Goal: Task Accomplishment & Management: Complete application form

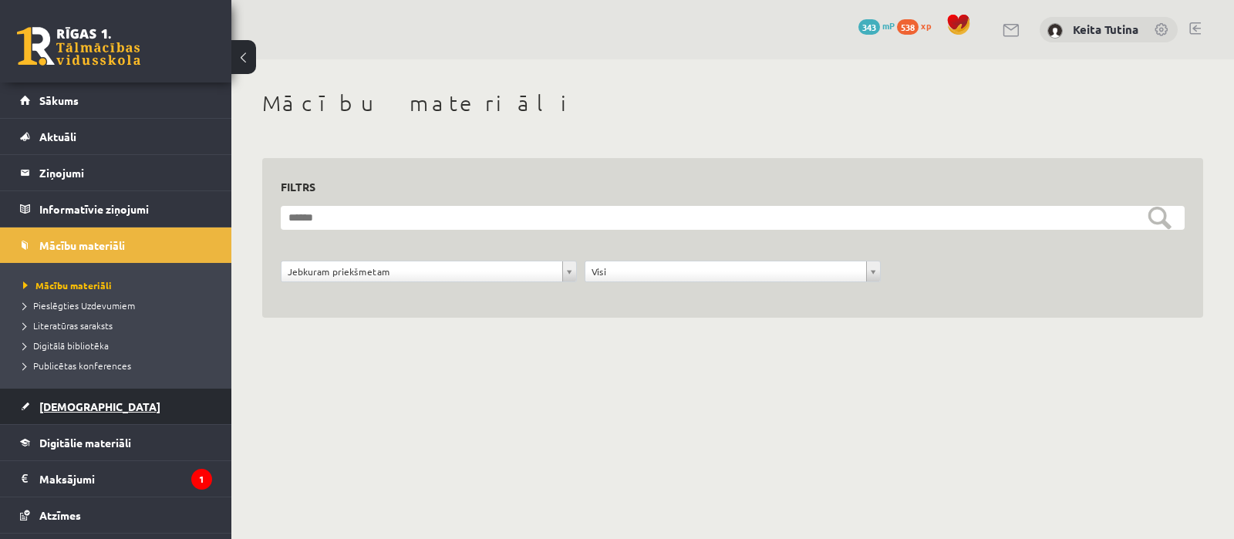
click at [81, 412] on link "[DEMOGRAPHIC_DATA]" at bounding box center [116, 406] width 192 height 35
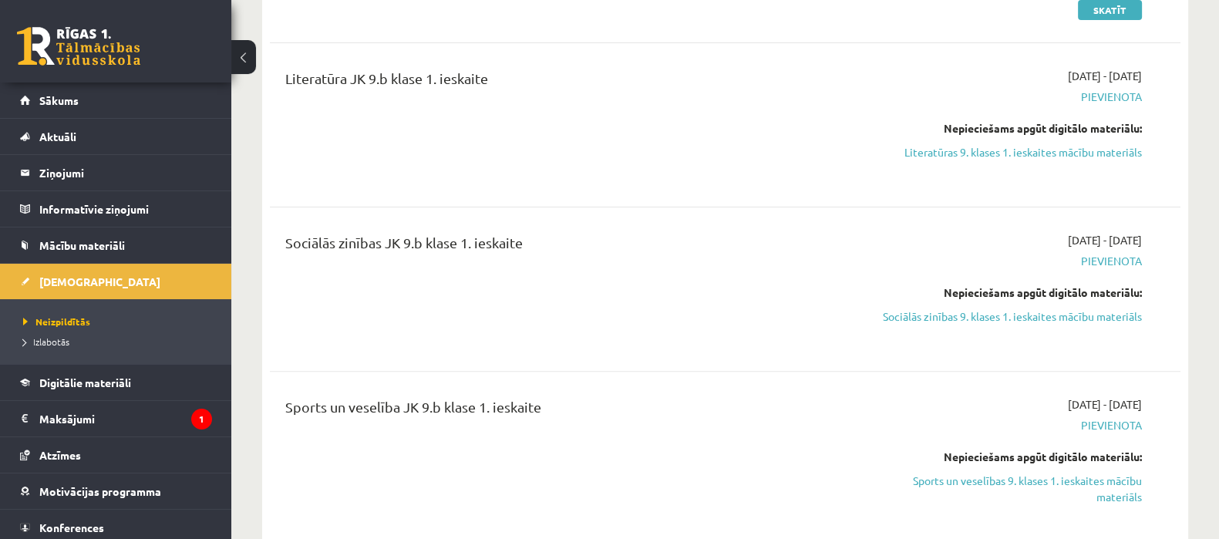
scroll to position [719, 0]
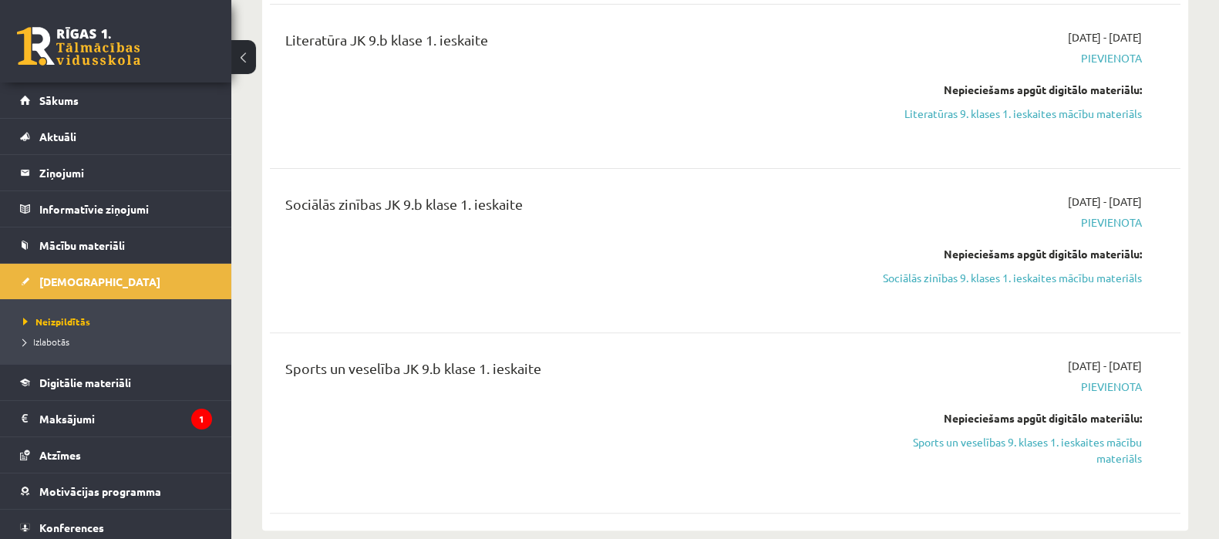
drag, startPoint x: 1012, startPoint y: 445, endPoint x: 692, endPoint y: 55, distance: 504.6
click at [1012, 446] on link "Sports un veselības 9. klases 1. ieskaites mācību materiāls" at bounding box center [1007, 450] width 270 height 32
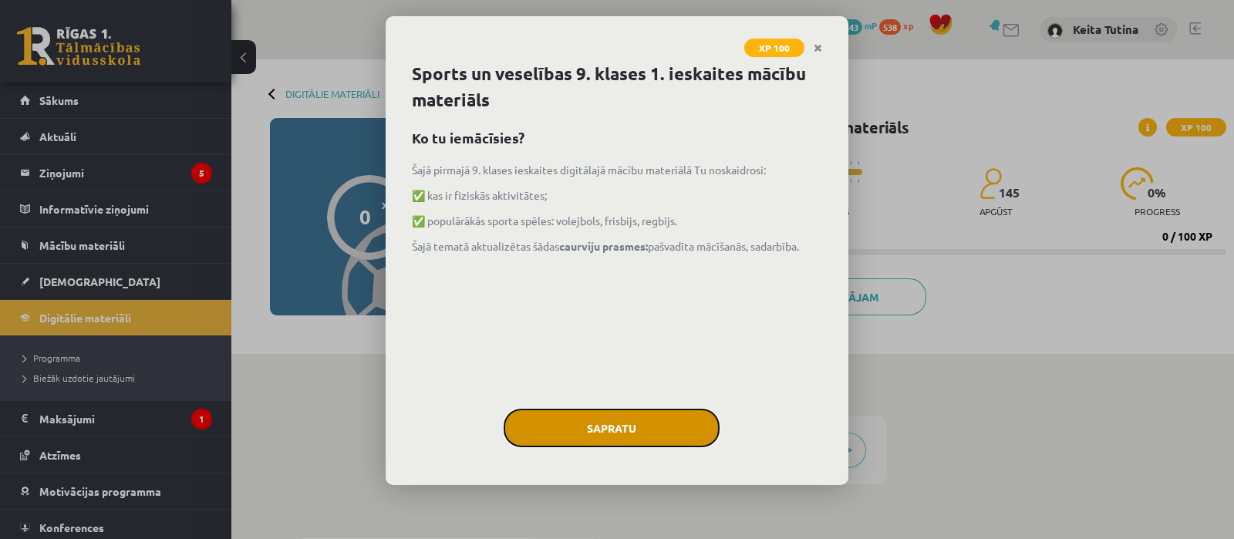
click at [607, 426] on button "Sapratu" at bounding box center [612, 428] width 216 height 39
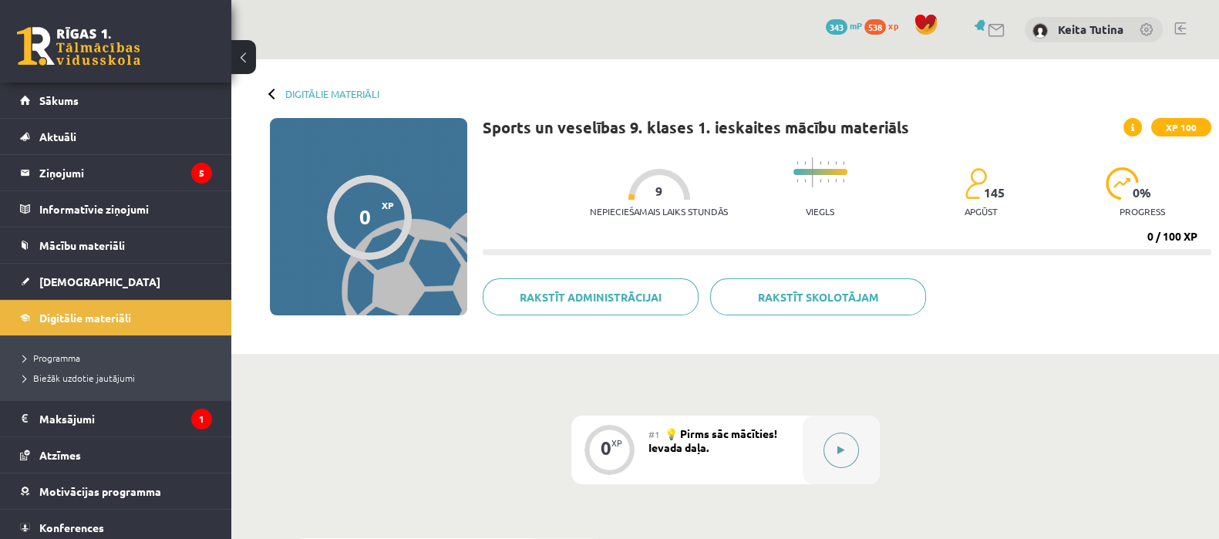
click at [844, 460] on button at bounding box center [840, 450] width 35 height 35
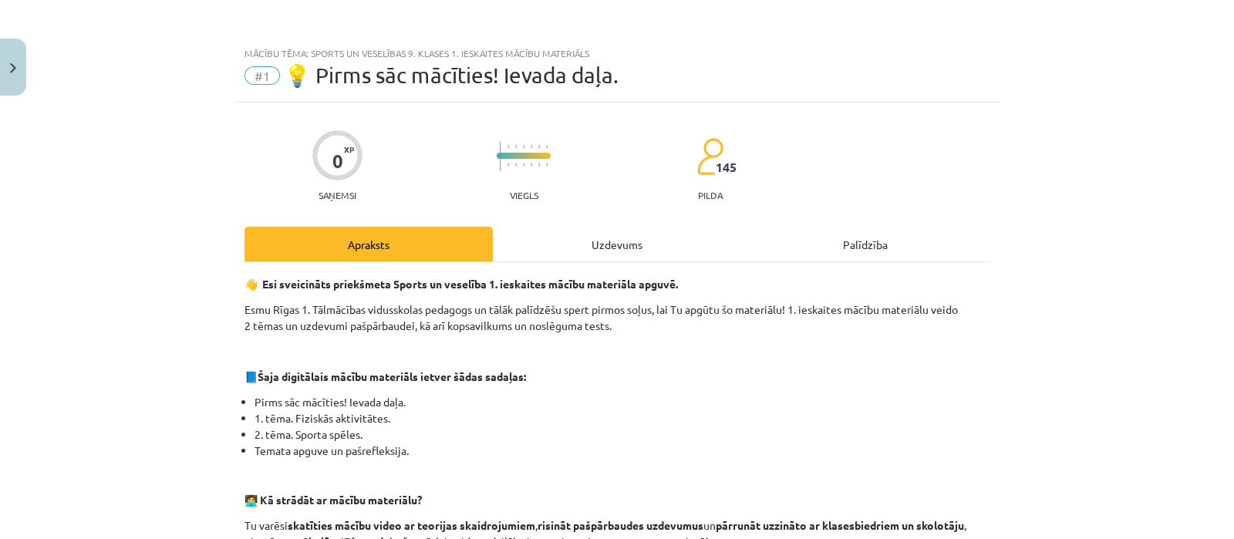
click at [518, 258] on div "Uzdevums" at bounding box center [617, 244] width 248 height 35
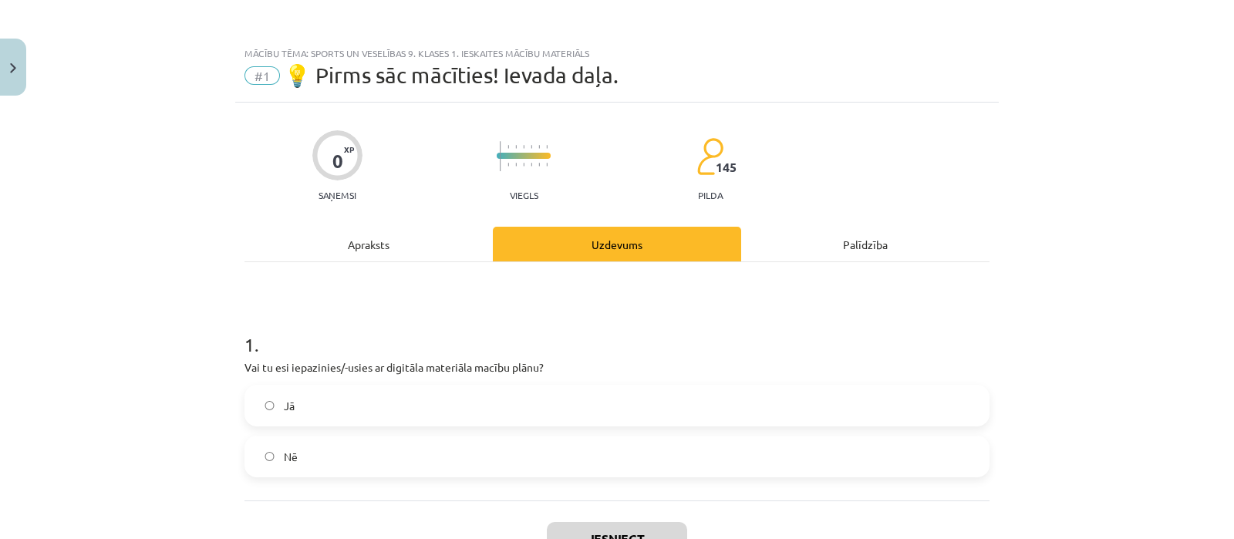
scroll to position [38, 0]
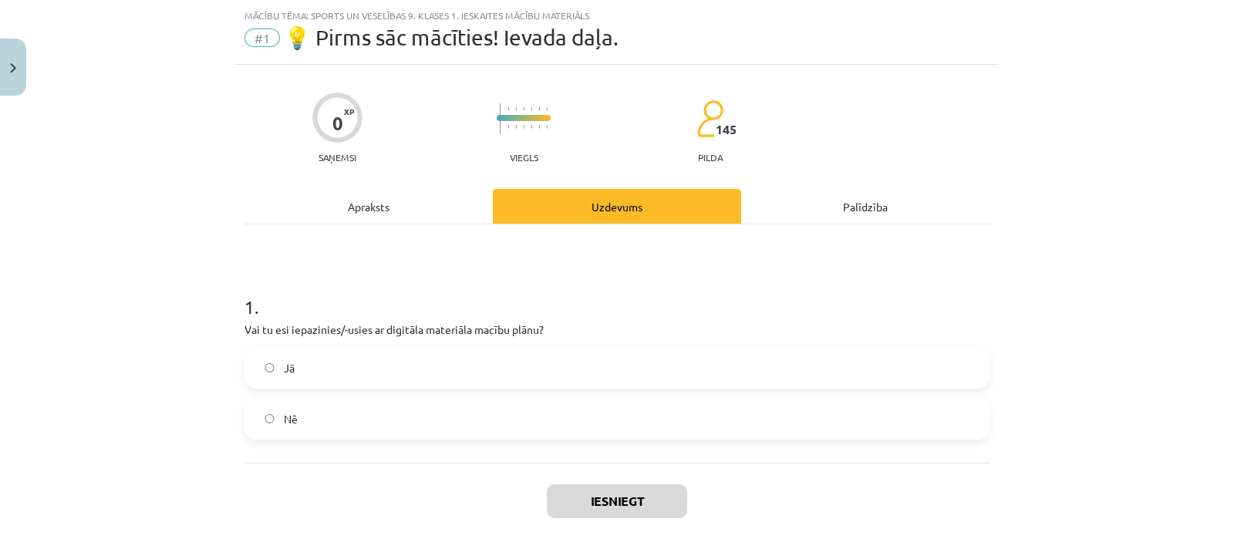
click at [454, 355] on label "Jā" at bounding box center [617, 368] width 742 height 39
click at [575, 506] on button "Iesniegt" at bounding box center [617, 501] width 140 height 34
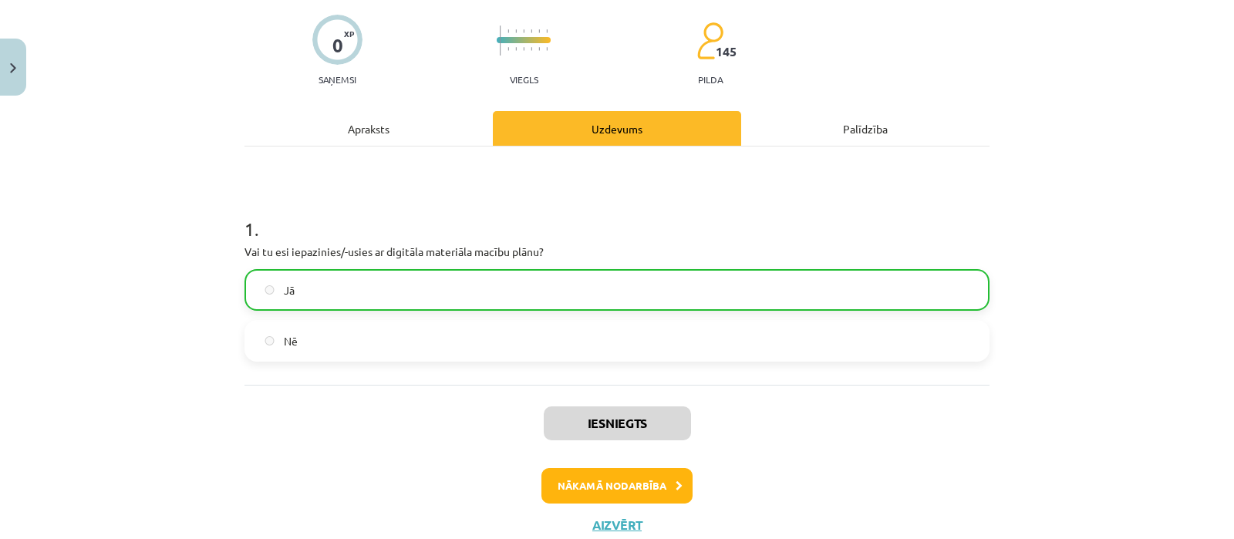
scroll to position [140, 0]
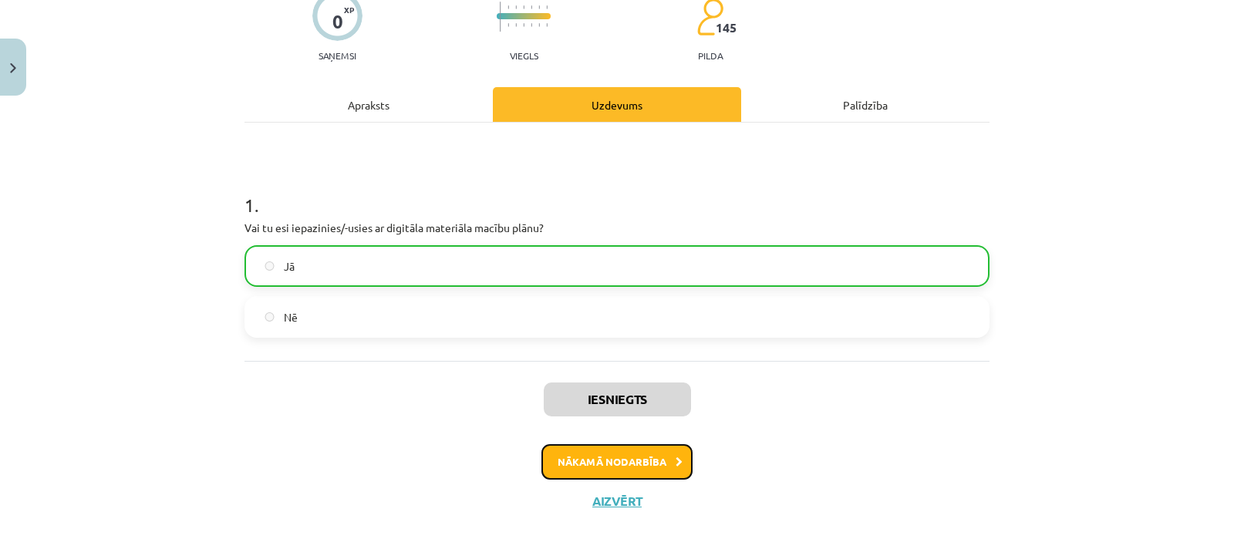
click at [658, 462] on button "Nākamā nodarbība" at bounding box center [616, 461] width 151 height 35
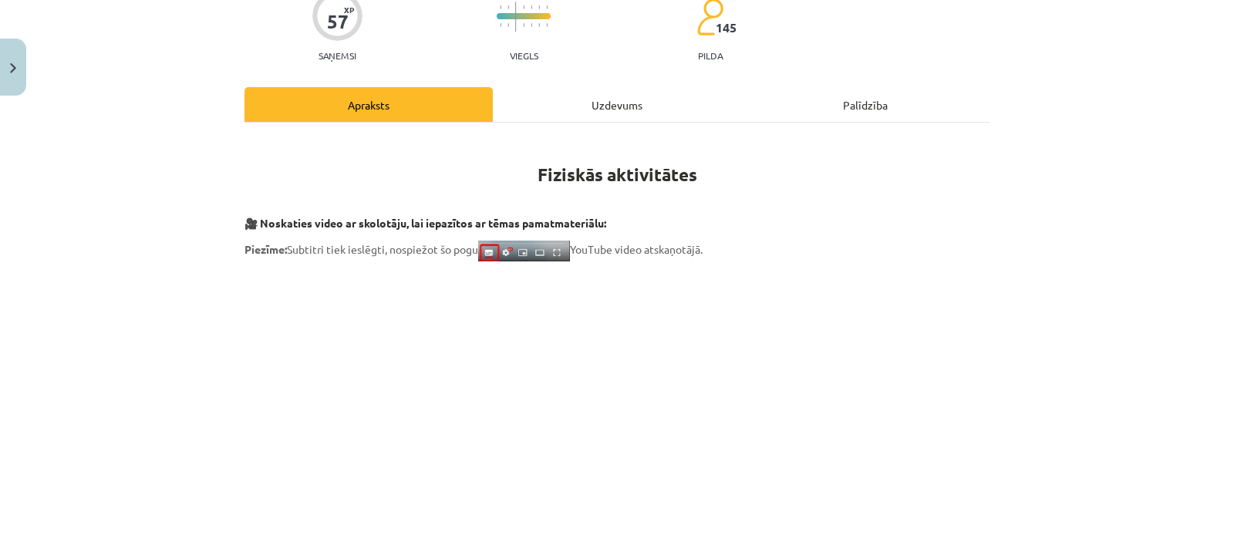
scroll to position [38, 0]
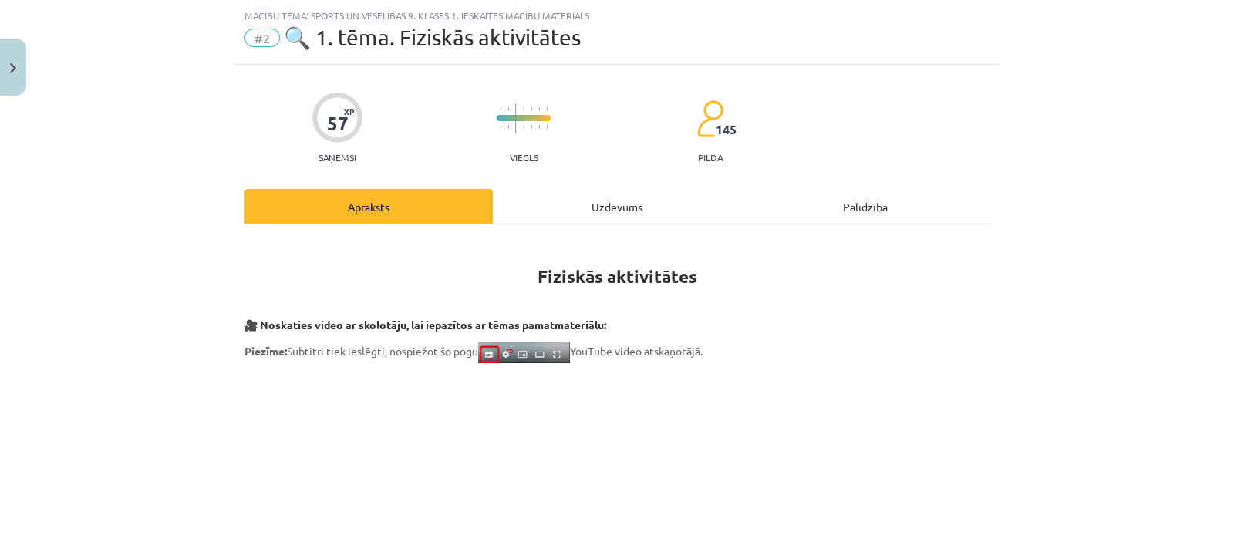
click at [618, 202] on div "Uzdevums" at bounding box center [617, 206] width 248 height 35
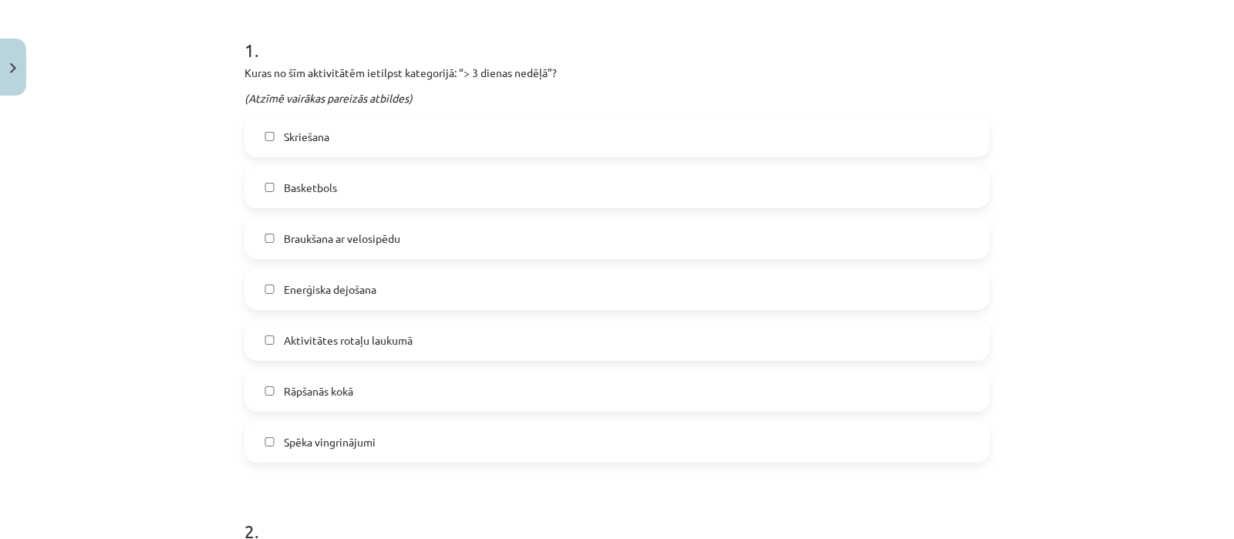
scroll to position [297, 0]
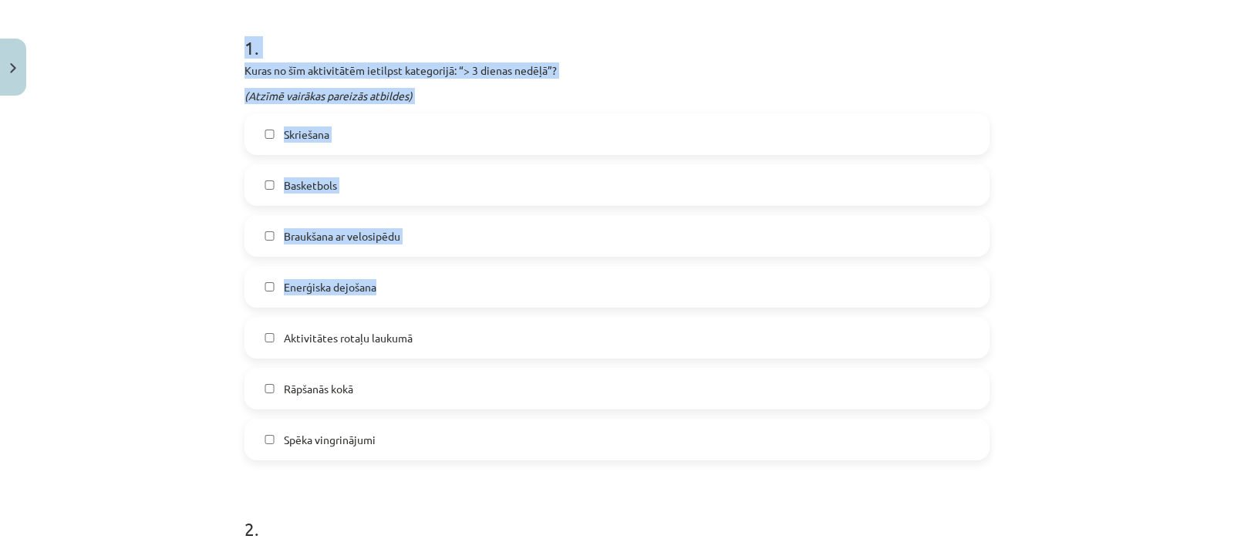
drag, startPoint x: 231, startPoint y: 42, endPoint x: 383, endPoint y: 272, distance: 276.5
click at [164, 229] on div "Mācību tēma: Sports un veselības 9. klases 1. ieskaites mācību materiāls #2 🔍 1…" at bounding box center [617, 269] width 1234 height 539
drag, startPoint x: 231, startPoint y: 39, endPoint x: 401, endPoint y: 446, distance: 440.6
click at [401, 446] on div "Mācību tēma: Sports un veselības 9. klases 1. ieskaites mācību materiāls #2 🔍 1…" at bounding box center [617, 269] width 1234 height 539
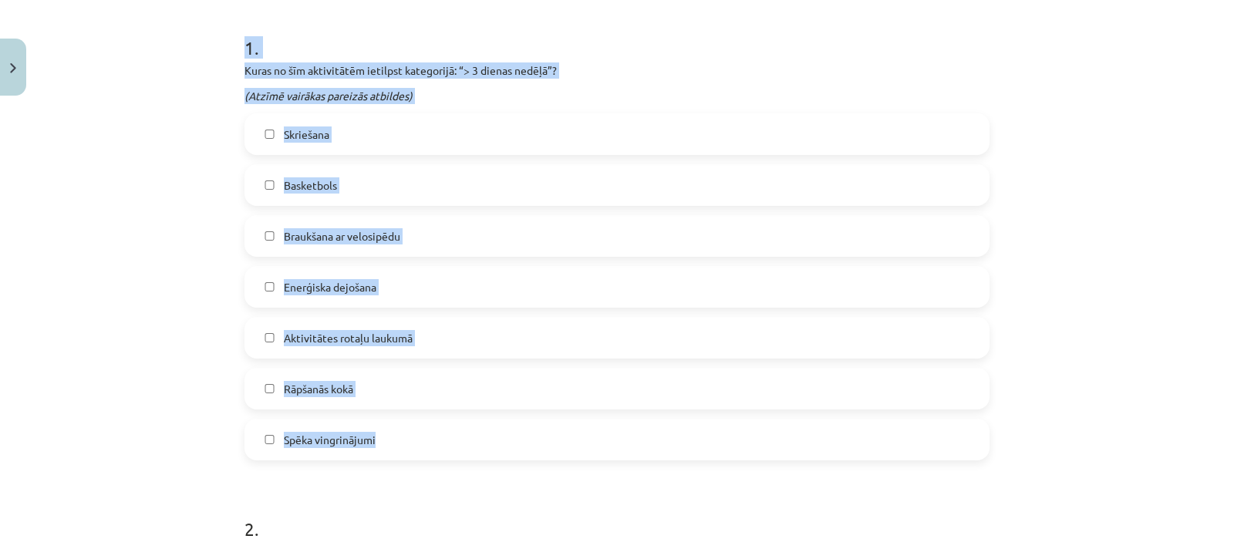
copy div "1 . Kuras no šīm aktivitātēm ietilpst kategorijā: “> 3 dienas nedēļā”? (Atzīmē …"
click at [338, 138] on label "Skriešana" at bounding box center [617, 134] width 742 height 39
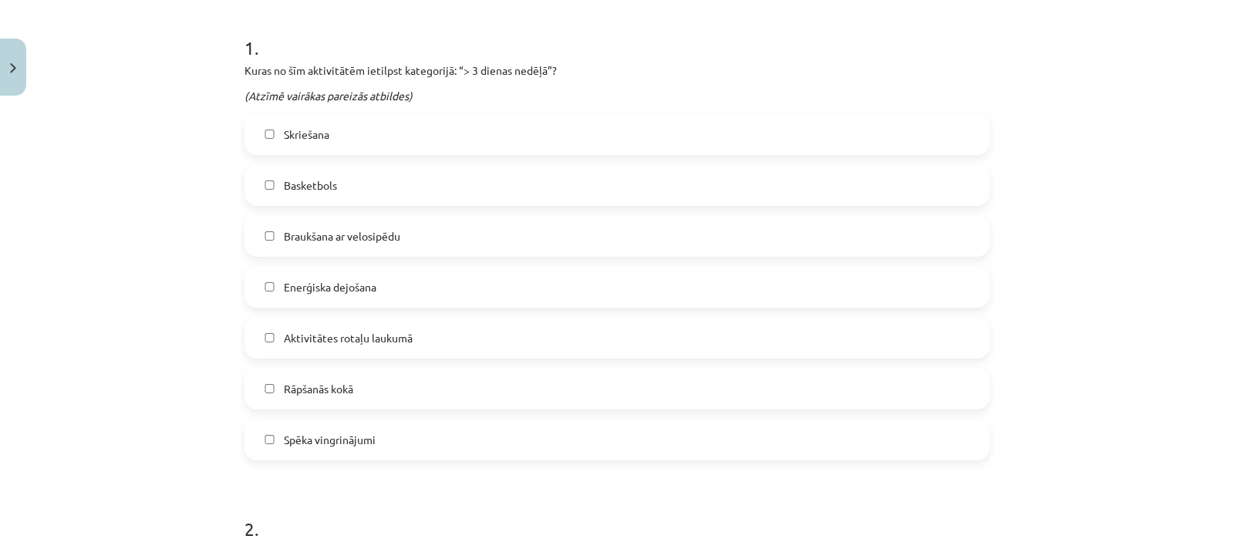
click at [345, 239] on span "Braukšana ar velosipēdu" at bounding box center [342, 236] width 116 height 16
click at [355, 284] on span "Enerģiska dejošana" at bounding box center [330, 287] width 93 height 16
click at [410, 342] on label "Aktivitātes rotaļu laukumā" at bounding box center [617, 337] width 742 height 39
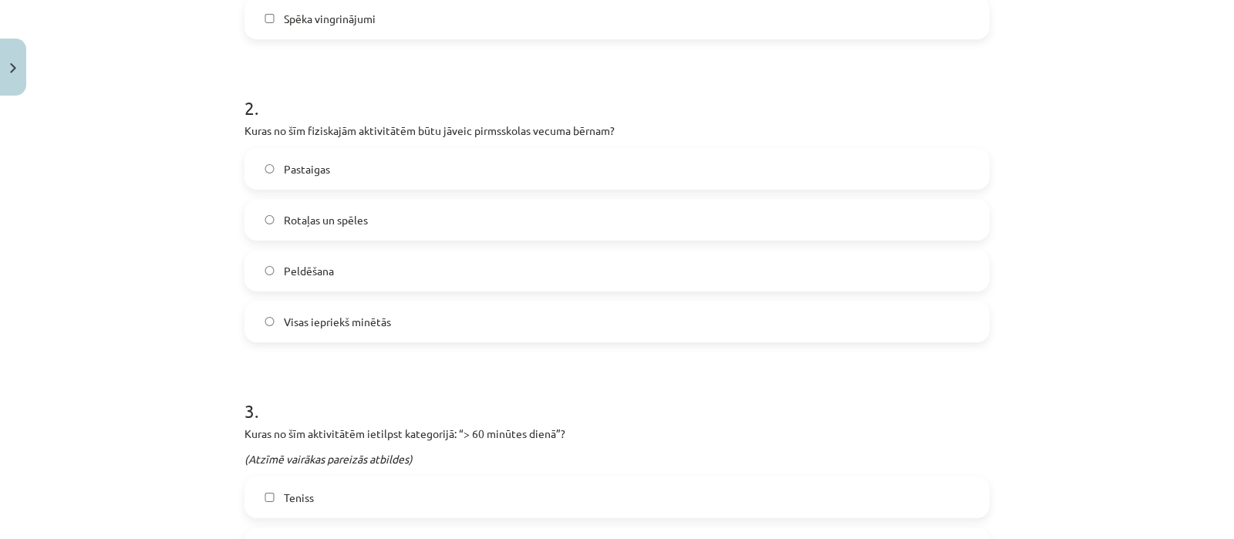
scroll to position [730, 0]
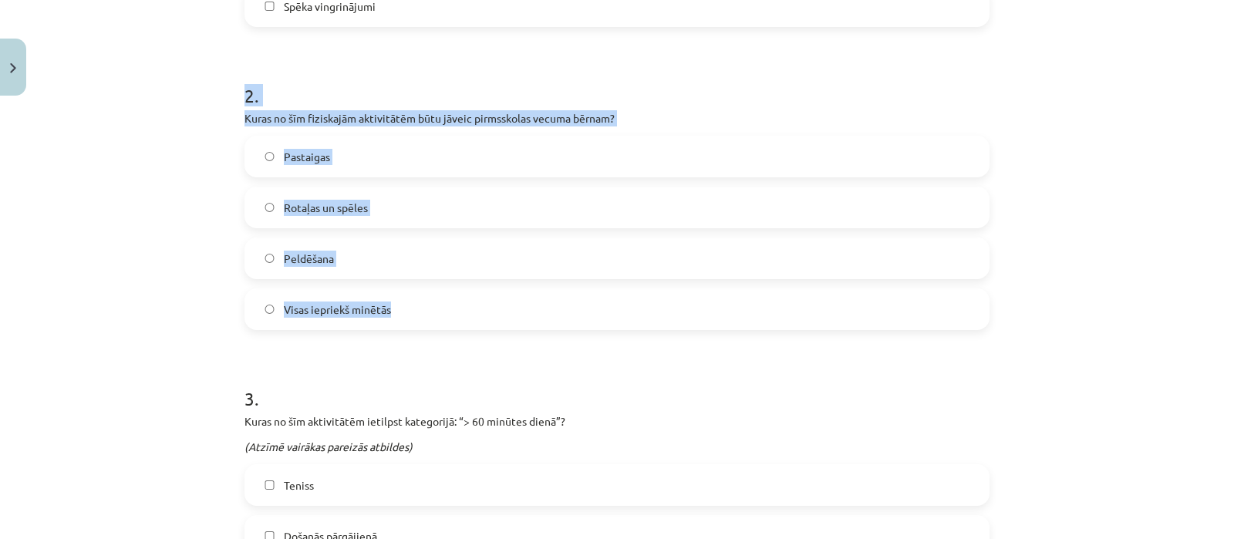
drag, startPoint x: 220, startPoint y: 79, endPoint x: 386, endPoint y: 301, distance: 277.1
click at [386, 301] on div "Mācību tēma: Sports un veselības 9. klases 1. ieskaites mācību materiāls #2 🔍 1…" at bounding box center [617, 269] width 1234 height 539
copy div "2 . Kuras no šīm fiziskajām aktivitātēm būtu jāveic pirmsskolas vecuma bērnam? …"
click at [396, 298] on label "Visas iepriekš minētās" at bounding box center [617, 309] width 742 height 39
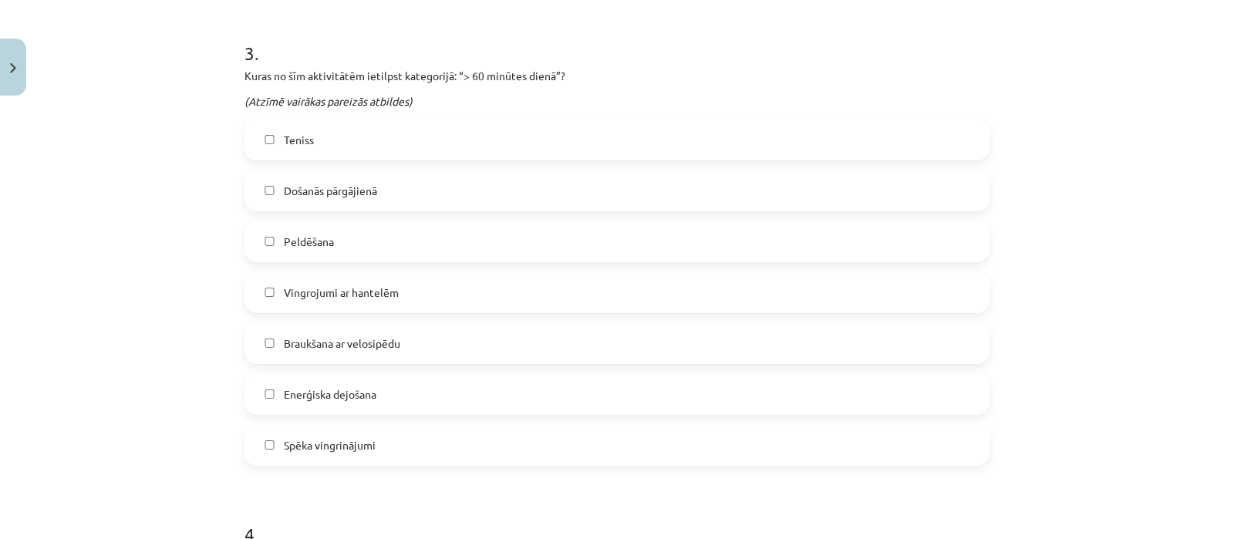
scroll to position [1085, 0]
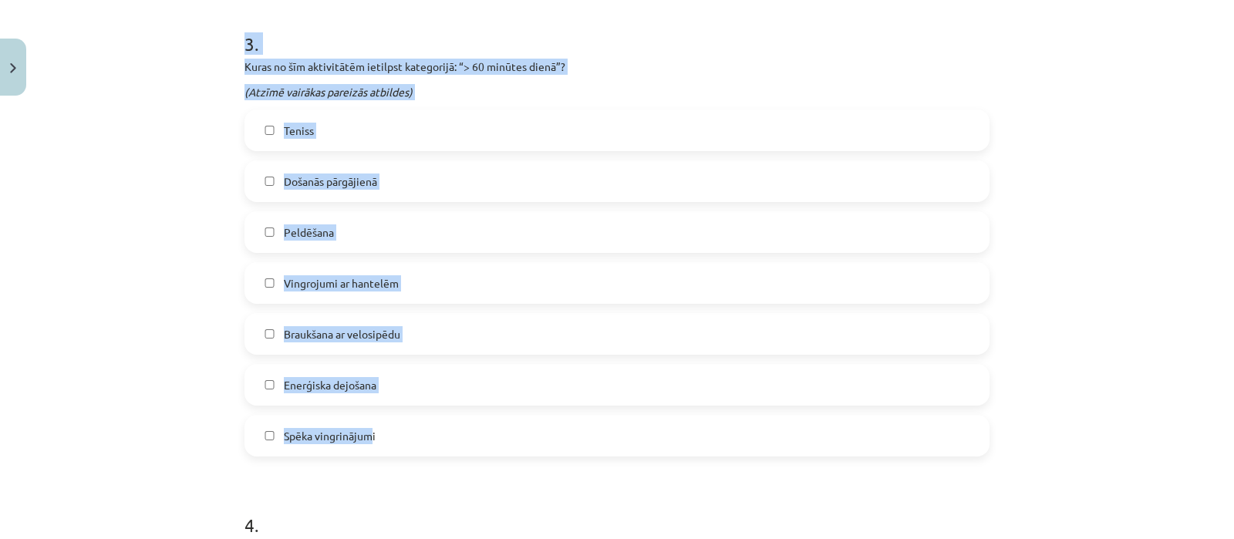
drag, startPoint x: 228, startPoint y: 38, endPoint x: 366, endPoint y: 421, distance: 407.3
click at [366, 421] on div "57 XP Saņemsi Viegls 145 pilda Apraksts Uzdevums Palīdzība 1 . Kuras no šīm akt…" at bounding box center [616, 123] width 763 height 2211
click at [148, 90] on div "Mācību tēma: Sports un veselības 9. klases 1. ieskaites mācību materiāls #2 🔍 1…" at bounding box center [617, 269] width 1234 height 539
click at [155, 85] on div "Mācību tēma: Sports un veselības 9. klases 1. ieskaites mācību materiāls #2 🔍 1…" at bounding box center [617, 269] width 1234 height 539
drag, startPoint x: 224, startPoint y: 16, endPoint x: 375, endPoint y: 420, distance: 431.1
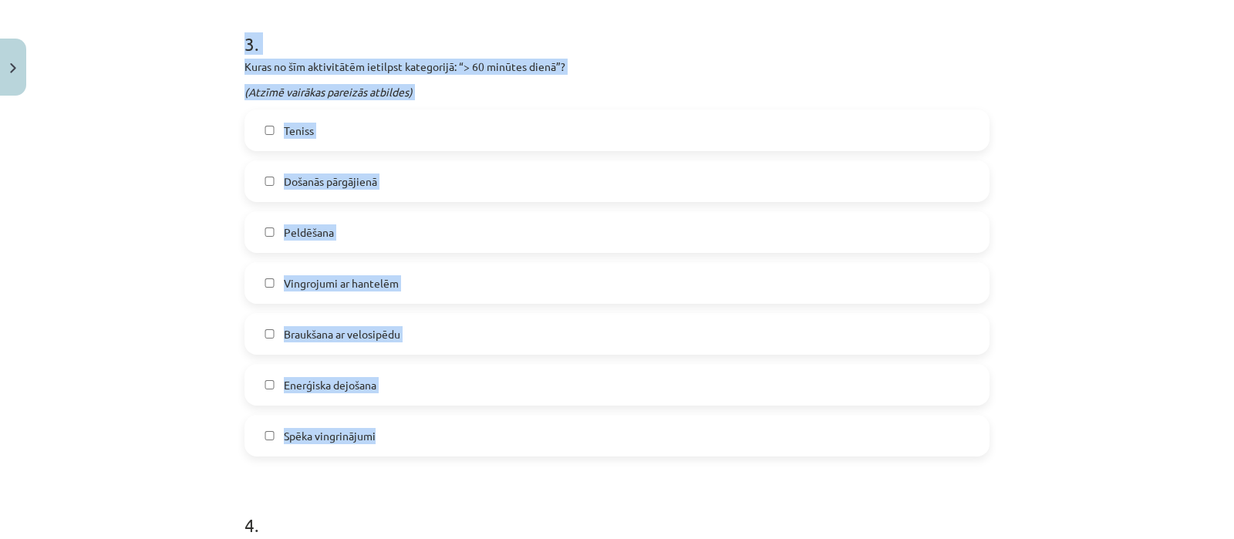
click at [375, 420] on div "Mācību tēma: Sports un veselības 9. klases 1. ieskaites mācību materiāls #2 🔍 1…" at bounding box center [617, 269] width 1234 height 539
copy div "3 . Kuras no šīm aktivitātēm ietilpst kategorijā: “> 60 minūtes dienā”? (Atzīmē…"
click at [386, 120] on label "Teniss" at bounding box center [617, 130] width 742 height 39
click at [403, 186] on label "Došanās pārgājienā" at bounding box center [617, 181] width 742 height 39
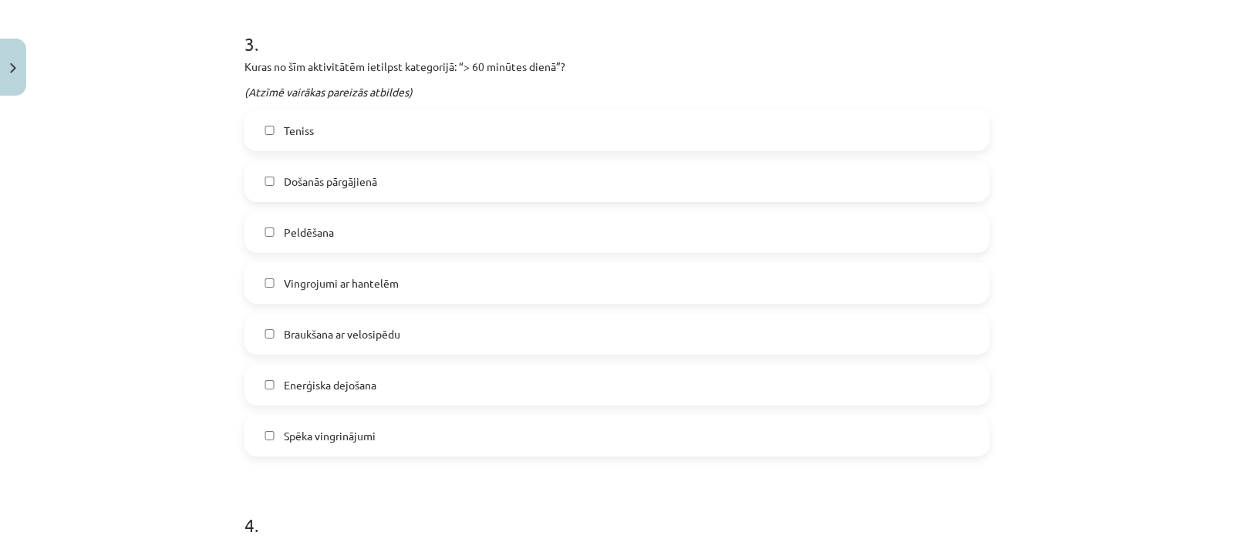
click at [403, 237] on label "Peldēšana" at bounding box center [617, 232] width 742 height 39
click at [360, 326] on span "Braukšana ar velosipēdu" at bounding box center [342, 334] width 116 height 16
click at [366, 386] on span "Enerģiska dejošana" at bounding box center [330, 385] width 93 height 16
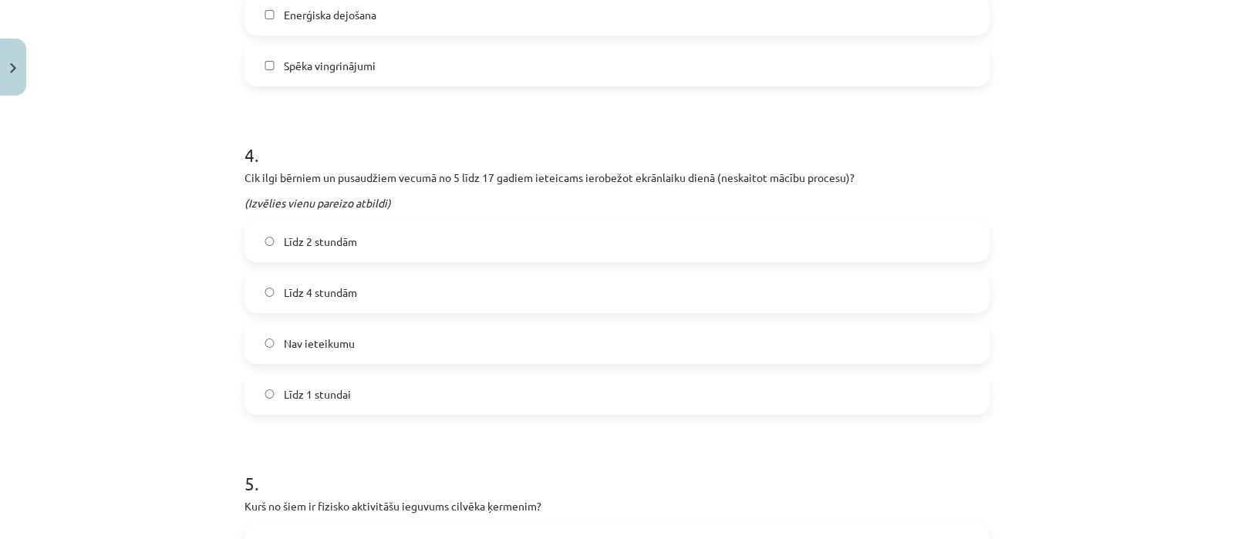
scroll to position [1460, 0]
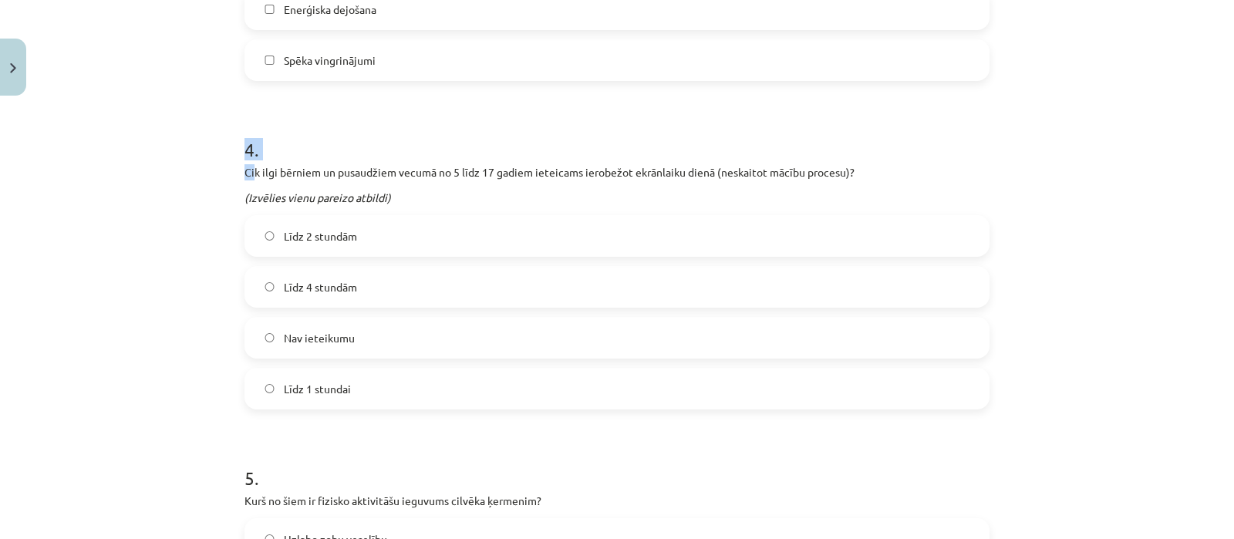
drag, startPoint x: 225, startPoint y: 141, endPoint x: 251, endPoint y: 168, distance: 37.1
click at [251, 168] on div "Mācību tēma: Sports un veselības 9. klases 1. ieskaites mācību materiāls #2 🔍 1…" at bounding box center [617, 269] width 1234 height 539
click at [226, 173] on div "Mācību tēma: Sports un veselības 9. klases 1. ieskaites mācību materiāls #2 🔍 1…" at bounding box center [617, 269] width 1234 height 539
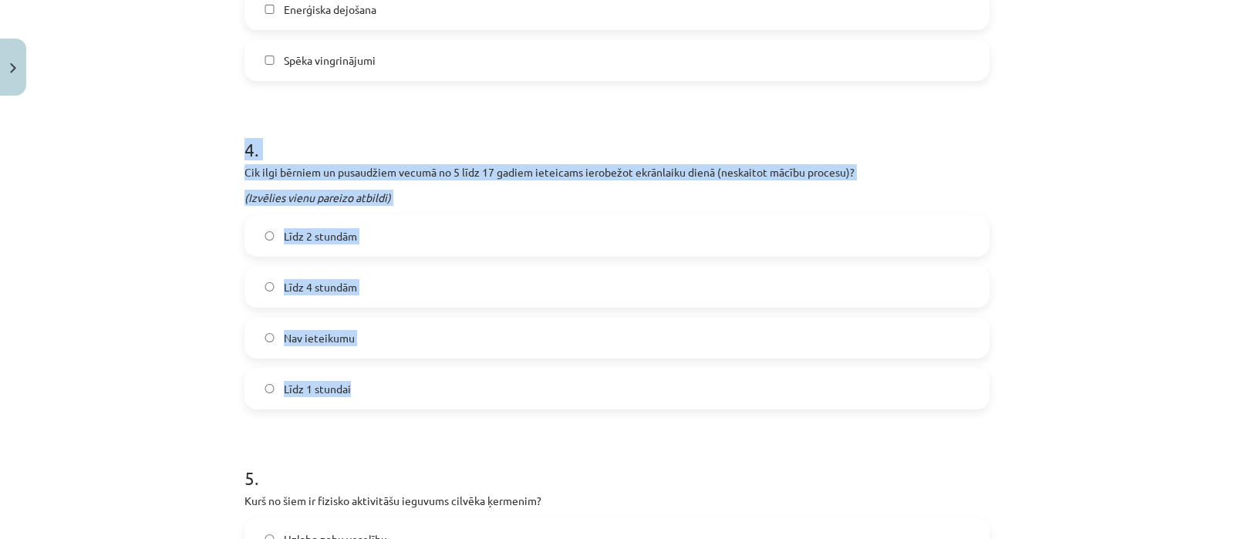
drag, startPoint x: 231, startPoint y: 146, endPoint x: 372, endPoint y: 406, distance: 296.0
copy div "4 . Cik ilgi bērniem un pusaudžiem vecumā no 5 līdz 17 gadiem ieteicams ierobež…"
click at [335, 228] on span "Līdz 2 stundām" at bounding box center [320, 236] width 73 height 16
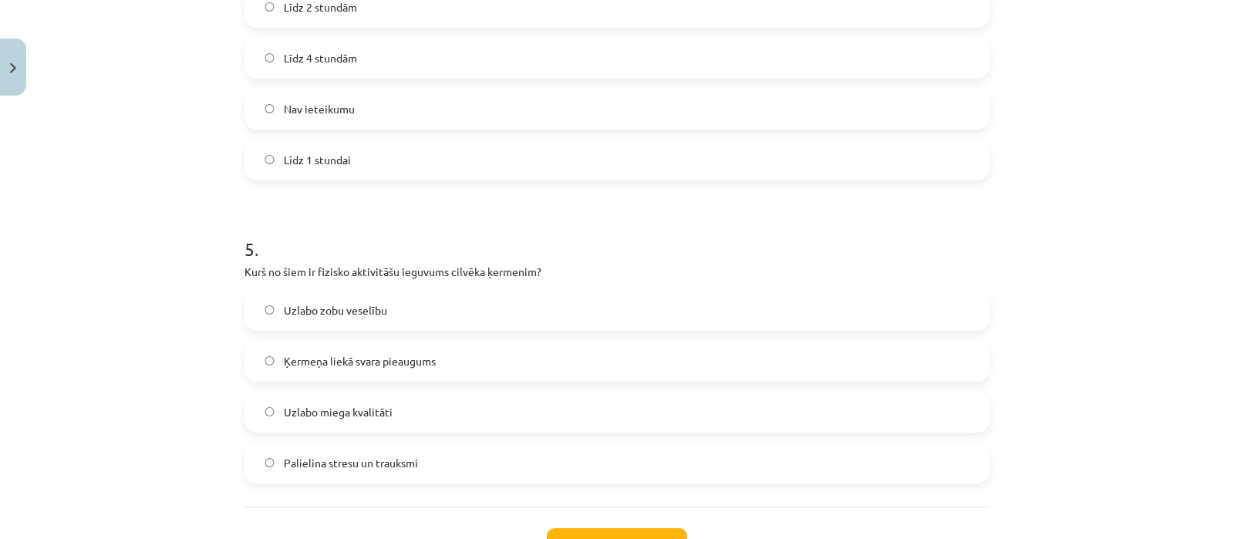
scroll to position [1812, 0]
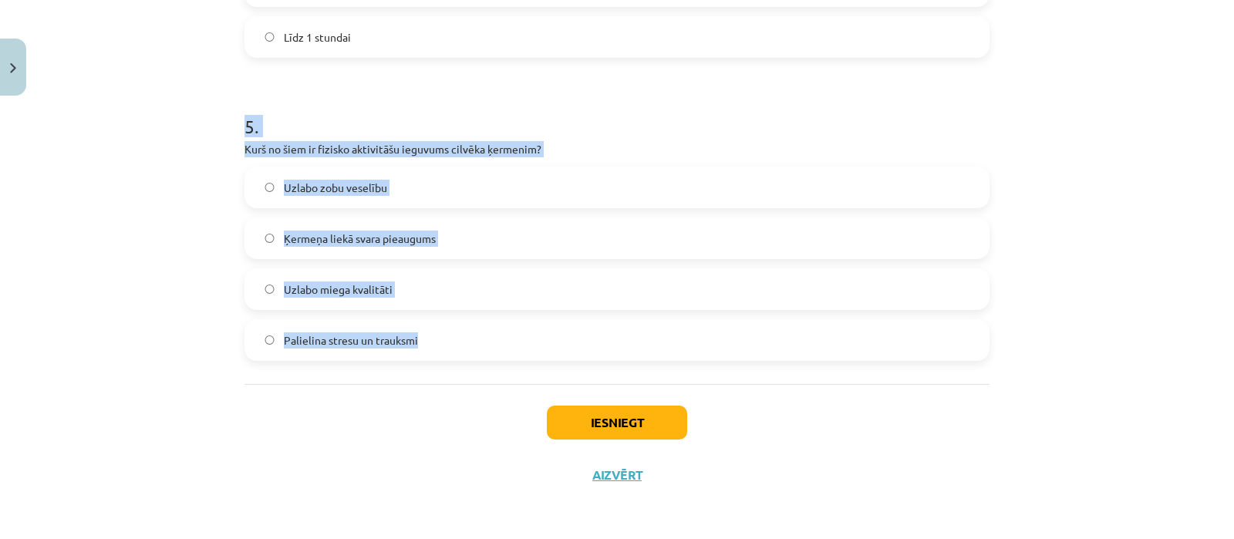
drag, startPoint x: 239, startPoint y: 123, endPoint x: 423, endPoint y: 325, distance: 272.9
click at [423, 325] on div "5 . Kurš no šiem ir fizisko aktivitāšu ieguvums cilvēka ķermenim? Uzlabo zobu v…" at bounding box center [616, 225] width 745 height 272
copy div "5 . Kurš no šiem ir fizisko aktivitāšu ieguvums cilvēka ķermenim? Uzlabo zobu v…"
click at [357, 292] on span "Uzlabo miega kvalitāti" at bounding box center [338, 289] width 109 height 16
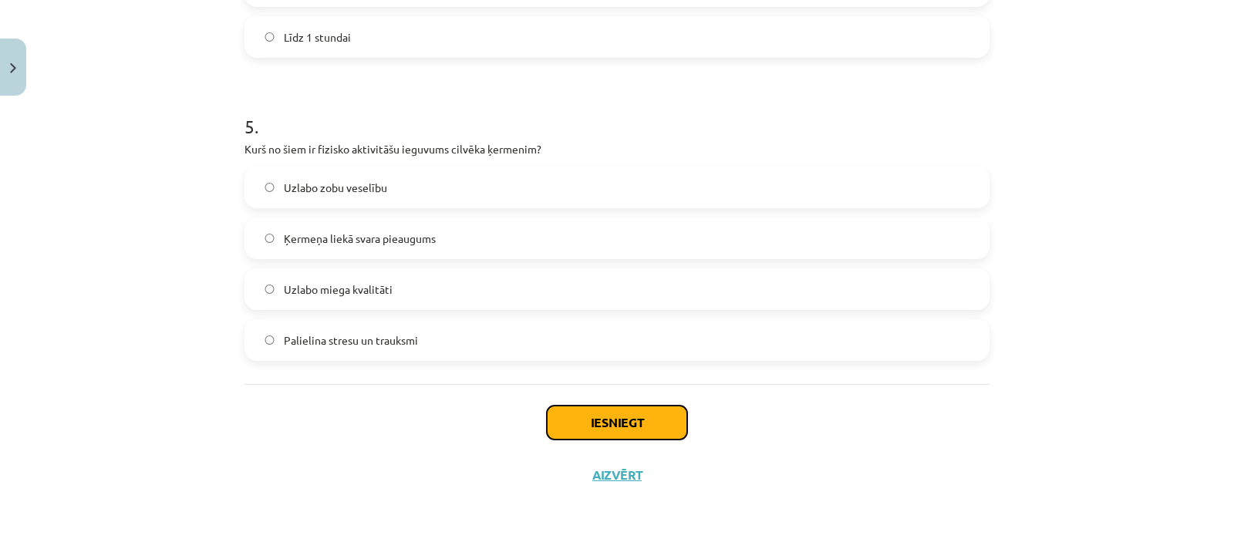
click at [579, 426] on button "Iesniegt" at bounding box center [617, 423] width 140 height 34
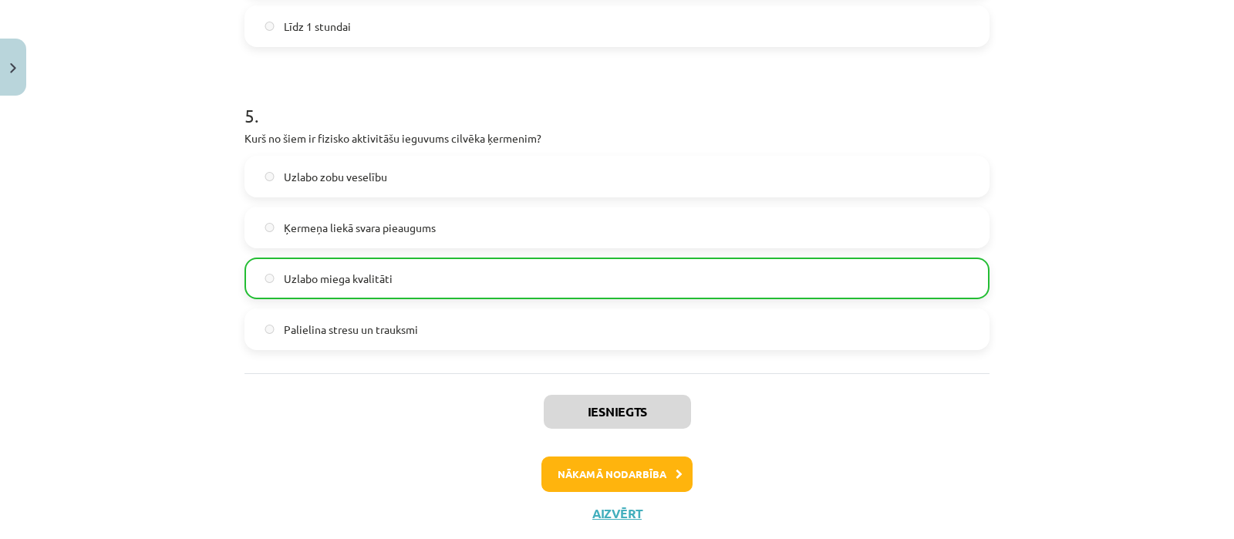
scroll to position [1860, 0]
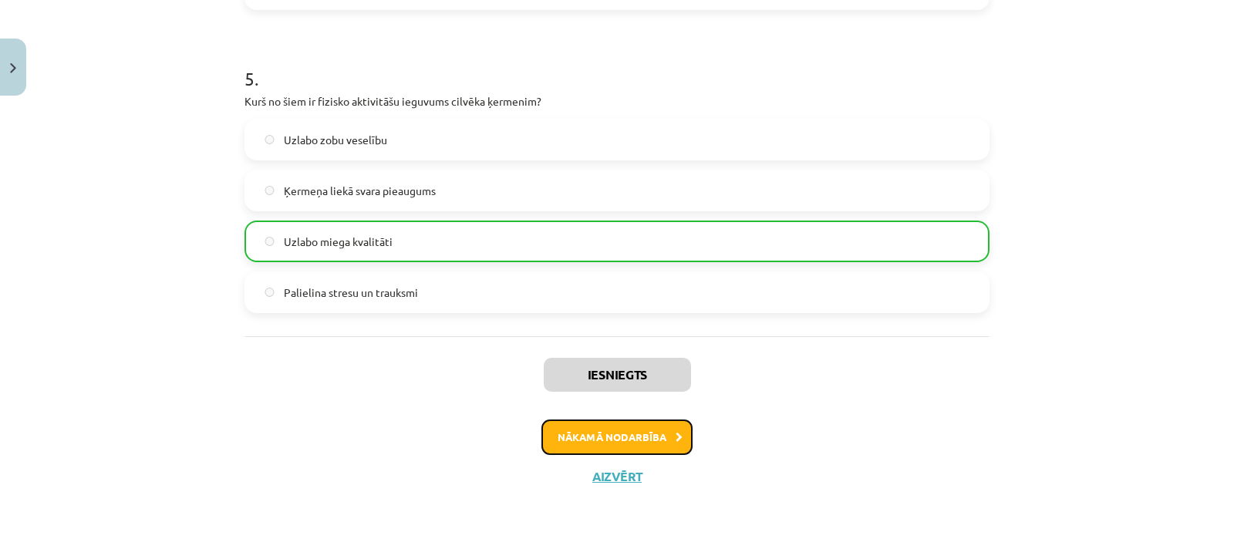
click at [579, 426] on button "Nākamā nodarbība" at bounding box center [616, 436] width 151 height 35
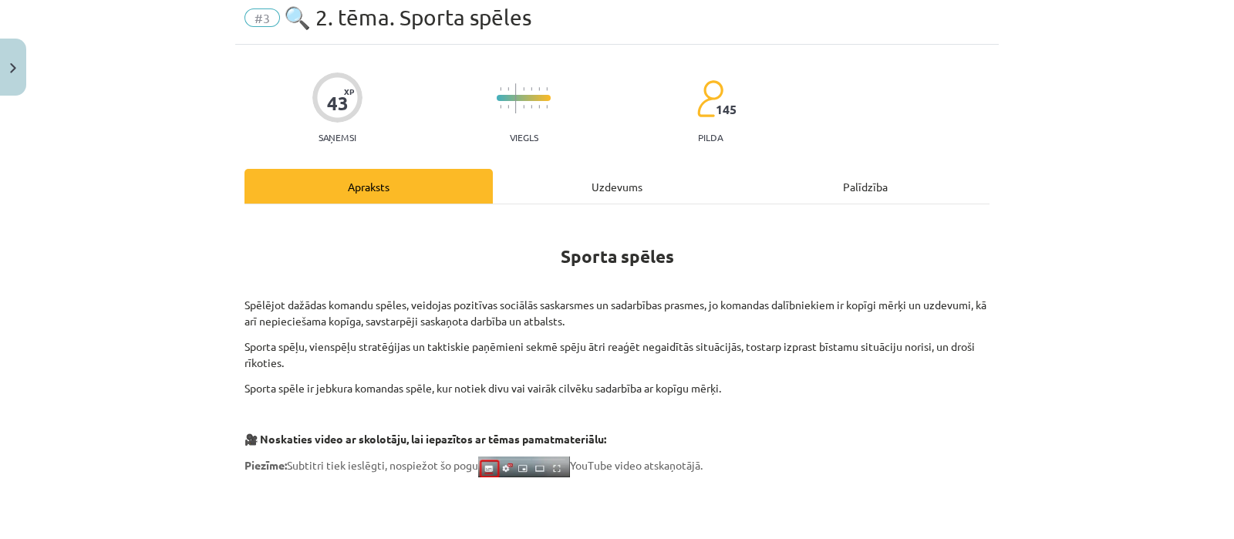
scroll to position [38, 0]
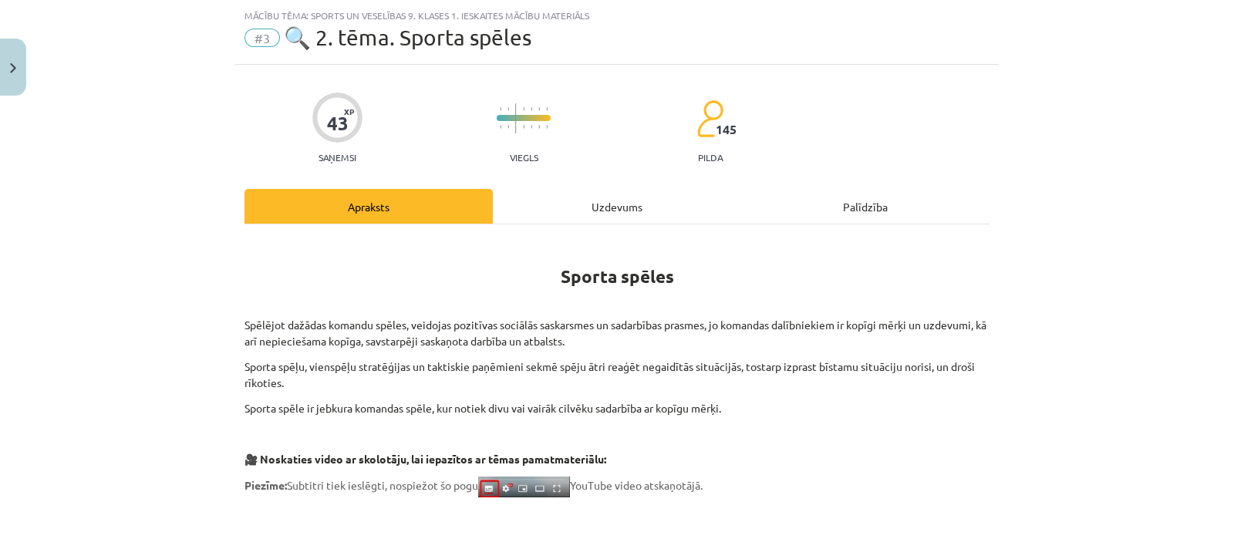
click at [578, 221] on div "Uzdevums" at bounding box center [617, 206] width 248 height 35
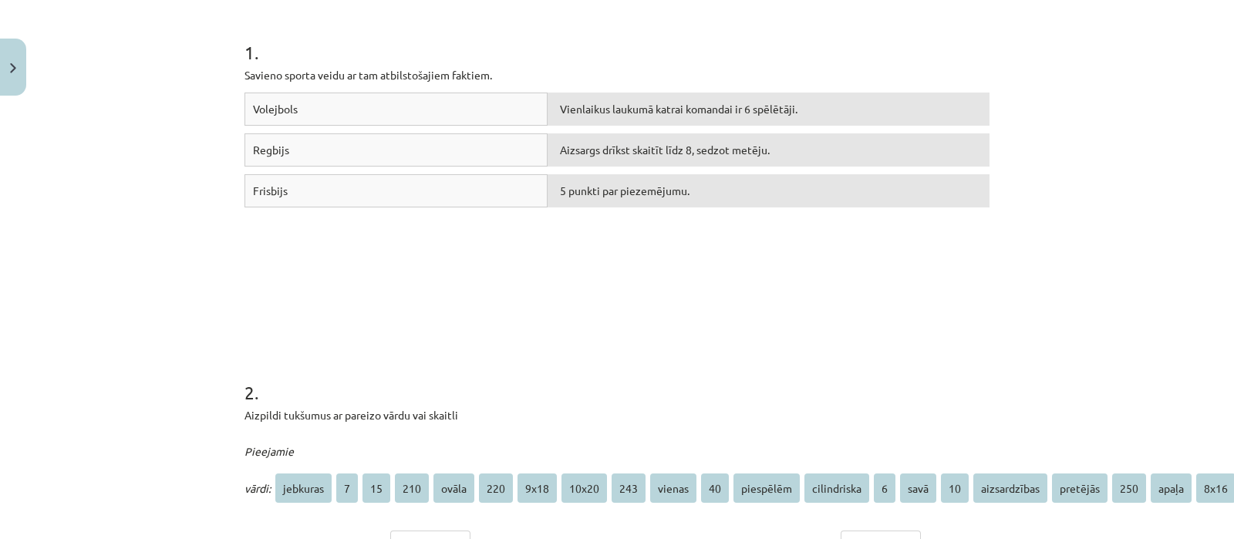
scroll to position [274, 0]
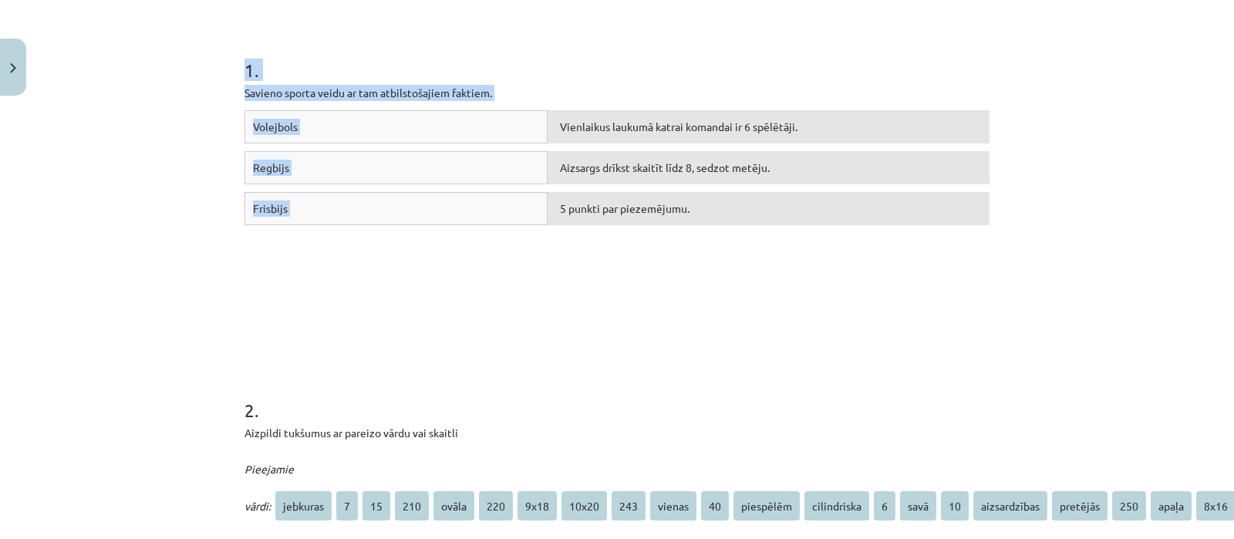
drag, startPoint x: 231, startPoint y: 60, endPoint x: 628, endPoint y: 203, distance: 421.9
copy div "1 . Savieno sporta veidu ar tam atbilstošajiem faktiem. Volejbols Vienlaikus la…"
click at [1140, 158] on div "**********" at bounding box center [617, 269] width 1234 height 539
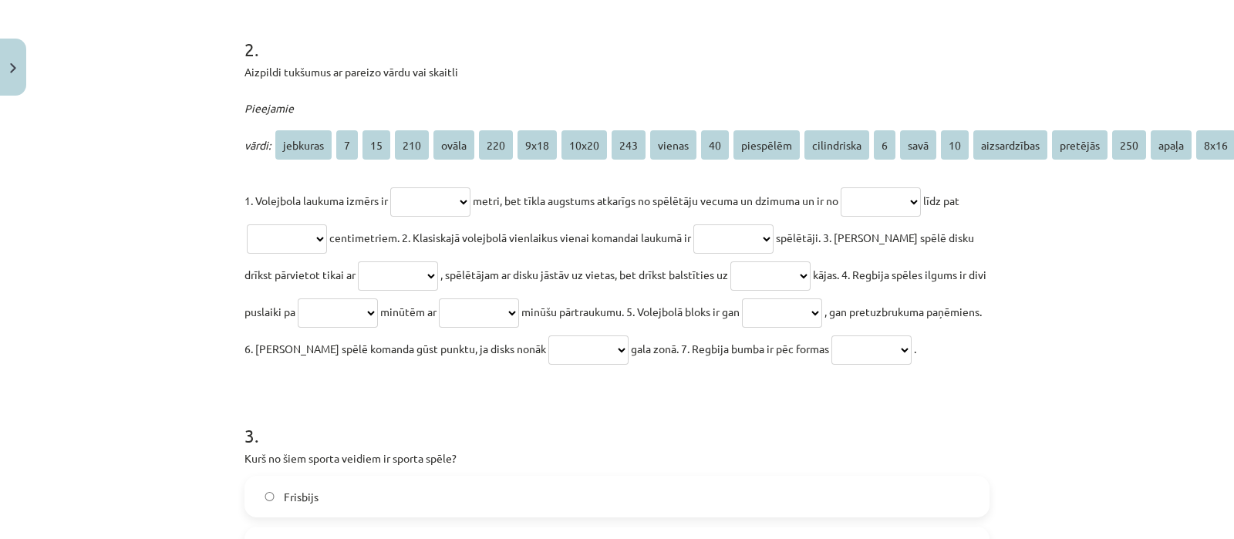
scroll to position [642, 0]
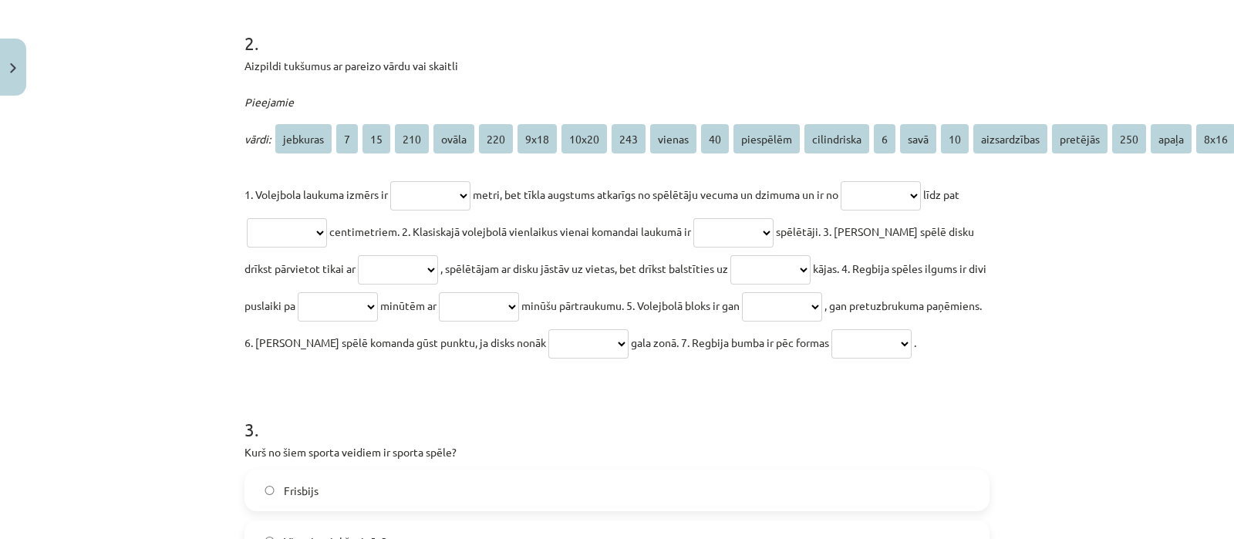
drag, startPoint x: 235, startPoint y: 33, endPoint x: 885, endPoint y: 395, distance: 743.8
click at [885, 395] on div "**********" at bounding box center [616, 459] width 763 height 1996
copy div "**********"
click at [154, 163] on div "**********" at bounding box center [617, 269] width 1234 height 539
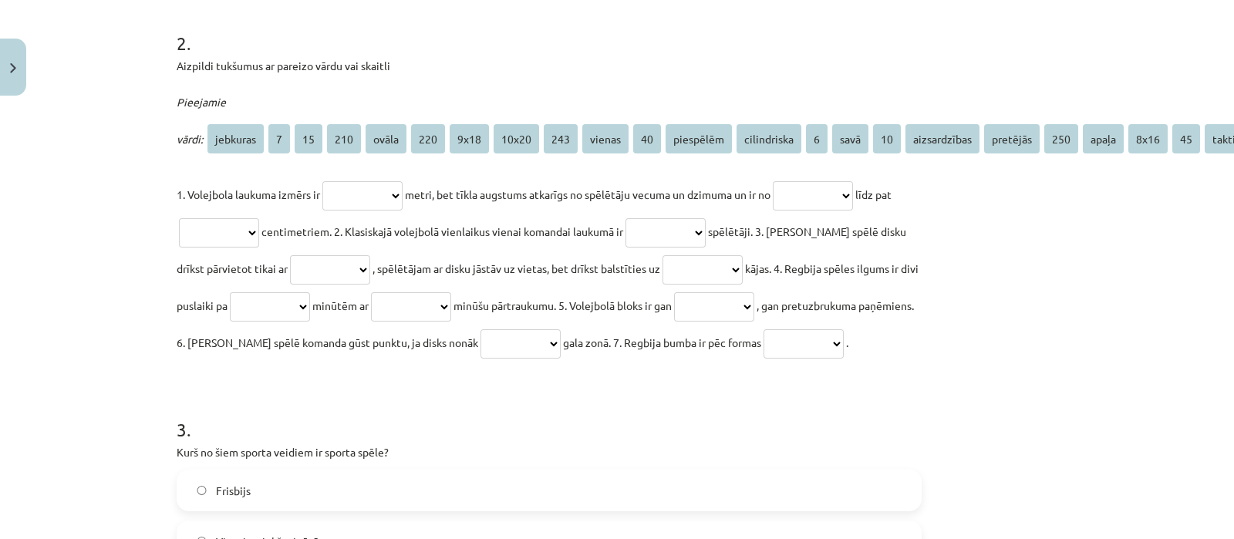
scroll to position [642, 100]
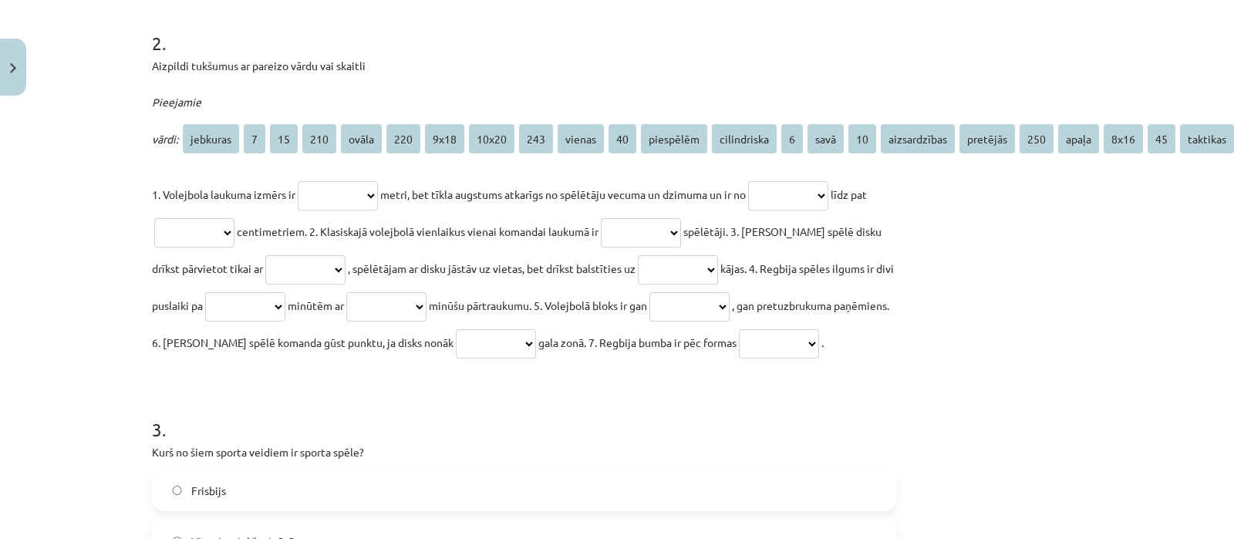
click at [318, 195] on select "**********" at bounding box center [338, 195] width 80 height 29
select select "****"
click at [298, 181] on select "**********" at bounding box center [338, 195] width 80 height 29
click at [791, 193] on select "**********" at bounding box center [788, 195] width 80 height 29
select select "***"
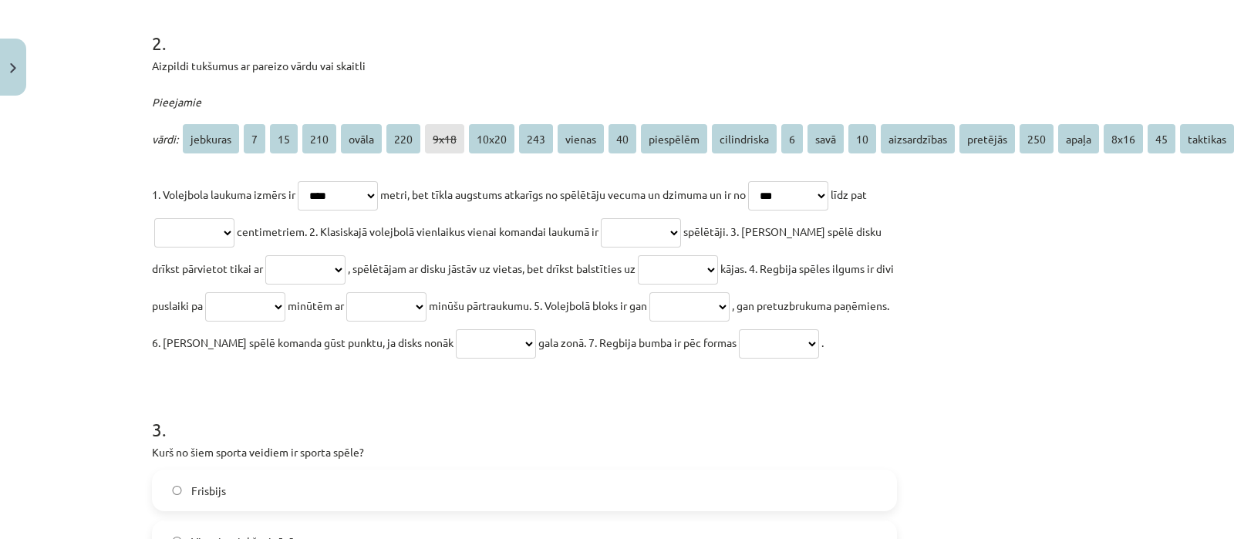
click at [756, 181] on select "**********" at bounding box center [788, 195] width 80 height 29
click at [191, 236] on select "**********" at bounding box center [194, 232] width 80 height 29
click at [213, 229] on select "**********" at bounding box center [194, 232] width 80 height 29
select select "***"
click at [157, 218] on select "**********" at bounding box center [194, 232] width 80 height 29
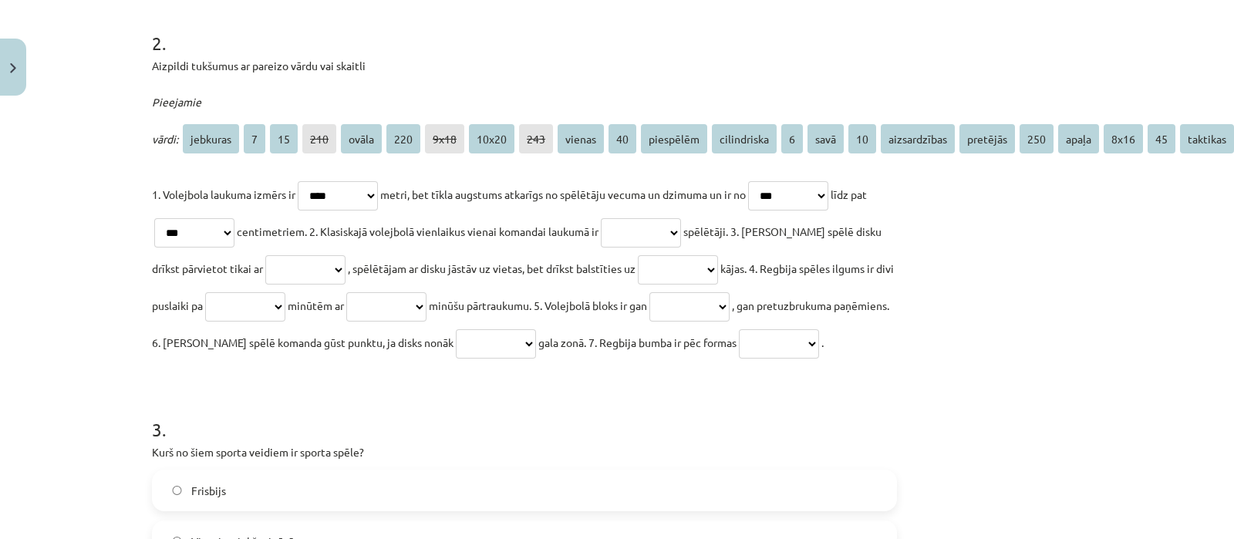
click at [669, 228] on select "**********" at bounding box center [641, 232] width 80 height 29
select select "*"
click at [622, 218] on select "**********" at bounding box center [641, 232] width 80 height 29
click at [278, 270] on select "**********" at bounding box center [305, 269] width 80 height 29
select select "*********"
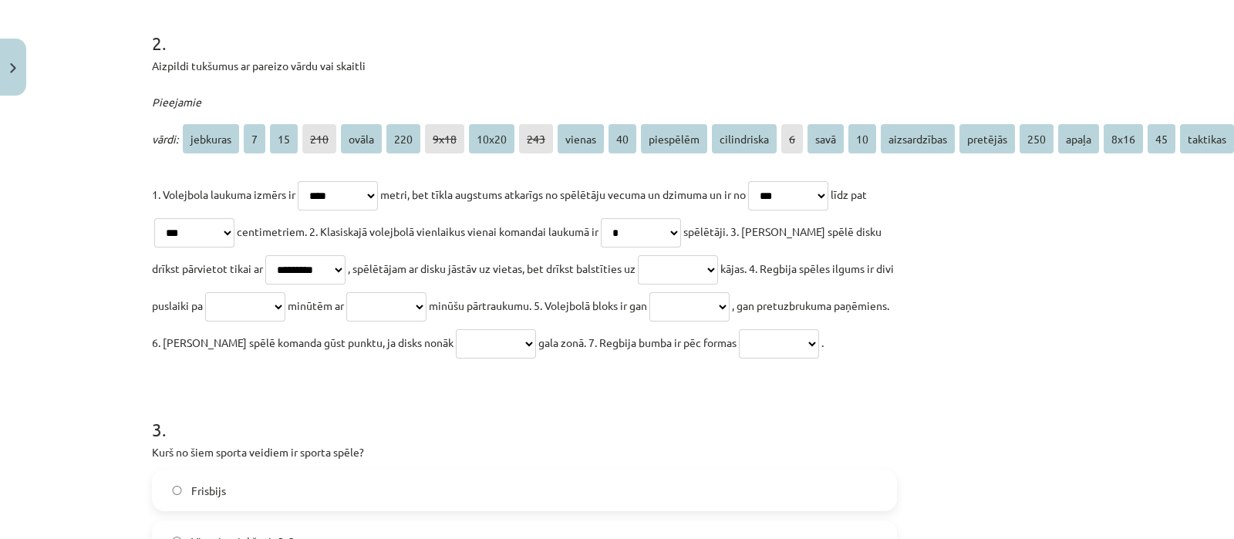
click at [265, 255] on select "**********" at bounding box center [305, 269] width 80 height 29
click at [690, 264] on select "**********" at bounding box center [678, 269] width 80 height 29
select select "******"
click at [642, 255] on select "**********" at bounding box center [678, 269] width 80 height 29
click at [285, 304] on select "**********" at bounding box center [245, 306] width 80 height 29
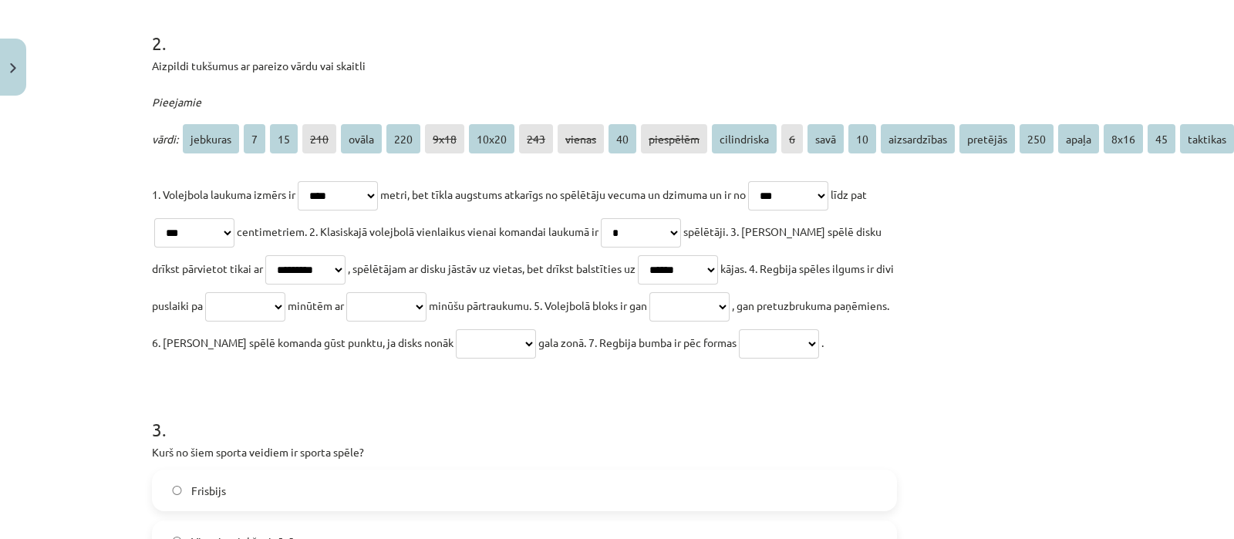
select select "**"
click at [256, 292] on select "**********" at bounding box center [245, 306] width 80 height 29
click at [729, 309] on select "**********" at bounding box center [689, 306] width 80 height 29
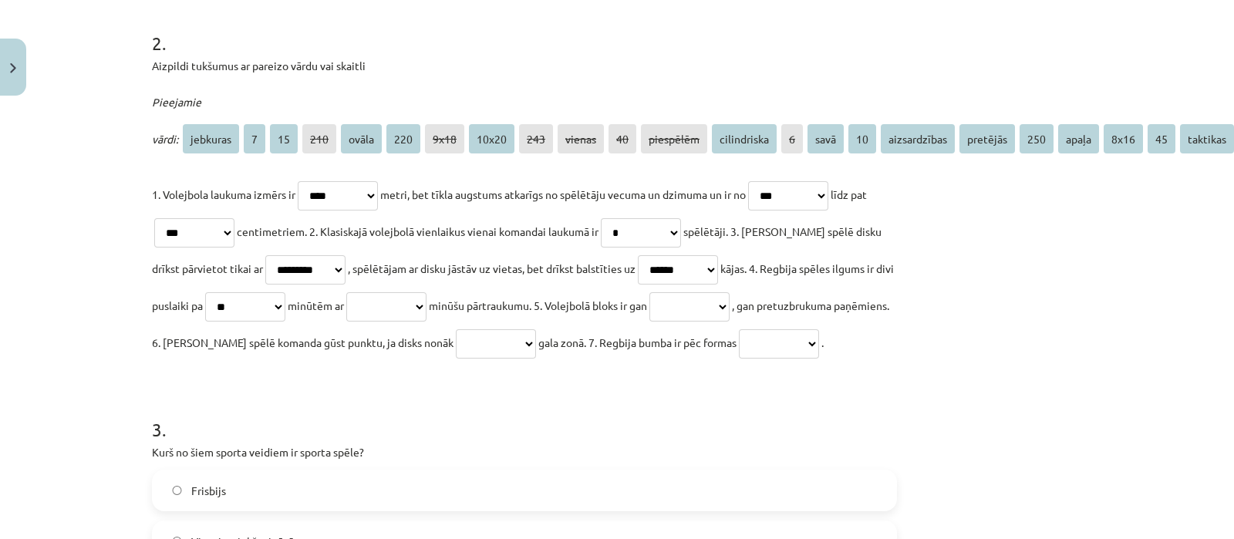
select select "**********"
click at [729, 292] on select "**********" at bounding box center [689, 306] width 80 height 29
click at [426, 303] on select "**********" at bounding box center [386, 306] width 80 height 29
select select "**"
click at [415, 292] on select "**********" at bounding box center [386, 306] width 80 height 29
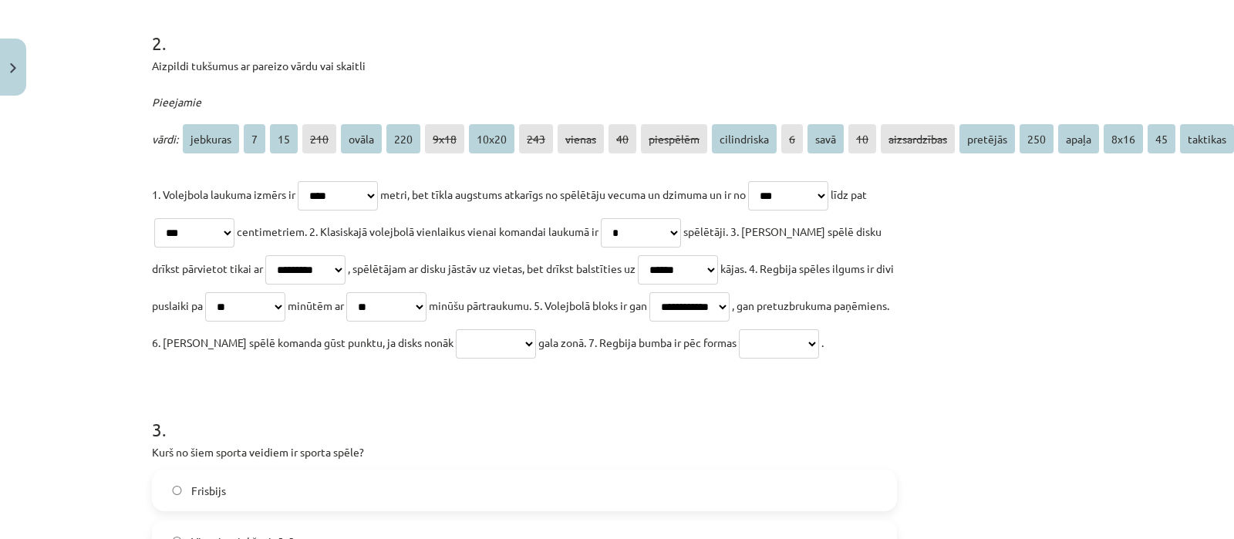
click at [739, 359] on select "**********" at bounding box center [779, 343] width 80 height 29
select select "*****"
click at [739, 359] on select "**********" at bounding box center [779, 343] width 80 height 29
click at [536, 347] on select "**********" at bounding box center [496, 343] width 80 height 29
select select "********"
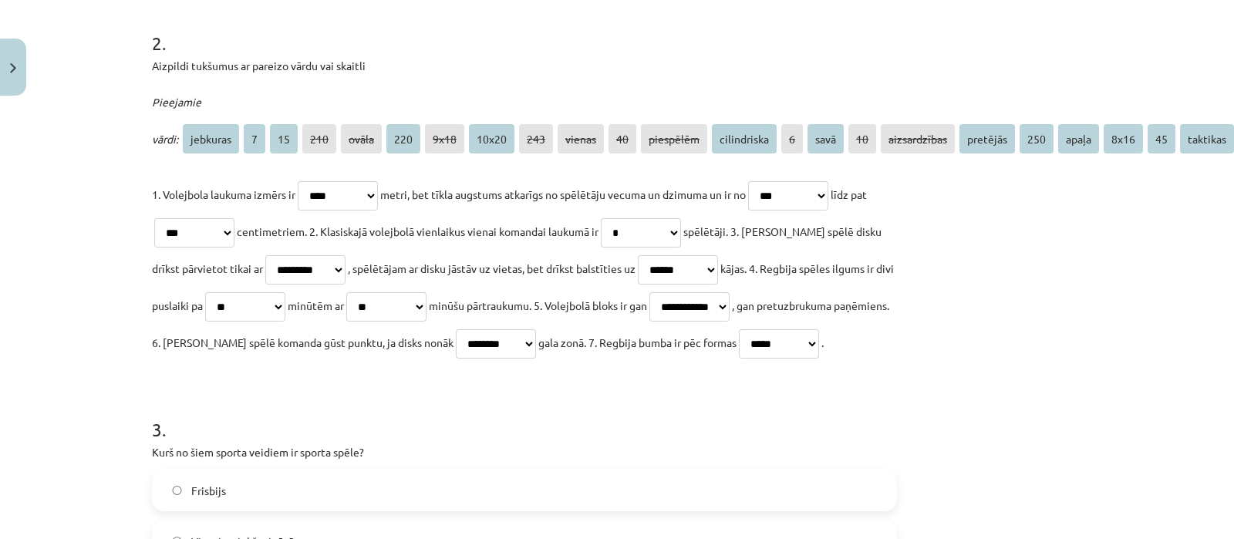
click at [534, 329] on select "**********" at bounding box center [496, 343] width 80 height 29
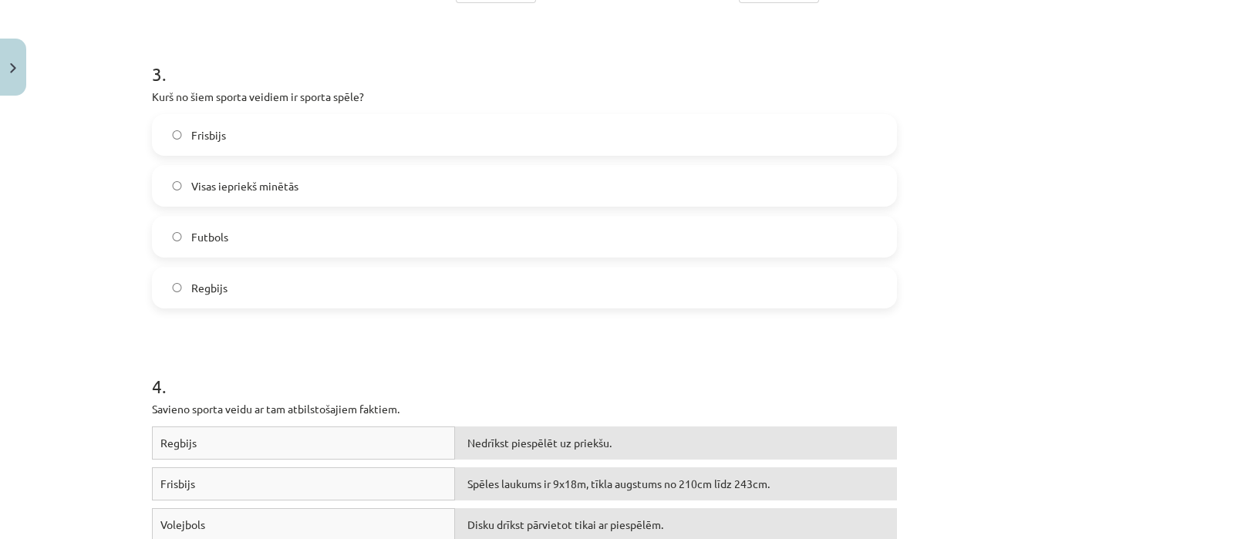
scroll to position [1005, 100]
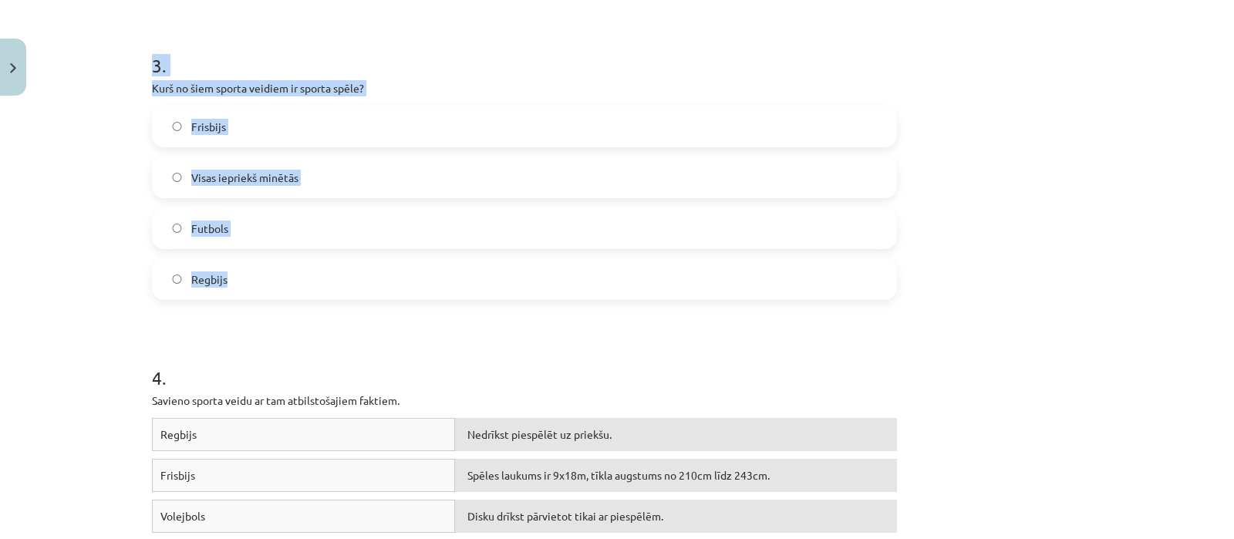
drag, startPoint x: 131, startPoint y: 79, endPoint x: 303, endPoint y: 289, distance: 271.8
click at [303, 289] on div "**********" at bounding box center [524, 95] width 763 height 1996
copy div "3 . Kurš no šiem sporta veidiem ir sporta spēle? Frisbijs Visas iepriekš minētā…"
click at [255, 186] on span "Visas iepriekš minētās" at bounding box center [244, 178] width 107 height 16
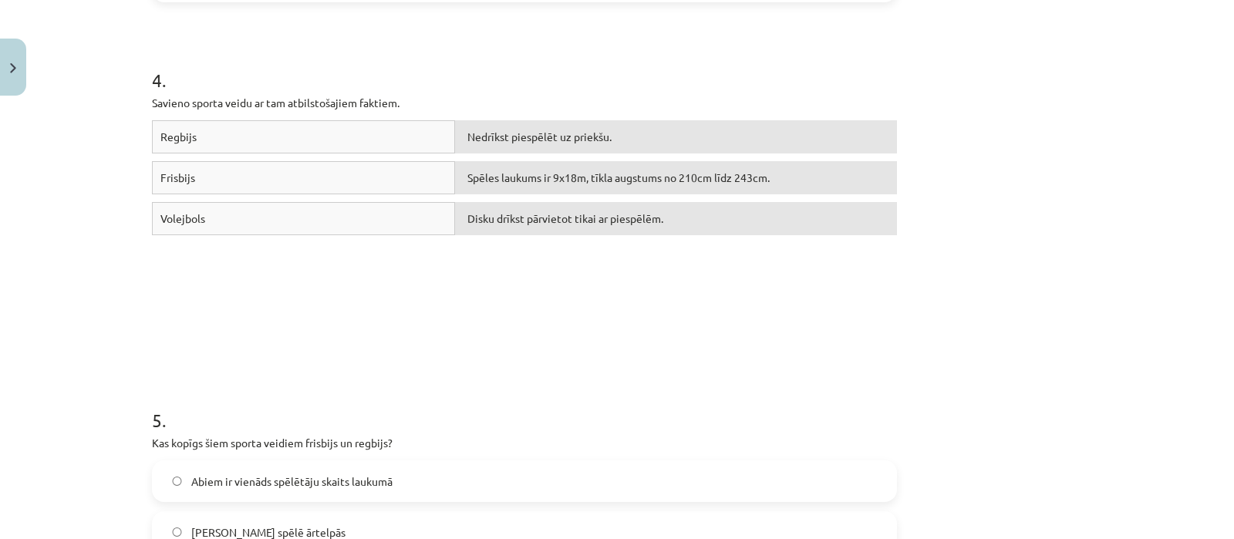
scroll to position [1325, 100]
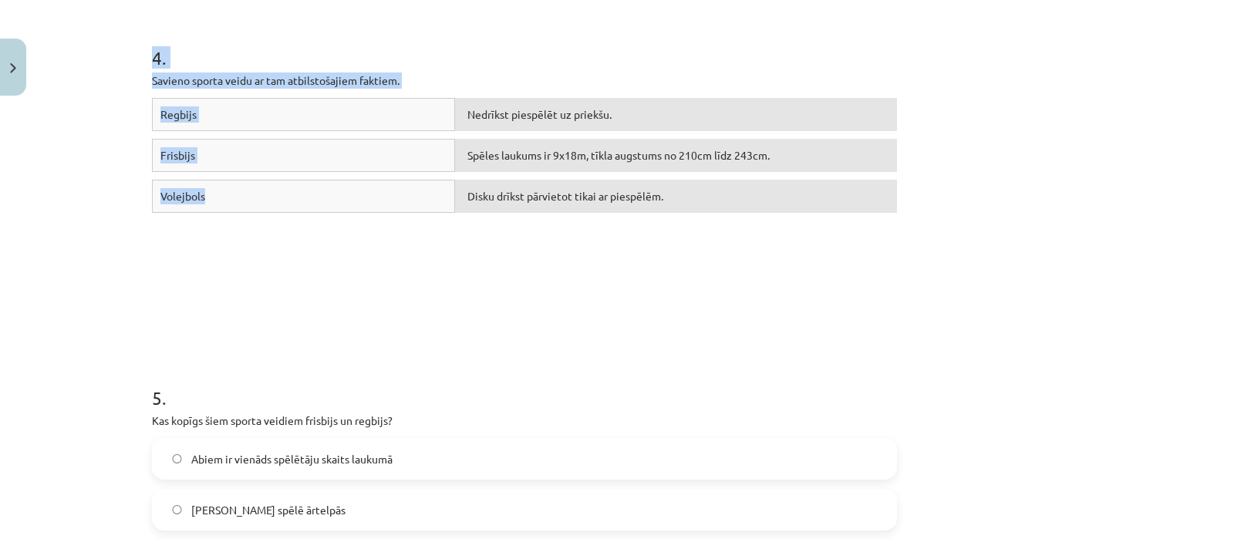
drag, startPoint x: 130, startPoint y: 83, endPoint x: 281, endPoint y: 217, distance: 202.6
click at [281, 217] on div "**********" at bounding box center [617, 269] width 1234 height 539
copy div "4 . Savieno sporta veidu ar tam atbilstošajiem faktiem. Regbijs Nedrīkst piespē…"
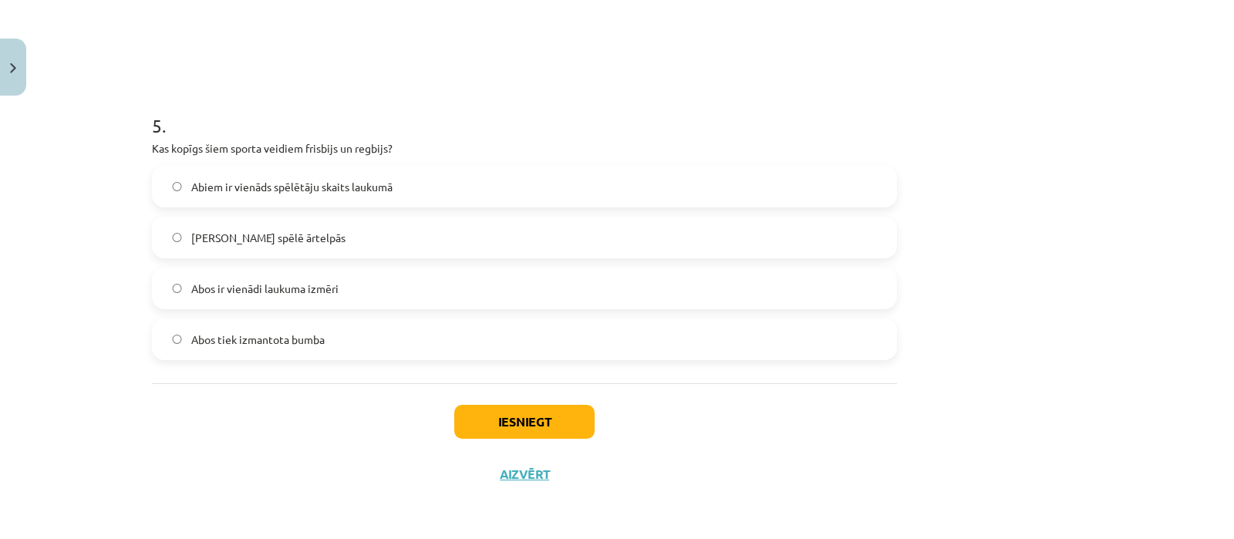
scroll to position [1635, 100]
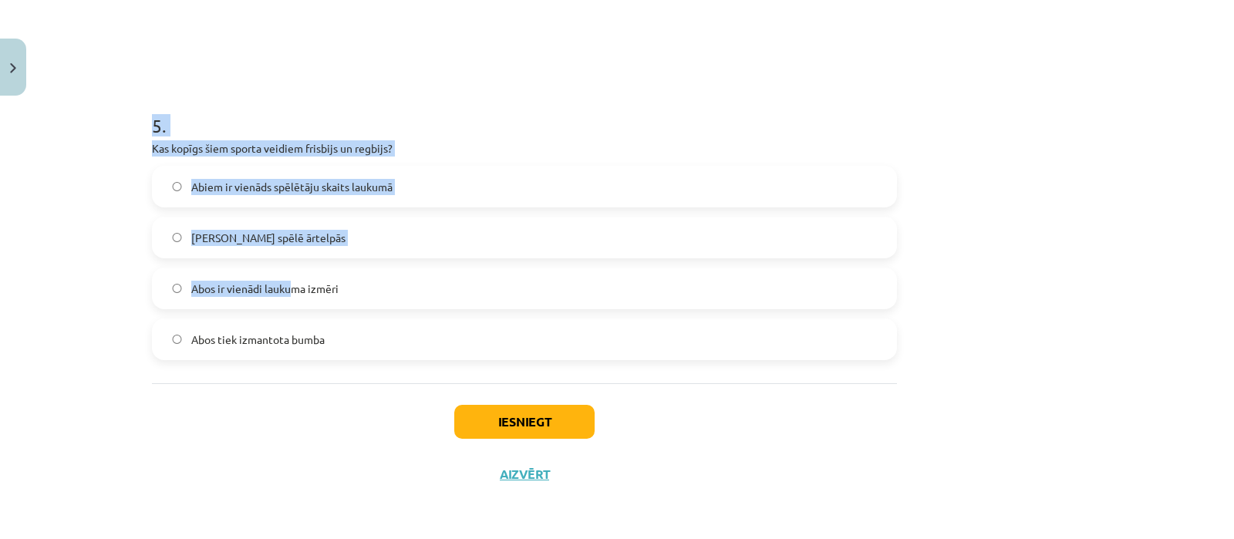
click at [50, 86] on div "**********" at bounding box center [617, 269] width 1234 height 539
drag, startPoint x: 135, startPoint y: 116, endPoint x: 354, endPoint y: 328, distance: 304.8
copy div "5 . Kas kopīgs šiem sporta veidiem frisbijs un regbijs? Abiem ir vienāds spēlēt…"
click at [312, 233] on label "Abus spēlē ārtelpās" at bounding box center [524, 237] width 742 height 39
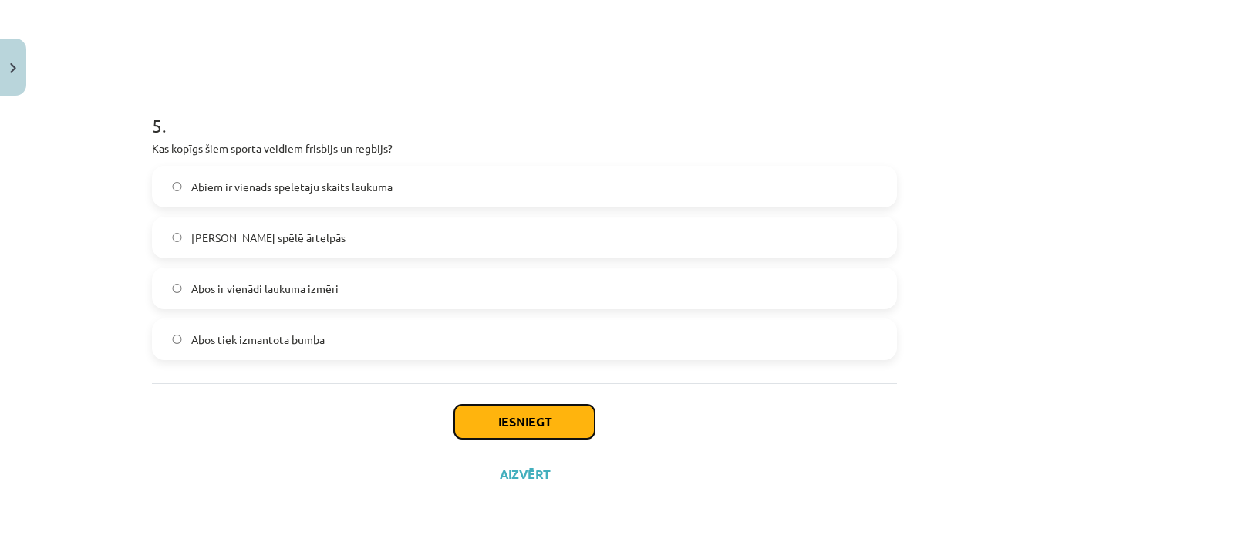
click at [495, 410] on button "Iesniegt" at bounding box center [524, 422] width 140 height 34
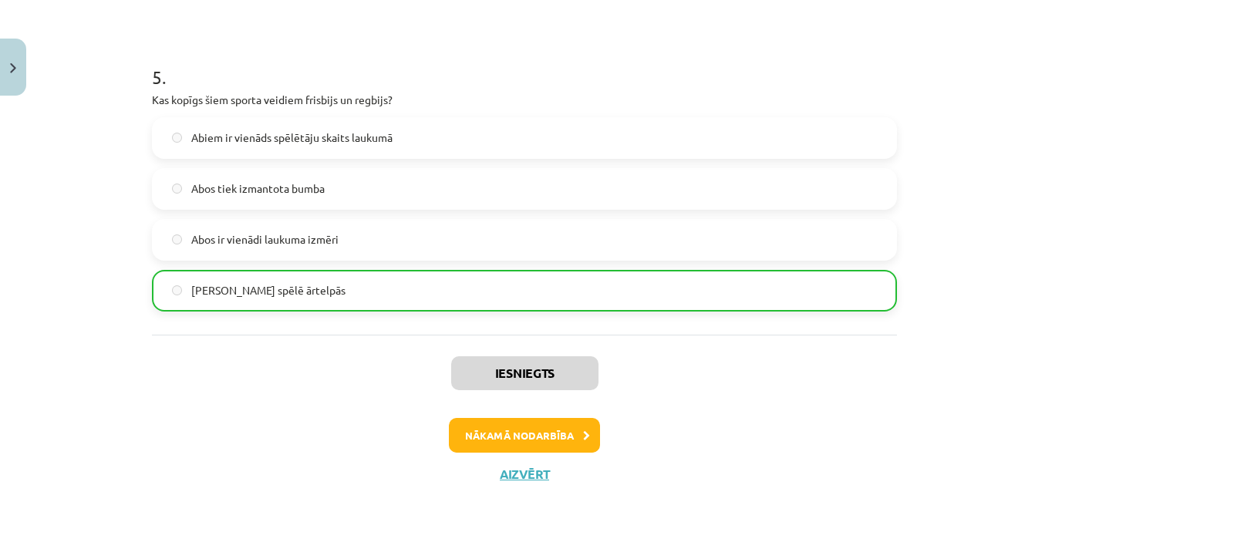
scroll to position [1857, 100]
click at [551, 452] on button "Nākamā nodarbība" at bounding box center [524, 435] width 151 height 35
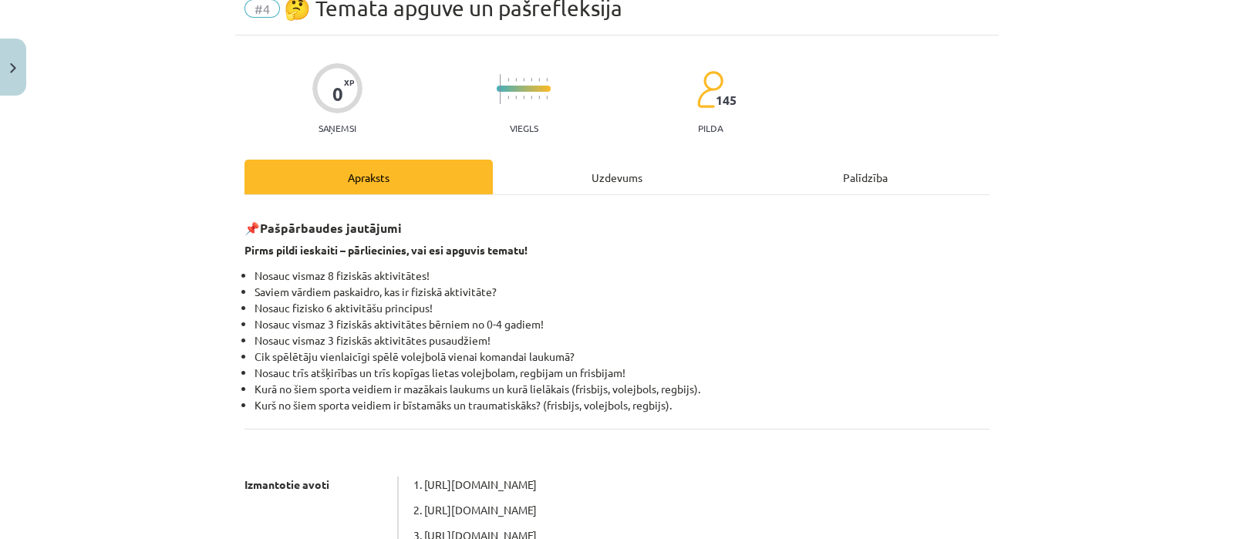
scroll to position [38, 0]
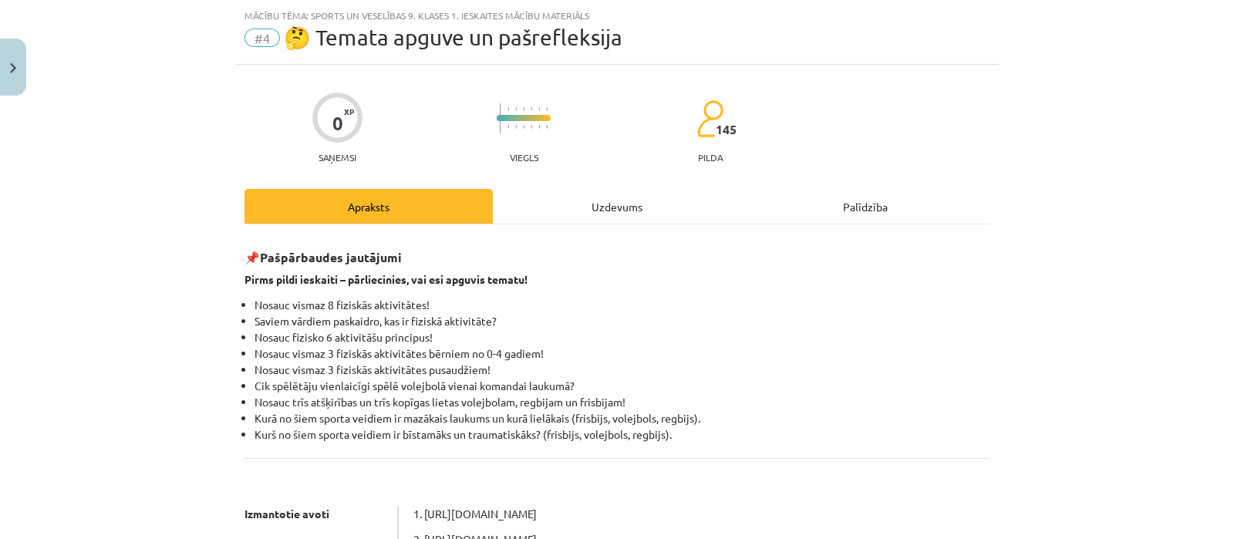
click at [573, 206] on div "Uzdevums" at bounding box center [617, 206] width 248 height 35
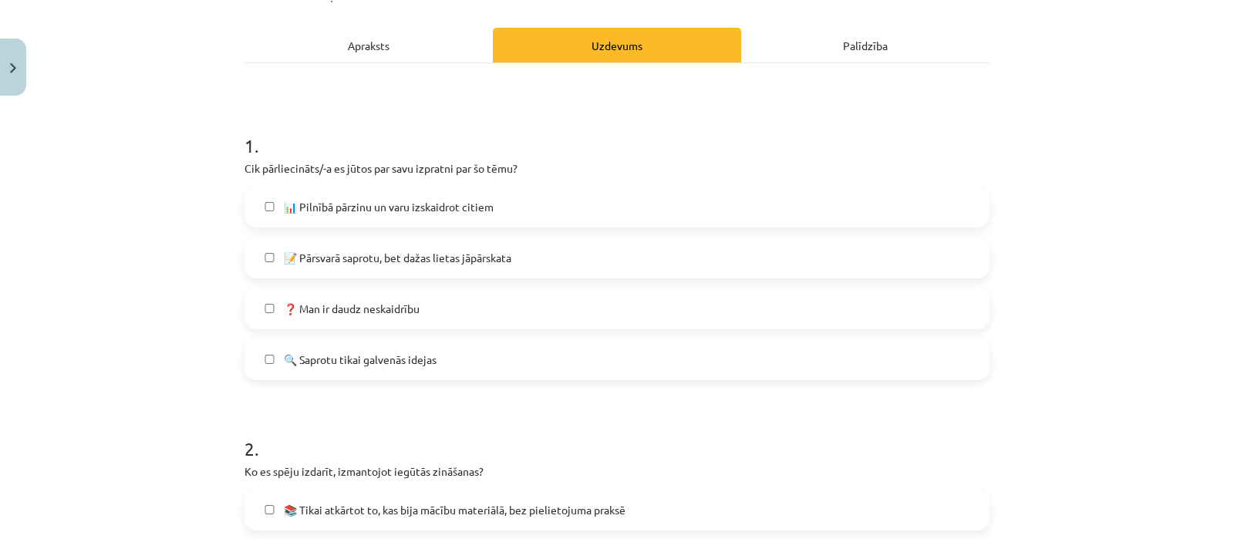
scroll to position [200, 0]
click at [555, 250] on label "📝 Pārsvarā saprotu, bet dažas lietas jāpārskata" at bounding box center [617, 256] width 742 height 39
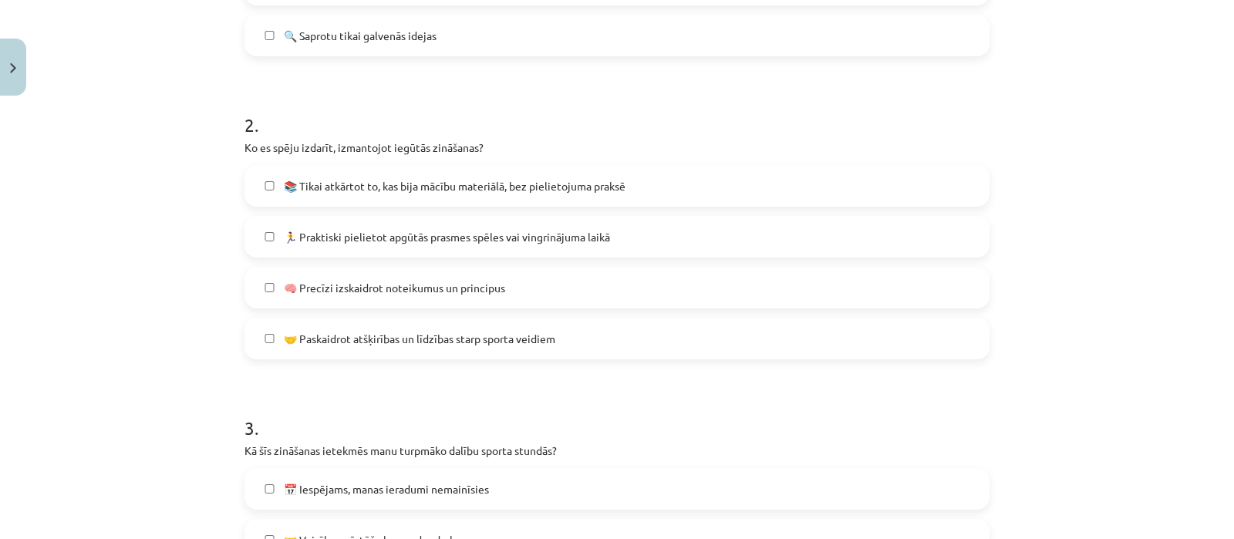
scroll to position [536, 0]
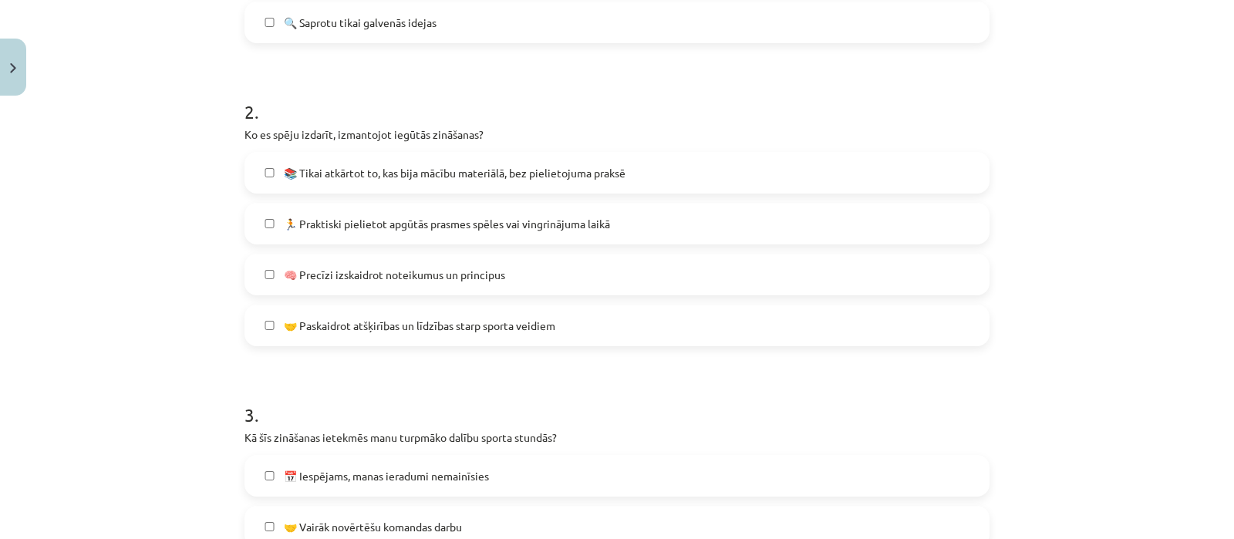
click at [394, 208] on label "🏃 Praktiski pielietot apgūtās prasmes spēles vai vingrinājuma laikā" at bounding box center [617, 223] width 742 height 39
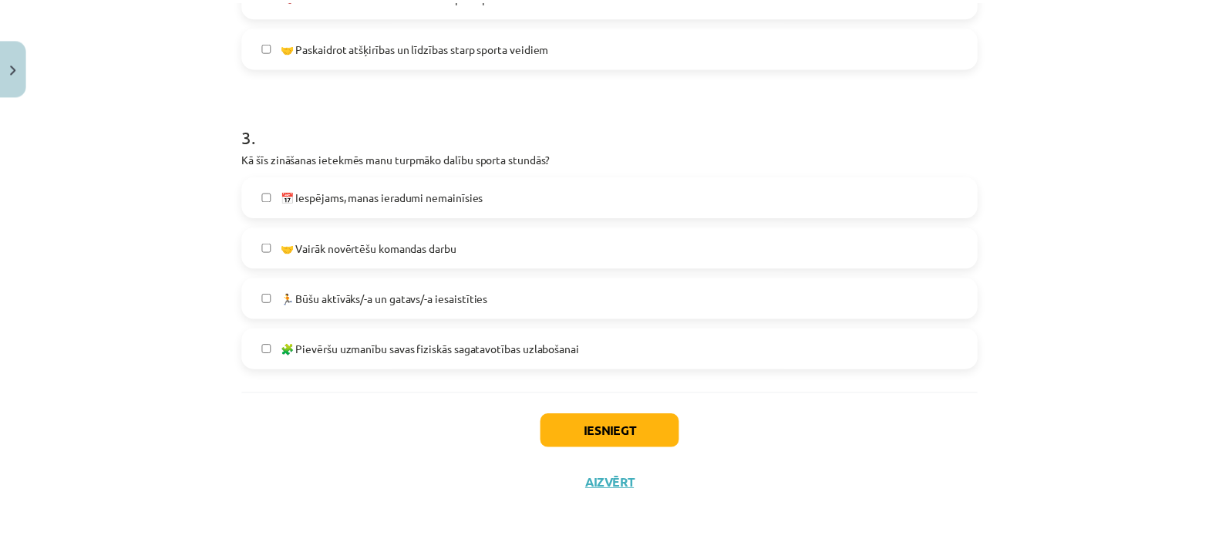
scroll to position [824, 0]
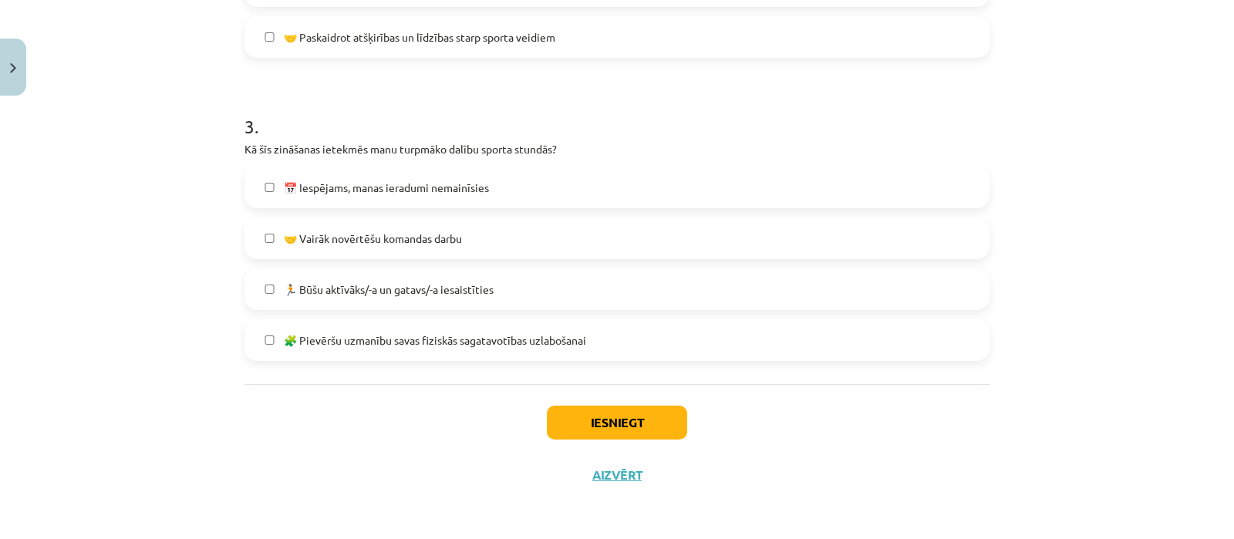
click at [372, 291] on span "🏃 Būšu aktīvāks/-a un gatavs/-a iesaistīties" at bounding box center [389, 289] width 210 height 16
click at [413, 231] on span "🤝 Vairāk novērtēšu komandas darbu" at bounding box center [373, 239] width 178 height 16
click at [608, 426] on button "Iesniegt" at bounding box center [617, 423] width 140 height 34
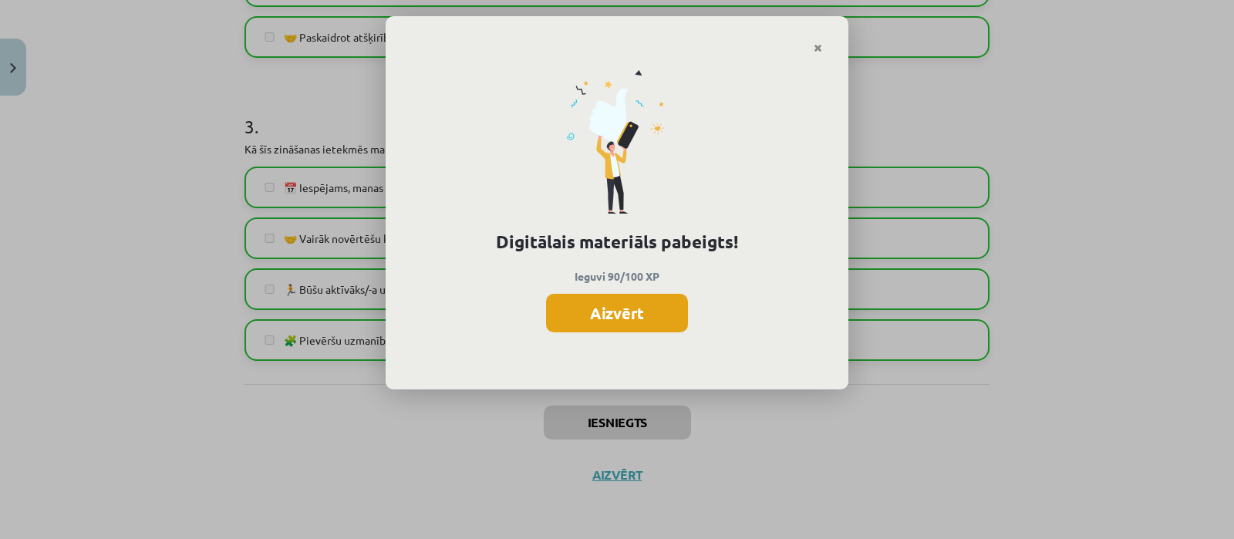
click at [563, 322] on button "Aizvērt" at bounding box center [617, 313] width 142 height 39
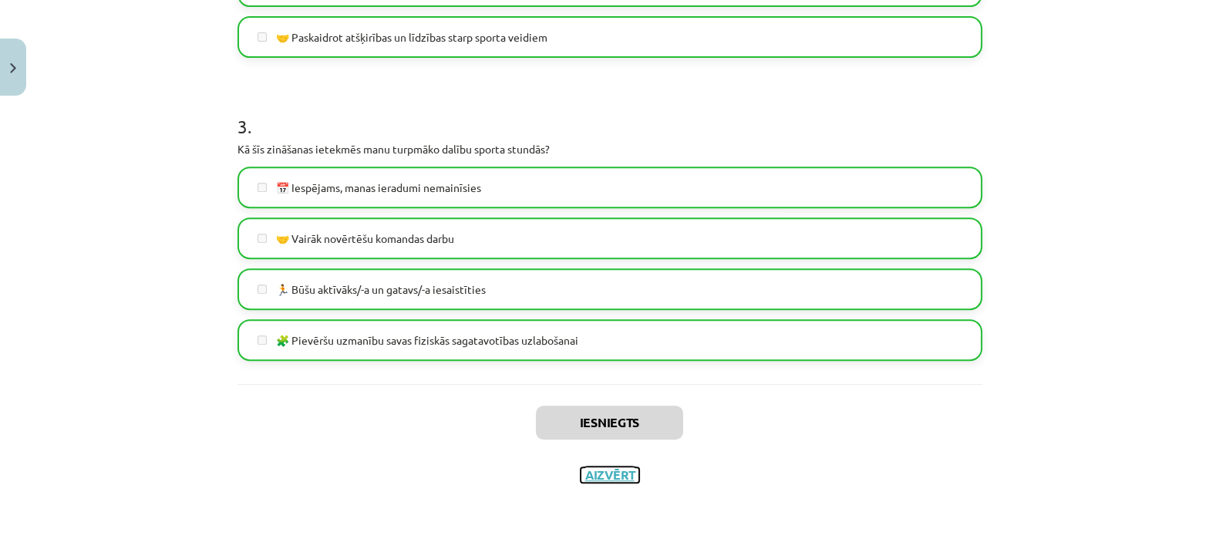
click at [605, 477] on button "Aizvērt" at bounding box center [610, 474] width 59 height 15
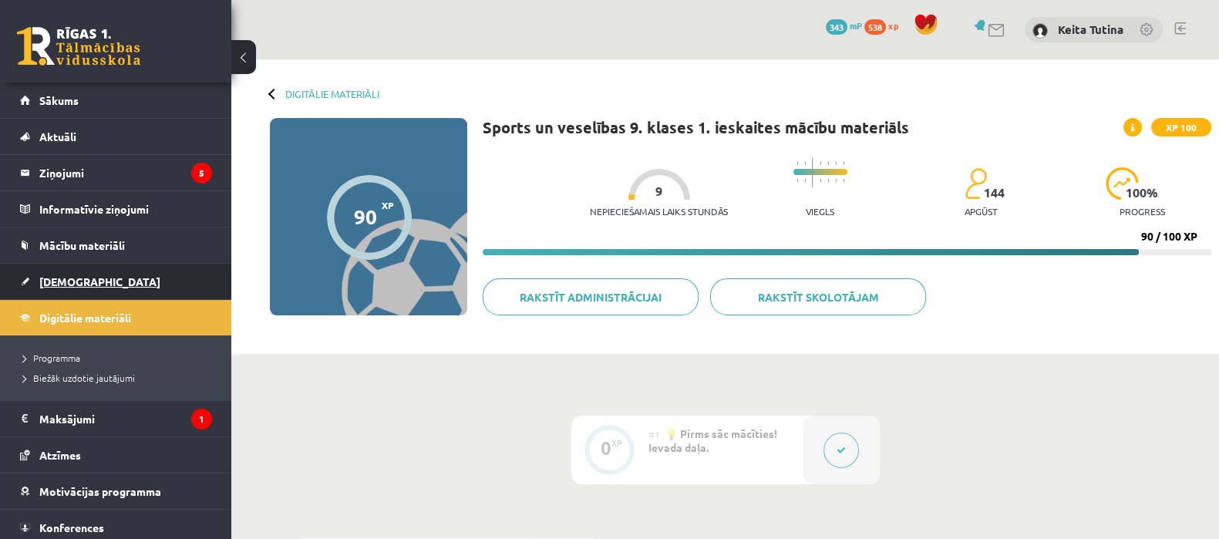
click at [70, 280] on span "[DEMOGRAPHIC_DATA]" at bounding box center [99, 281] width 121 height 14
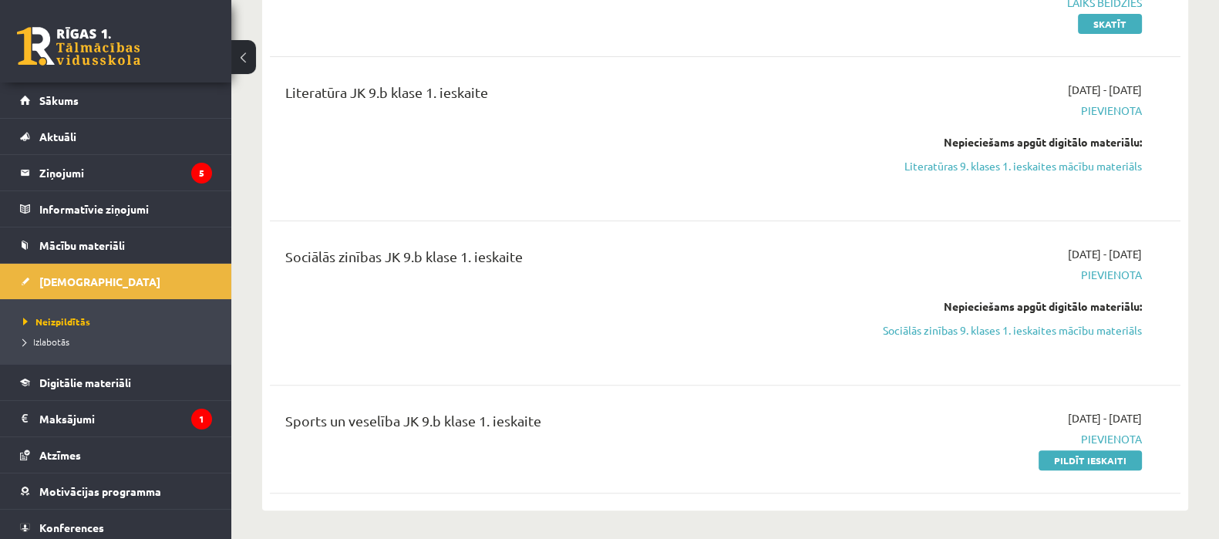
scroll to position [706, 0]
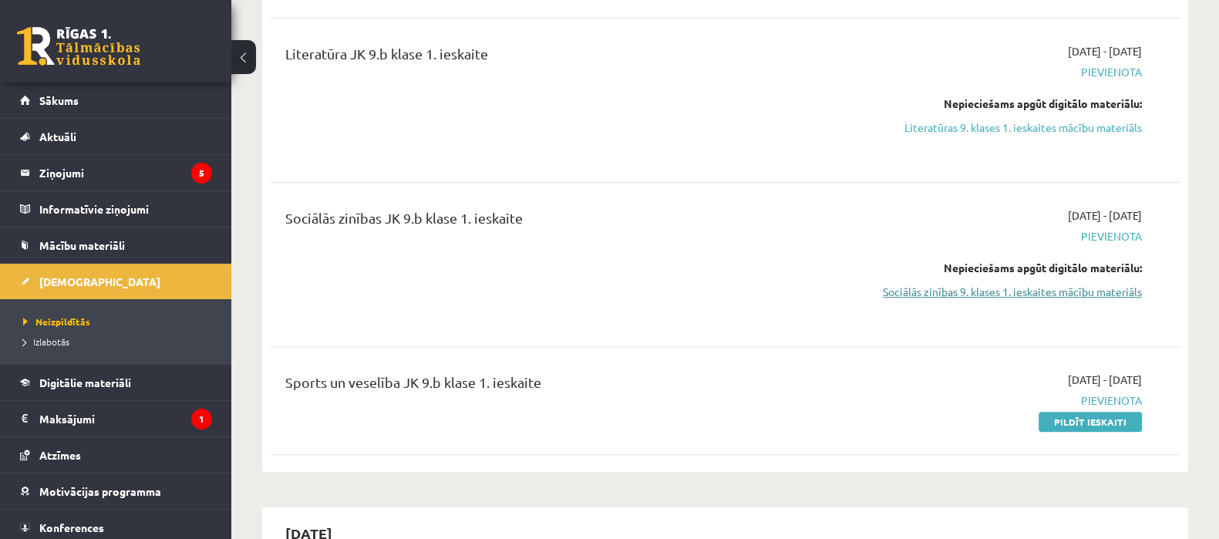
click at [1050, 298] on link "Sociālās zinības 9. klases 1. ieskaites mācību materiāls" at bounding box center [1007, 292] width 270 height 16
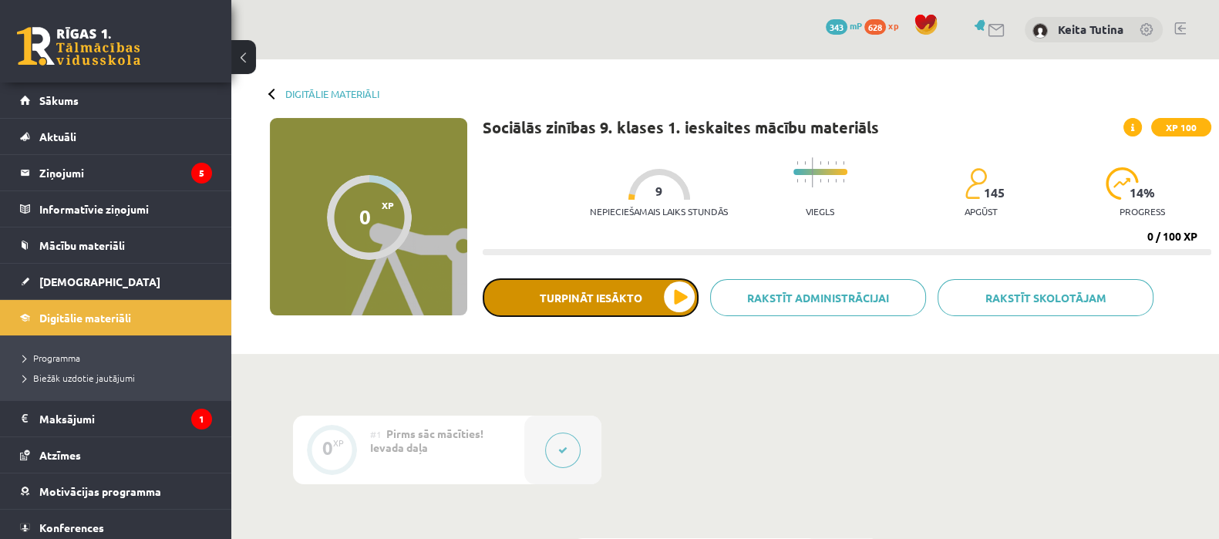
click at [586, 298] on button "Turpināt iesākto" at bounding box center [591, 297] width 216 height 39
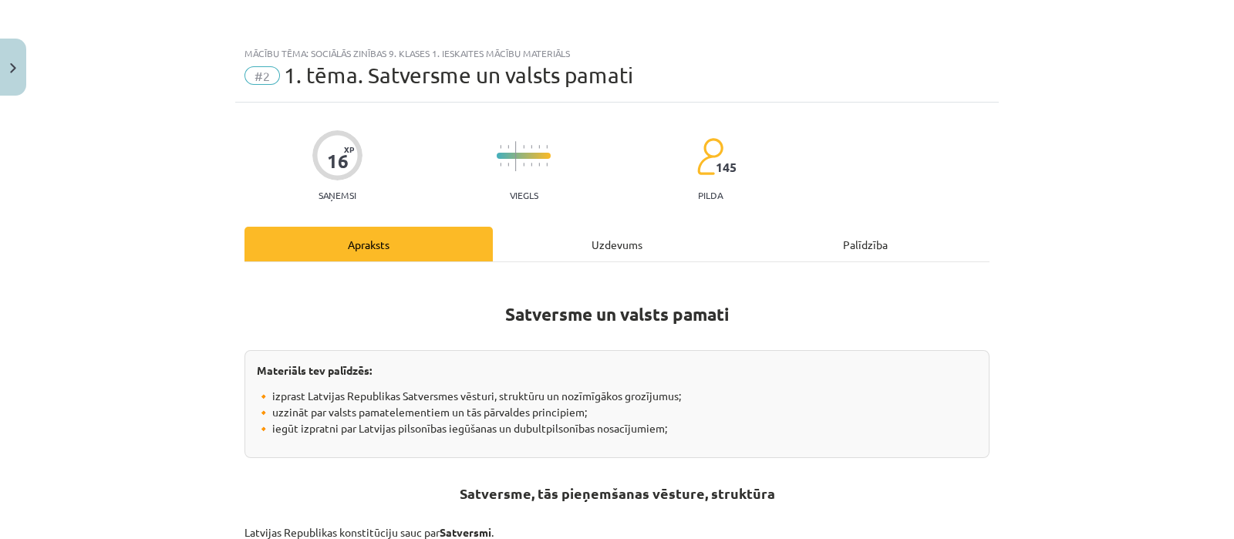
click at [568, 252] on div "Uzdevums" at bounding box center [617, 244] width 248 height 35
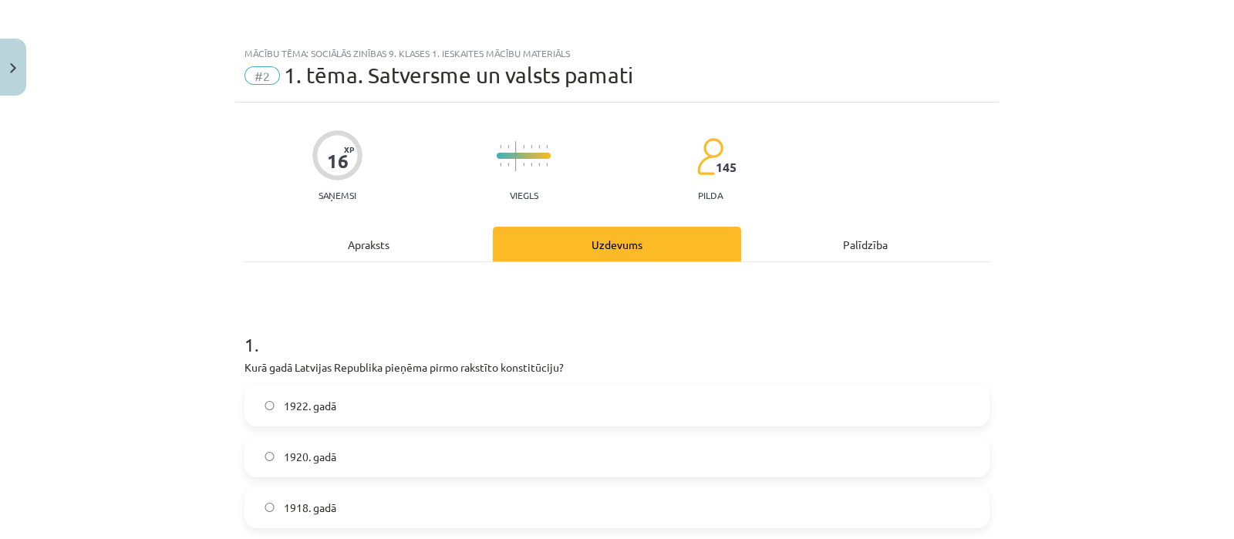
scroll to position [38, 0]
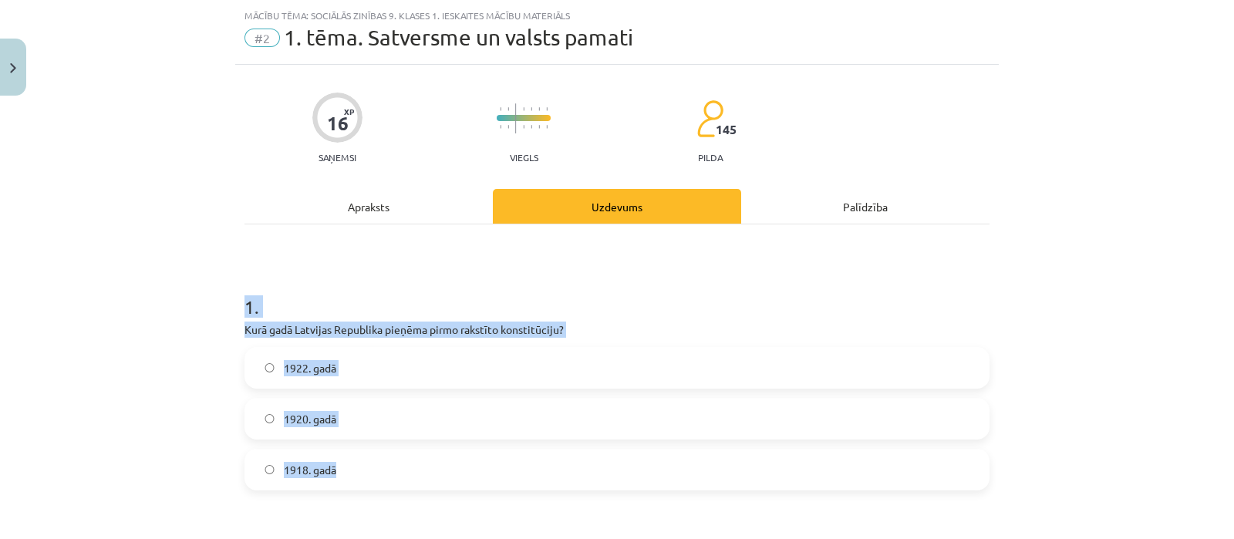
drag, startPoint x: 231, startPoint y: 298, endPoint x: 345, endPoint y: 444, distance: 185.1
copy div "1 . Kurā gadā Latvijas Republika pieņēma pirmo rakstīto konstitūciju? 1922. gad…"
click at [389, 365] on label "1922. gadā" at bounding box center [617, 368] width 742 height 39
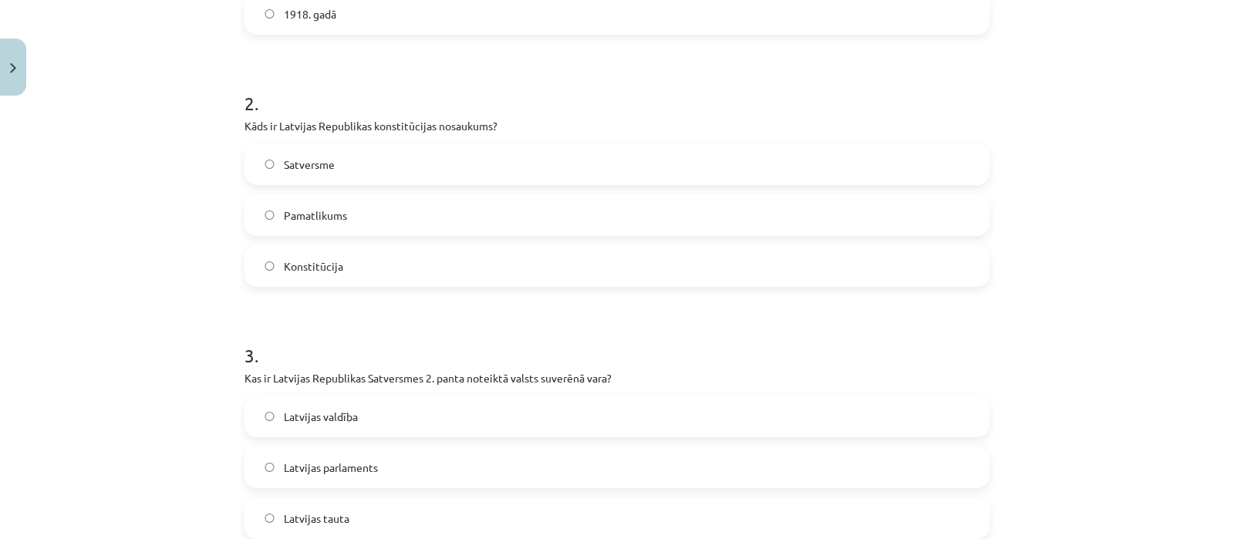
scroll to position [499, 0]
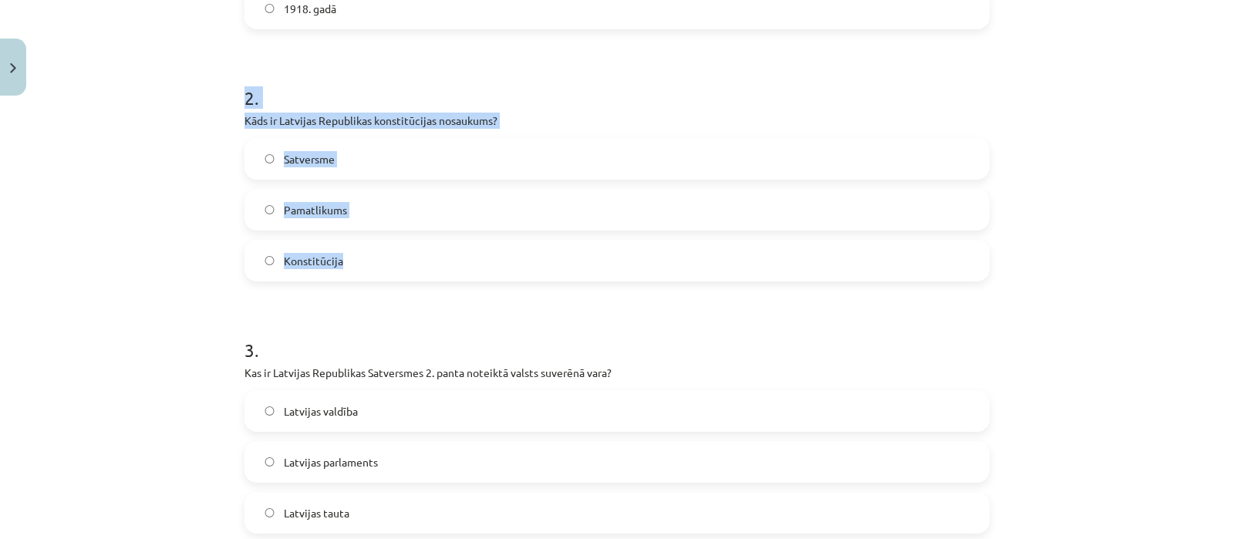
drag, startPoint x: 231, startPoint y: 96, endPoint x: 337, endPoint y: 267, distance: 200.5
copy div "2 . Kāds ir Latvijas Republikas konstitūcijas nosaukums? Satversme Pamatlikums …"
click at [366, 163] on label "Satversme" at bounding box center [617, 159] width 742 height 39
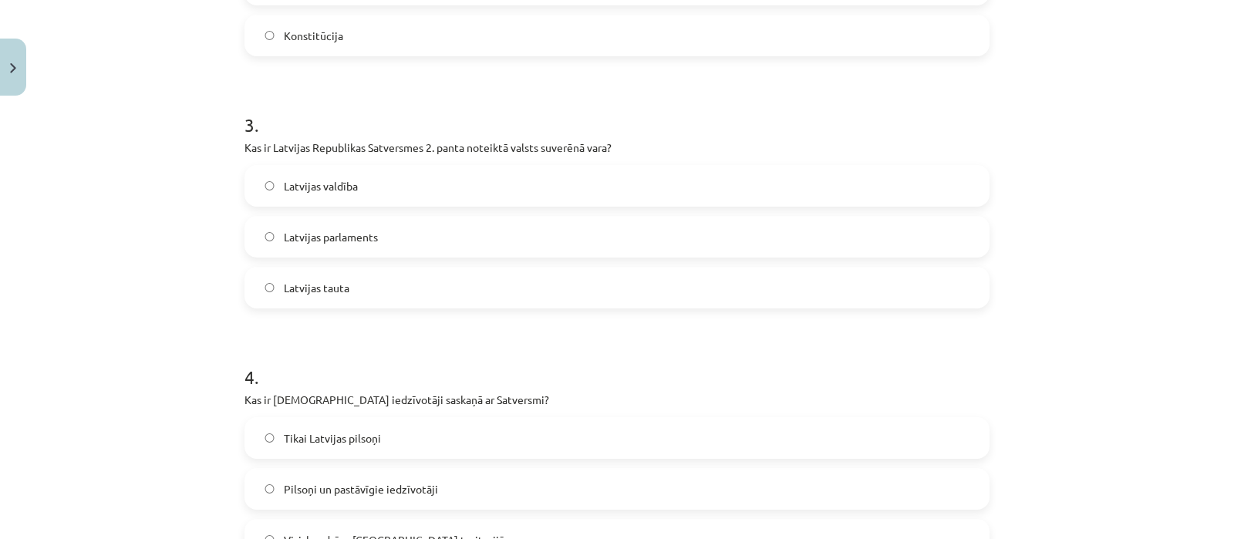
scroll to position [730, 0]
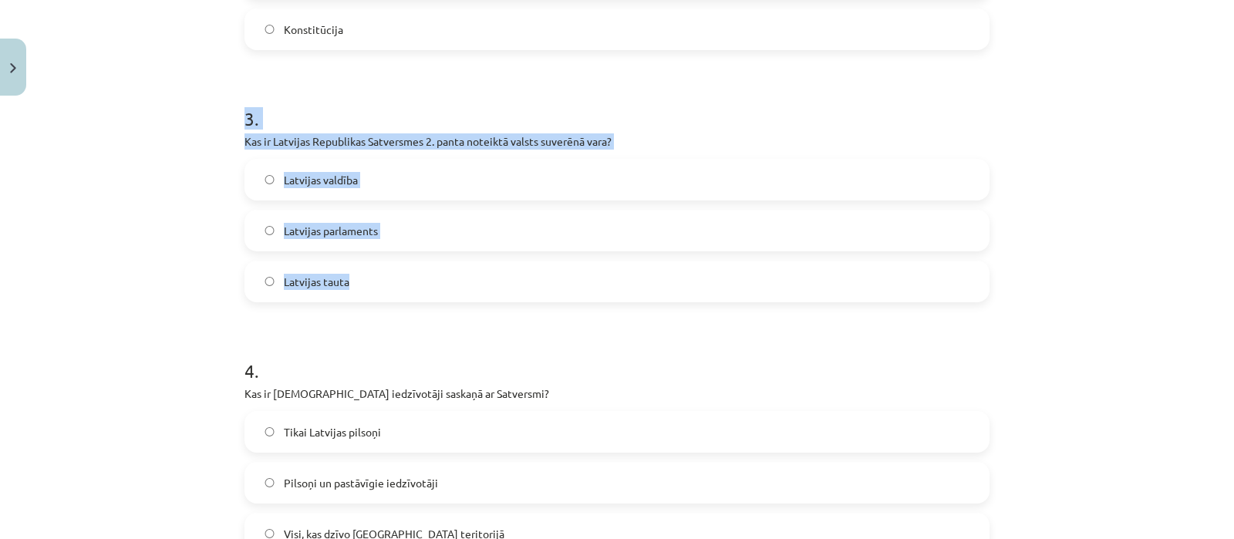
drag, startPoint x: 240, startPoint y: 113, endPoint x: 359, endPoint y: 262, distance: 190.4
click at [359, 262] on div "3 . Kas ir Latvijas Republikas Satversmes 2. panta noteiktā valsts suverēnā var…" at bounding box center [616, 191] width 745 height 221
copy div "3 . Kas ir Latvijas Republikas Satversmes 2. panta noteiktā valsts suverēnā var…"
click at [343, 289] on label "Latvijas tauta" at bounding box center [617, 281] width 742 height 39
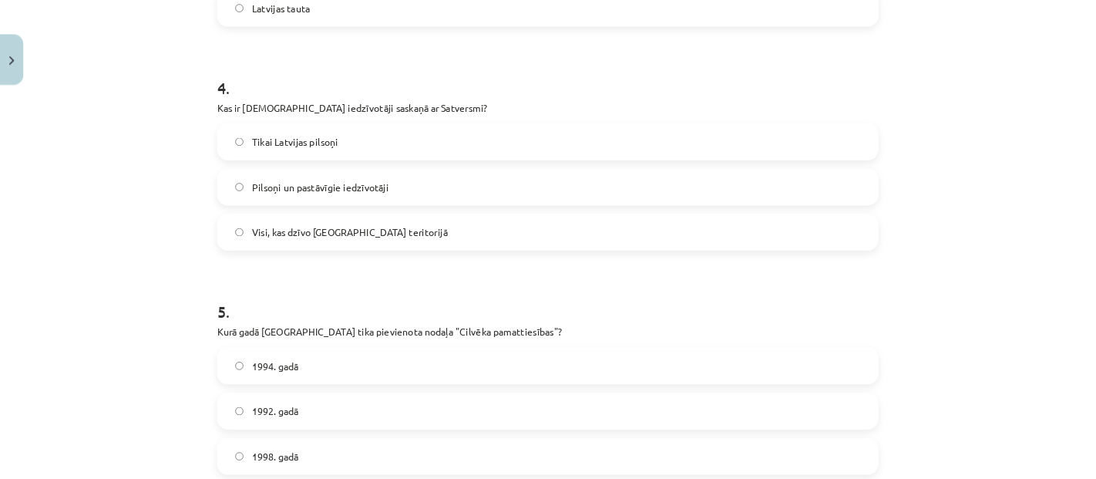
scroll to position [1019, 0]
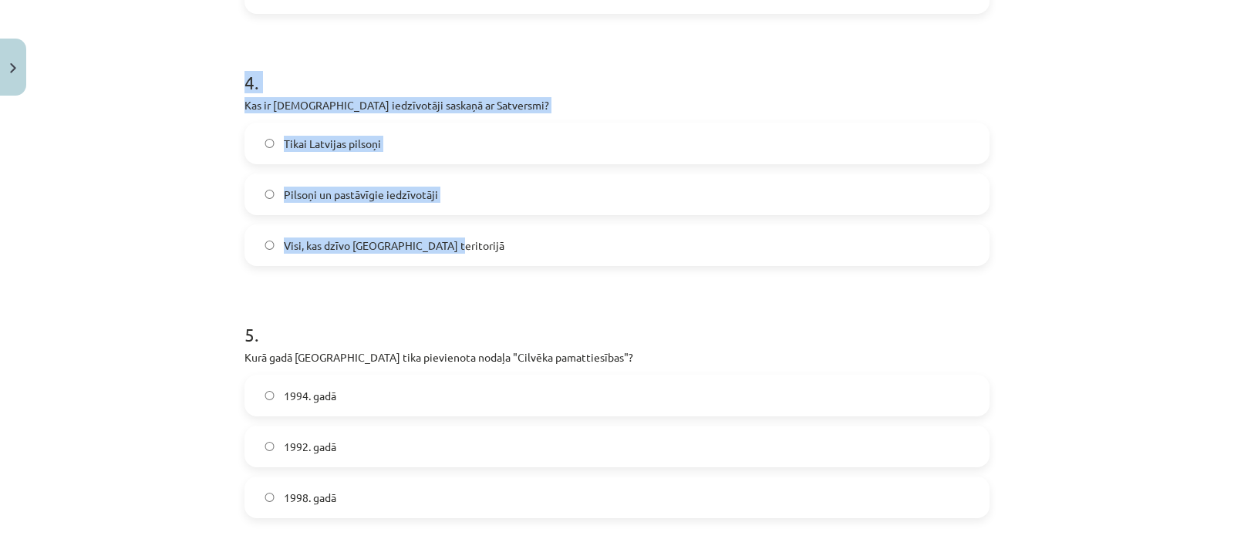
drag, startPoint x: 230, startPoint y: 70, endPoint x: 449, endPoint y: 248, distance: 281.8
click at [449, 248] on div "16 XP Saņemsi Viegls 145 pilda Apraksts Uzdevums Palīdzība 1 . Kurā gadā Latvij…" at bounding box center [616, 249] width 763 height 2331
copy div "4 . Kas ir Latvijas iedzīvotāji saskaņā ar Satversmi? Tikai Latvijas pilsoņi Pi…"
click at [452, 192] on label "Pilsoņi un pastāvīgie iedzīvotāji" at bounding box center [617, 194] width 742 height 39
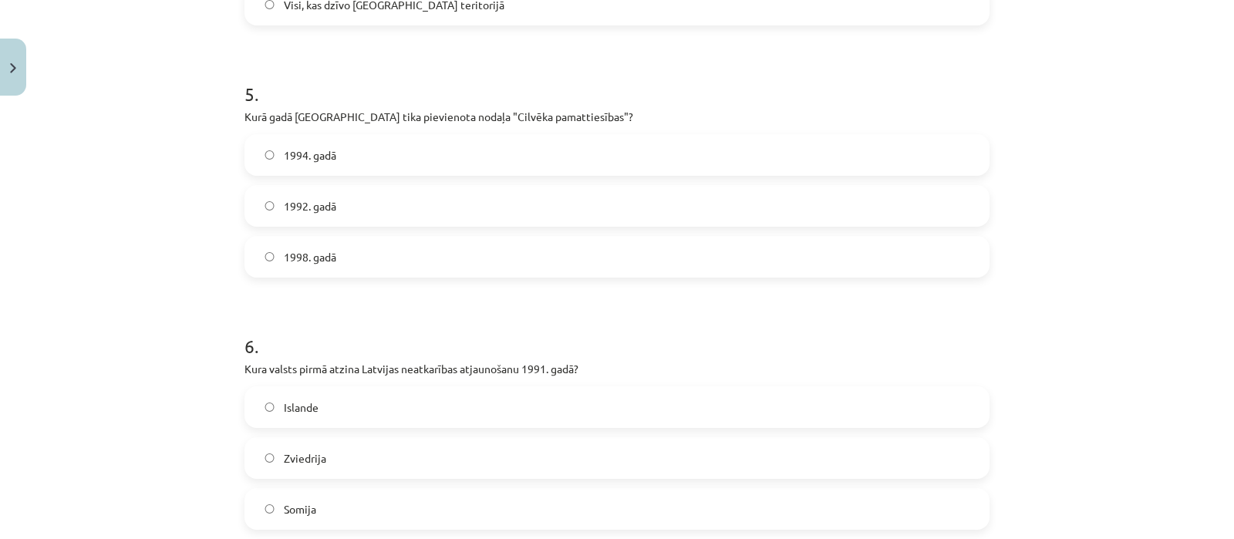
scroll to position [1268, 0]
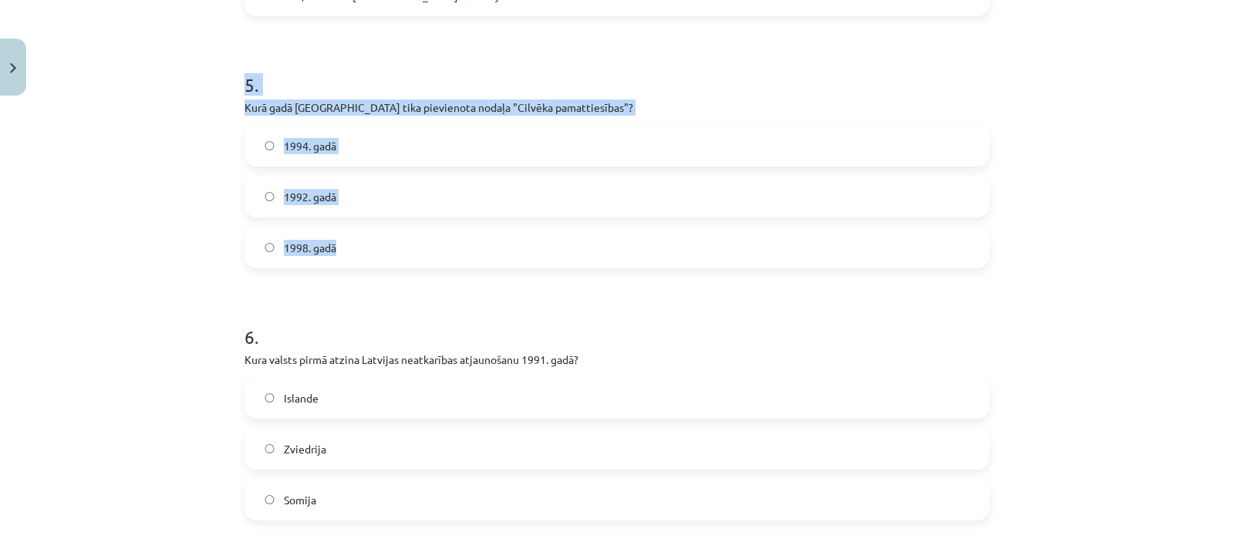
drag, startPoint x: 227, startPoint y: 62, endPoint x: 359, endPoint y: 248, distance: 227.9
click at [359, 248] on div "Mācību tēma: Sociālās zinības 9. klases 1. ieskaites mācību materiāls #2 1. tēm…" at bounding box center [617, 269] width 1234 height 539
copy div "5 . Kurā gadā Satversmē tika pievienota nodaļa "Cilvēka pamattiesības"? 1994. g…"
click at [540, 254] on label "1998. gadā" at bounding box center [617, 247] width 742 height 39
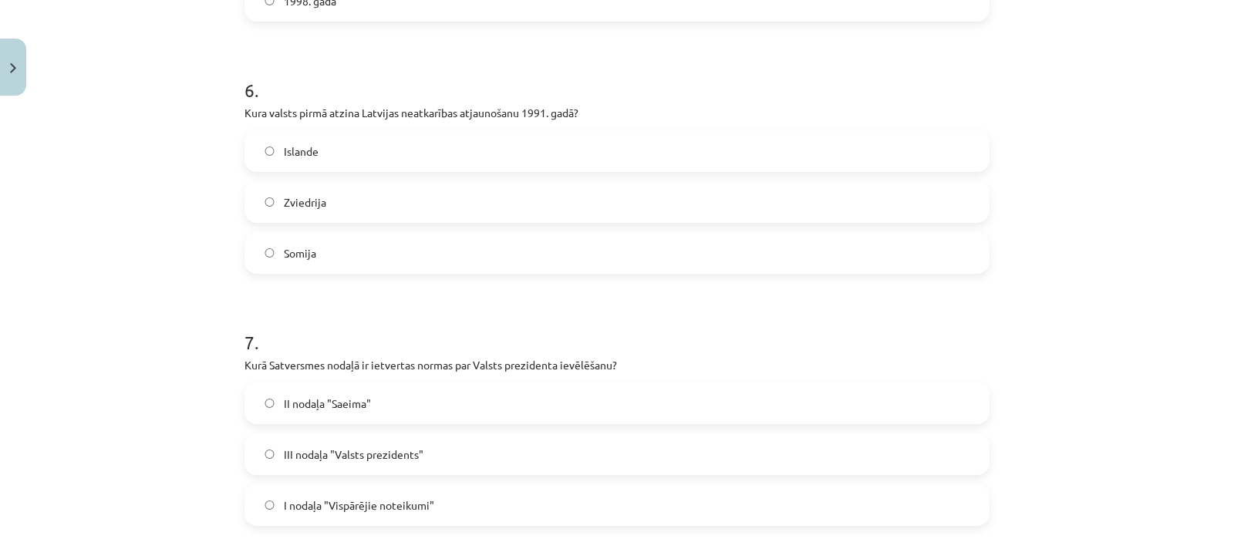
scroll to position [1563, 0]
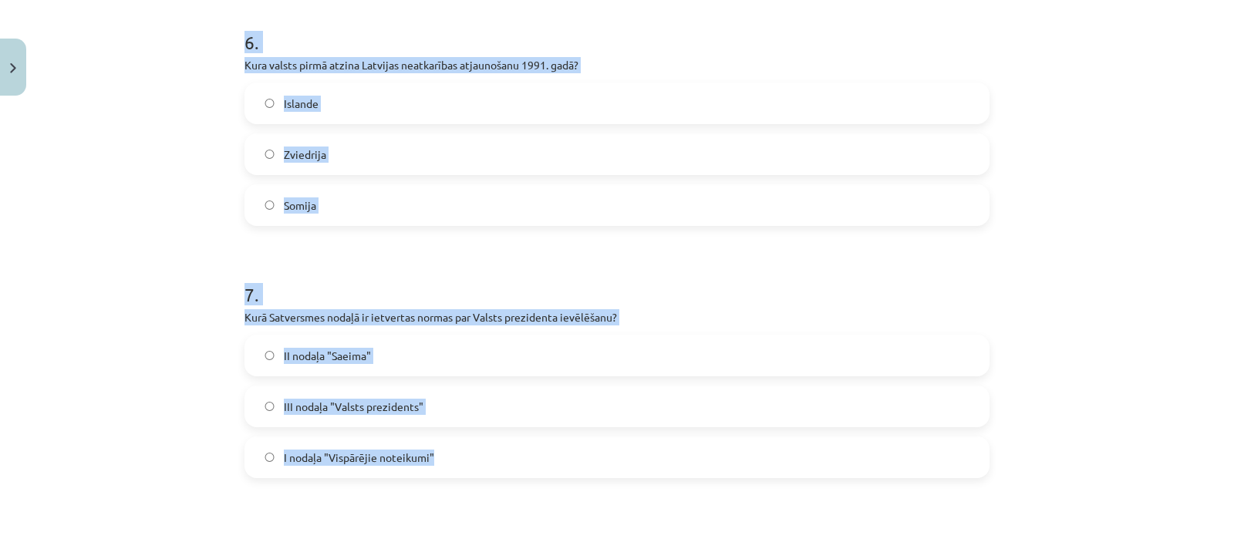
drag, startPoint x: 232, startPoint y: 38, endPoint x: 437, endPoint y: 468, distance: 476.6
copy form "6 . Kura valsts pirmā atzina Latvijas neatkarības atjaunošanu 1991. gadā? Islan…"
click at [369, 399] on span "III nodaļa "Valsts prezidents"" at bounding box center [354, 407] width 140 height 16
click at [351, 106] on label "Islande" at bounding box center [617, 103] width 742 height 39
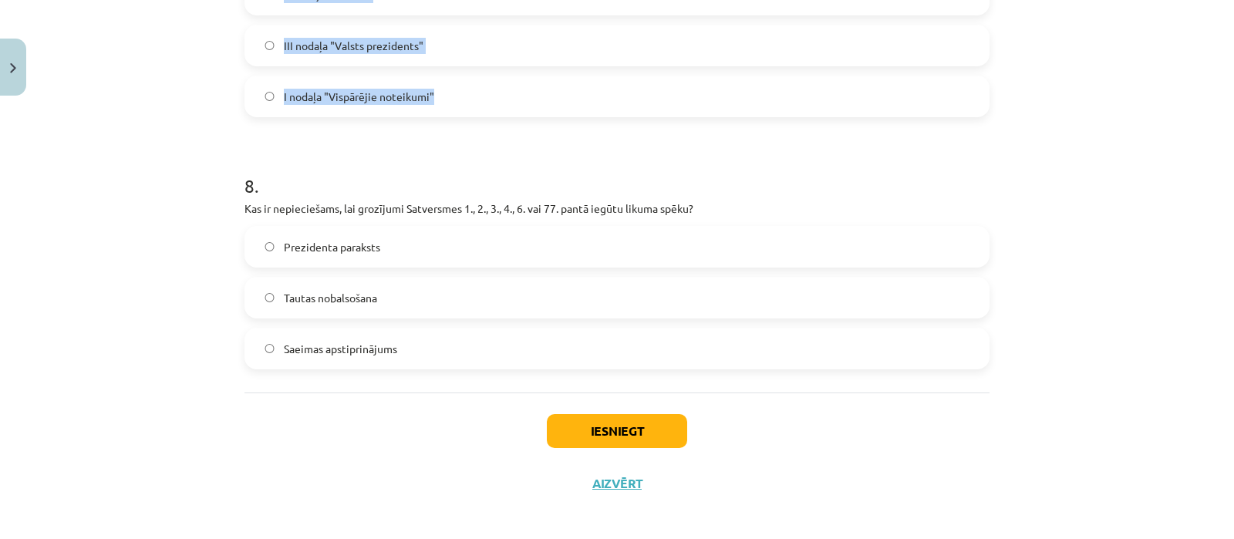
scroll to position [1932, 0]
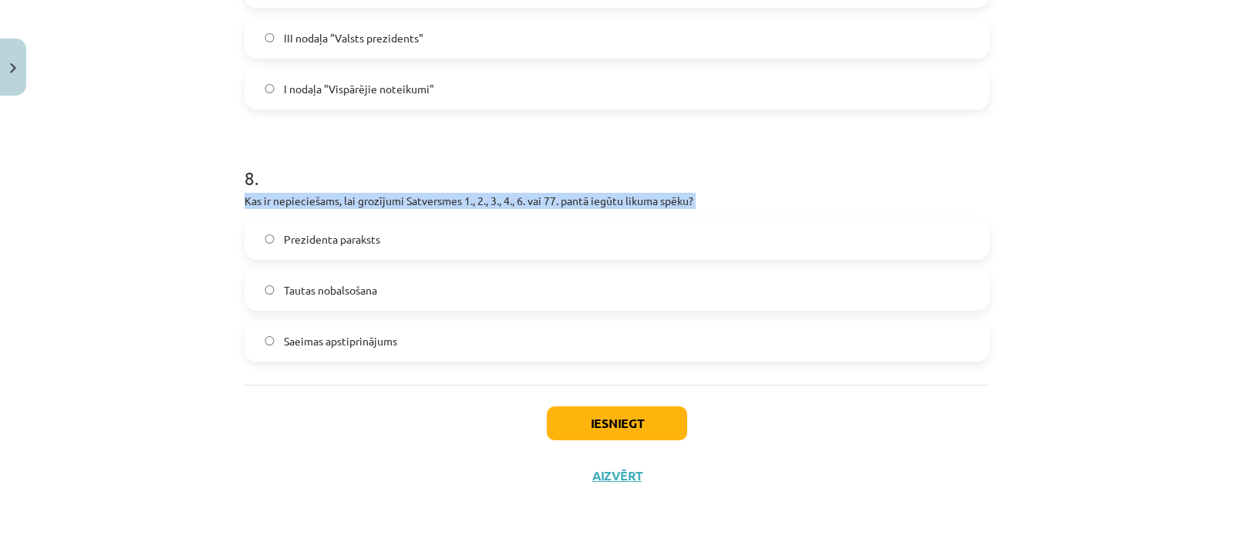
drag, startPoint x: 233, startPoint y: 187, endPoint x: 273, endPoint y: 213, distance: 47.5
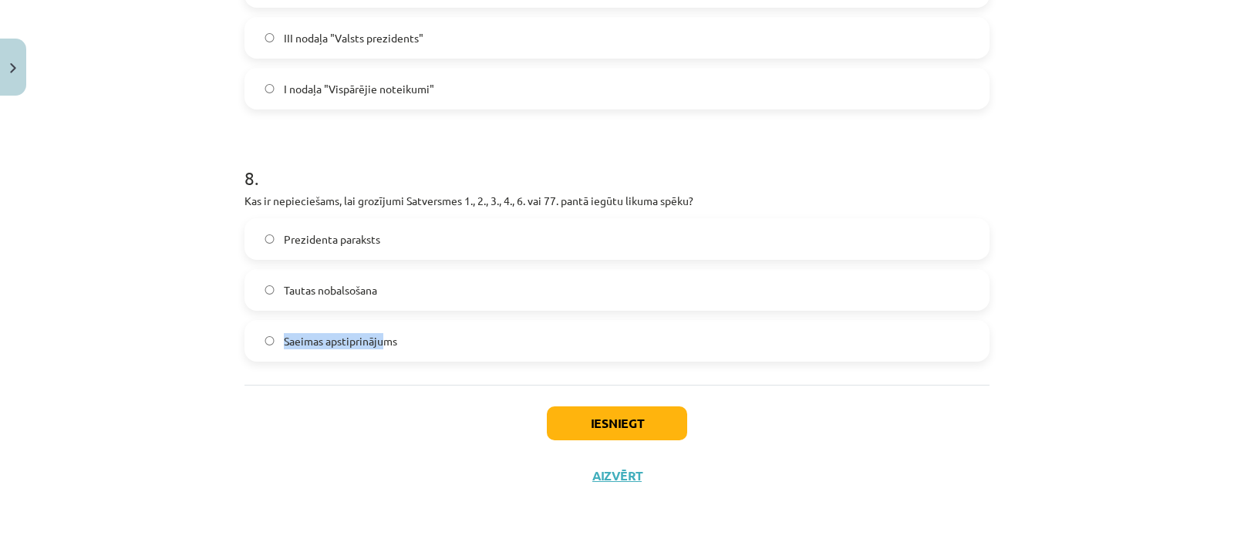
drag, startPoint x: 376, startPoint y: 309, endPoint x: 382, endPoint y: 315, distance: 8.2
click at [382, 315] on div "Prezidenta paraksts Tautas nobalsošana Saeimas apstiprinājums" at bounding box center [616, 289] width 745 height 143
click at [211, 192] on div "Mācību tēma: Sociālās zinības 9. klases 1. ieskaites mācību materiāls #2 1. tēm…" at bounding box center [617, 269] width 1234 height 539
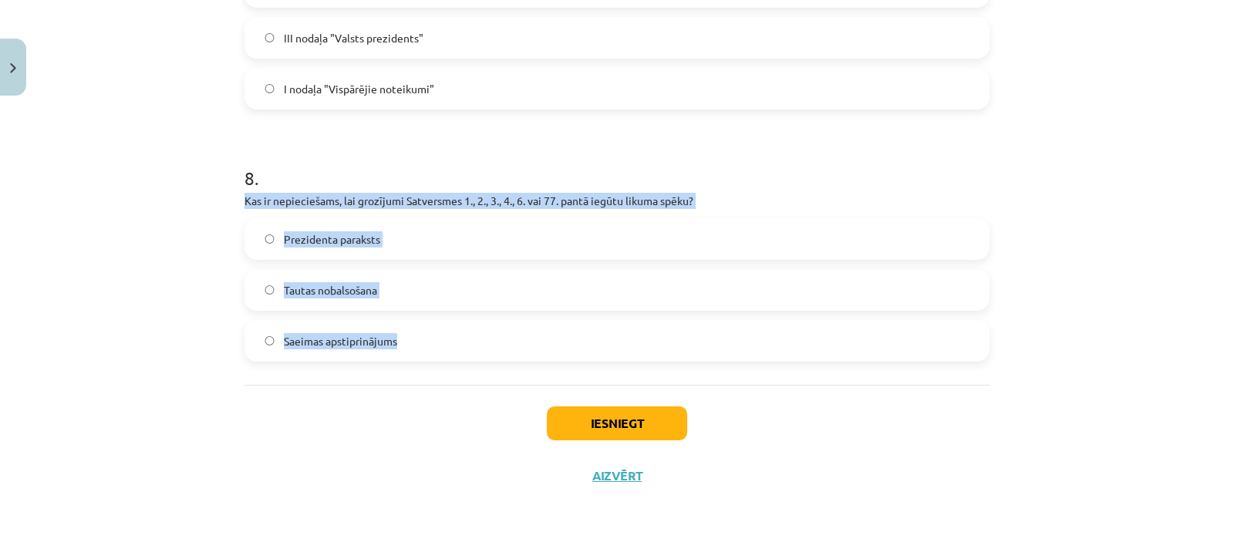
drag, startPoint x: 231, startPoint y: 195, endPoint x: 393, endPoint y: 322, distance: 205.9
copy div "Kas ir nepieciešams, lai grozījumi Satversmes 1., 2., 3., 4., 6. vai 77. pantā …"
click at [459, 287] on label "Tautas nobalsošana" at bounding box center [617, 290] width 742 height 39
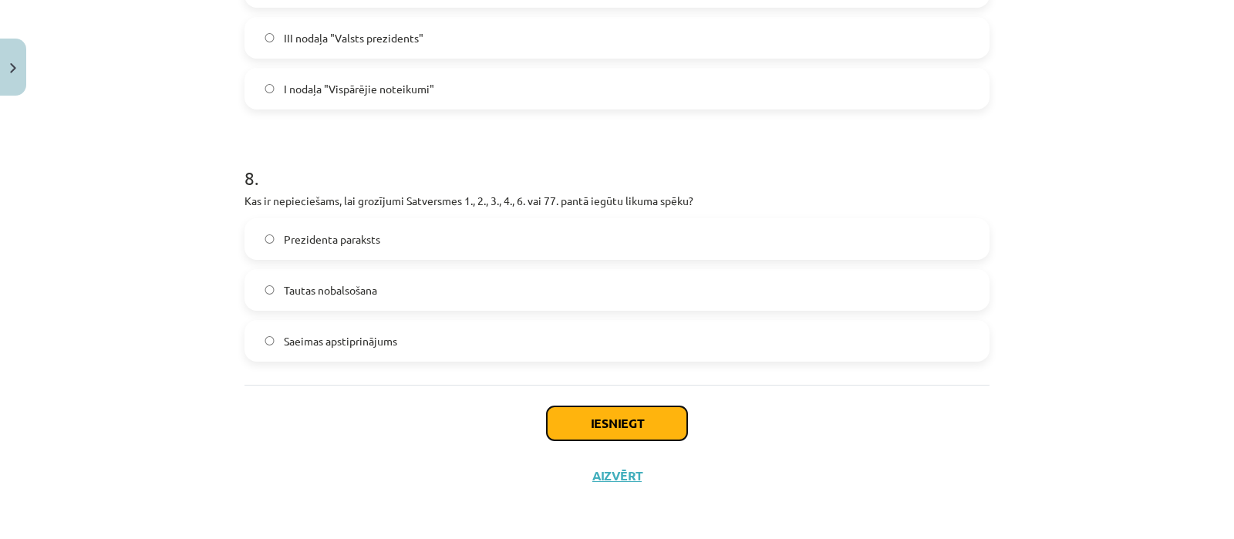
click at [586, 418] on button "Iesniegt" at bounding box center [617, 423] width 140 height 34
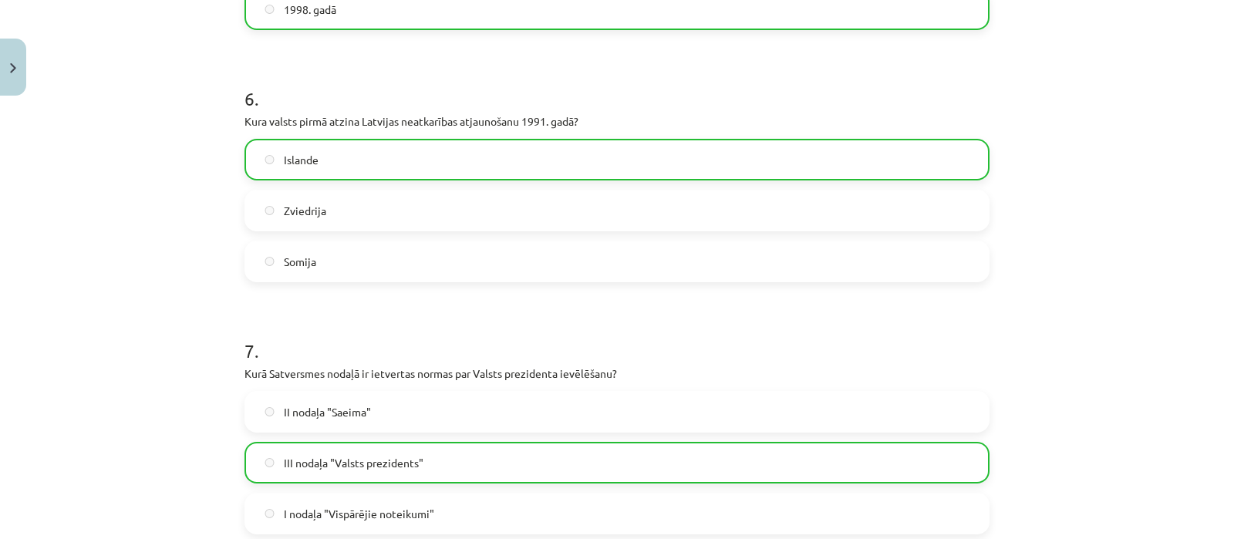
scroll to position [1981, 0]
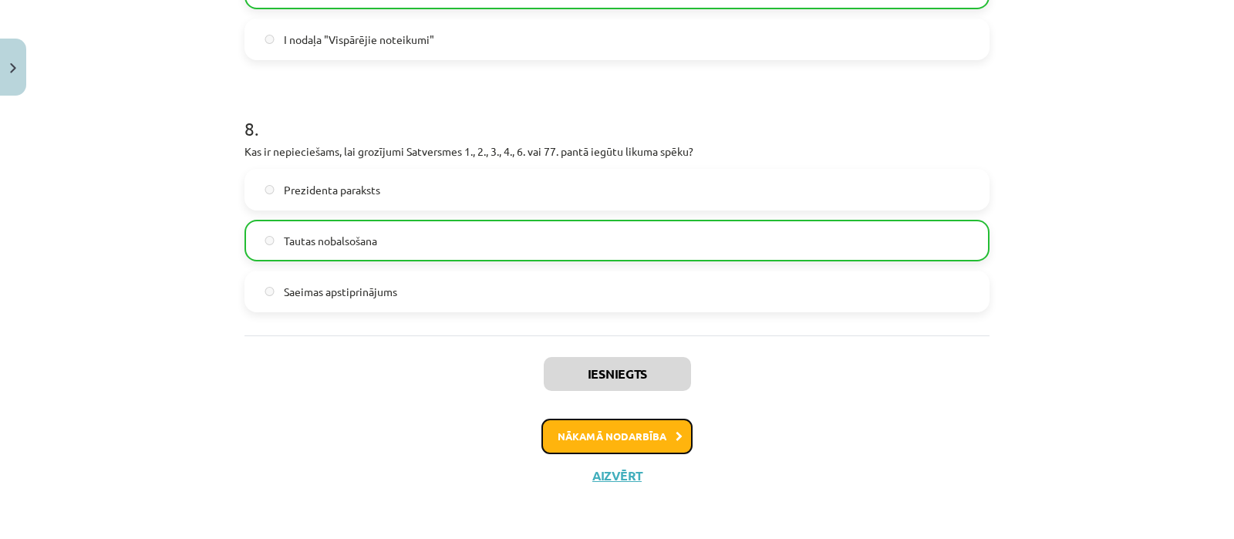
click at [664, 423] on button "Nākamā nodarbība" at bounding box center [616, 436] width 151 height 35
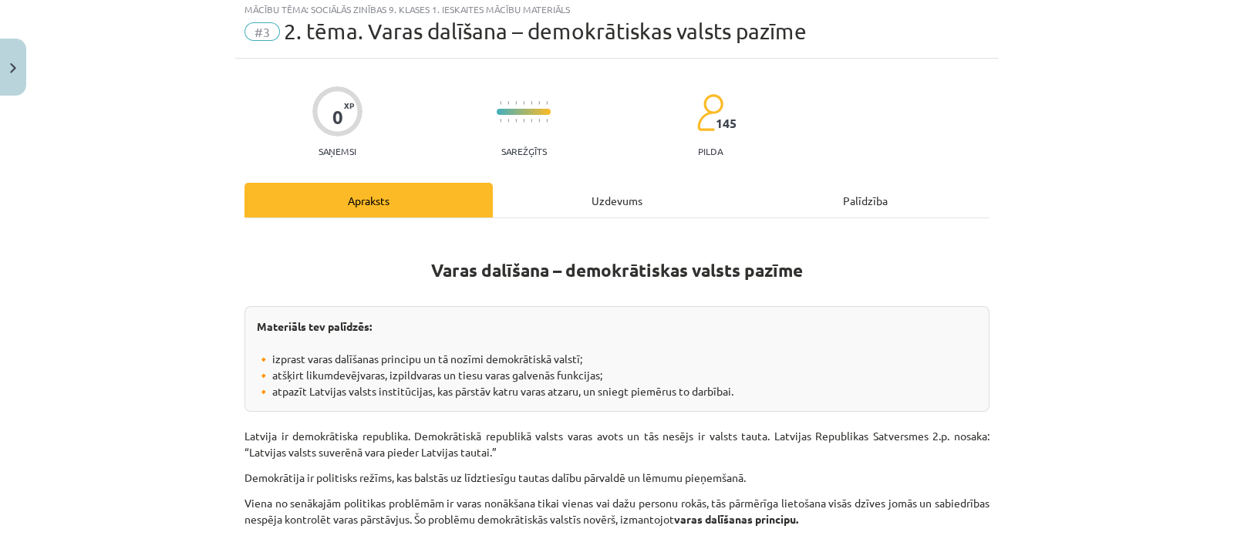
scroll to position [38, 0]
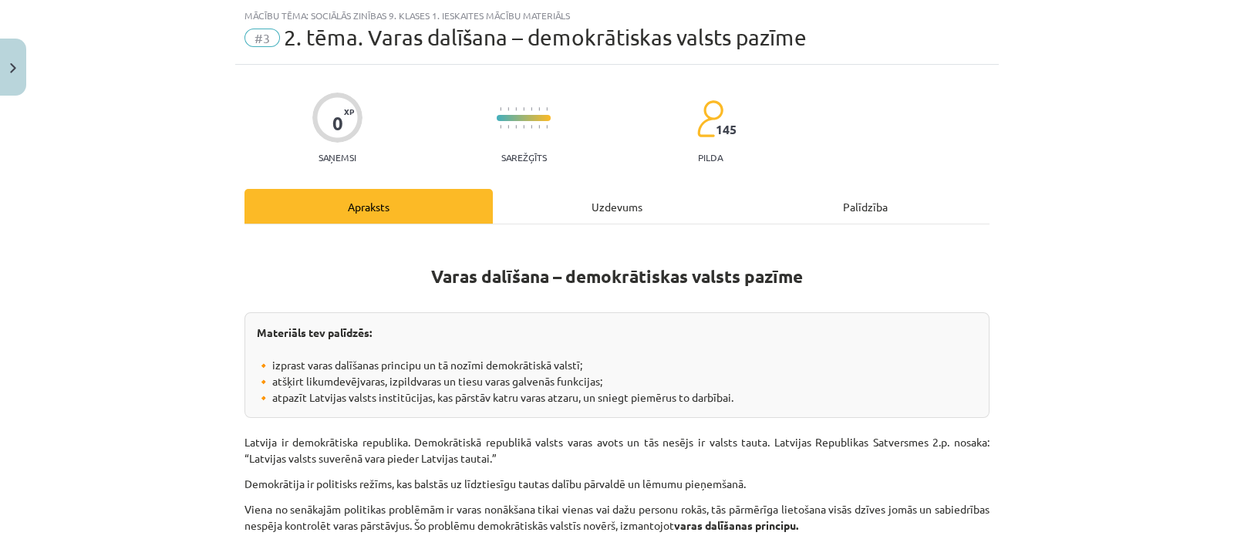
click at [600, 206] on div "Uzdevums" at bounding box center [617, 206] width 248 height 35
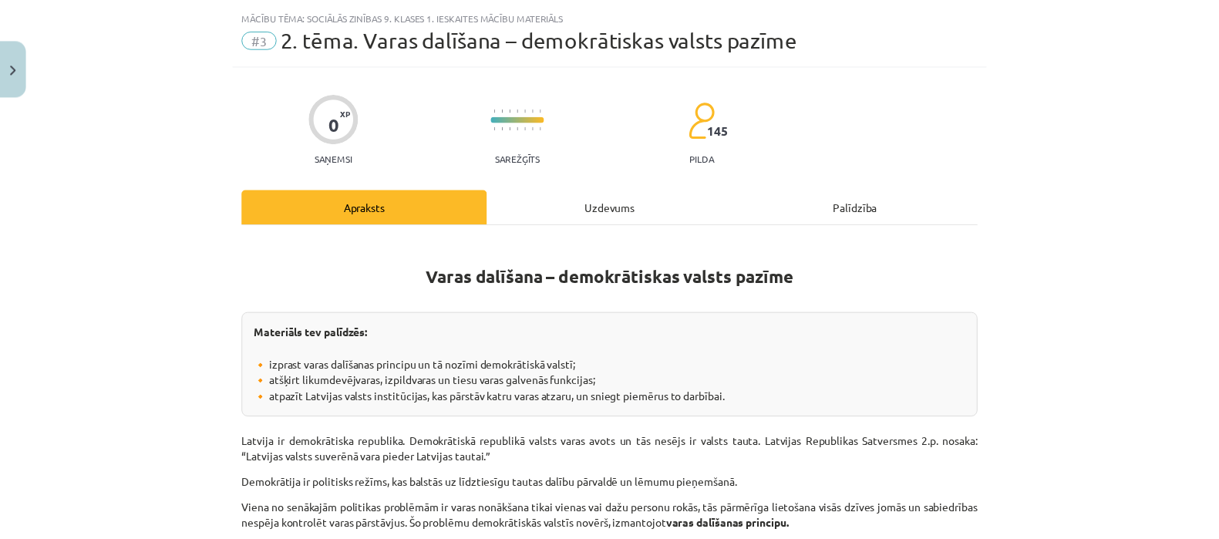
scroll to position [0, 0]
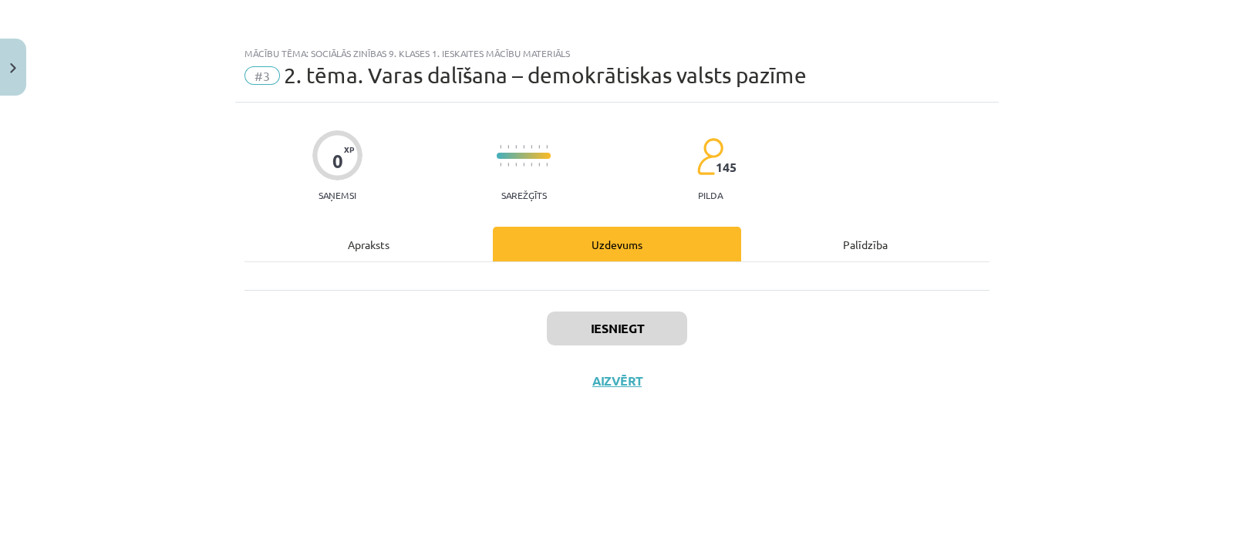
click at [586, 241] on div "Uzdevums" at bounding box center [617, 244] width 248 height 35
click at [443, 241] on div "Apraksts" at bounding box center [368, 244] width 248 height 35
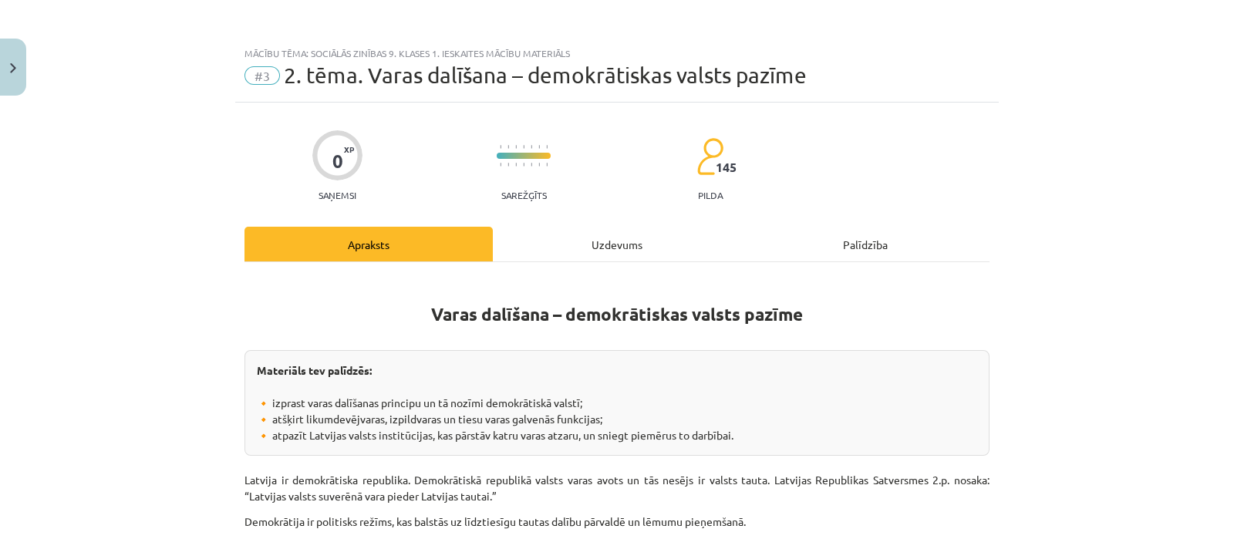
click at [513, 237] on div "Uzdevums" at bounding box center [617, 244] width 248 height 35
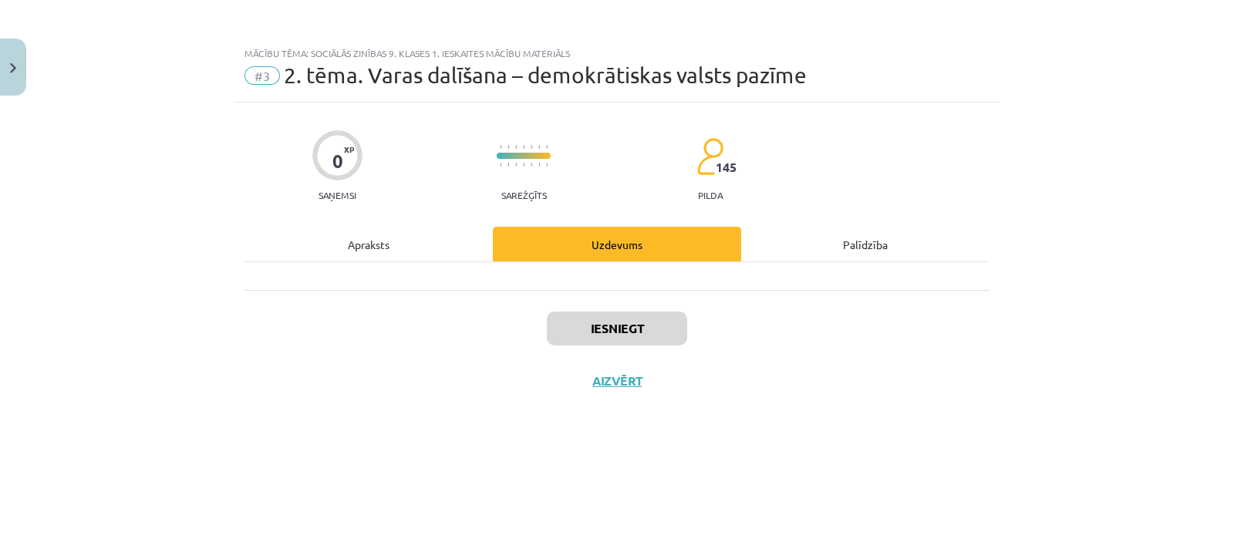
click at [423, 237] on div "Apraksts" at bounding box center [368, 244] width 248 height 35
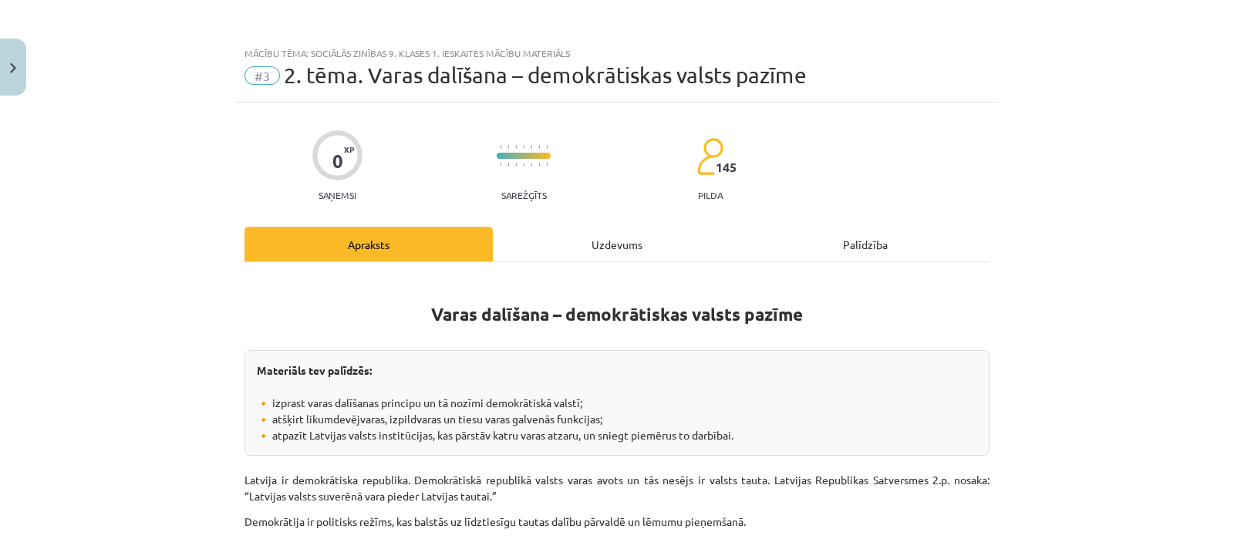
click at [647, 239] on div "Uzdevums" at bounding box center [617, 244] width 248 height 35
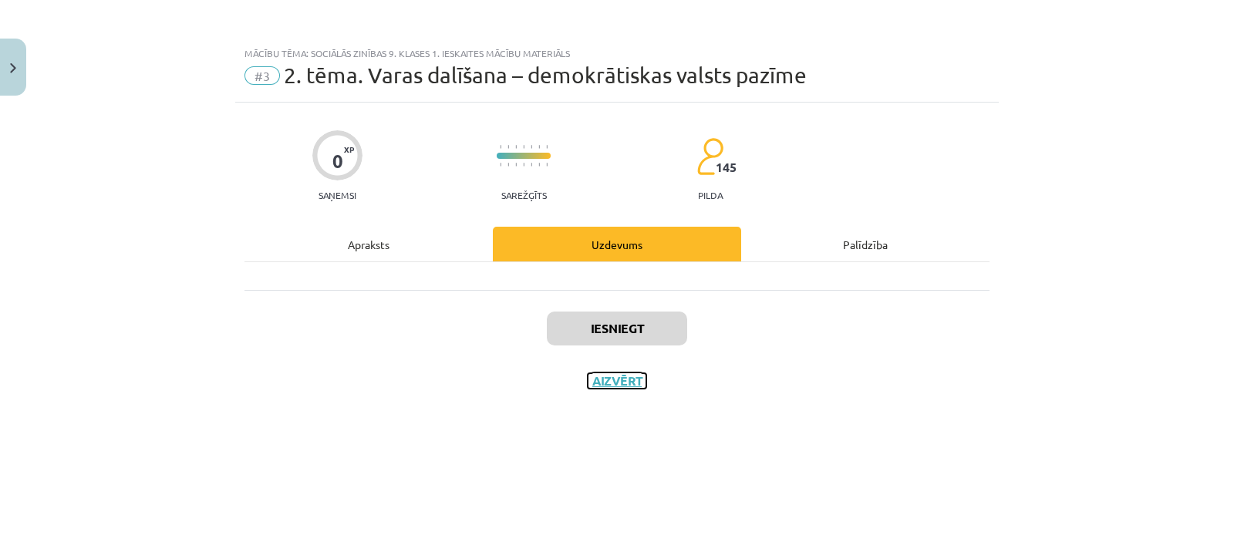
click at [619, 377] on button "Aizvērt" at bounding box center [617, 380] width 59 height 15
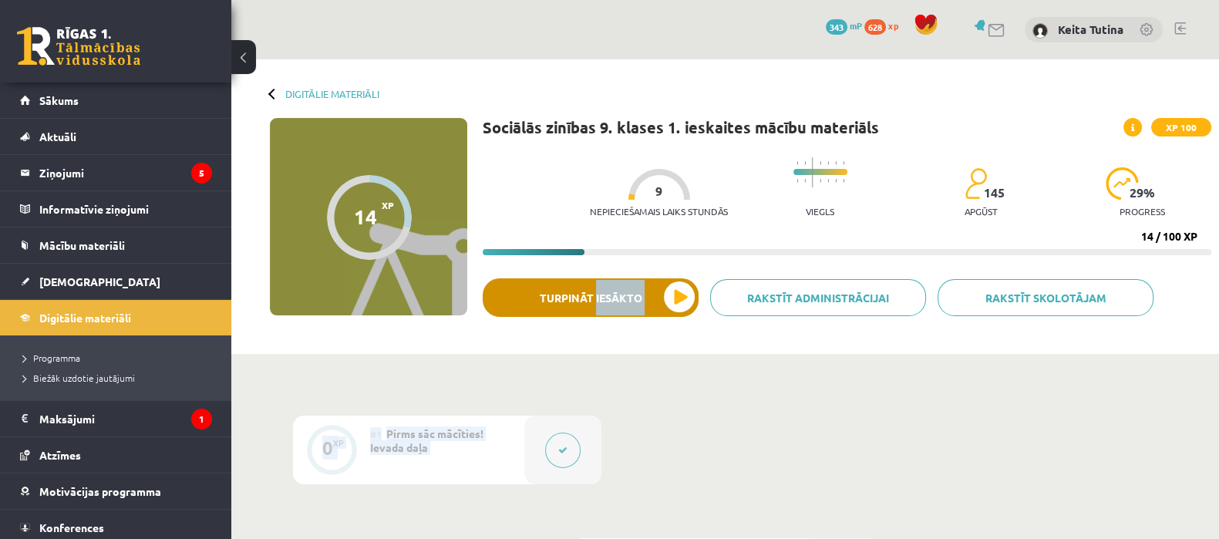
drag, startPoint x: 619, startPoint y: 377, endPoint x: 624, endPoint y: 306, distance: 71.1
click at [659, 336] on div "Sociālās zinības 9. klases 1. ieskaites mācību materiāls XP 100 Nepieciešamais …" at bounding box center [847, 232] width 729 height 228
click at [659, 335] on div "Sociālās zinības 9. klases 1. ieskaites mācību materiāls XP 100 Nepieciešamais …" at bounding box center [847, 232] width 729 height 228
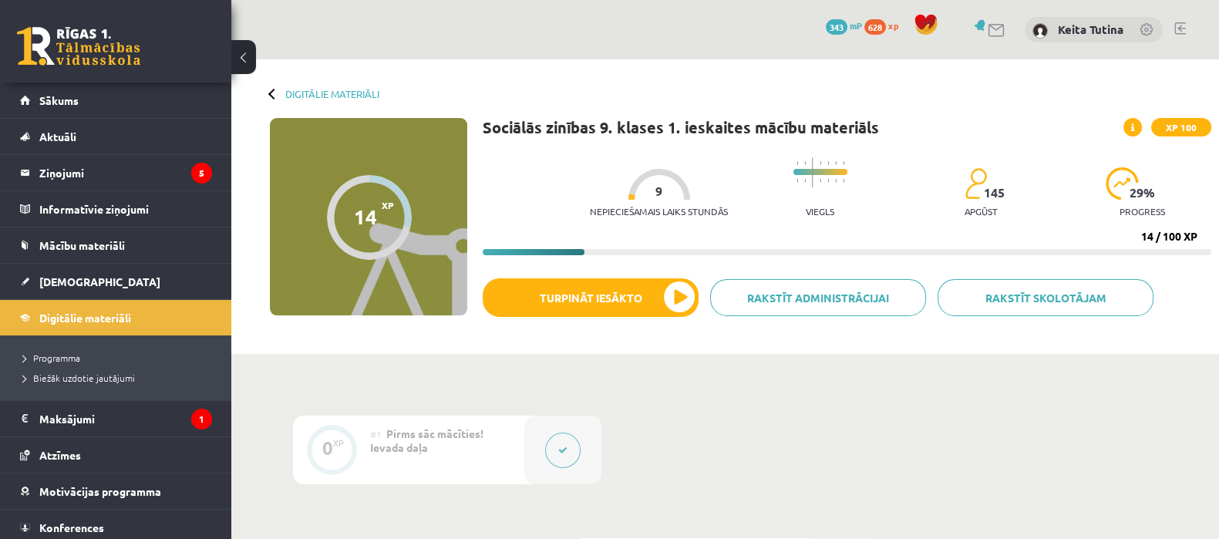
click at [659, 335] on div "Sociālās zinības 9. klases 1. ieskaites mācību materiāls XP 100 Nepieciešamais …" at bounding box center [847, 232] width 729 height 228
click at [659, 334] on div "Sociālās zinības 9. klases 1. ieskaites mācību materiāls XP 100 Nepieciešamais …" at bounding box center [847, 232] width 729 height 228
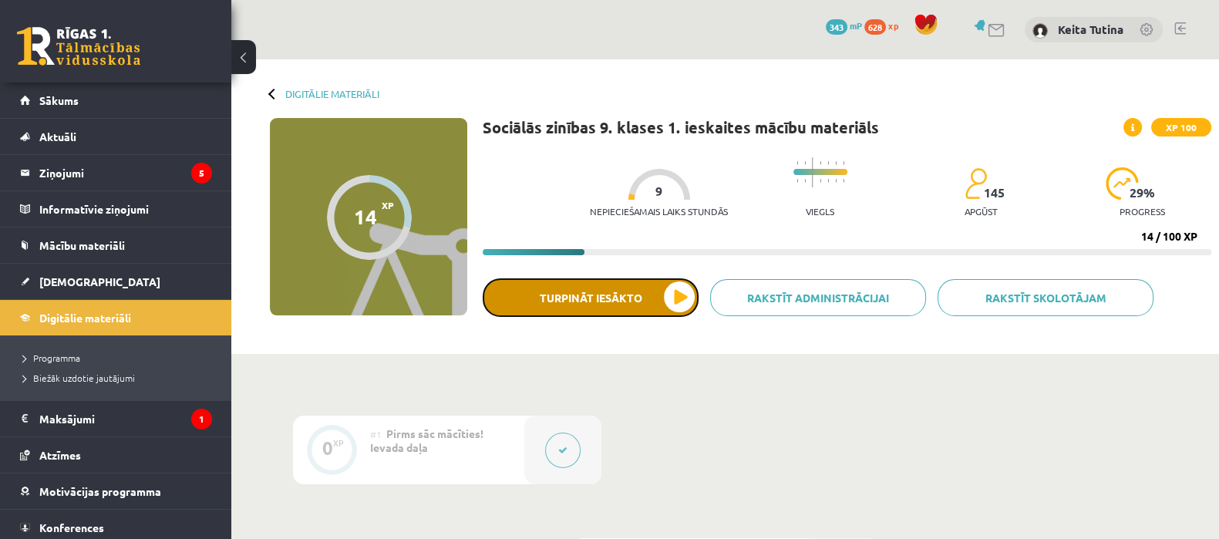
click at [663, 309] on button "Turpināt iesākto" at bounding box center [591, 297] width 216 height 39
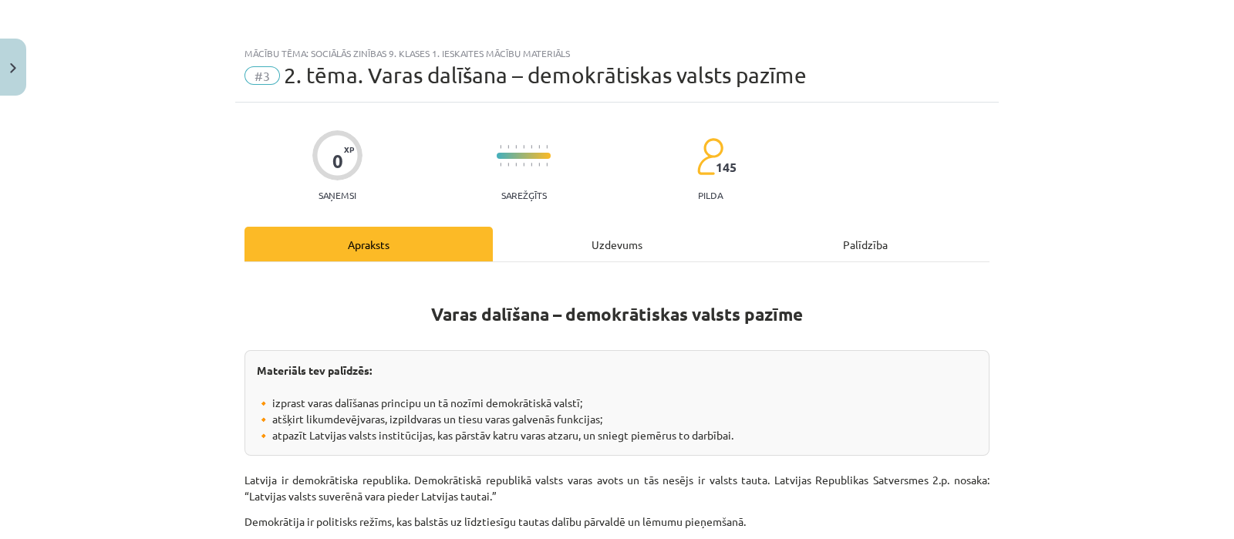
click at [636, 234] on div "Uzdevums" at bounding box center [617, 244] width 248 height 35
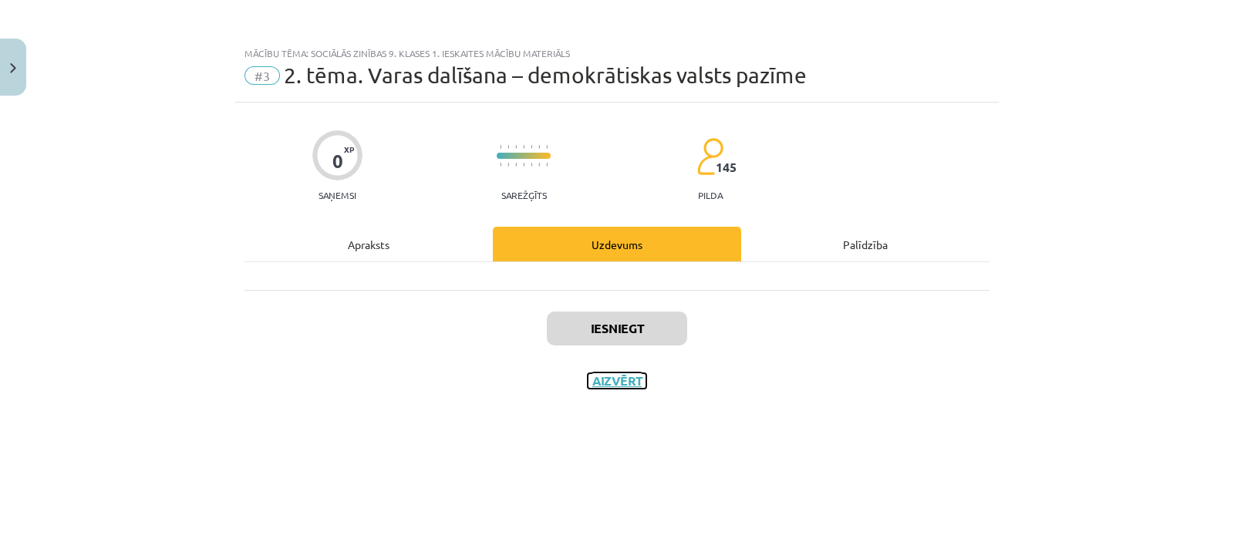
click at [625, 376] on button "Aizvērt" at bounding box center [617, 380] width 59 height 15
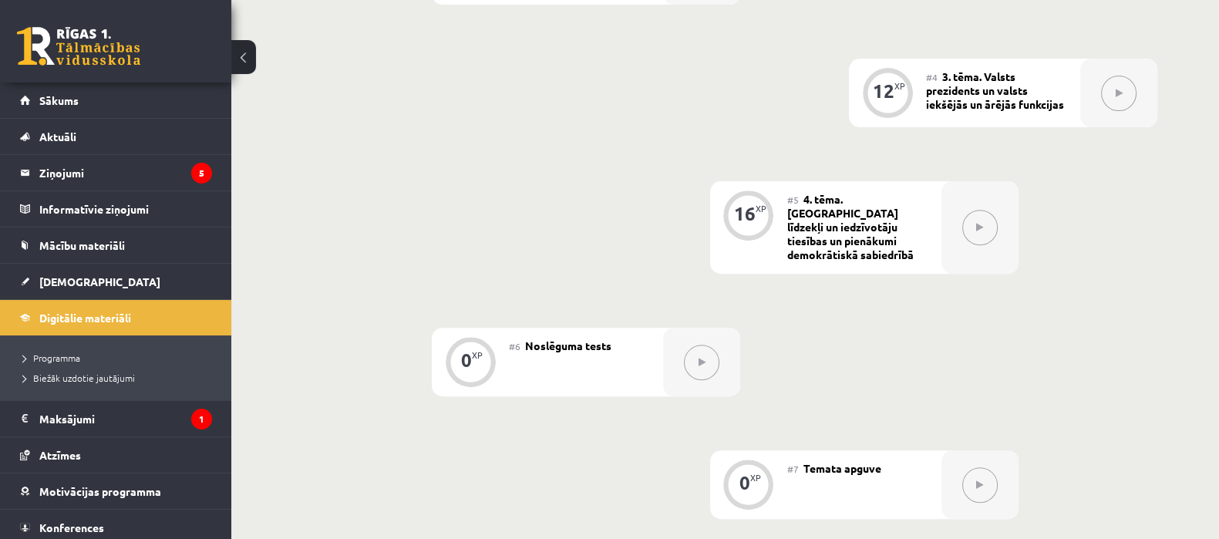
scroll to position [710, 0]
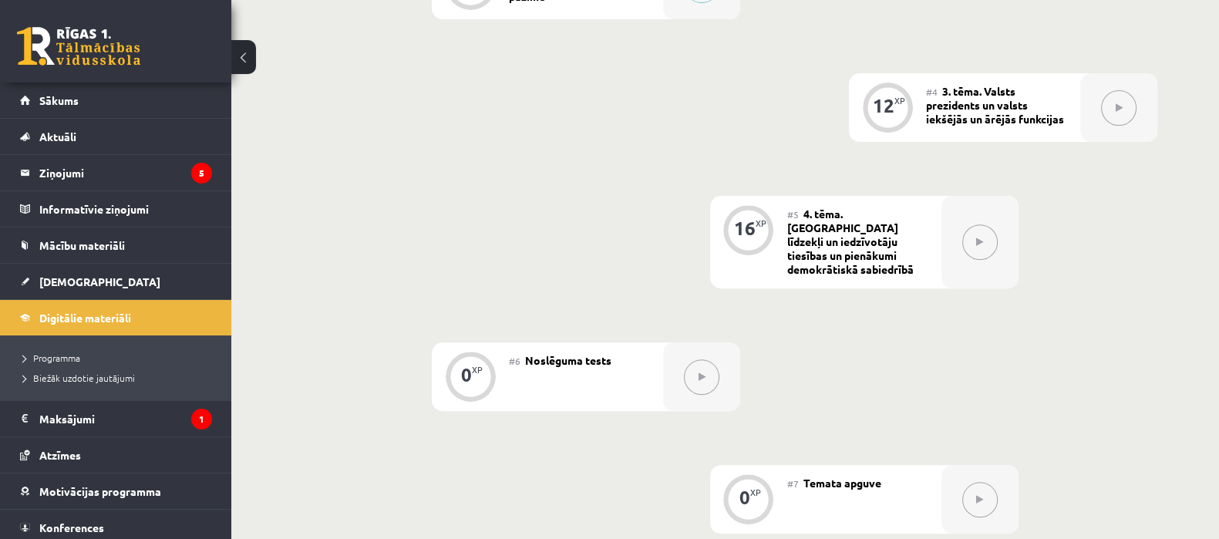
click at [975, 231] on button at bounding box center [979, 241] width 35 height 35
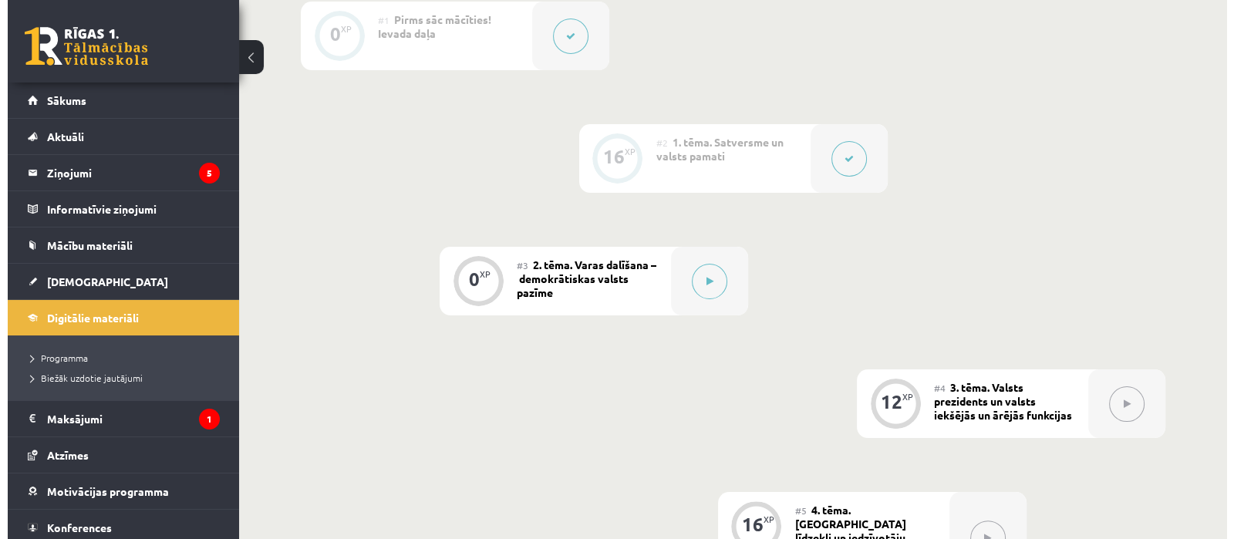
scroll to position [392, 0]
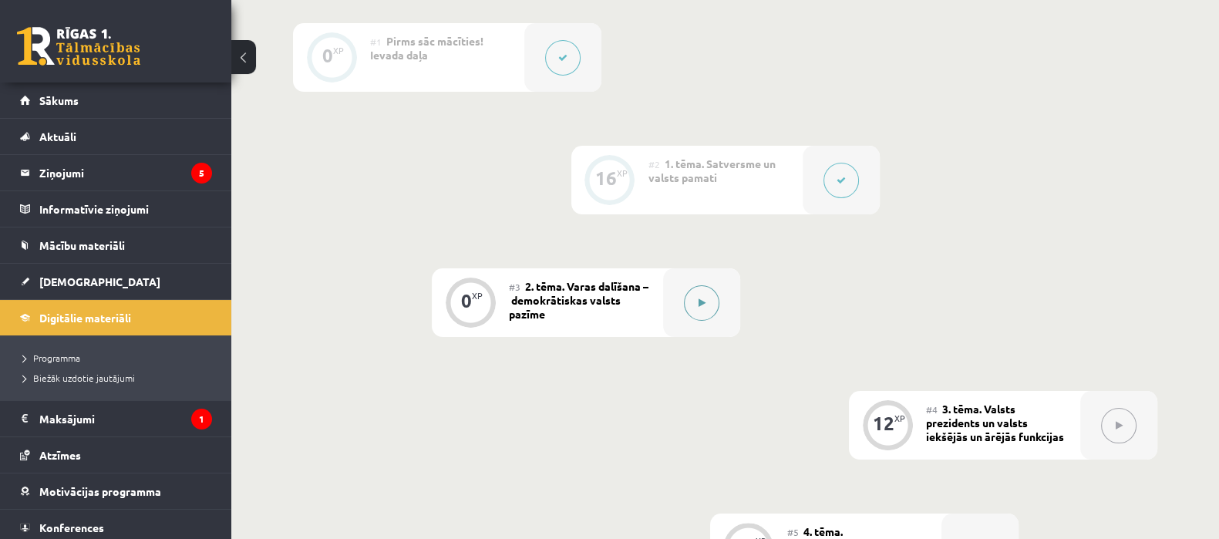
click at [711, 287] on button at bounding box center [701, 302] width 35 height 35
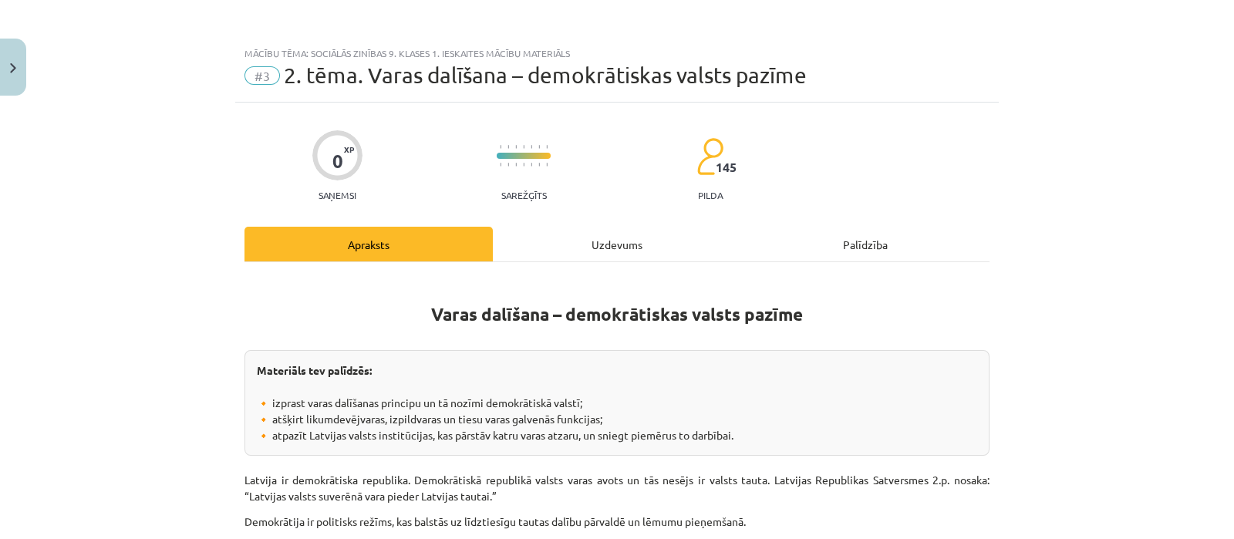
click at [650, 247] on div "Uzdevums" at bounding box center [617, 244] width 248 height 35
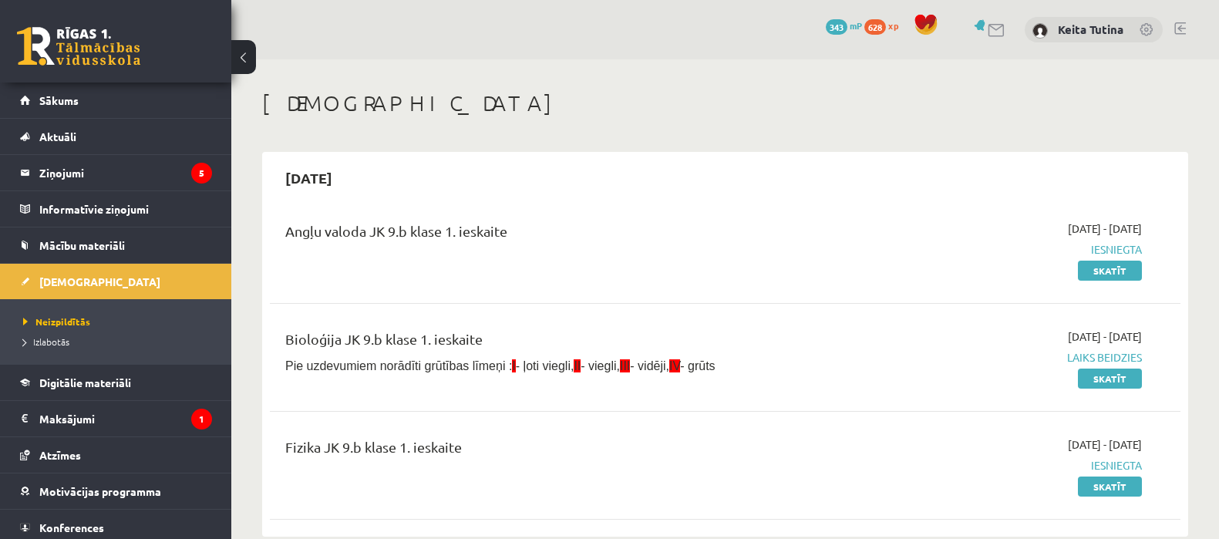
scroll to position [706, 0]
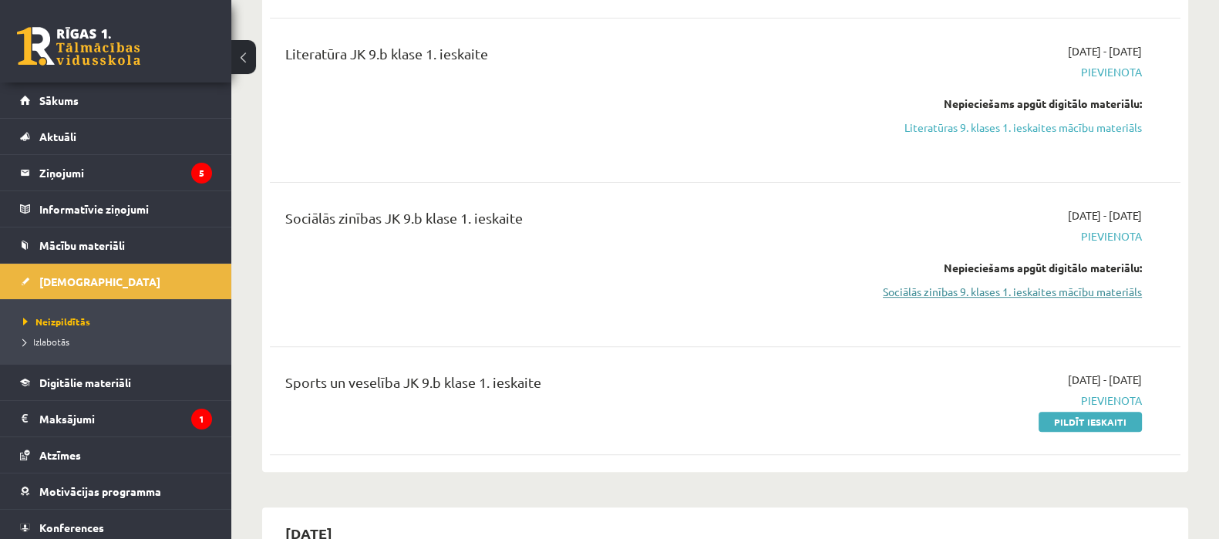
click at [911, 290] on link "Sociālās zinības 9. klases 1. ieskaites mācību materiāls" at bounding box center [1007, 292] width 270 height 16
click at [906, 295] on link "Sociālās zinības 9. klases 1. ieskaites mācību materiāls" at bounding box center [1007, 292] width 270 height 16
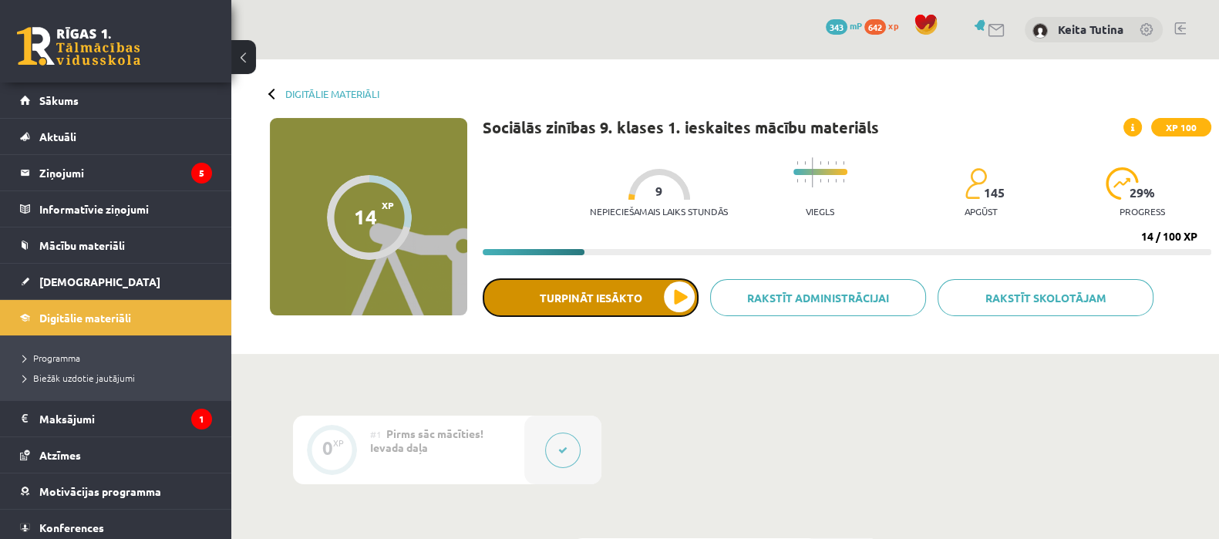
click at [645, 295] on button "Turpināt iesākto" at bounding box center [591, 297] width 216 height 39
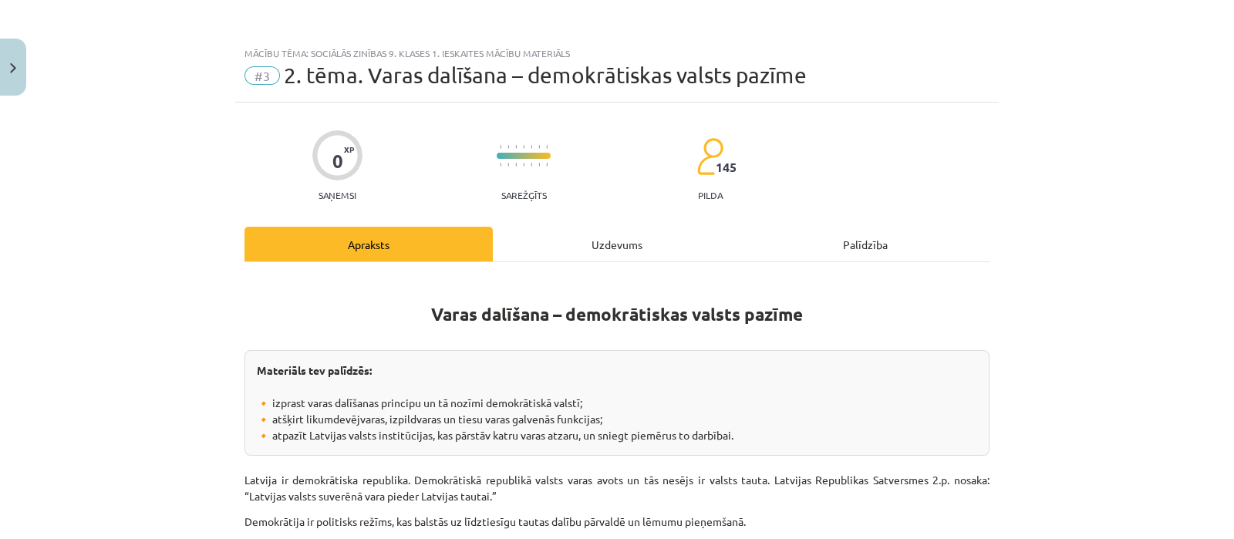
click at [610, 255] on div "Uzdevums" at bounding box center [617, 244] width 248 height 35
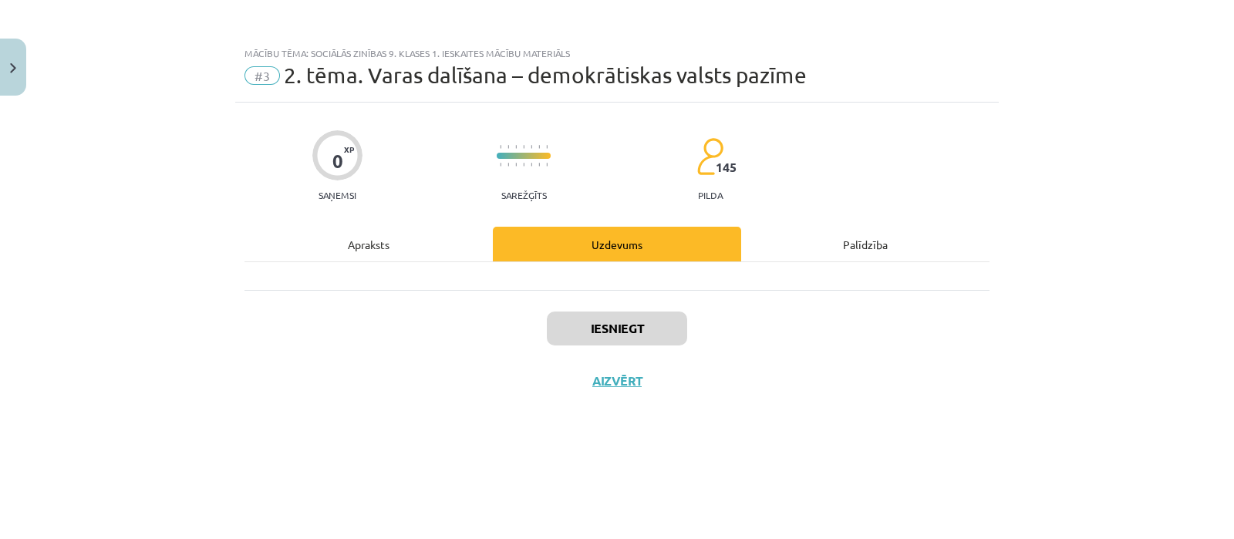
click at [402, 234] on div "Apraksts" at bounding box center [368, 244] width 248 height 35
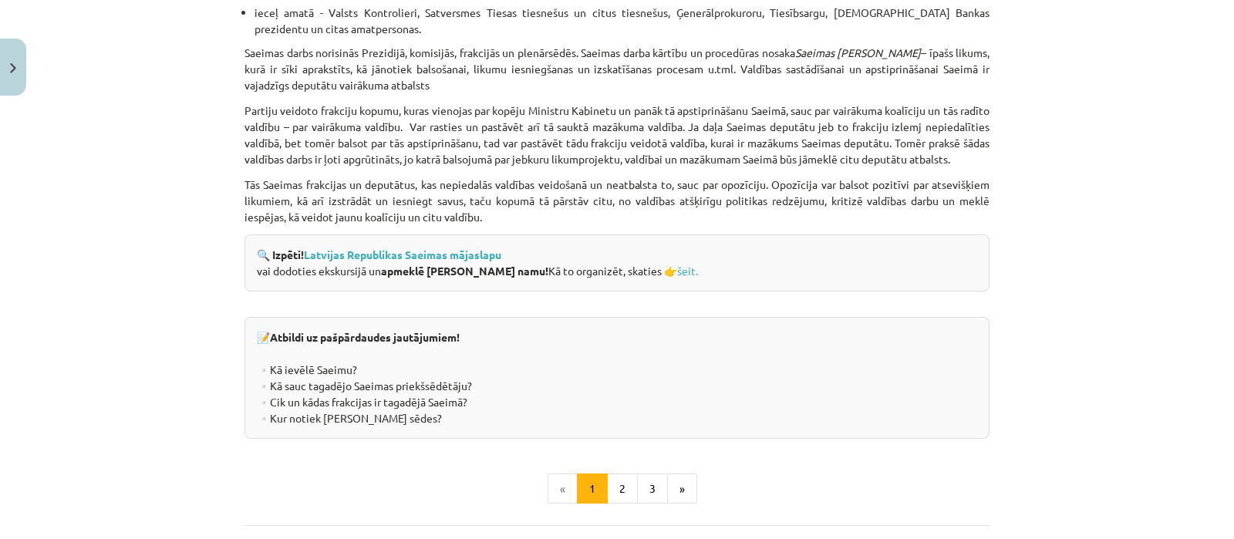
scroll to position [2174, 0]
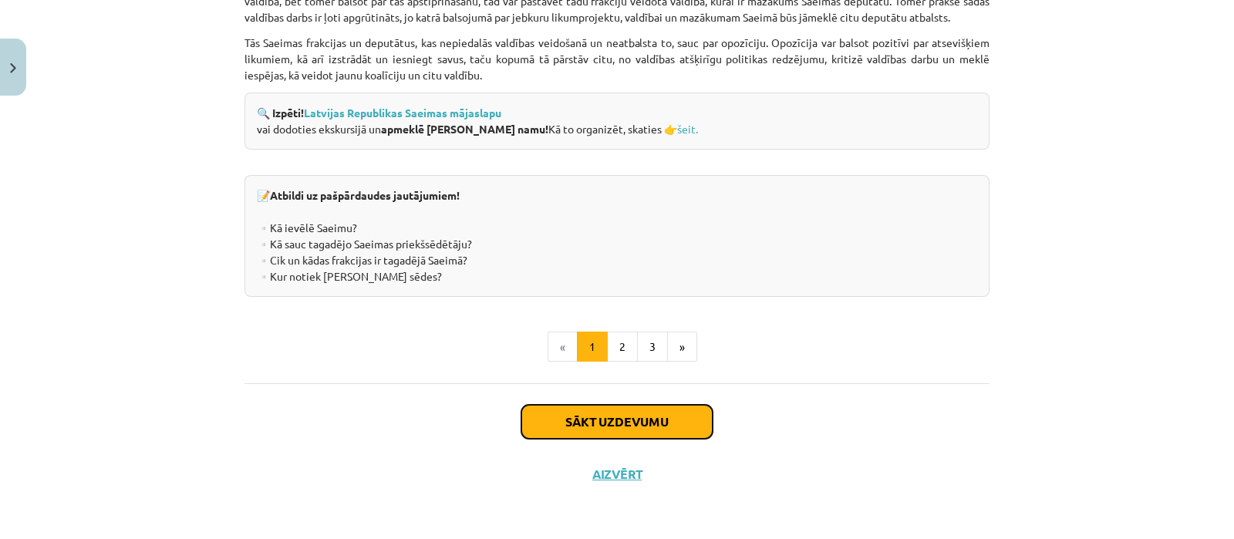
click at [687, 418] on button "Sākt uzdevumu" at bounding box center [616, 422] width 191 height 34
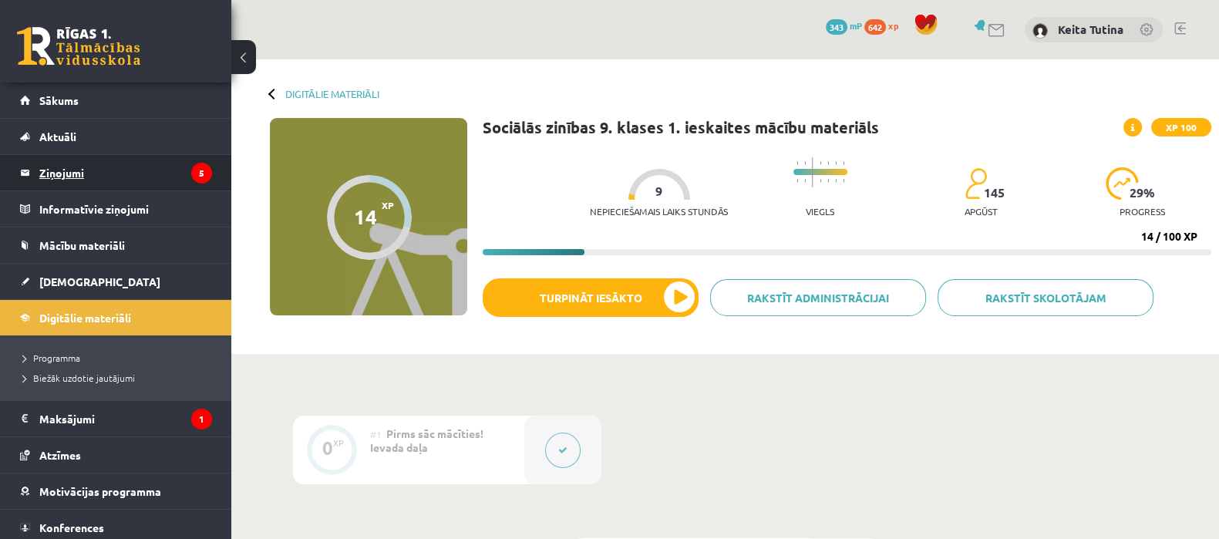
click at [80, 169] on legend "Ziņojumi 5" at bounding box center [125, 172] width 173 height 35
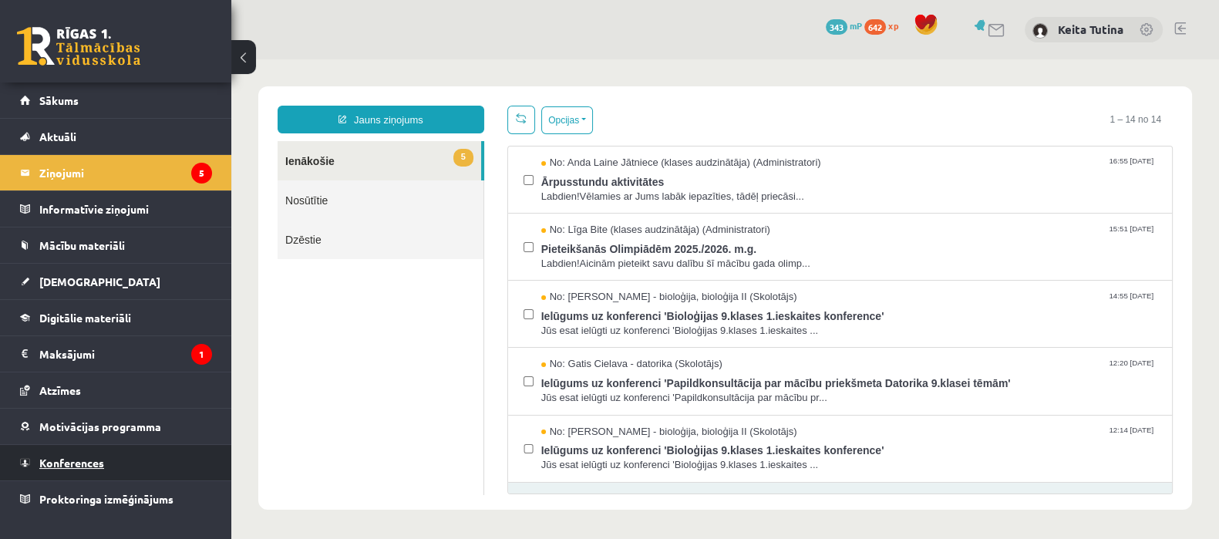
click at [131, 447] on link "Konferences" at bounding box center [116, 462] width 192 height 35
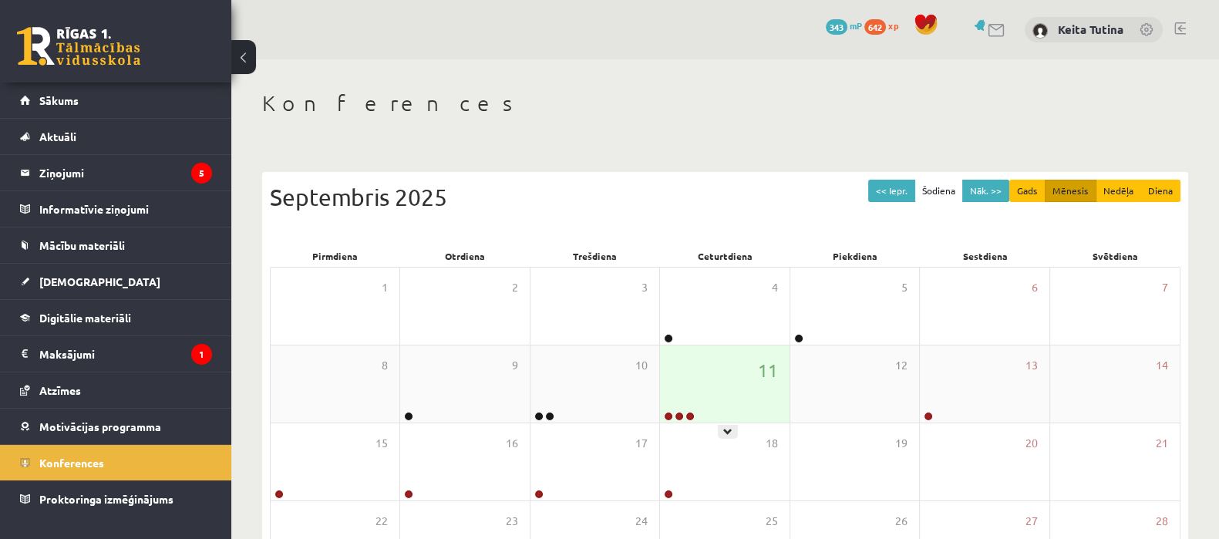
click at [701, 366] on div "11" at bounding box center [724, 383] width 129 height 77
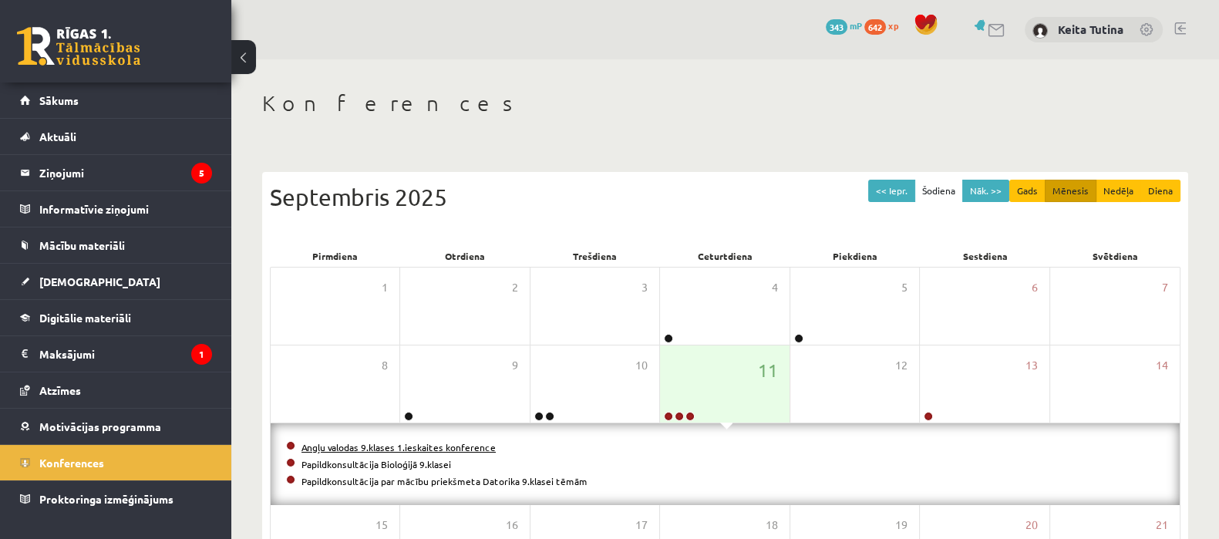
click at [361, 447] on link "Angļu valodas 9.klases 1.ieskaites konference" at bounding box center [398, 447] width 194 height 12
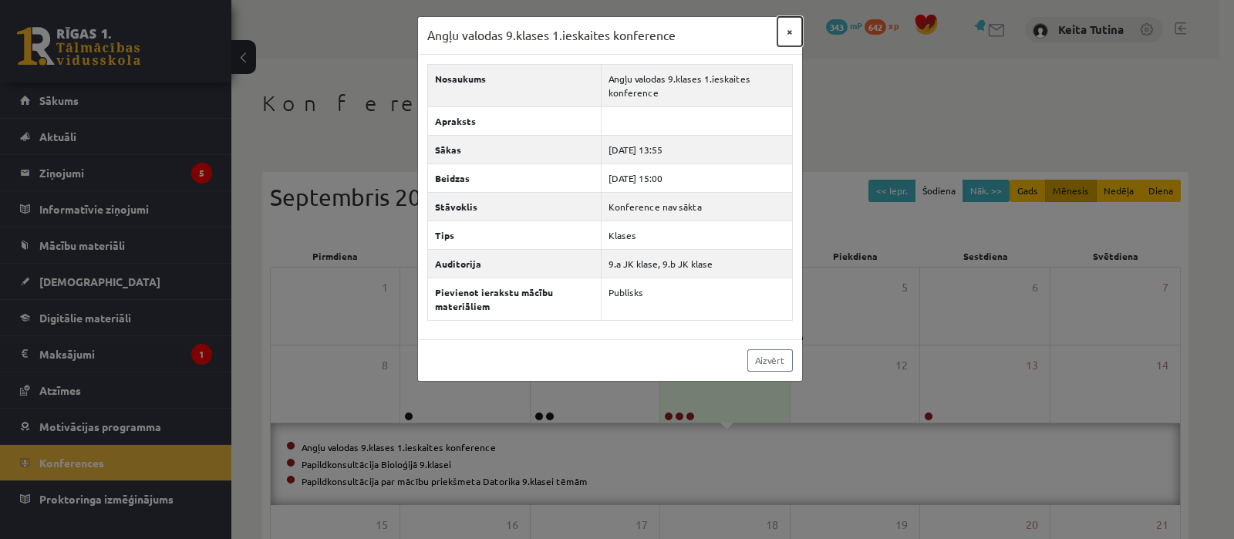
click at [784, 33] on button "×" at bounding box center [789, 31] width 25 height 29
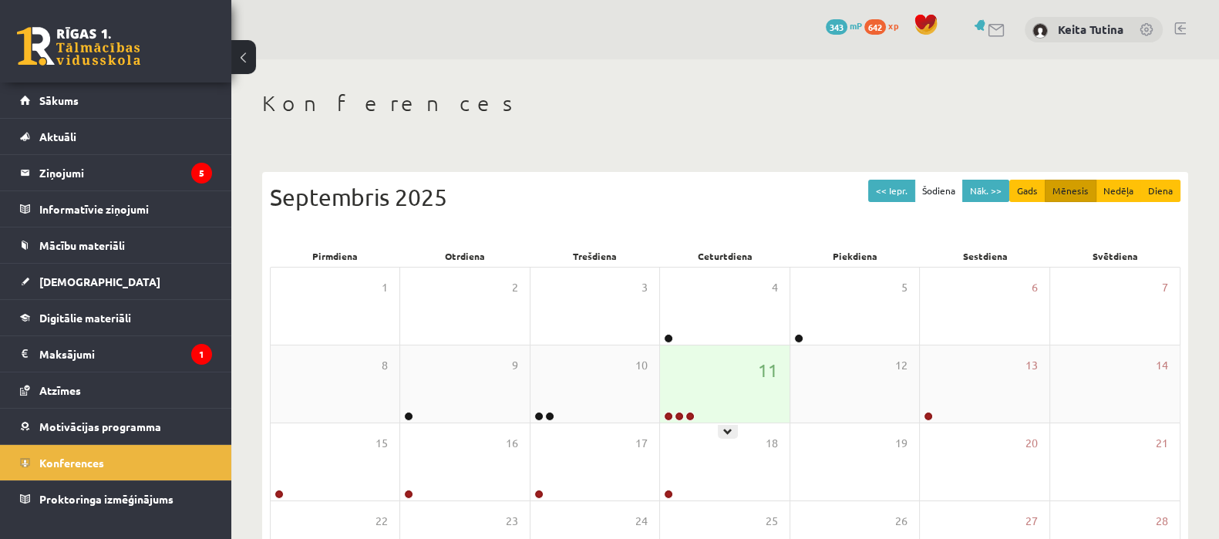
click at [690, 389] on div "11" at bounding box center [724, 383] width 129 height 77
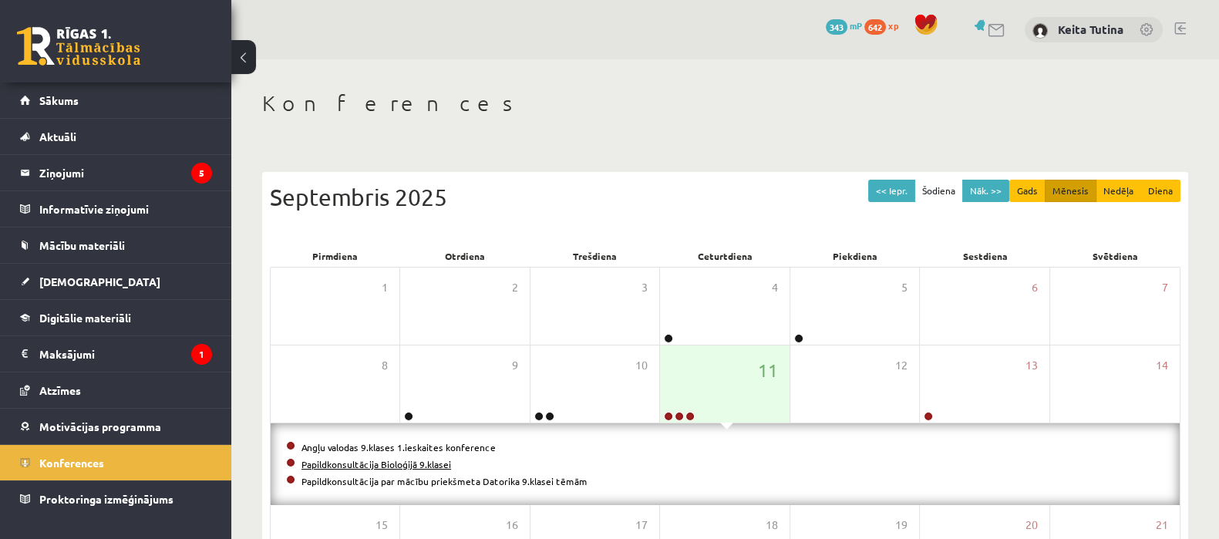
click at [392, 463] on link "Papildkonsultācija Bioloģijā 9.klasei" at bounding box center [376, 464] width 150 height 12
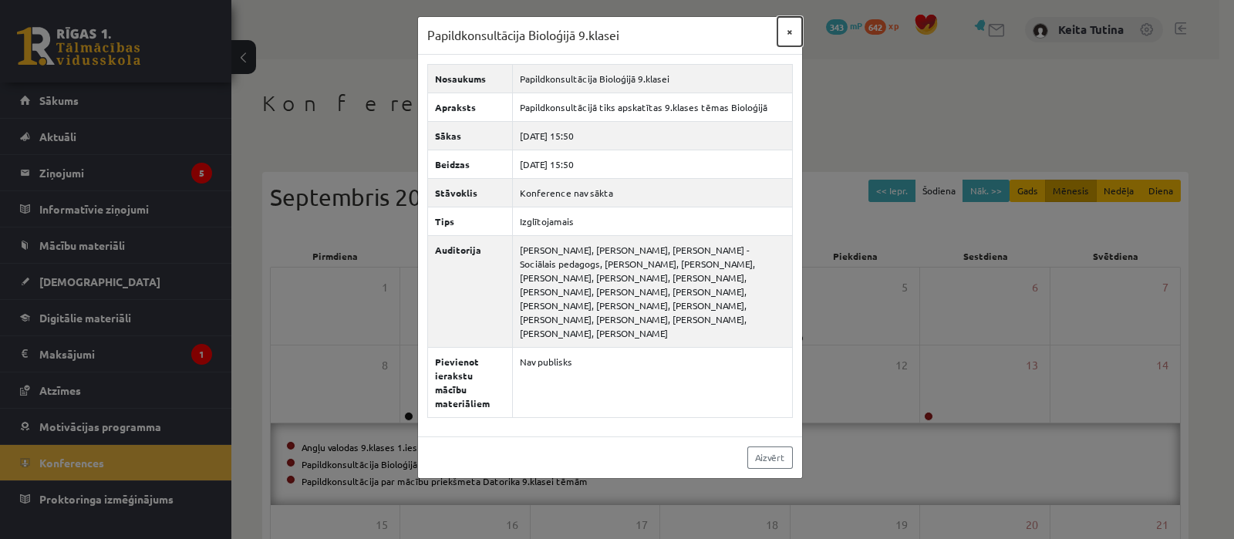
click at [793, 34] on button "×" at bounding box center [789, 31] width 25 height 29
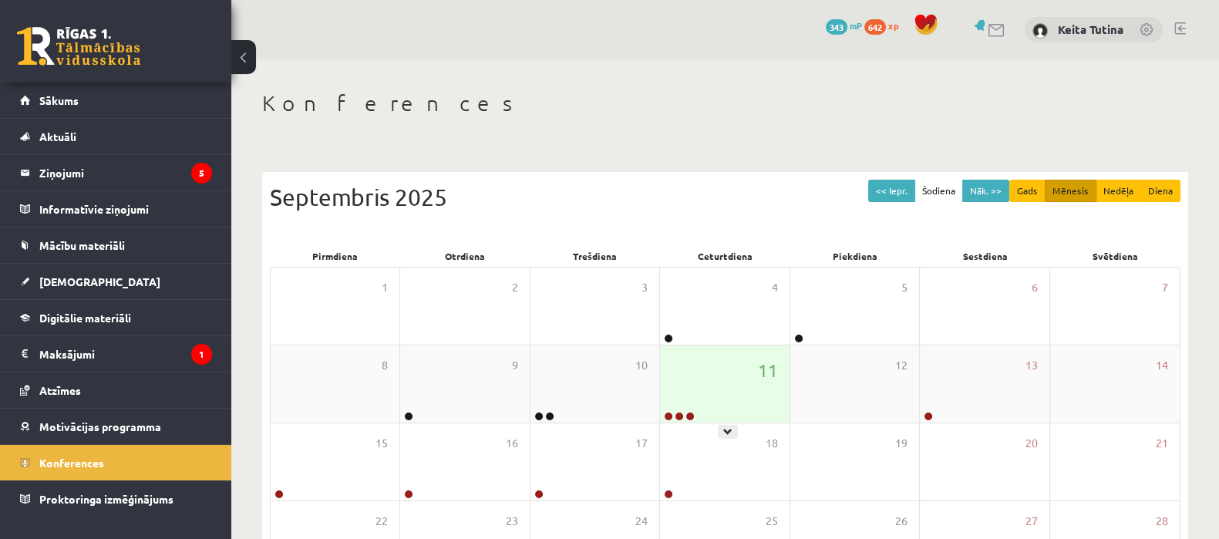
click at [690, 365] on div "11" at bounding box center [724, 383] width 129 height 77
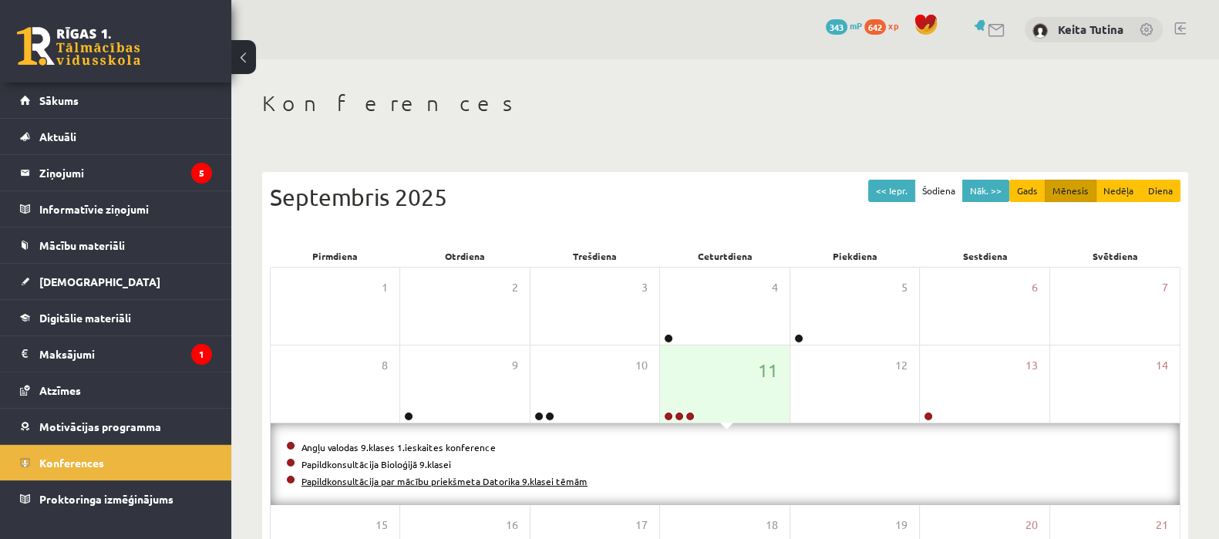
click at [466, 479] on link "Papildkonsultācija par mācību priekšmeta Datorika 9.klasei tēmām" at bounding box center [444, 481] width 286 height 12
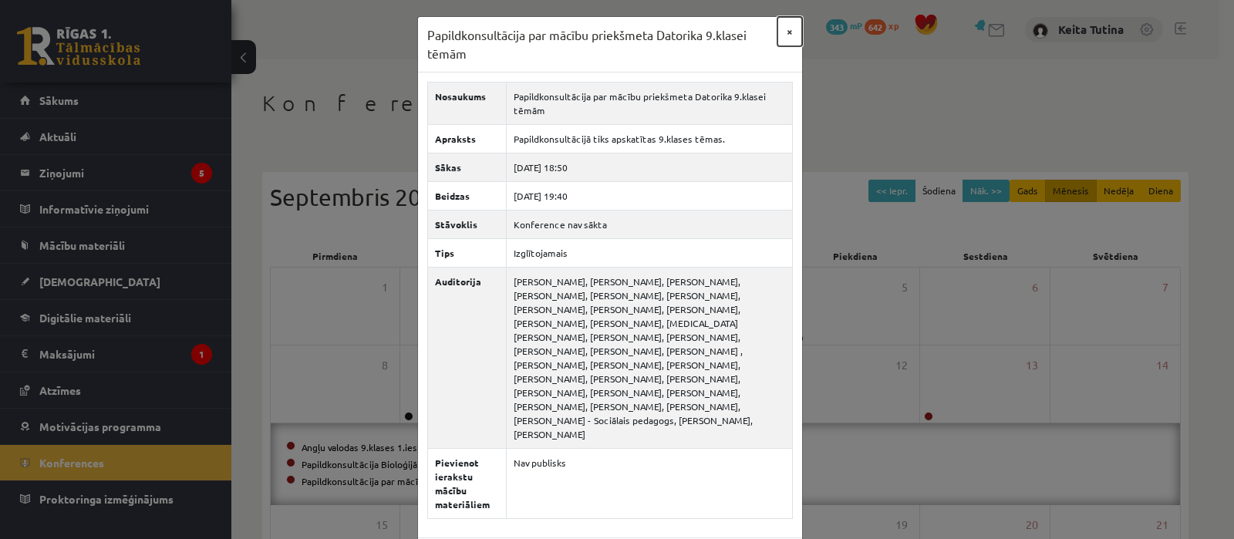
click at [784, 24] on button "×" at bounding box center [789, 31] width 25 height 29
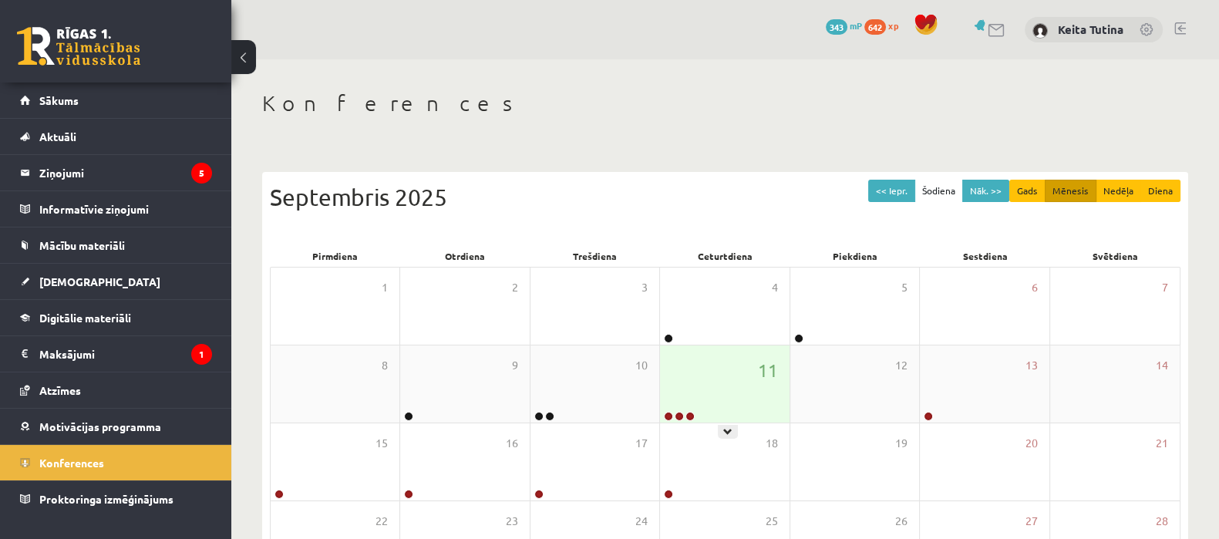
click at [729, 393] on div "11" at bounding box center [724, 383] width 129 height 77
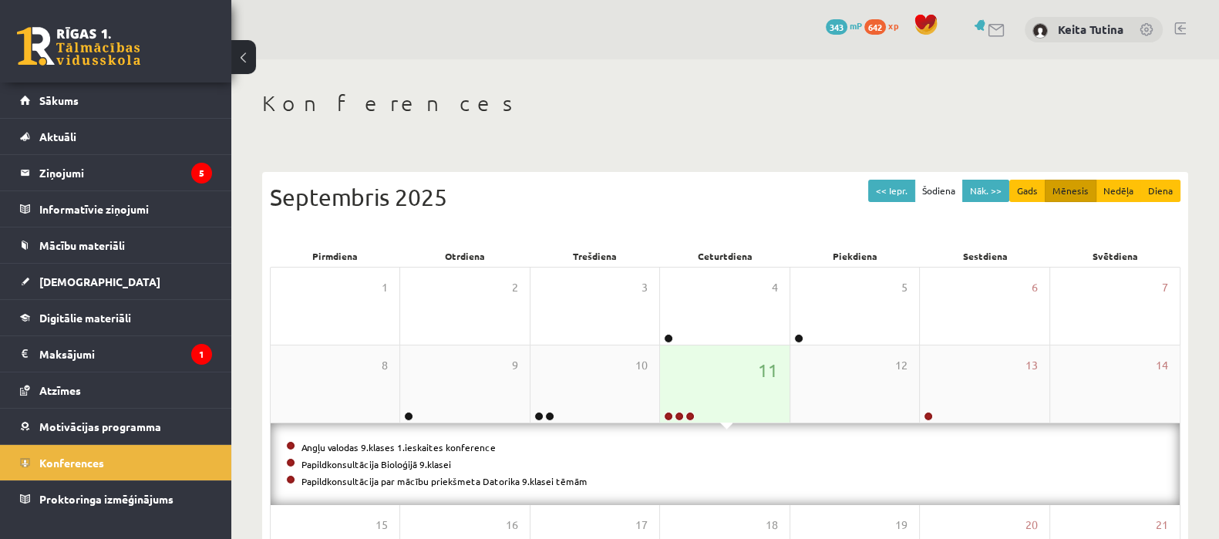
click at [729, 392] on div "11" at bounding box center [724, 383] width 129 height 77
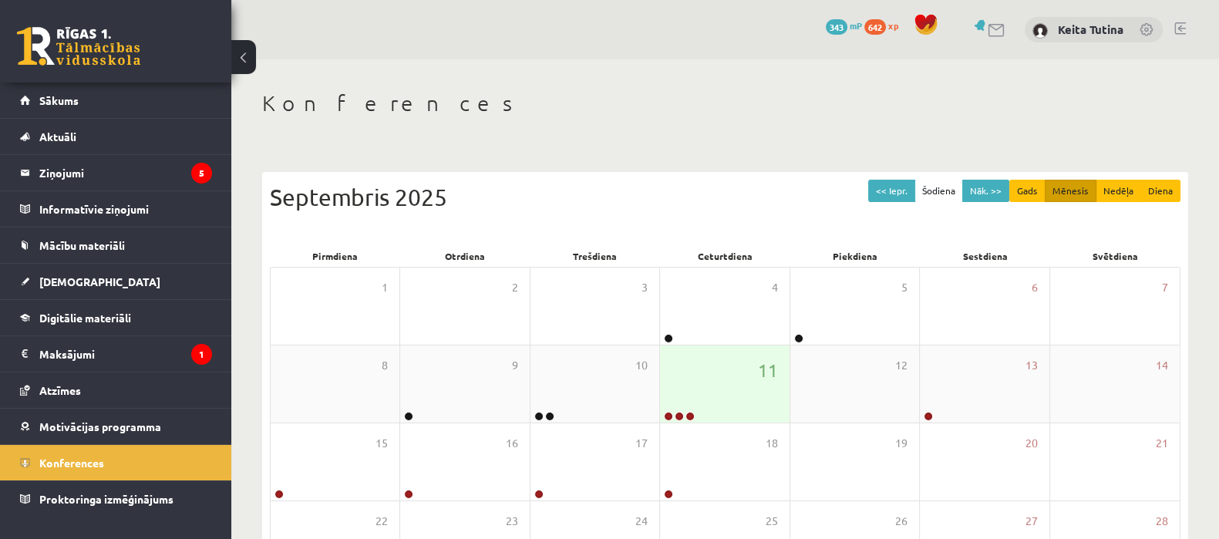
click at [734, 375] on div "11" at bounding box center [724, 383] width 129 height 77
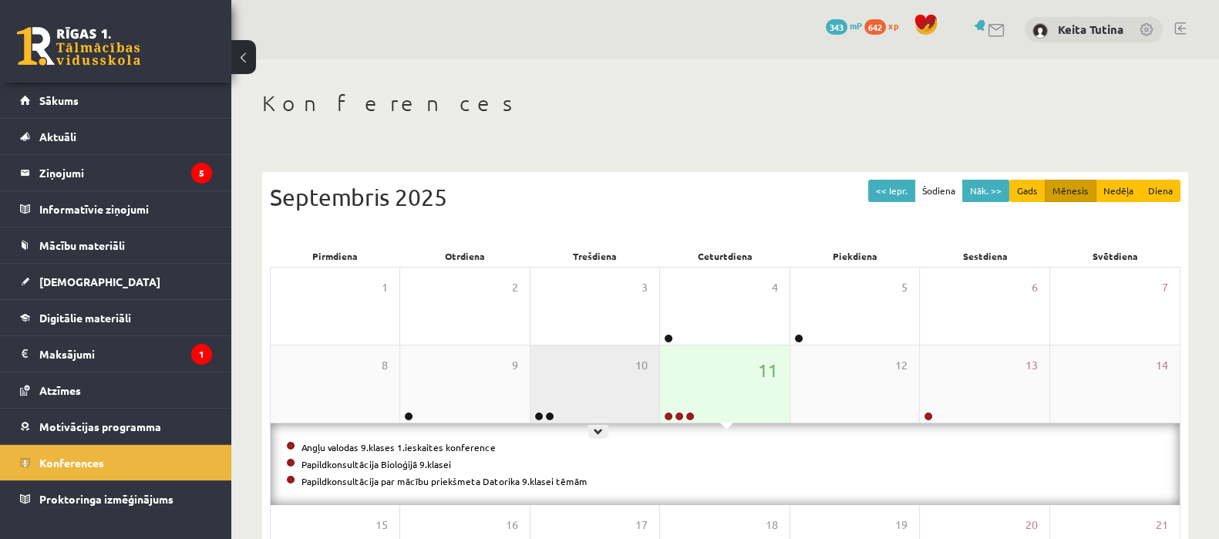
click at [587, 364] on div "10" at bounding box center [594, 383] width 129 height 77
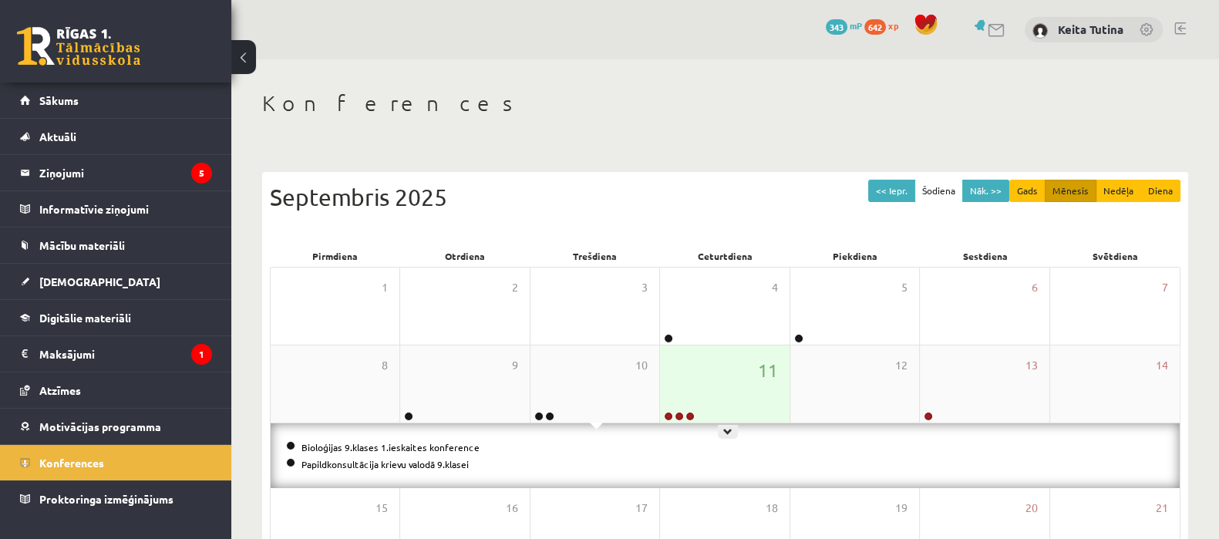
drag, startPoint x: 690, startPoint y: 395, endPoint x: 703, endPoint y: 387, distance: 15.2
click at [704, 387] on div "11" at bounding box center [724, 383] width 129 height 77
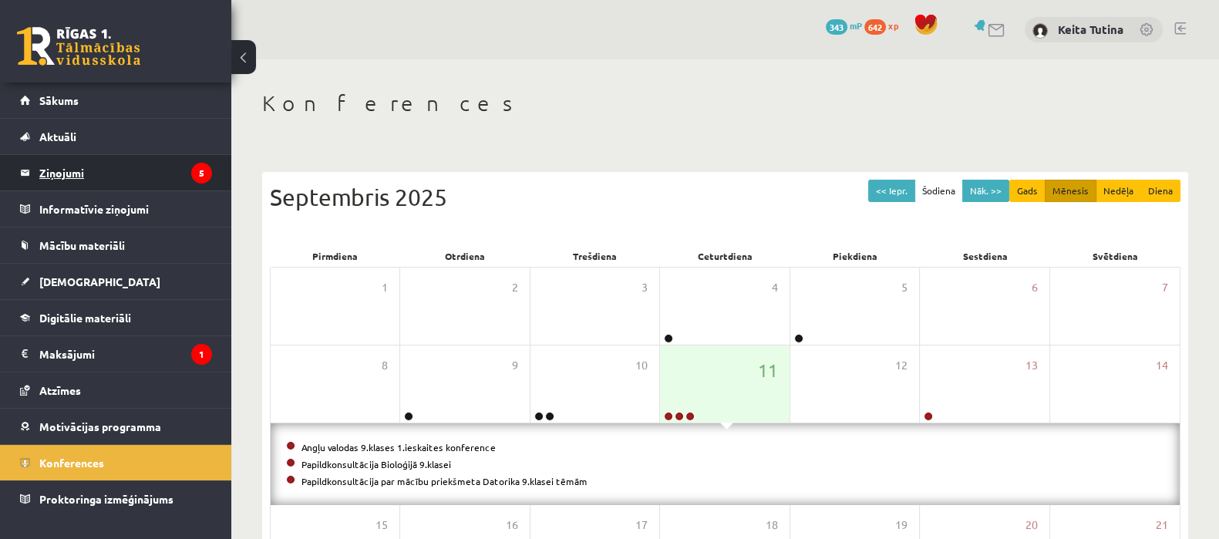
click at [166, 157] on legend "Ziņojumi 5" at bounding box center [125, 172] width 173 height 35
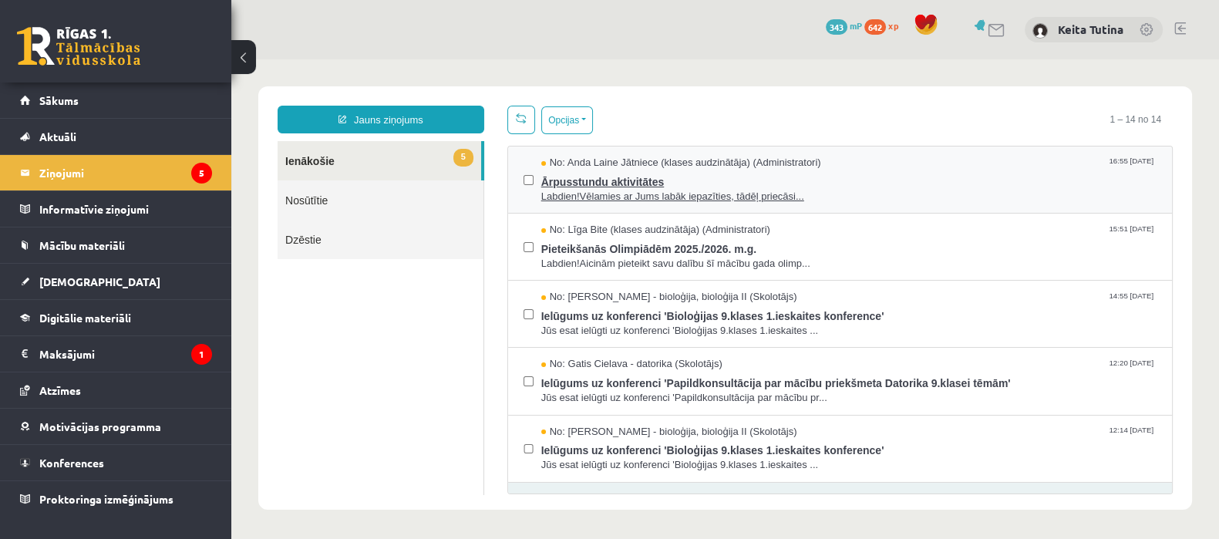
click at [605, 190] on span "Labdien!Vēlamies ar Jums labāk iepazīties, tādēļ priecāsi..." at bounding box center [848, 197] width 615 height 15
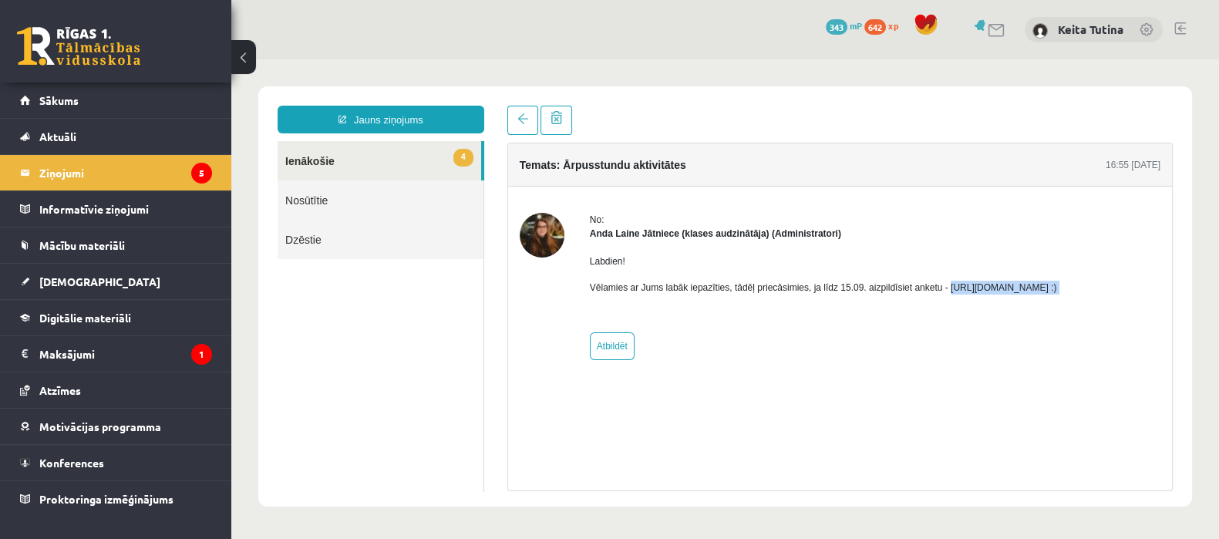
drag, startPoint x: 941, startPoint y: 287, endPoint x: 1106, endPoint y: 295, distance: 165.2
click at [1057, 295] on div "Labdien! Vēlamies ar Jums labāk iepazīties, tādēļ priecāsimies, ja līdz 15.09. …" at bounding box center [823, 281] width 467 height 80
copy p "https://forms.gle/mVxkUEapGFxHM7hU7 :)"
click at [413, 149] on link "4 Ienākošie" at bounding box center [380, 160] width 204 height 39
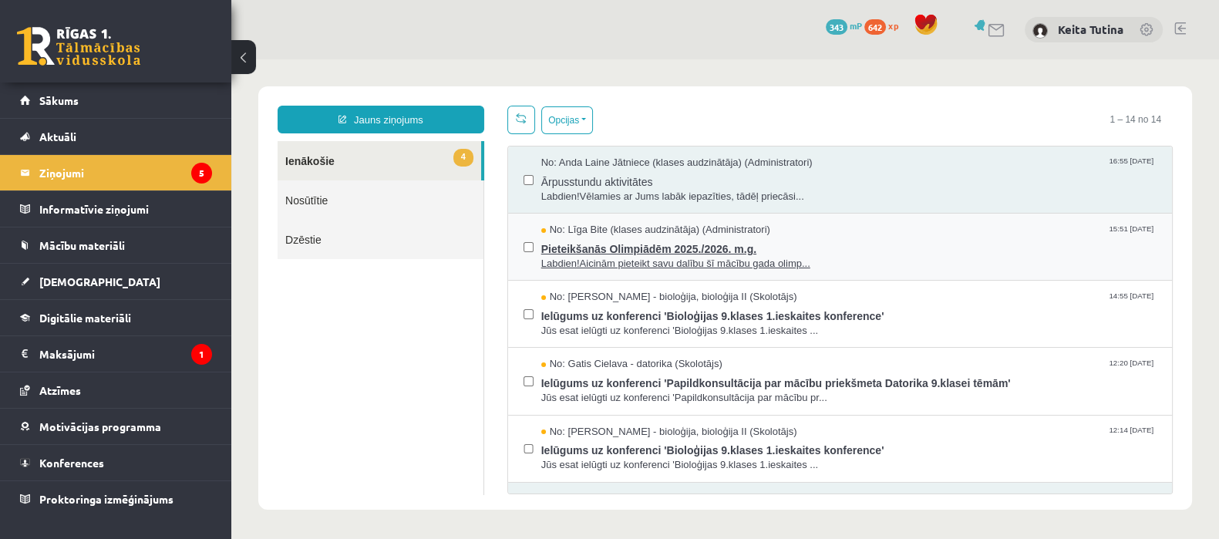
click at [635, 260] on span "Labdien!Aicinām pieteikt savu dalību šī mācību gada olimp..." at bounding box center [848, 264] width 615 height 15
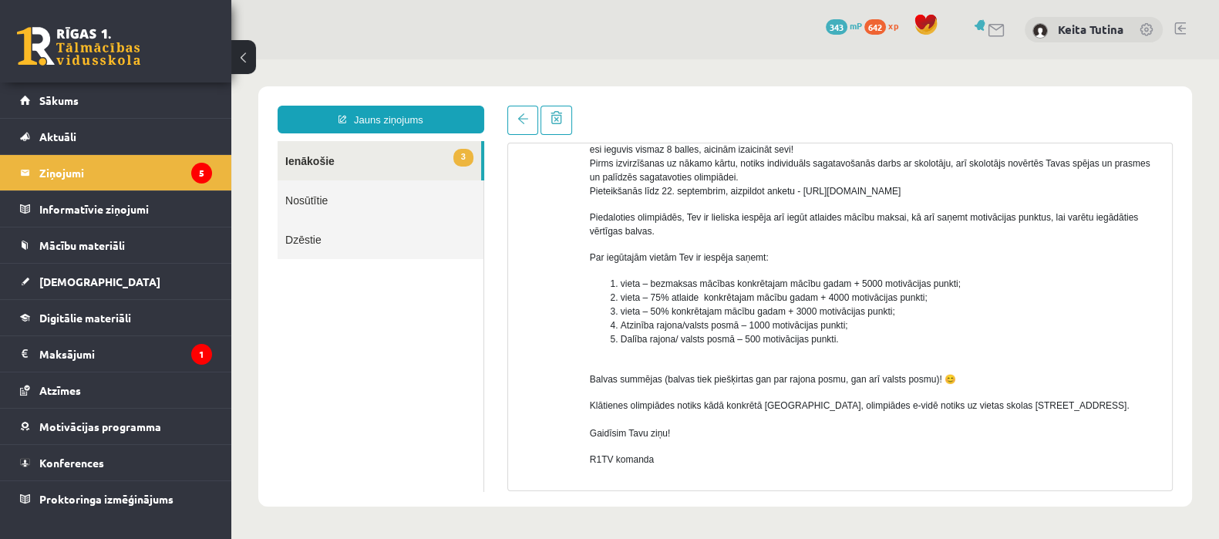
scroll to position [155, 0]
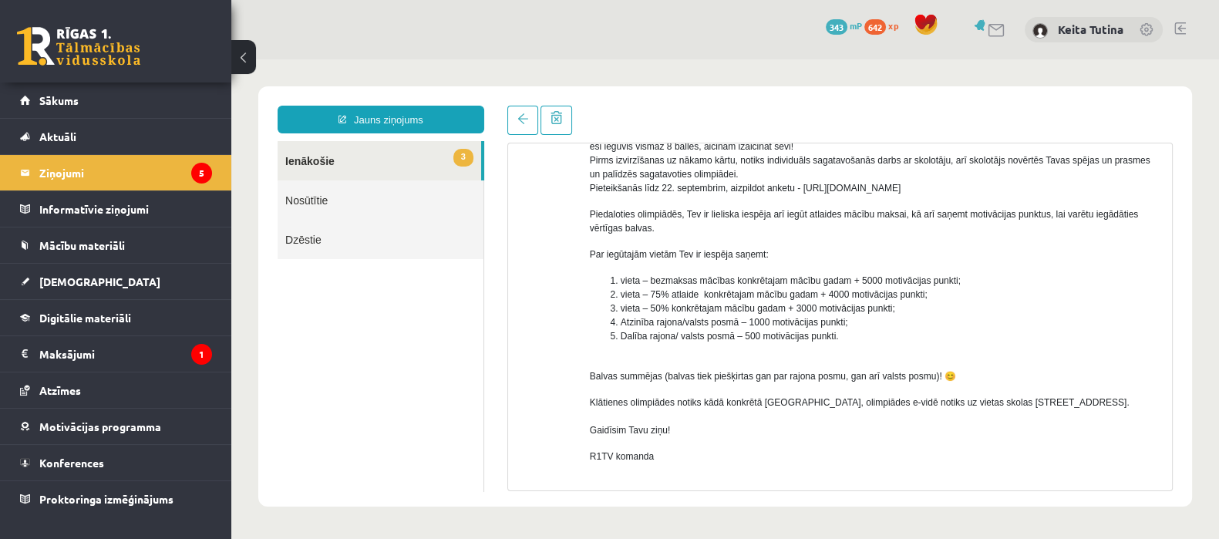
click at [305, 153] on link "3 Ienākošie" at bounding box center [380, 160] width 204 height 39
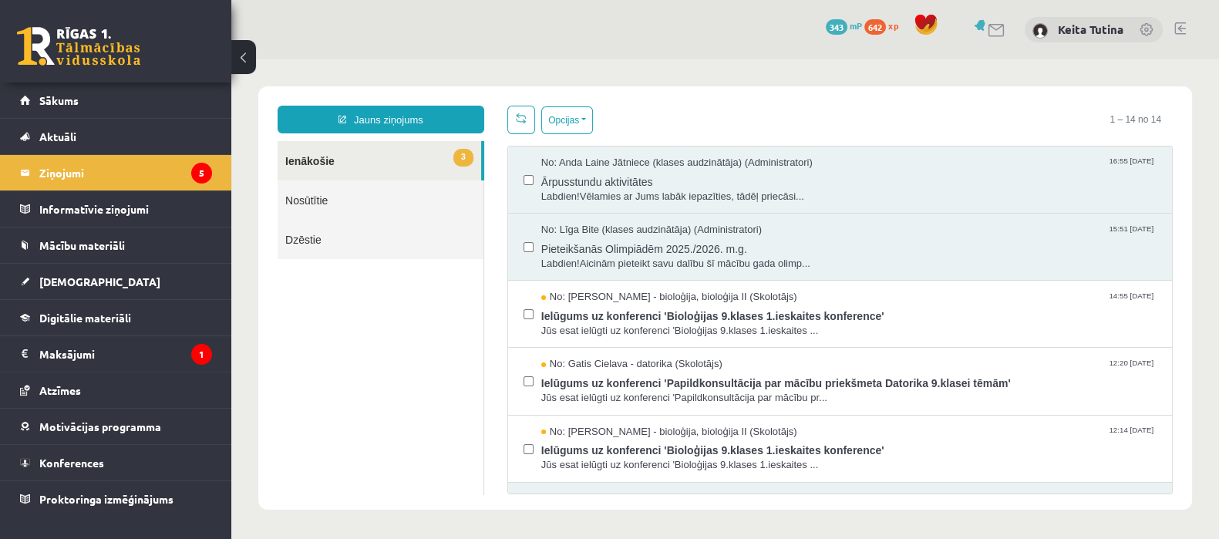
scroll to position [0, 0]
drag, startPoint x: 305, startPoint y: 153, endPoint x: 480, endPoint y: 263, distance: 207.5
drag, startPoint x: 569, startPoint y: 94, endPoint x: 574, endPoint y: 105, distance: 12.1
click at [574, 105] on div "Jauns ziņojums 3 Ienākošie Nosūtītie Dzēstie * ********* ********* ******* Opci…" at bounding box center [725, 297] width 934 height 423
click at [578, 113] on button "Opcijas" at bounding box center [567, 120] width 52 height 28
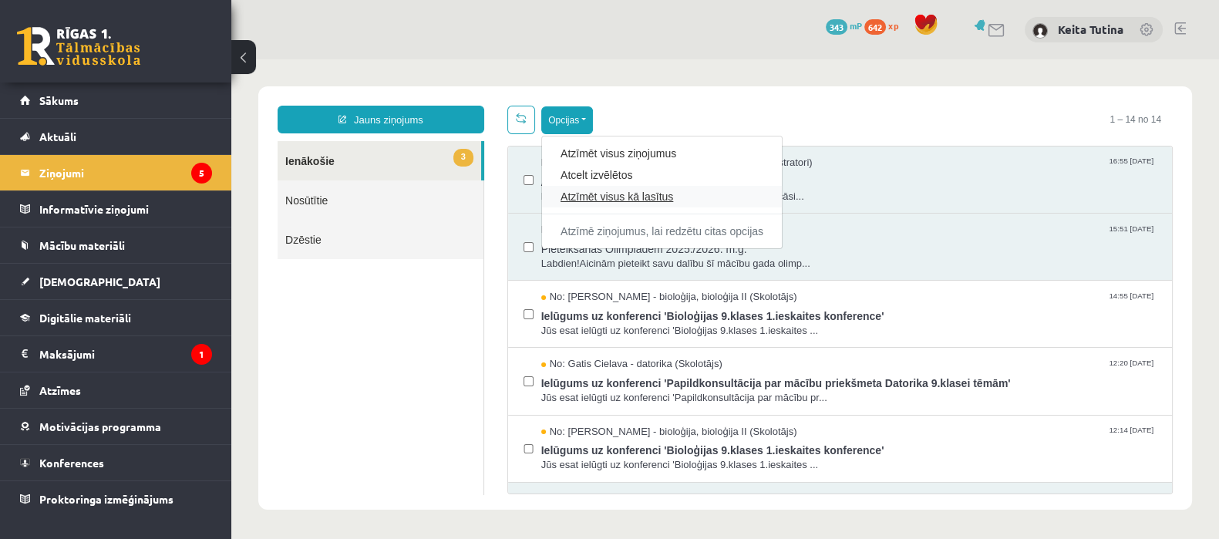
click at [614, 198] on link "Atzīmēt visus kā lasītus" at bounding box center [662, 196] width 203 height 15
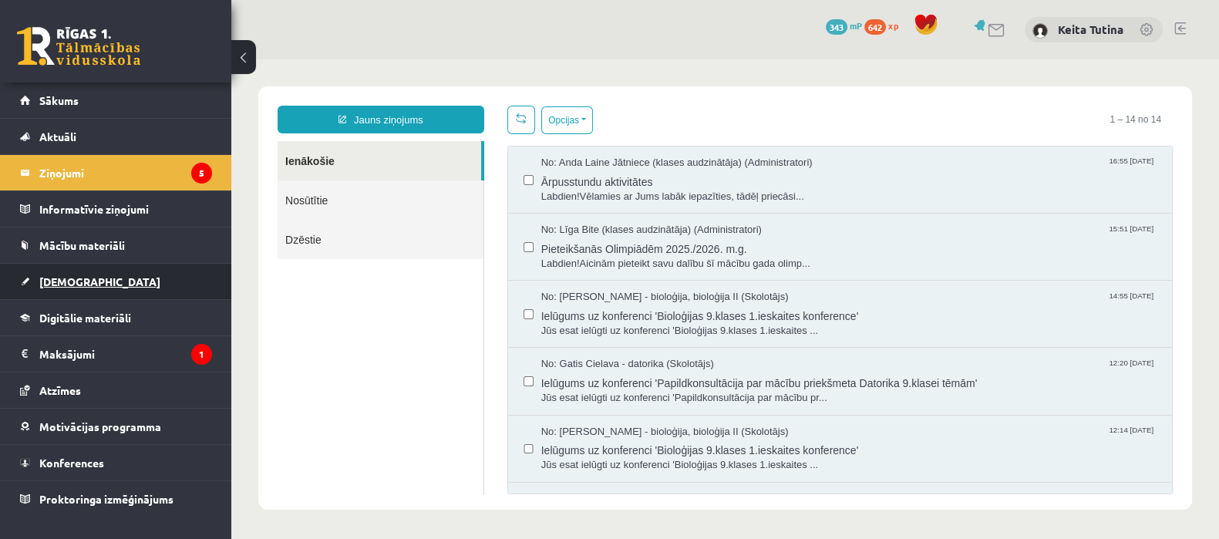
click at [112, 290] on link "[DEMOGRAPHIC_DATA]" at bounding box center [116, 281] width 192 height 35
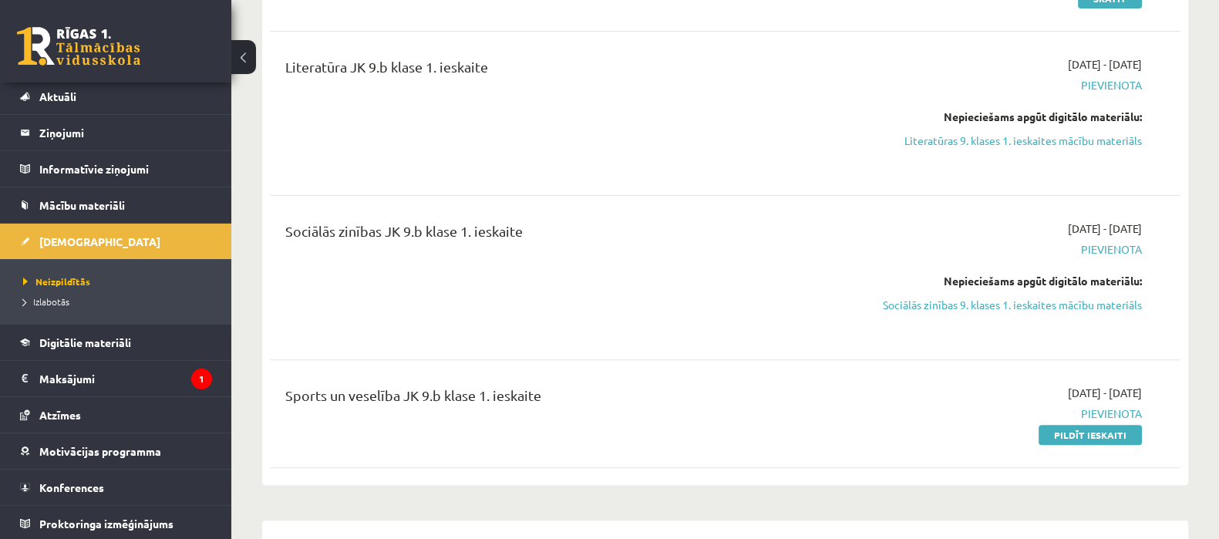
scroll to position [693, 0]
click at [1049, 139] on link "Literatūras 9. klases 1. ieskaites mācību materiāls" at bounding box center [1007, 140] width 270 height 16
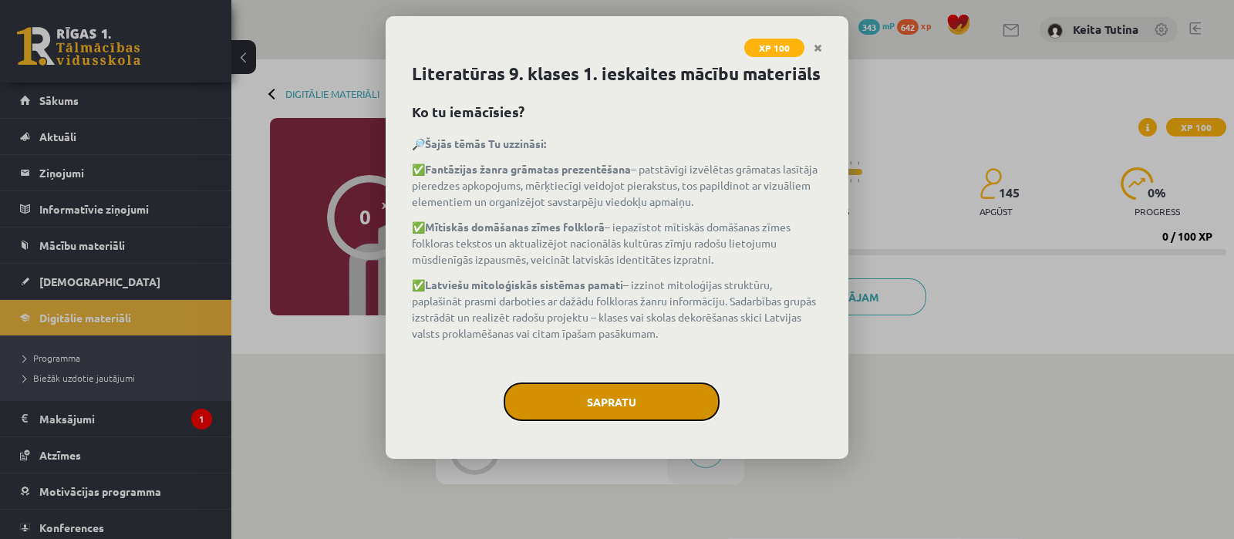
click at [662, 394] on button "Sapratu" at bounding box center [612, 401] width 216 height 39
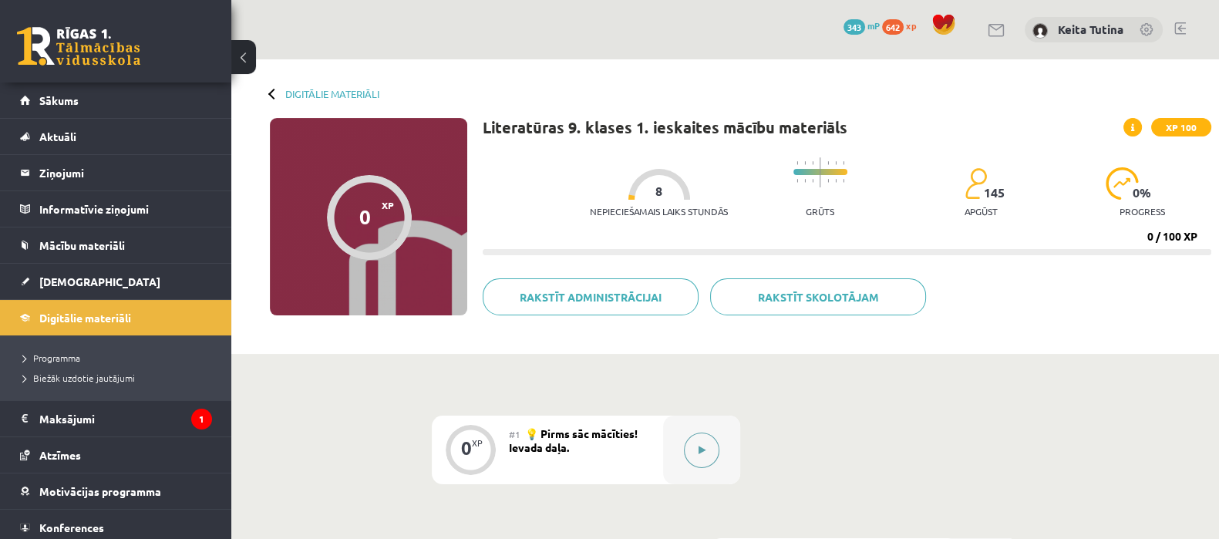
click at [694, 422] on div at bounding box center [701, 450] width 77 height 69
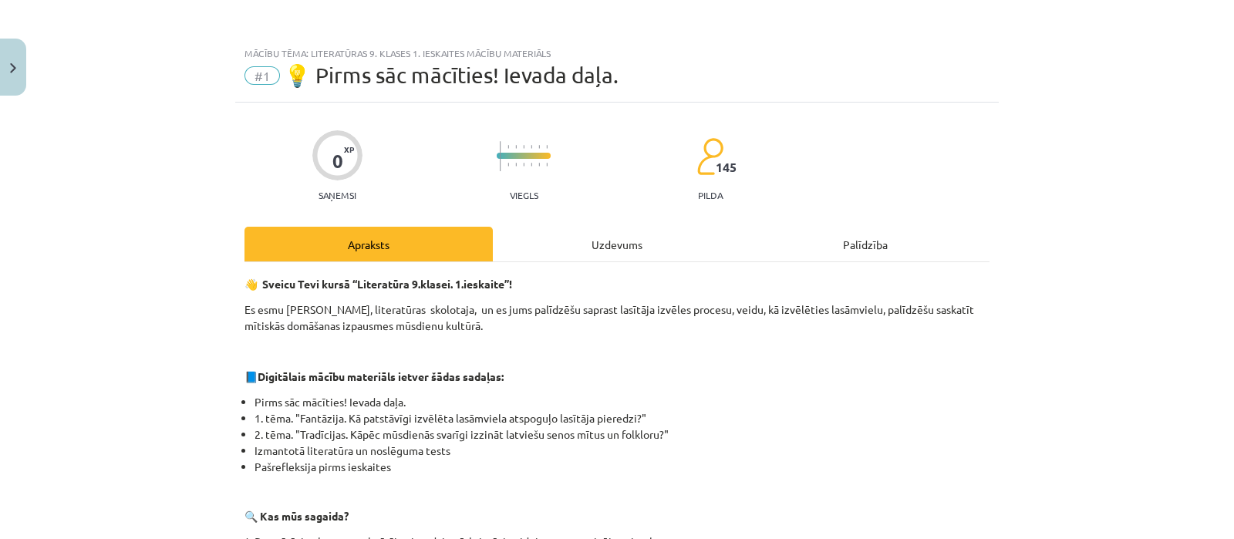
click at [582, 243] on div "Uzdevums" at bounding box center [617, 244] width 248 height 35
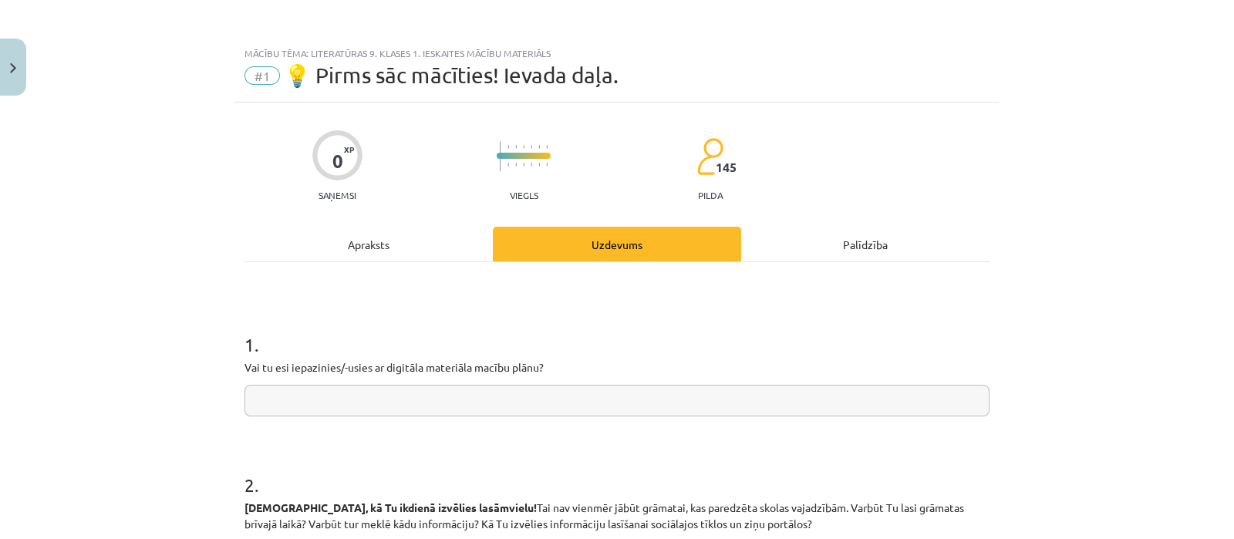
scroll to position [38, 0]
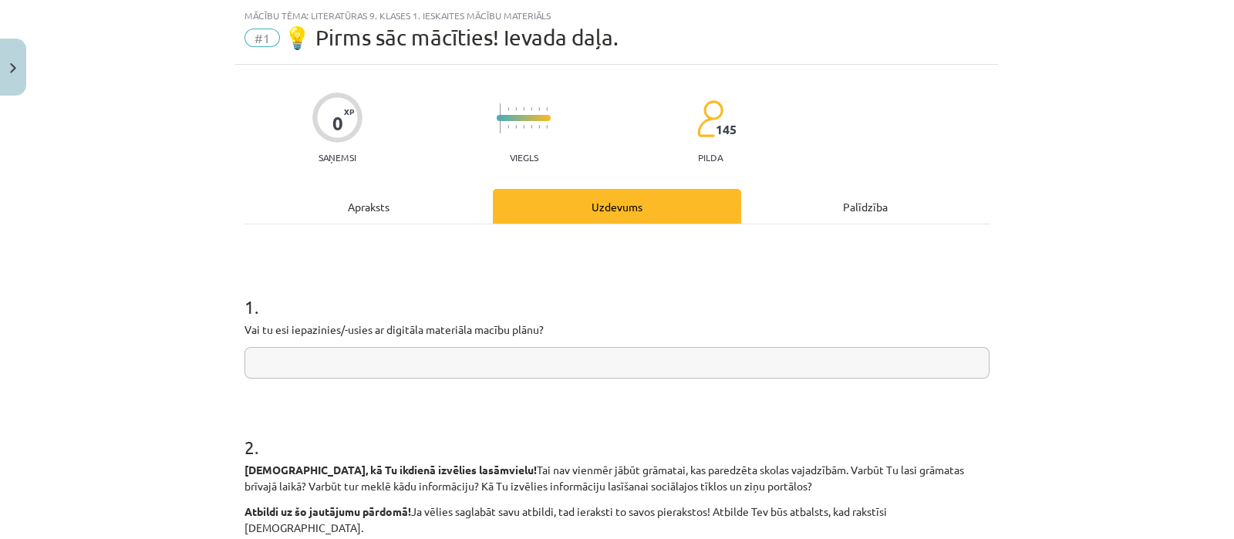
click at [547, 366] on input "text" at bounding box center [616, 363] width 745 height 32
type input "**"
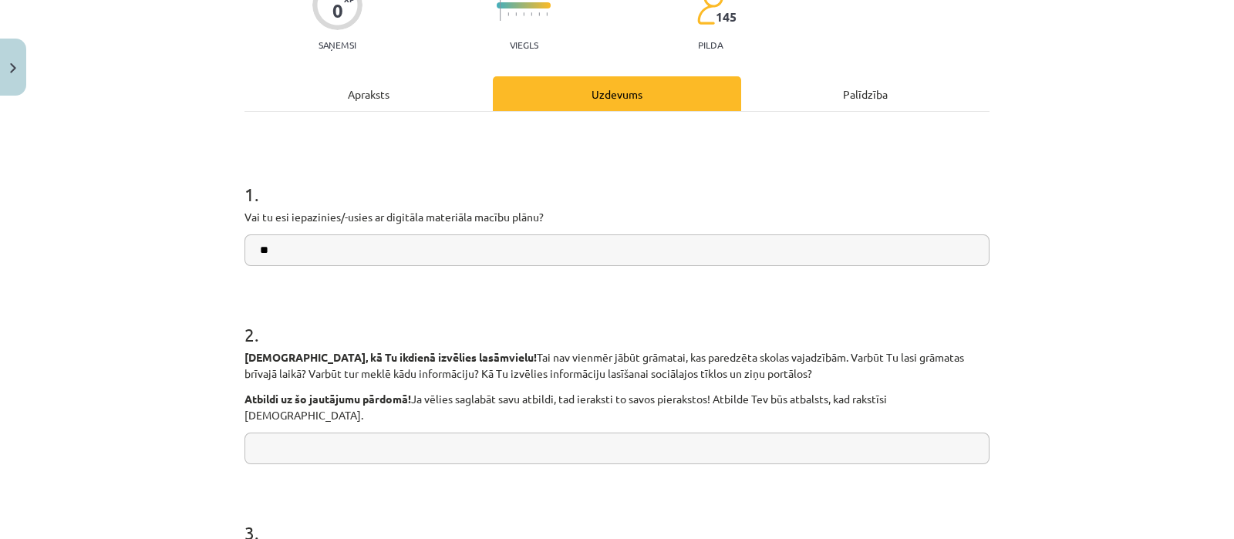
scroll to position [156, 0]
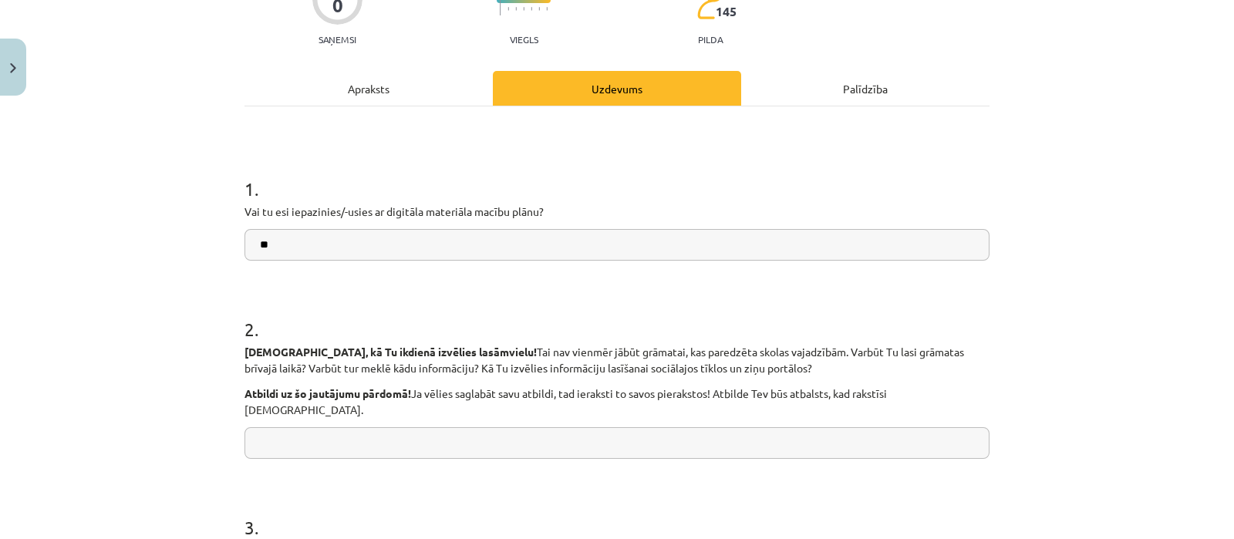
click at [293, 430] on input "text" at bounding box center [616, 443] width 745 height 32
click at [340, 429] on input "**********" at bounding box center [616, 443] width 745 height 32
click at [402, 431] on input "**********" at bounding box center [616, 443] width 745 height 32
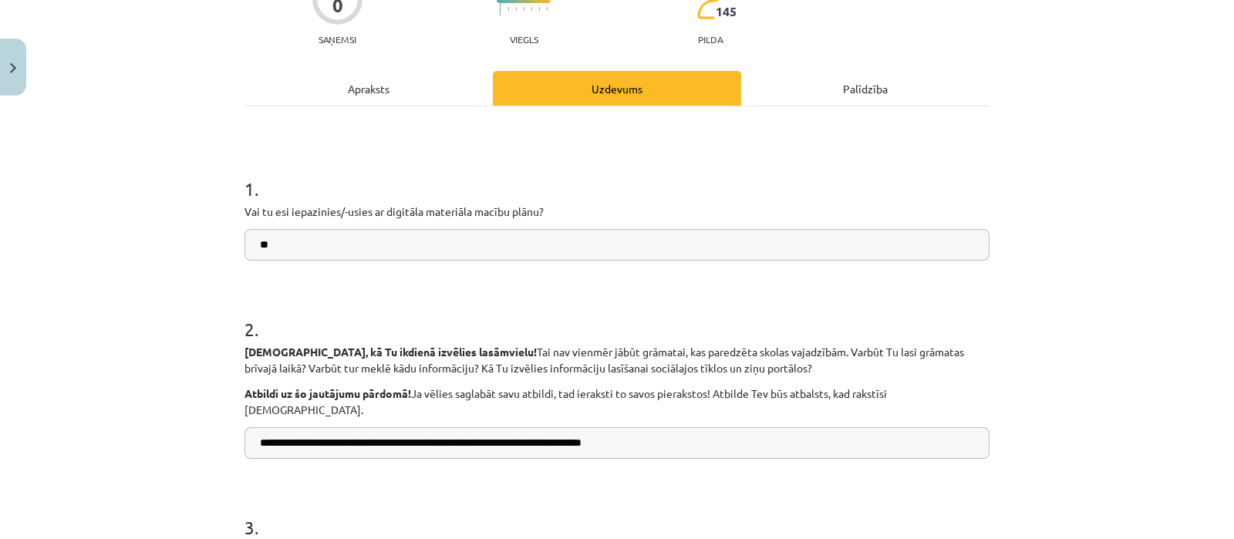
type input "**********"
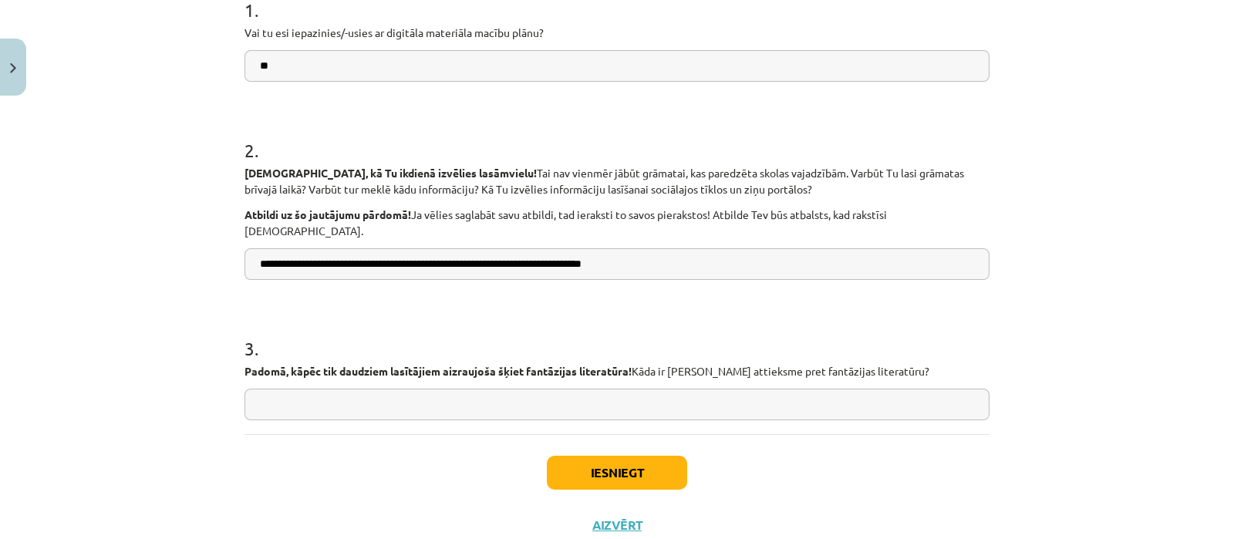
scroll to position [369, 0]
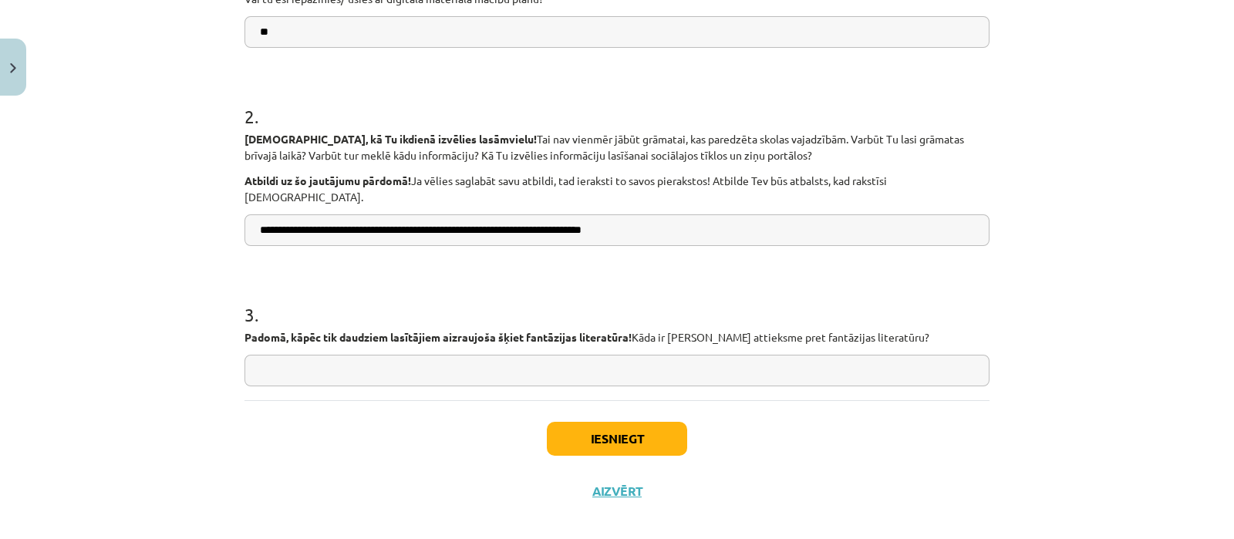
click at [946, 355] on input "text" at bounding box center [616, 371] width 745 height 32
type input "**********"
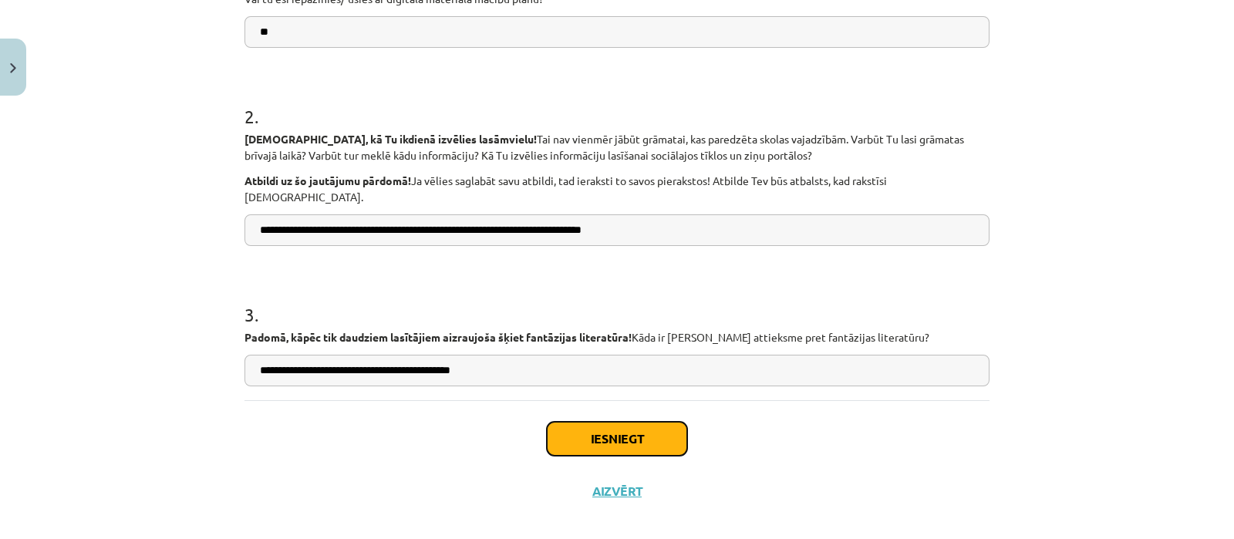
click at [636, 422] on button "Iesniegt" at bounding box center [617, 439] width 140 height 34
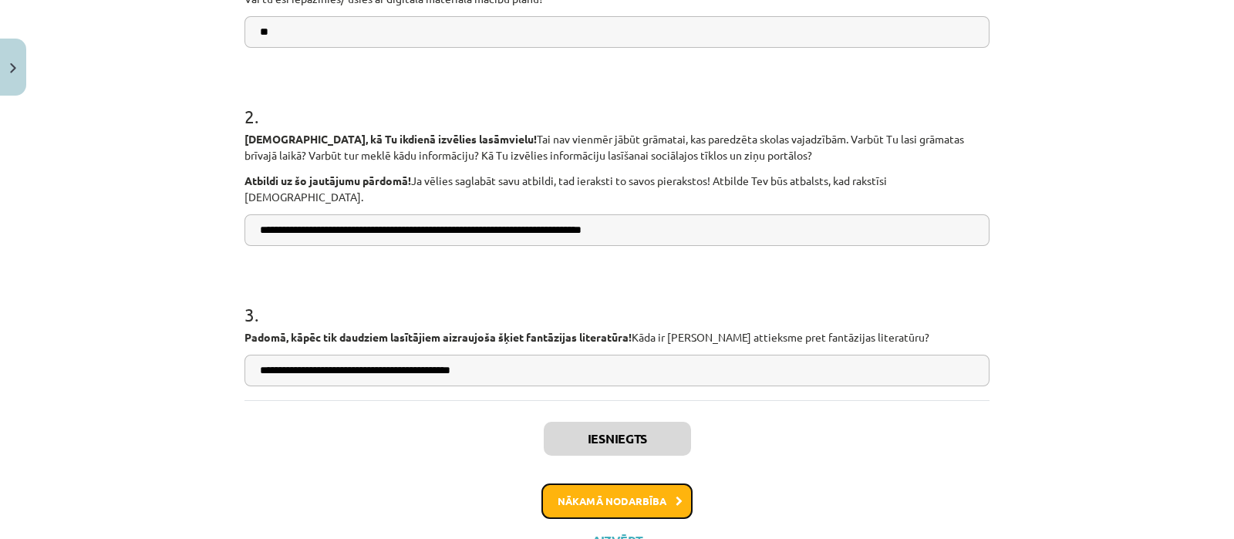
click at [644, 483] on button "Nākamā nodarbība" at bounding box center [616, 500] width 151 height 35
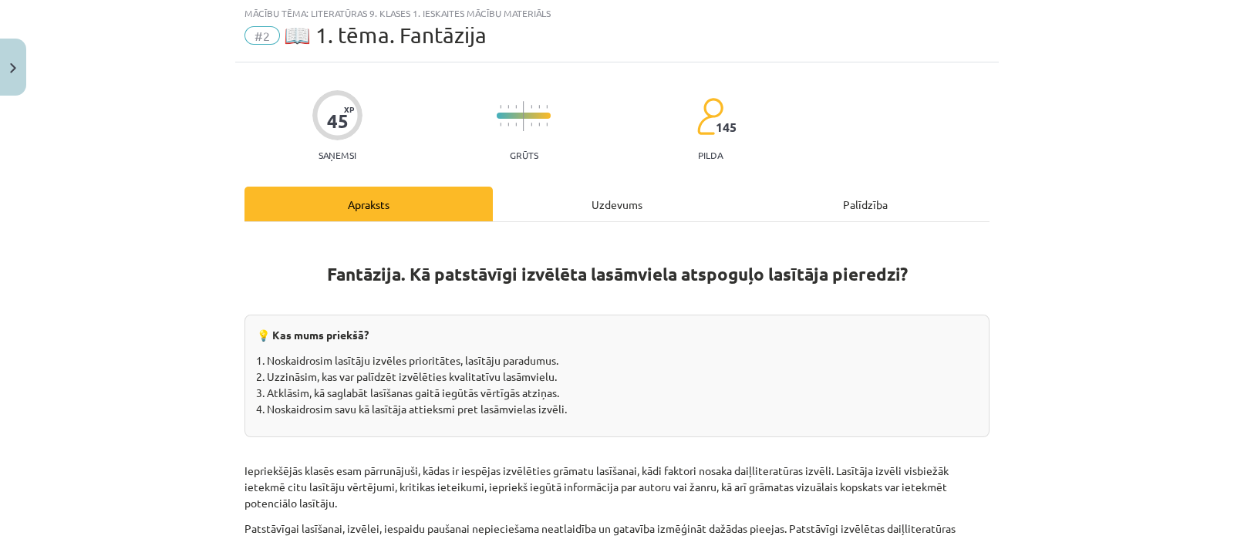
scroll to position [38, 0]
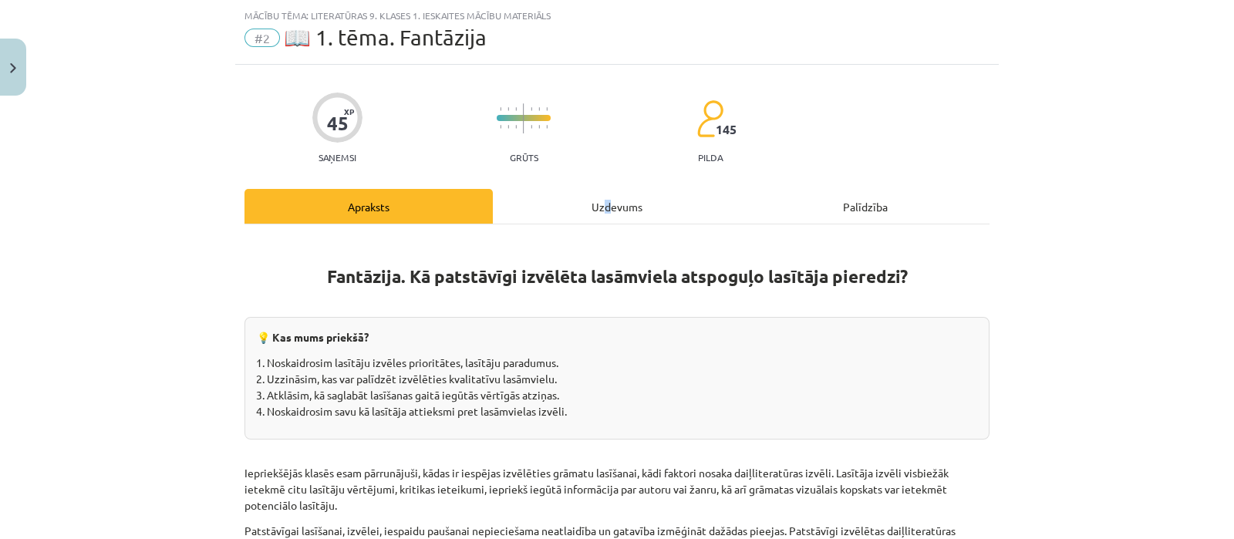
click at [599, 210] on div "Uzdevums" at bounding box center [617, 206] width 248 height 35
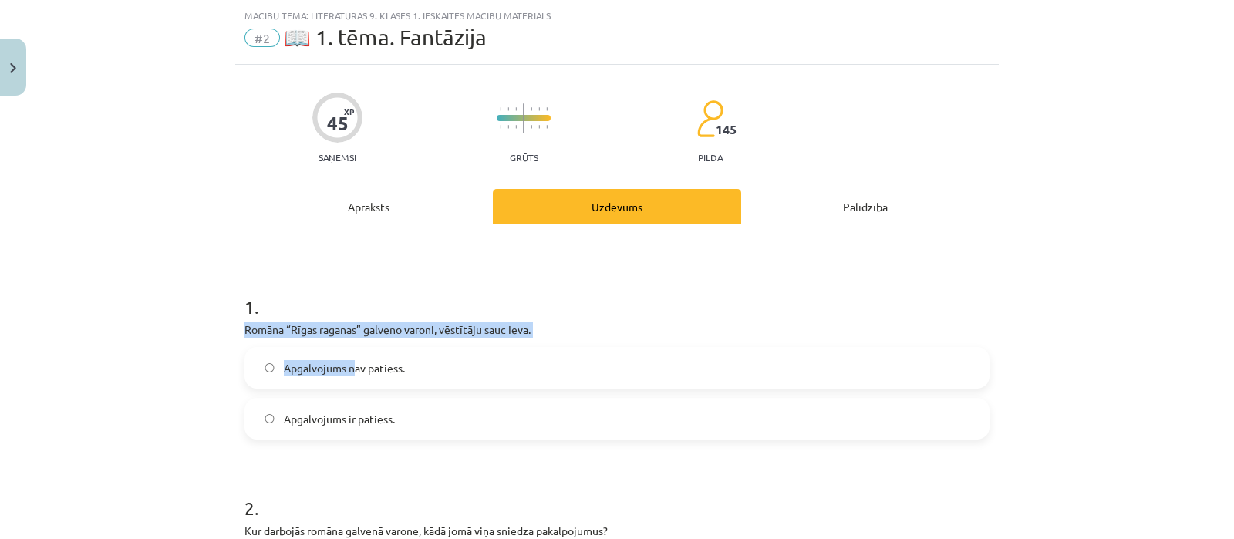
drag, startPoint x: 235, startPoint y: 328, endPoint x: 362, endPoint y: 376, distance: 135.5
click at [383, 391] on div "Apgalvojums nav patiess. Apgalvojums ir patiess." at bounding box center [616, 393] width 745 height 93
drag, startPoint x: 231, startPoint y: 331, endPoint x: 333, endPoint y: 399, distance: 123.0
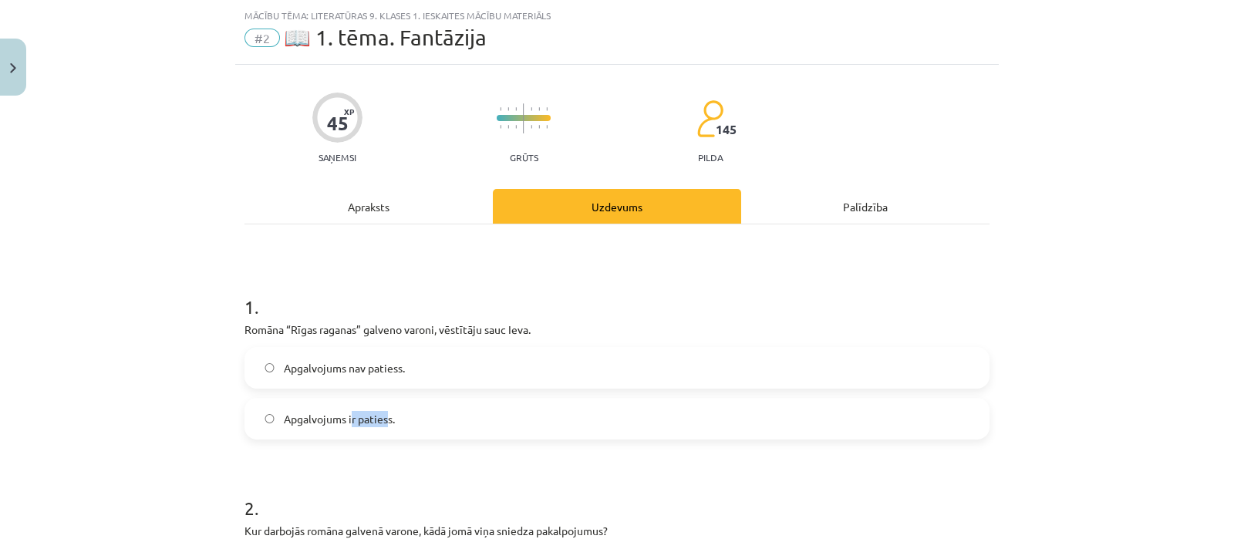
drag, startPoint x: 365, startPoint y: 427, endPoint x: 383, endPoint y: 428, distance: 17.8
click at [383, 428] on label "Apgalvojums ir patiess." at bounding box center [617, 418] width 742 height 39
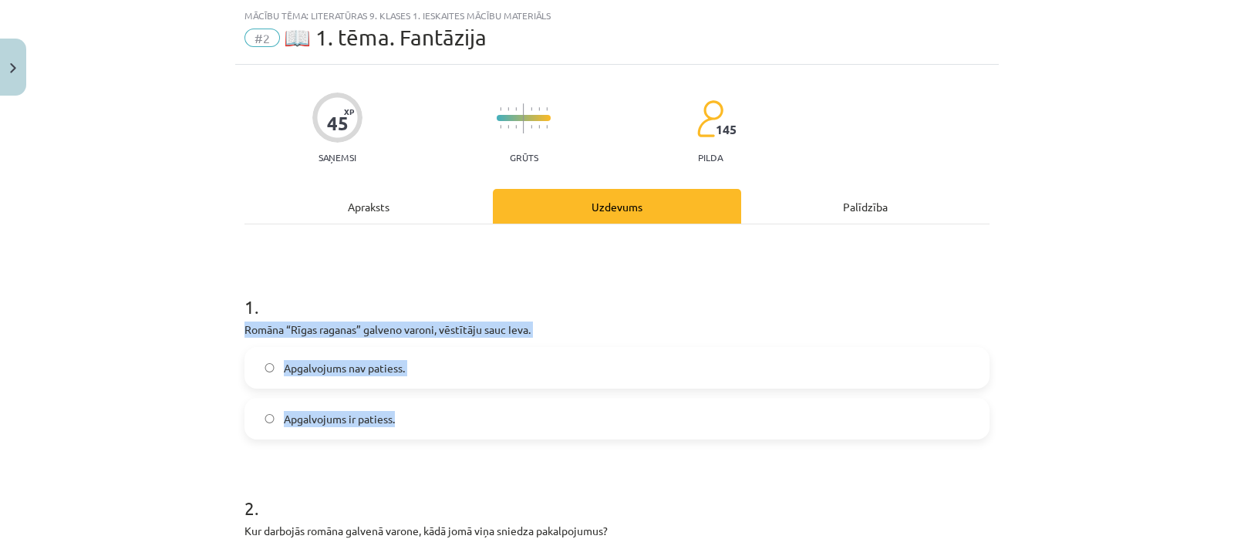
drag, startPoint x: 228, startPoint y: 320, endPoint x: 419, endPoint y: 422, distance: 216.6
click at [419, 422] on div "Mācību tēma: Literatūras 9. klases 1. ieskaites mācību materiāls #2 📖 1. tēma. …" at bounding box center [617, 269] width 1234 height 539
copy div "Romāna “Rīgas raganas” galveno varoni, vēstītāju sauc Ieva. Apgalvojums nav pat…"
click at [423, 416] on label "Apgalvojums ir patiess." at bounding box center [617, 418] width 742 height 39
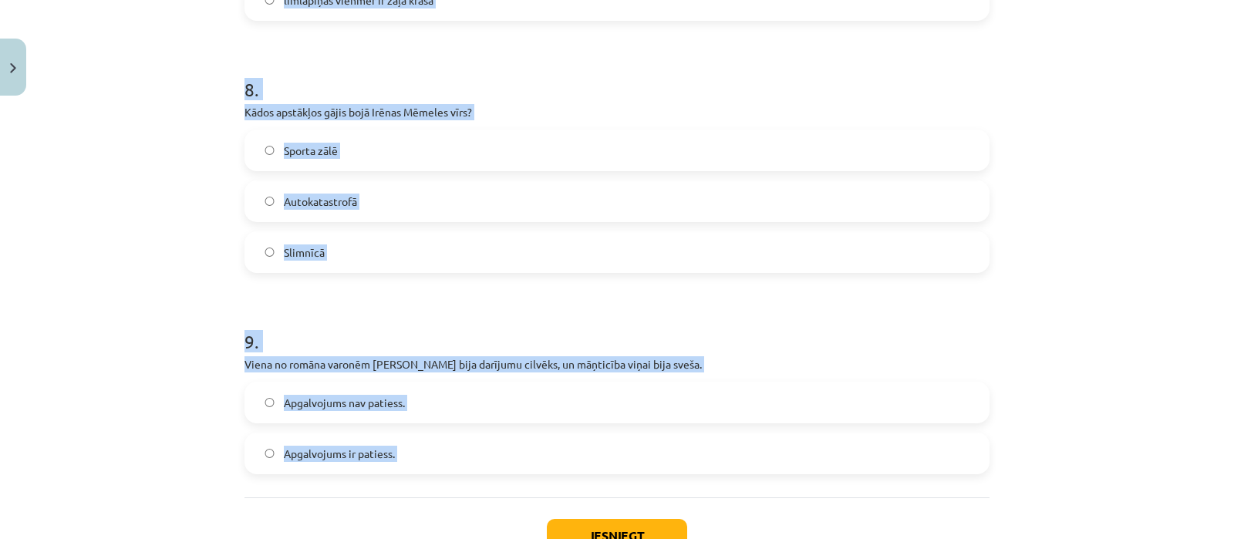
scroll to position [2047, 0]
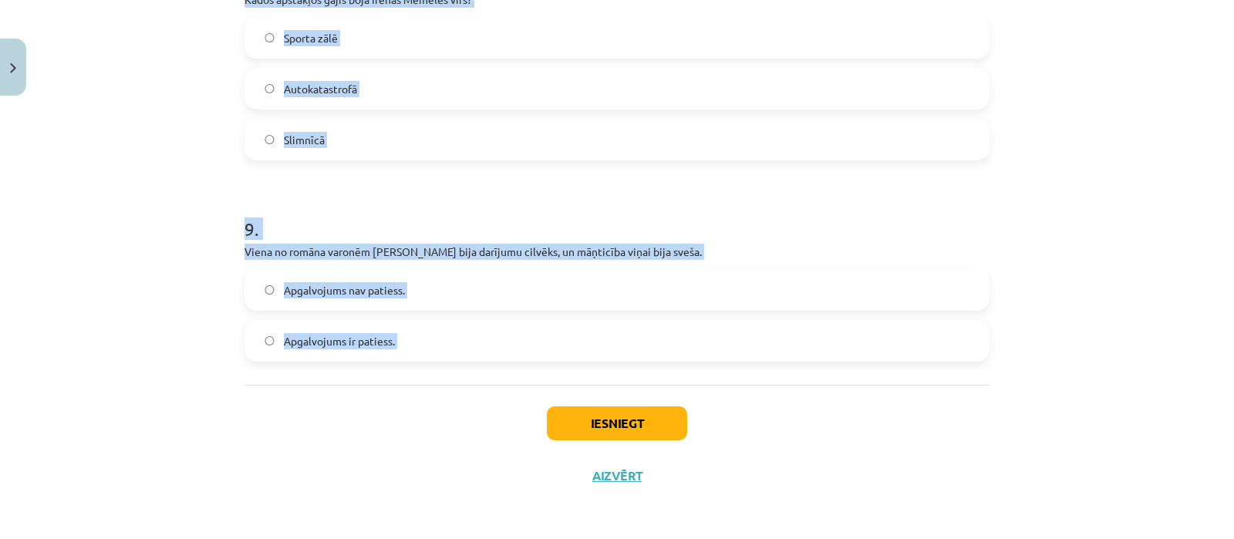
drag, startPoint x: 216, startPoint y: 49, endPoint x: 453, endPoint y: 397, distance: 421.1
click at [453, 397] on div "Mācību tēma: Literatūras 9. klases 1. ieskaites mācību materiāls #2 📖 1. tēma. …" at bounding box center [617, 269] width 1234 height 539
copy form "2 . Kur darbojās romāna galvenā varone, kādā jomā viņa sniedza pakalpojumus? Sn…"
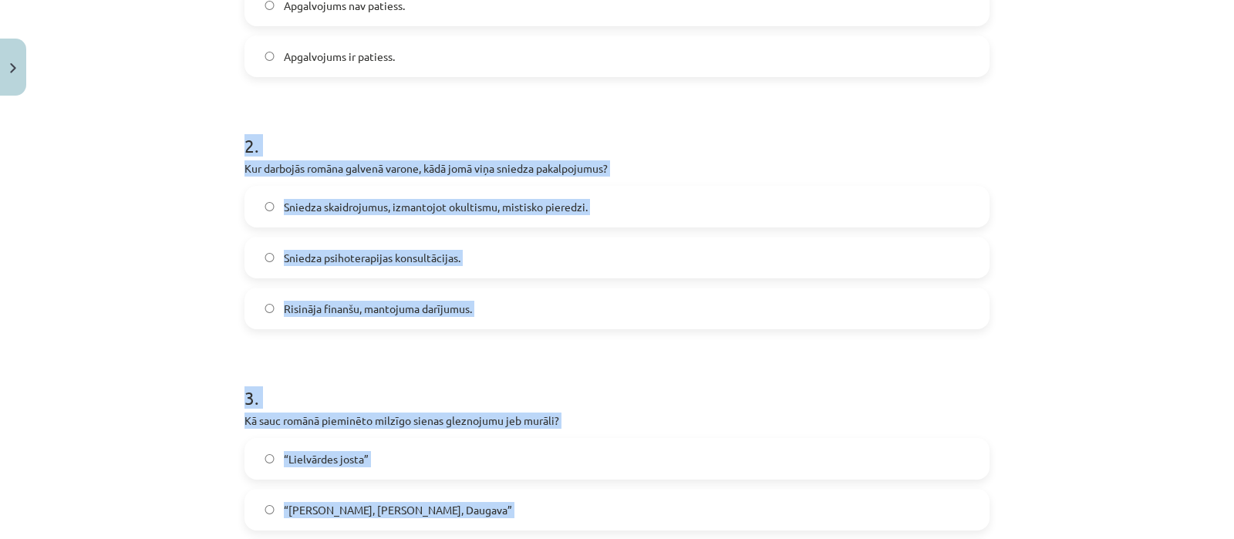
scroll to position [403, 0]
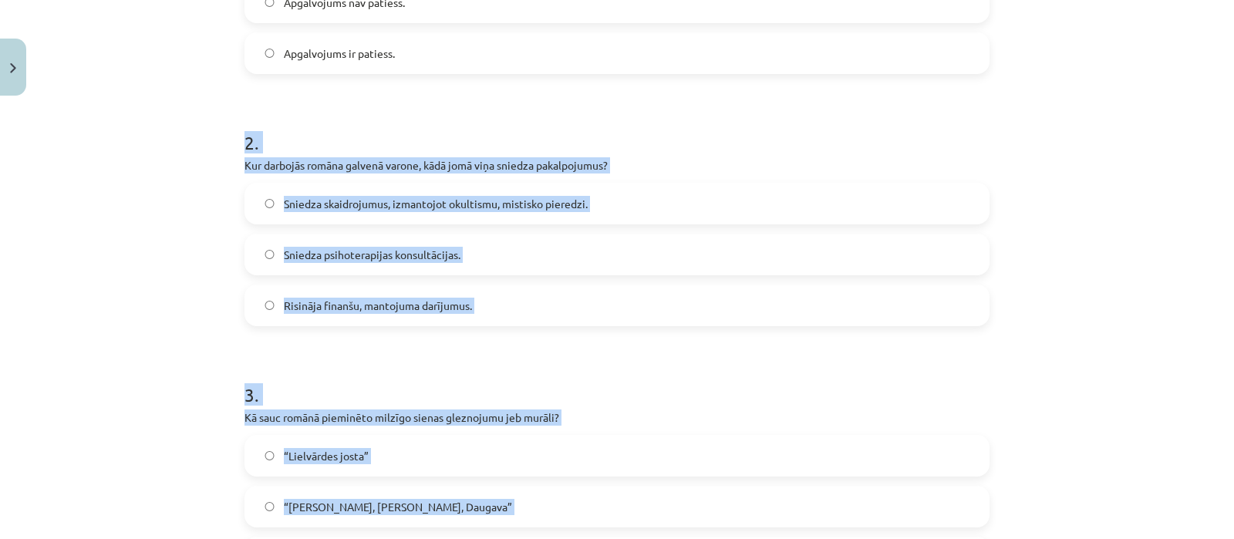
click at [736, 196] on label "Sniedza skaidrojumus, izmantojot okultismu, mistisko pieredzi." at bounding box center [617, 203] width 742 height 39
click at [659, 502] on label "“Saule, Pērkons, Daugava”" at bounding box center [617, 506] width 742 height 39
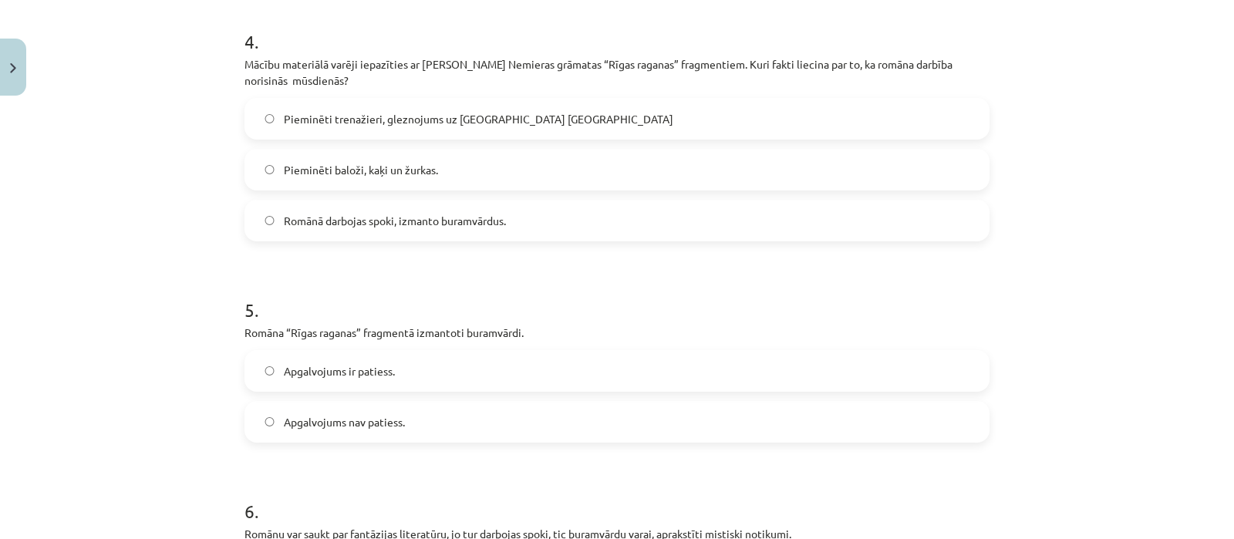
scroll to position [1012, 0]
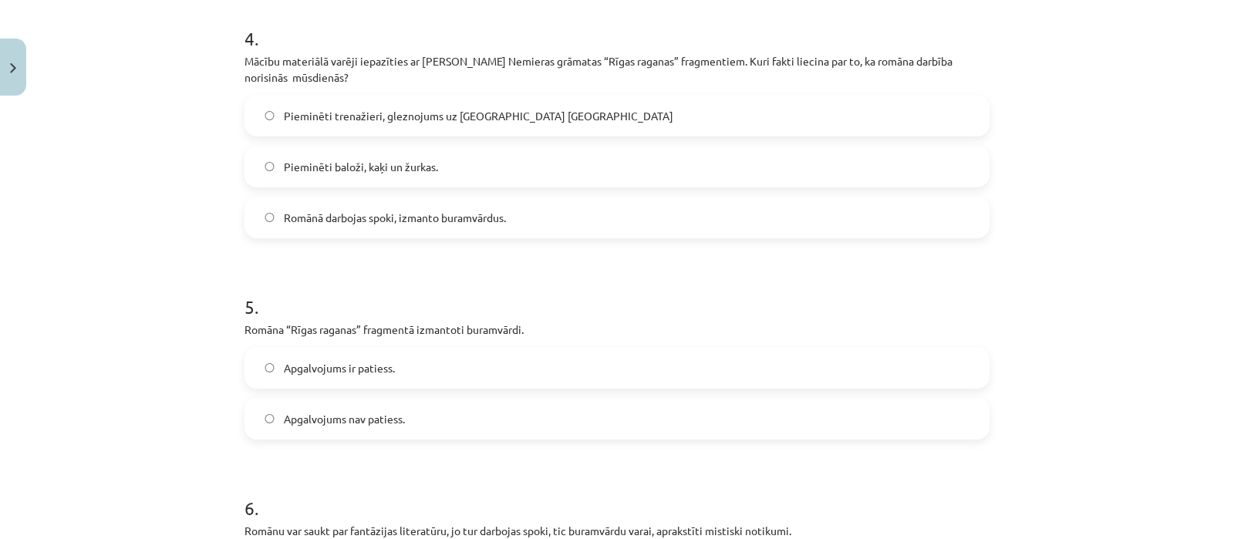
click at [401, 121] on span "Pieminēti trenažieri, gleznojums uz sienas Barona ielā" at bounding box center [478, 116] width 389 height 16
click at [430, 377] on label "Apgalvojums ir patiess." at bounding box center [617, 368] width 742 height 39
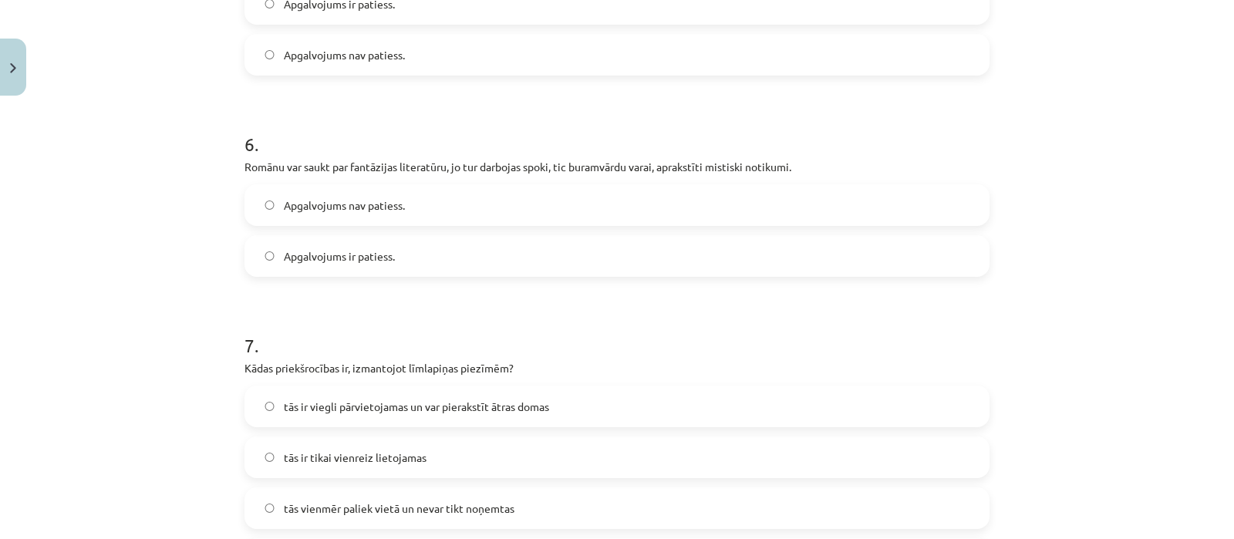
scroll to position [1389, 0]
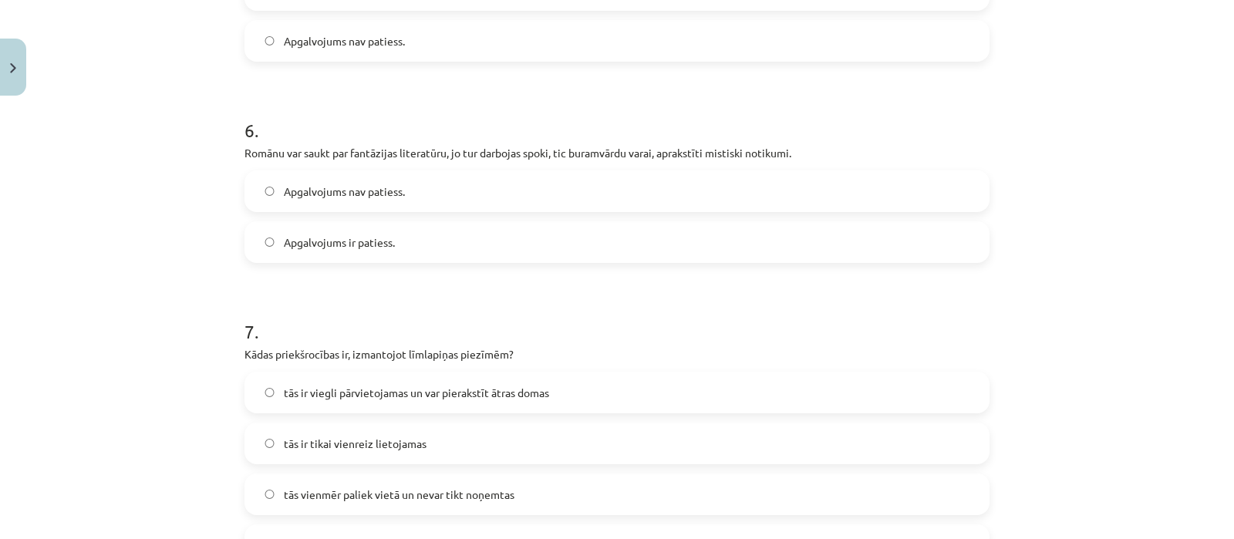
click at [451, 229] on label "Apgalvojums ir patiess." at bounding box center [617, 242] width 742 height 39
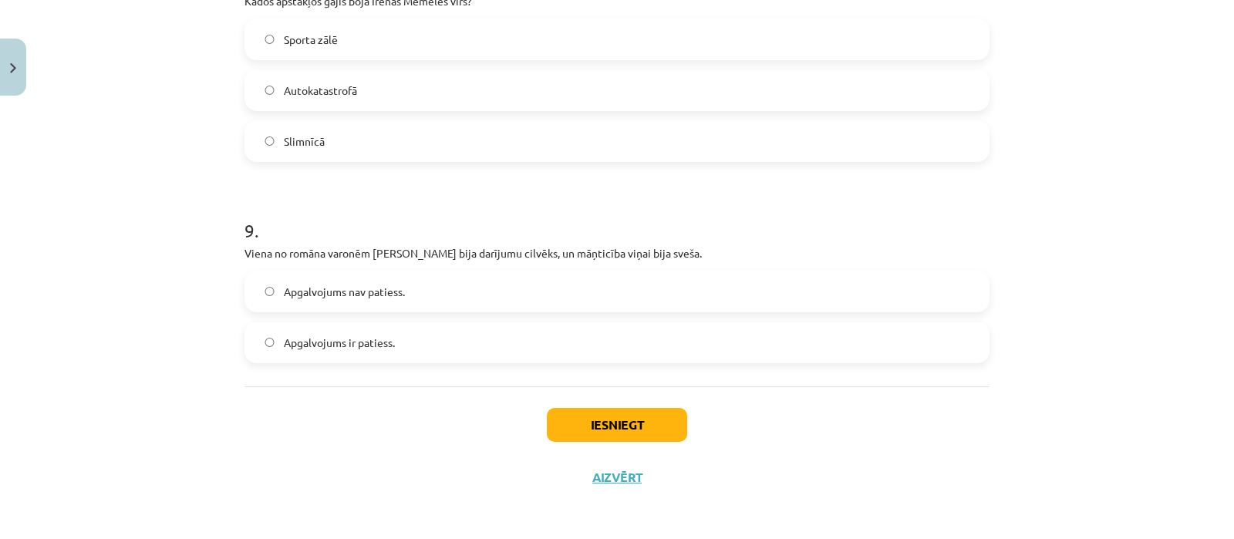
scroll to position [2047, 0]
click at [675, 65] on div "Sporta zālē Autokatastrofā Slimnīcā" at bounding box center [616, 88] width 745 height 143
click at [673, 72] on label "Autokatastrofā" at bounding box center [617, 88] width 742 height 39
click at [389, 295] on span "Apgalvojums nav patiess." at bounding box center [344, 290] width 121 height 16
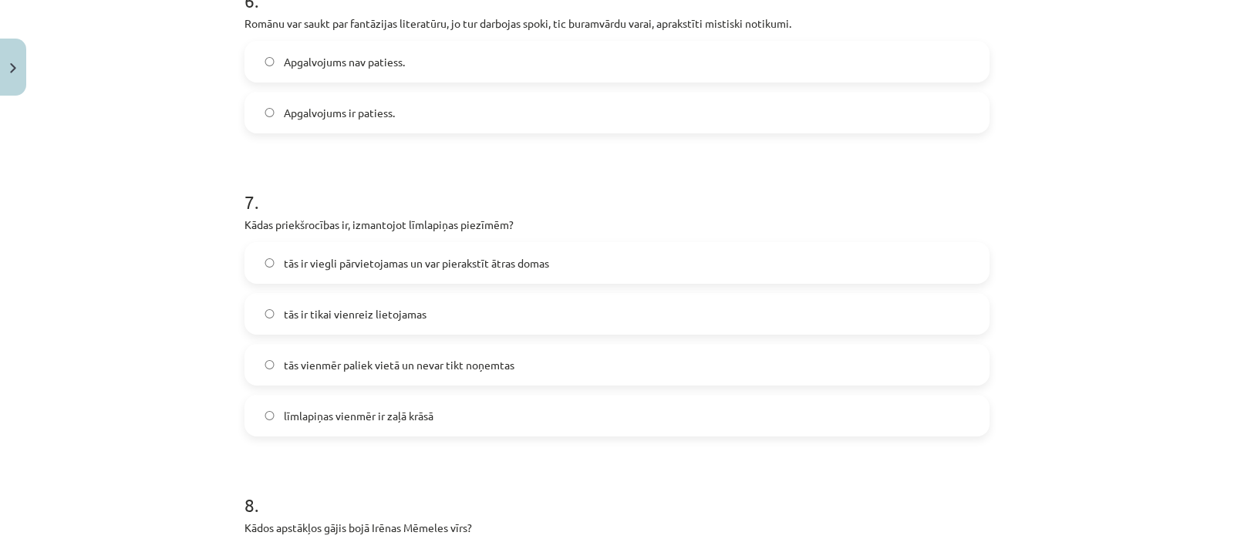
scroll to position [1529, 0]
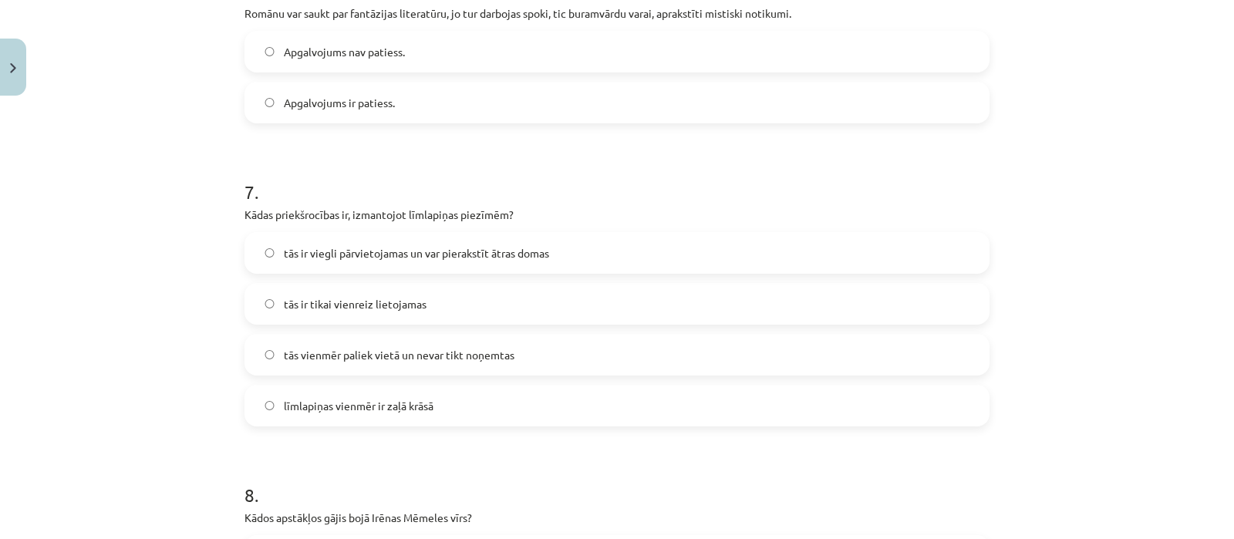
click at [543, 247] on span "tās ir viegli pārvietojamas un var pierakstīt ātras domas" at bounding box center [416, 253] width 265 height 16
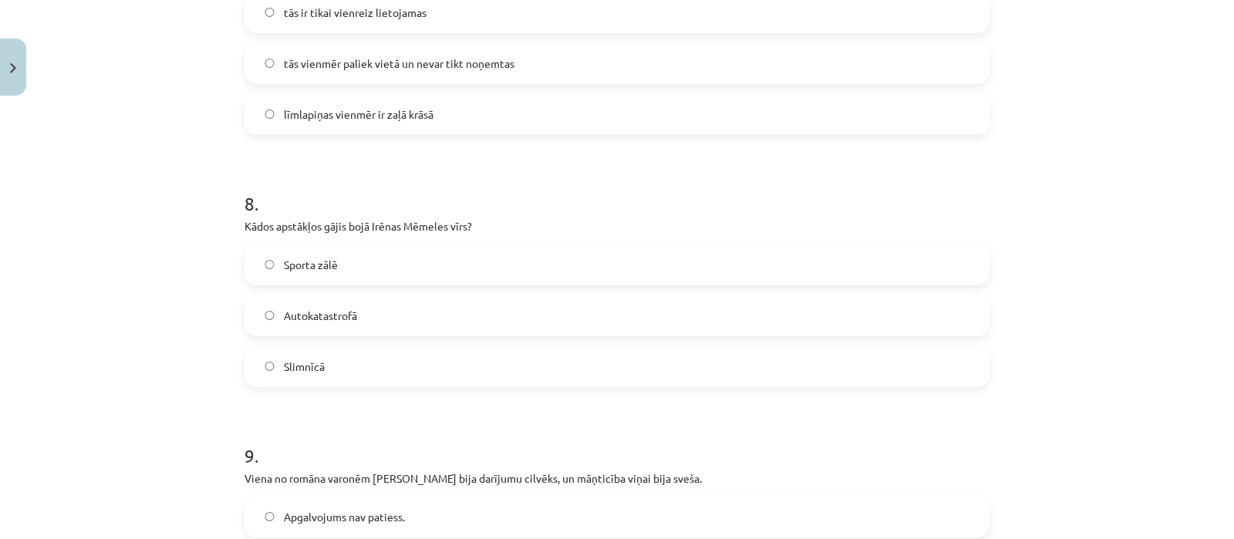
scroll to position [2047, 0]
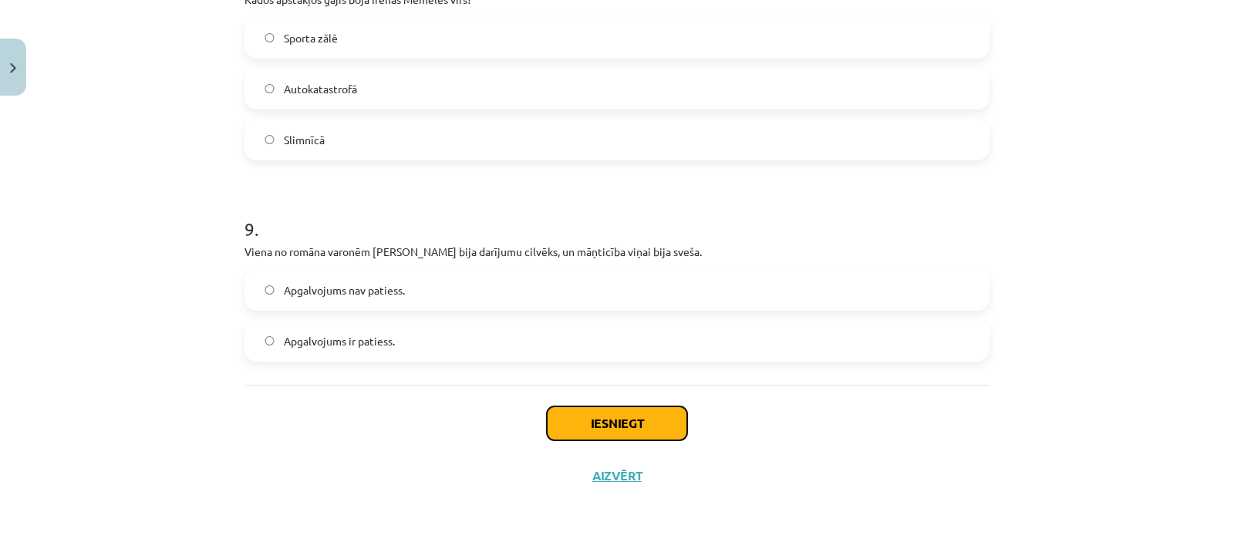
click at [583, 423] on button "Iesniegt" at bounding box center [617, 423] width 140 height 34
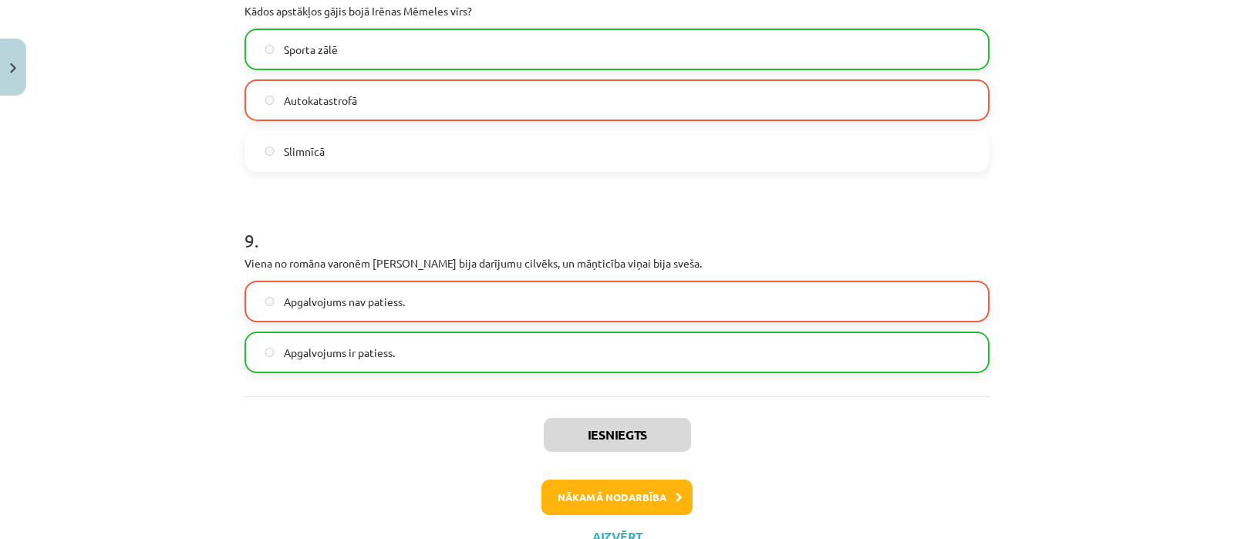
scroll to position [2093, 0]
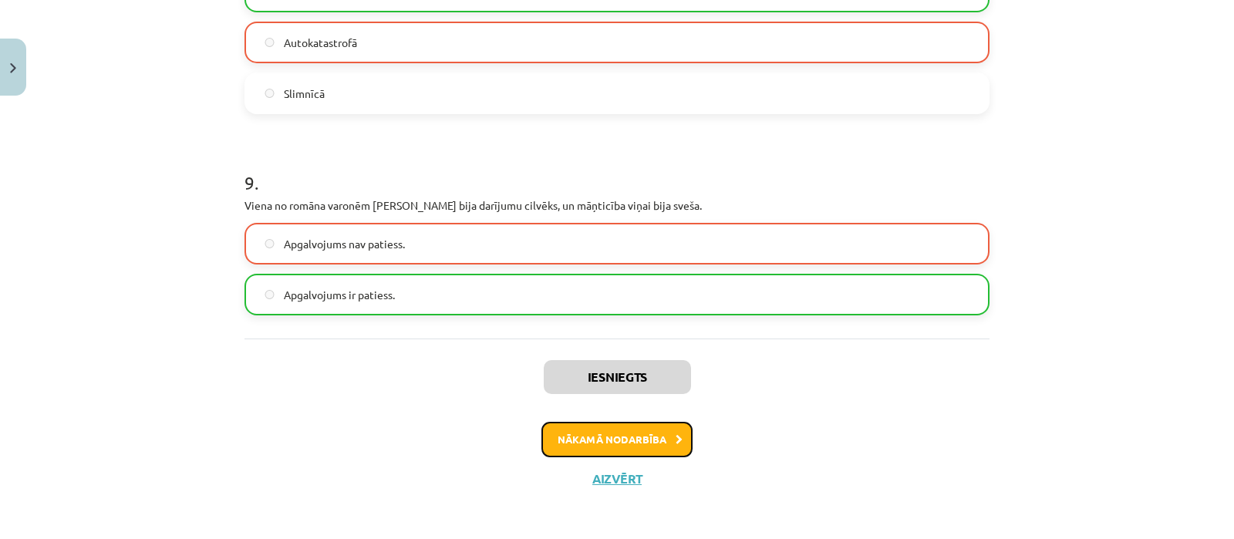
click at [675, 442] on button "Nākamā nodarbība" at bounding box center [616, 439] width 151 height 35
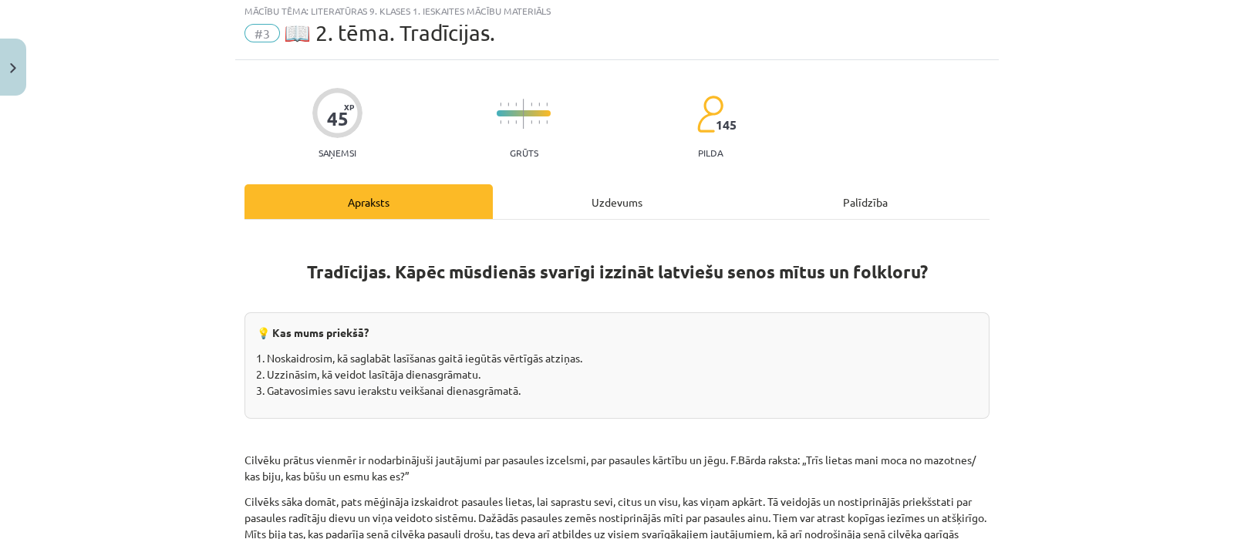
scroll to position [38, 0]
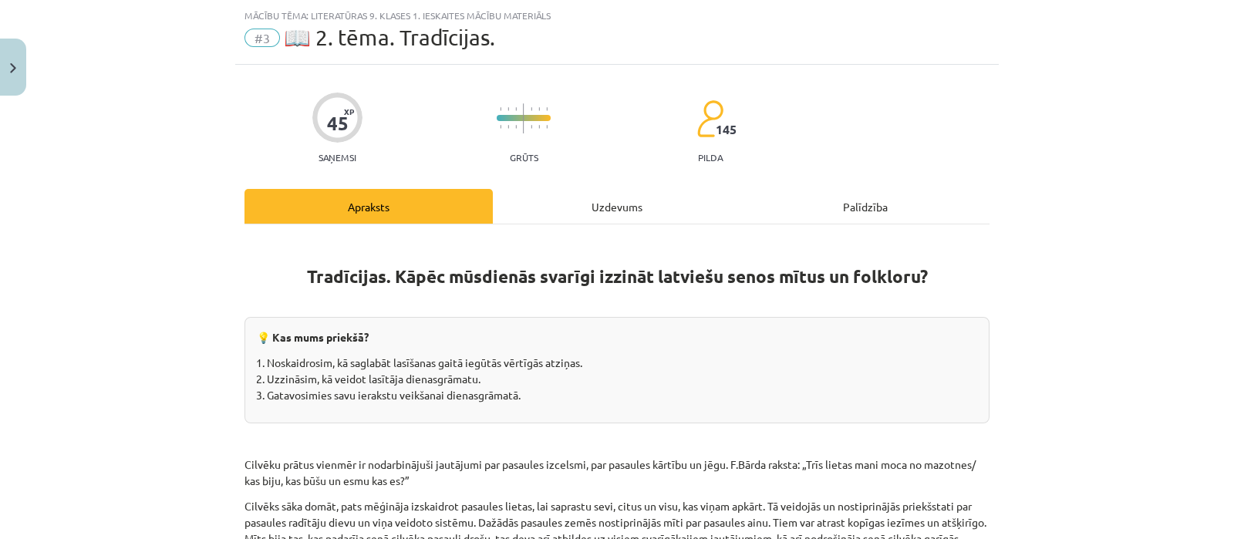
click at [576, 206] on div "Uzdevums" at bounding box center [617, 206] width 248 height 35
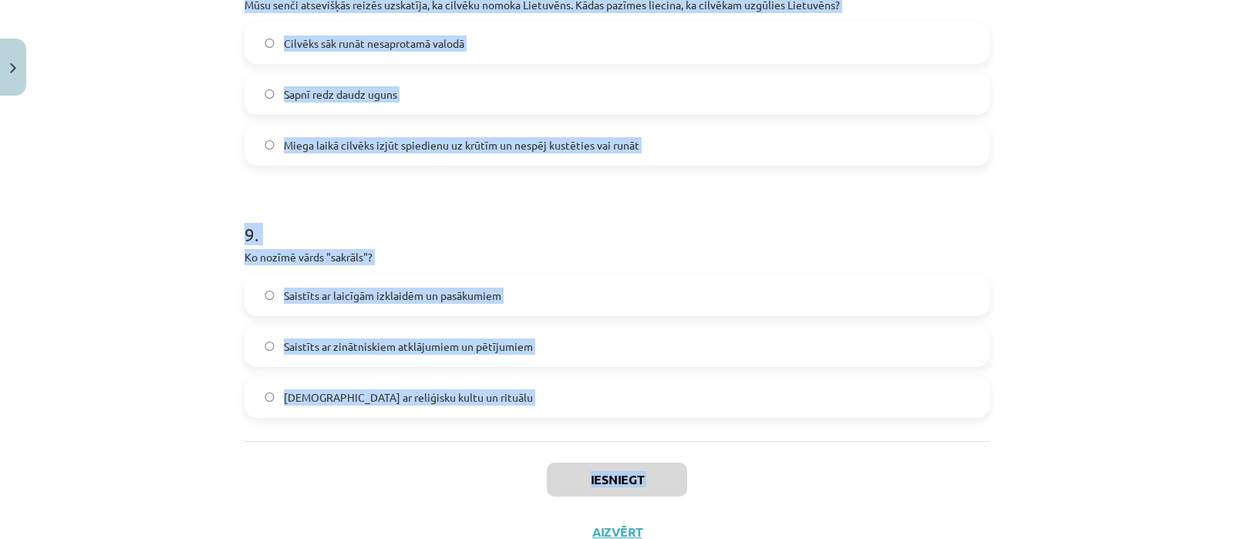
scroll to position [2438, 0]
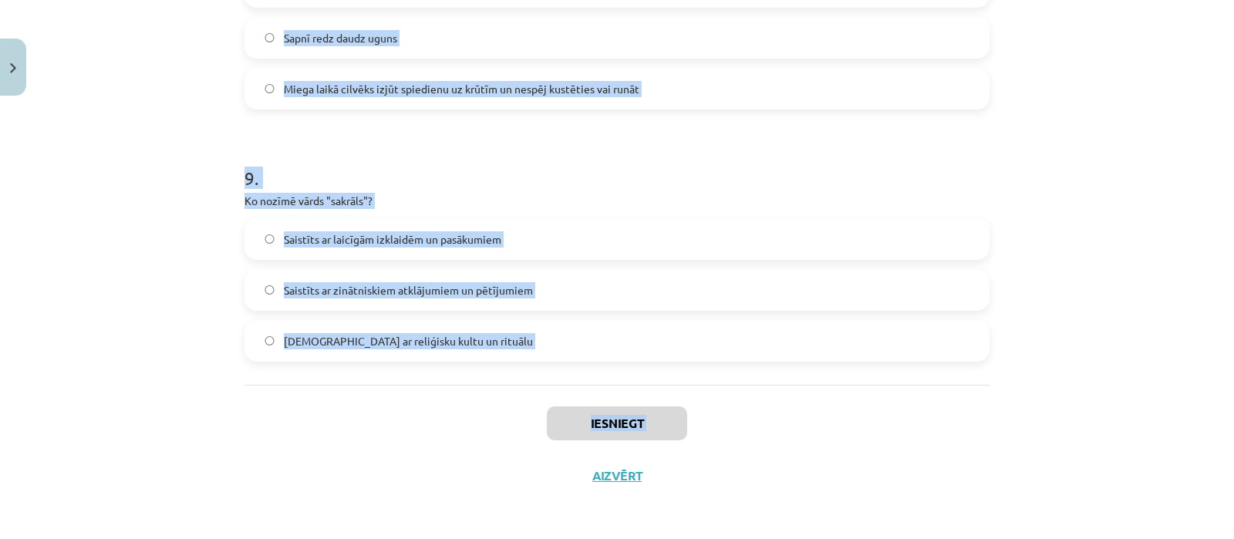
drag, startPoint x: 220, startPoint y: 301, endPoint x: 546, endPoint y: 490, distance: 376.9
click at [546, 490] on div "Mācību tēma: Literatūras 9. klases 1. ieskaites mācību materiāls #3 📖 2. tēma. …" at bounding box center [617, 269] width 1234 height 539
copy div "1 . Kāda ir raganas galvenā funkcija latviešu tautas ticējumos? Aizsargāt mājlo…"
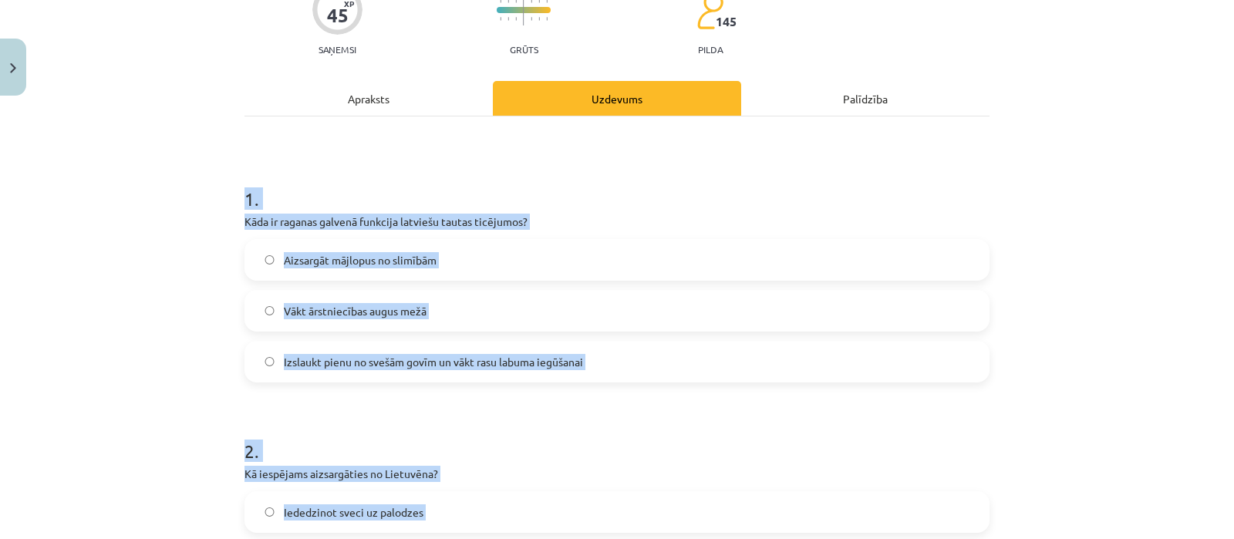
scroll to position [165, 0]
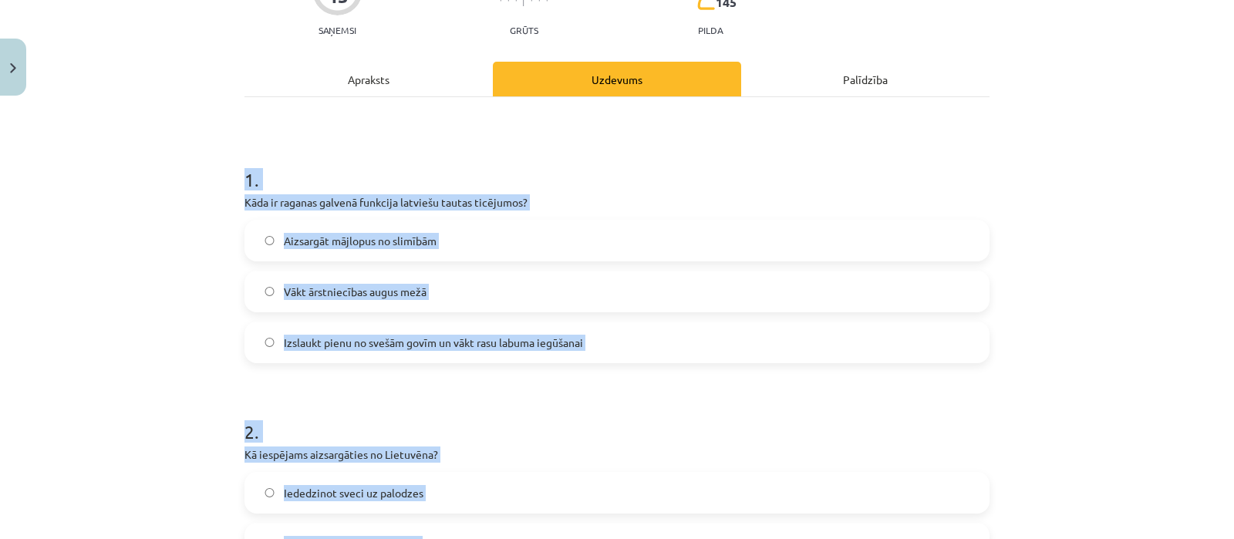
click at [753, 349] on label "Izslaukt pienu no svešām govīm un vākt rasu labuma iegūšanai" at bounding box center [617, 342] width 742 height 39
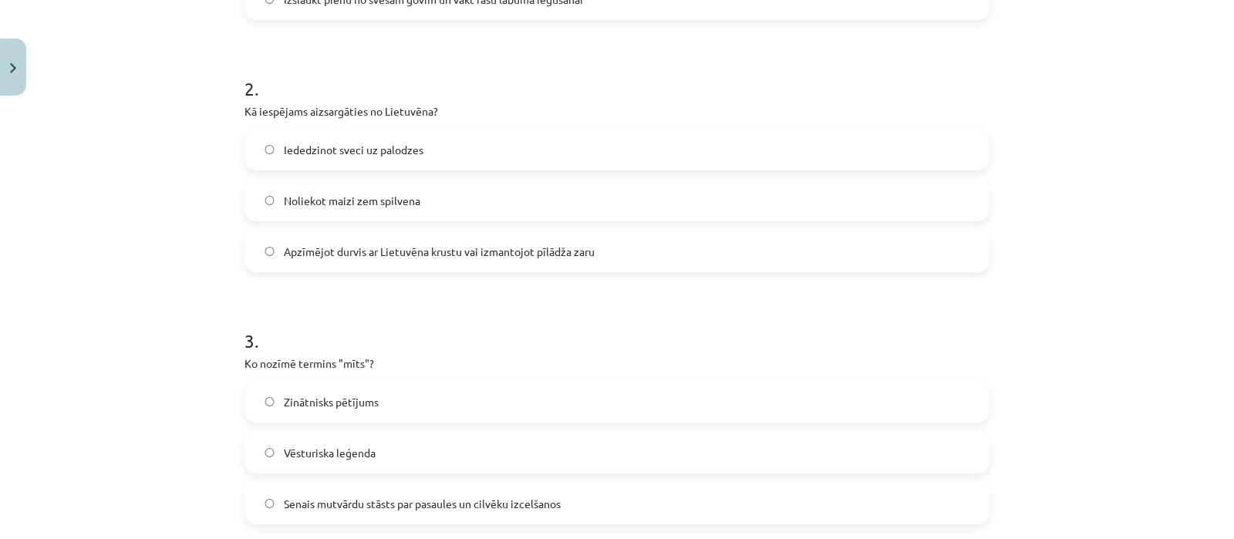
scroll to position [520, 0]
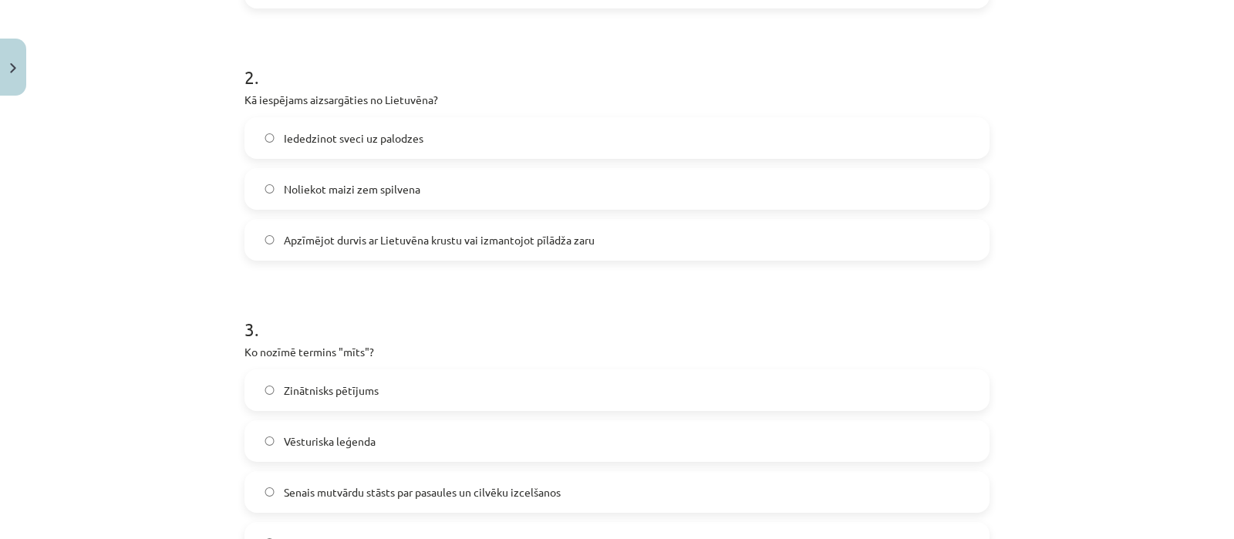
click at [396, 249] on label "Apzīmējot durvis ar Lietuvēna krustu vai izmantojot pīlādža zaru" at bounding box center [617, 240] width 742 height 39
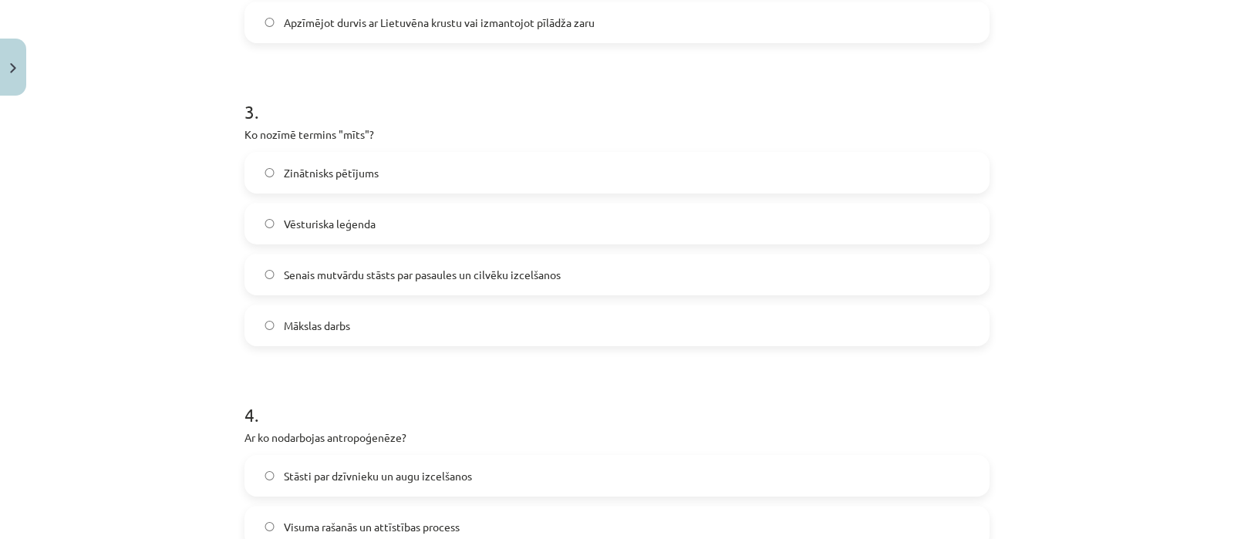
scroll to position [749, 0]
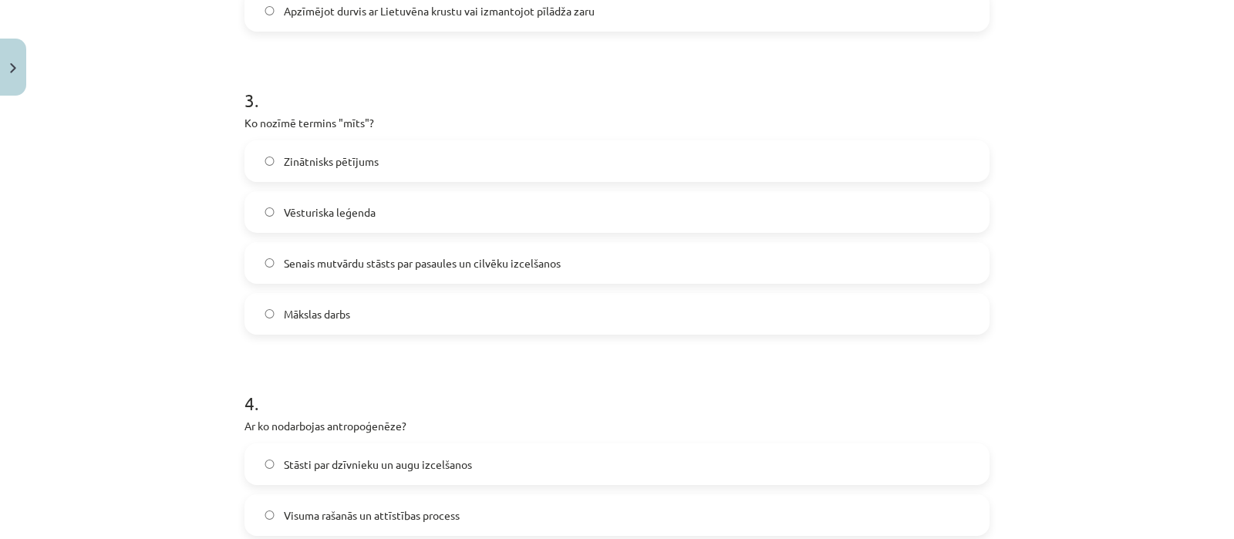
click at [420, 264] on span "Senais mutvārdu stāsts par pasaules un cilvēku izcelšanos" at bounding box center [422, 263] width 277 height 16
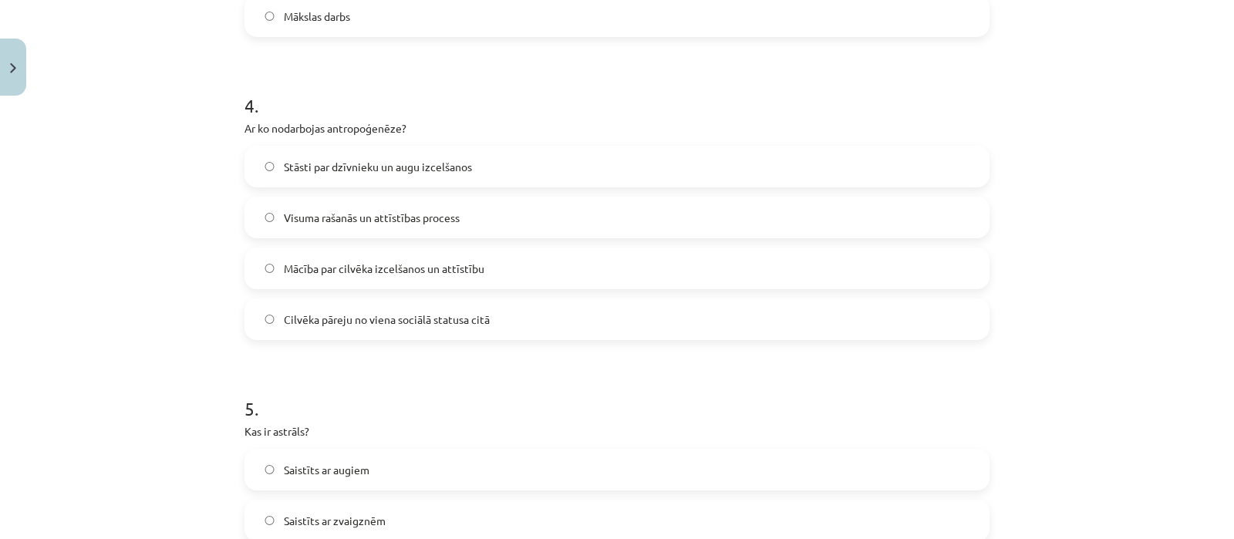
scroll to position [1050, 0]
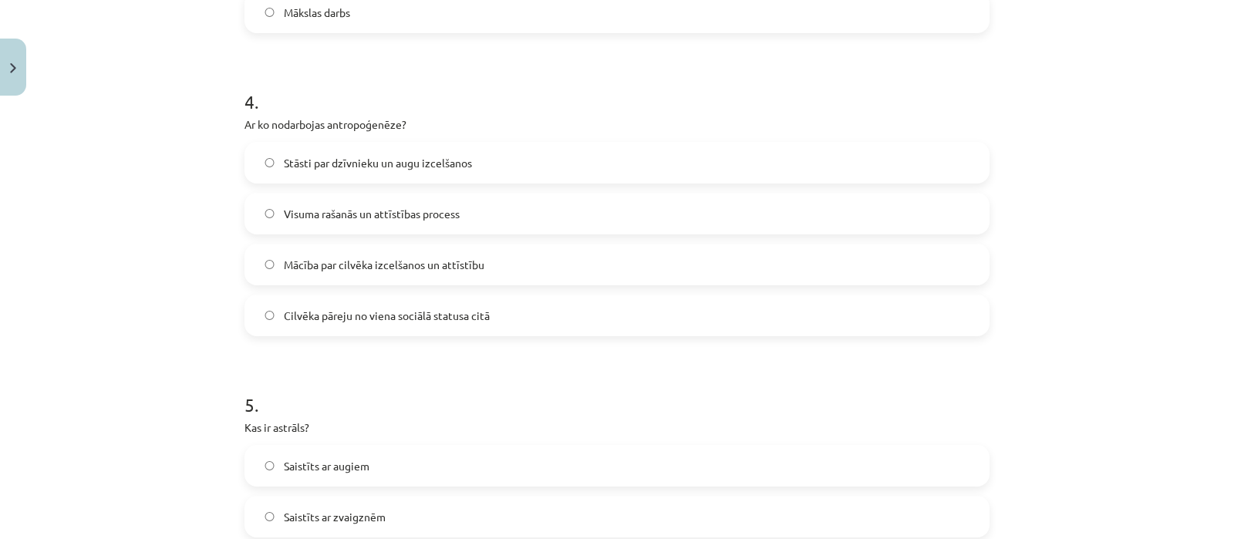
click at [364, 269] on span "Mācība par cilvēka izcelšanos un attīstību" at bounding box center [384, 265] width 200 height 16
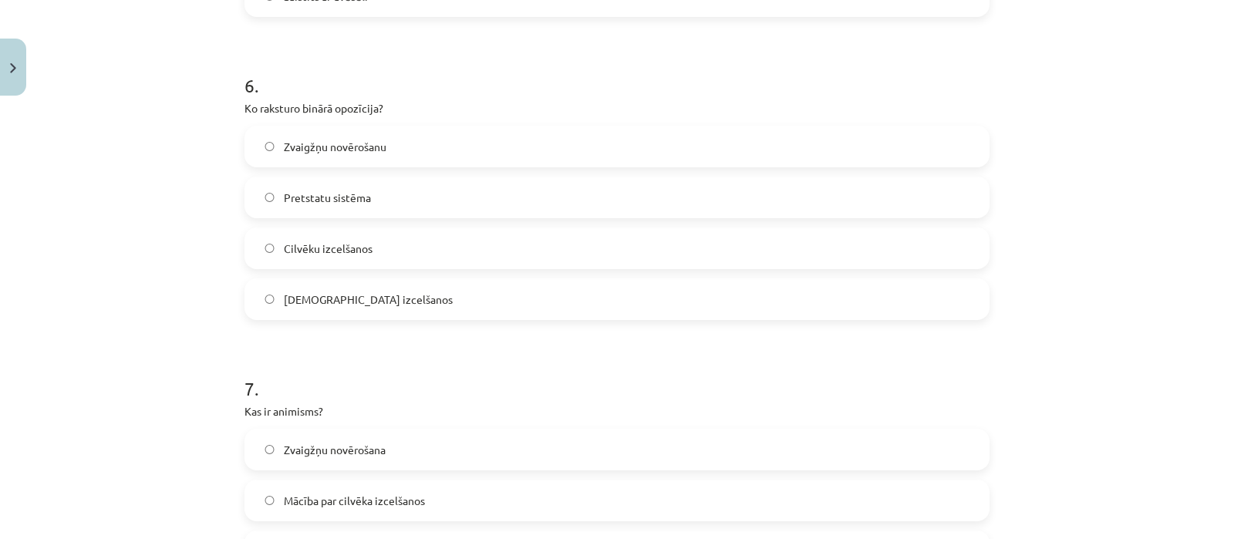
scroll to position [1676, 0]
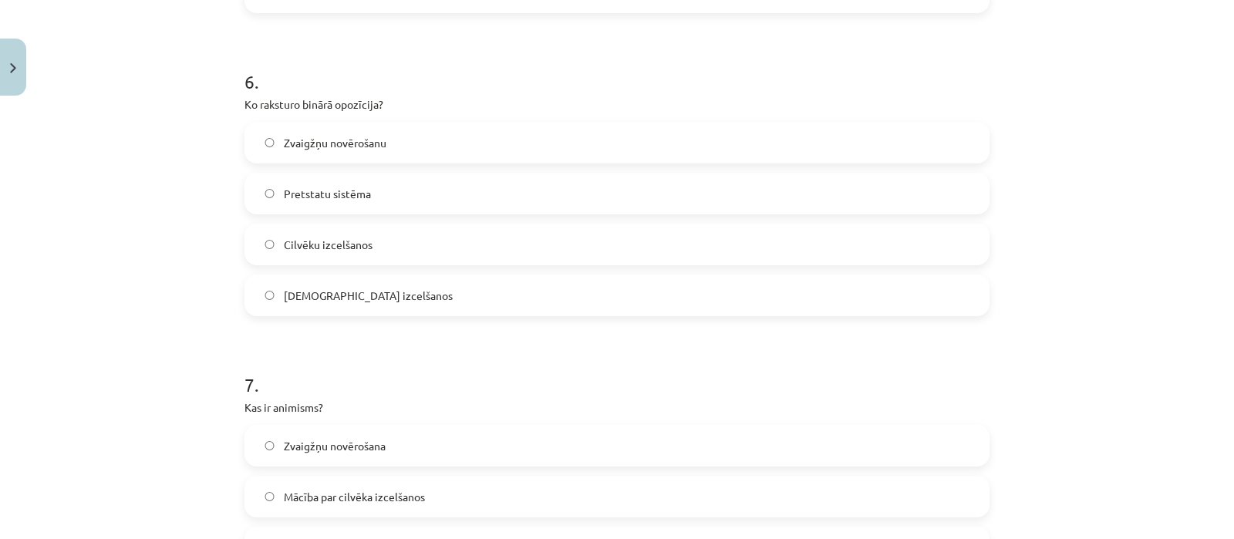
click at [300, 197] on span "Pretstatu sistēma" at bounding box center [327, 194] width 87 height 16
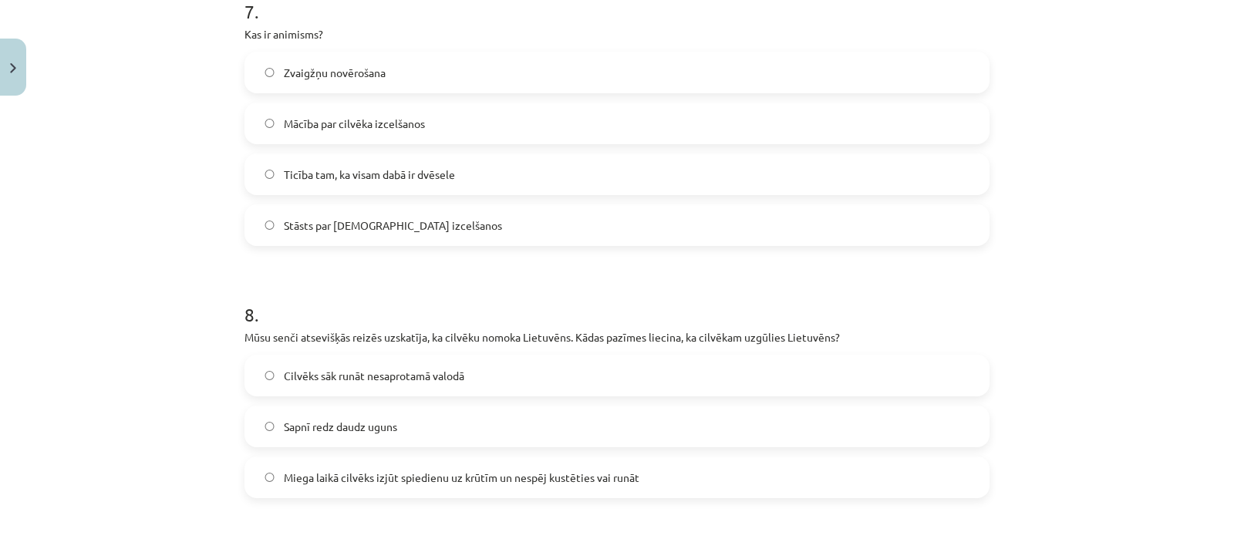
scroll to position [2031, 0]
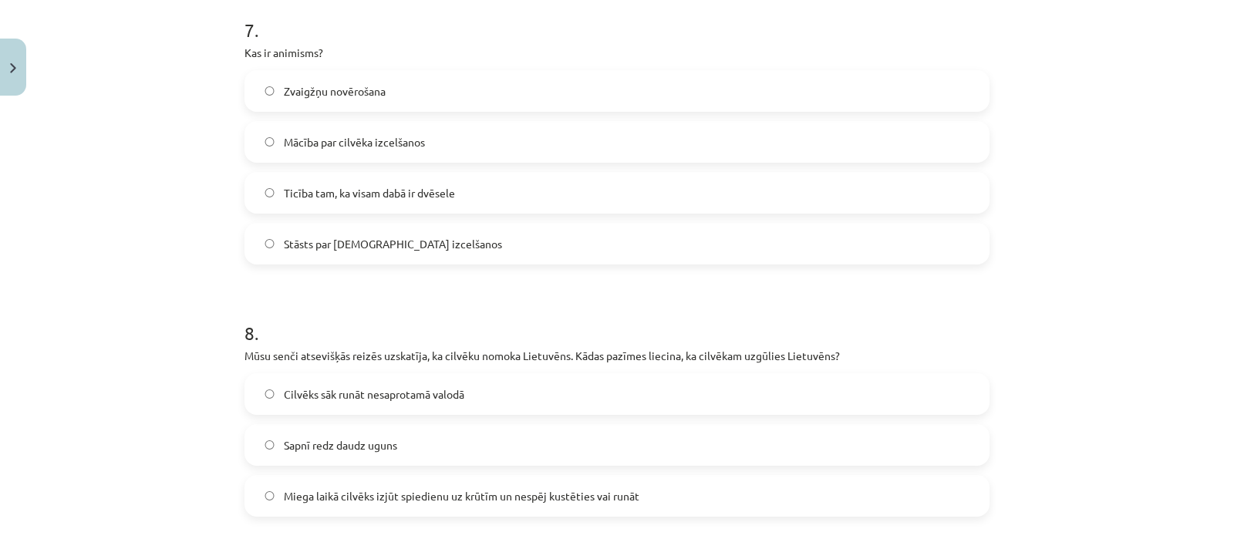
click at [320, 179] on label "Ticība tam, ka visam dabā ir dvēsele" at bounding box center [617, 192] width 742 height 39
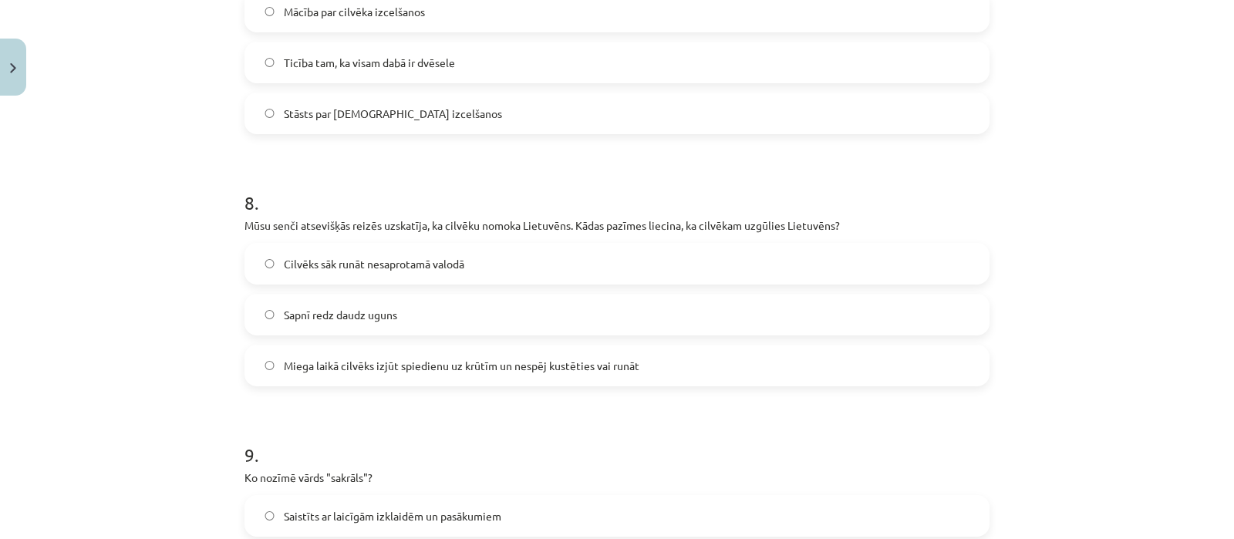
scroll to position [2181, 0]
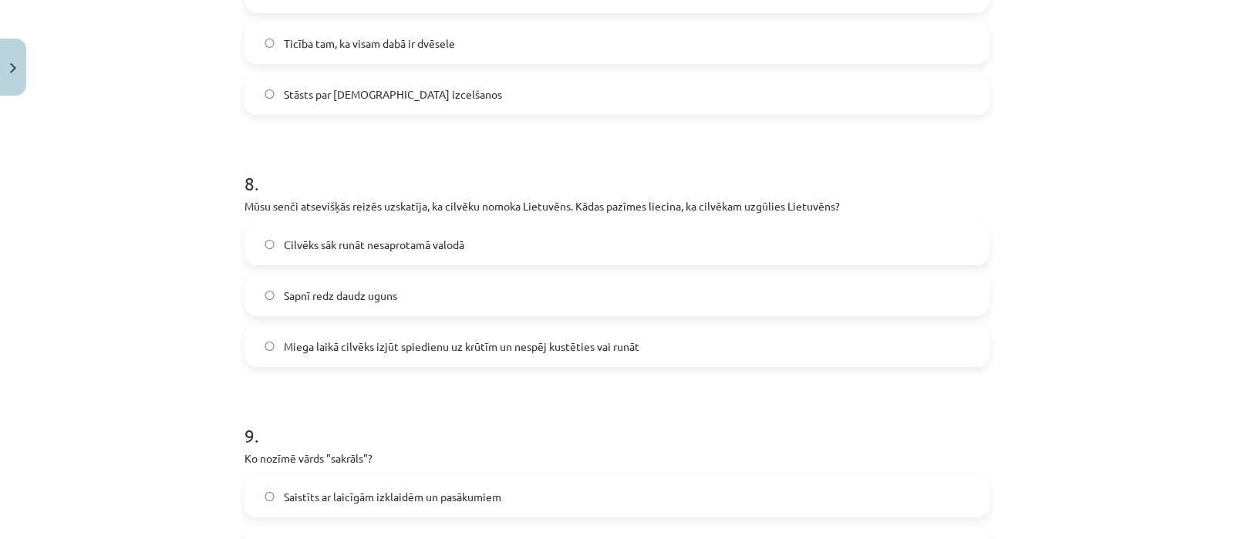
click at [427, 322] on div "Cilvēks sāk runāt nesaprotamā valodā Sapnī redz daudz uguns Miega laikā cilvēks…" at bounding box center [616, 295] width 745 height 143
click at [436, 338] on span "Miega laikā cilvēks izjūt spiedienu uz krūtīm un nespēj kustēties vai runāt" at bounding box center [461, 346] width 355 height 16
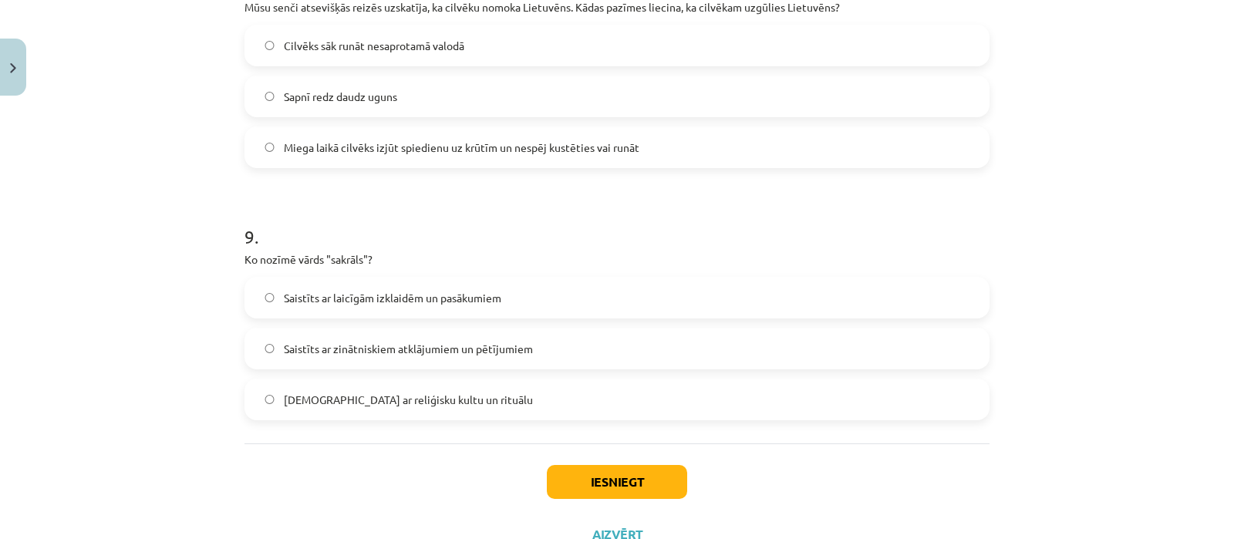
scroll to position [2383, 0]
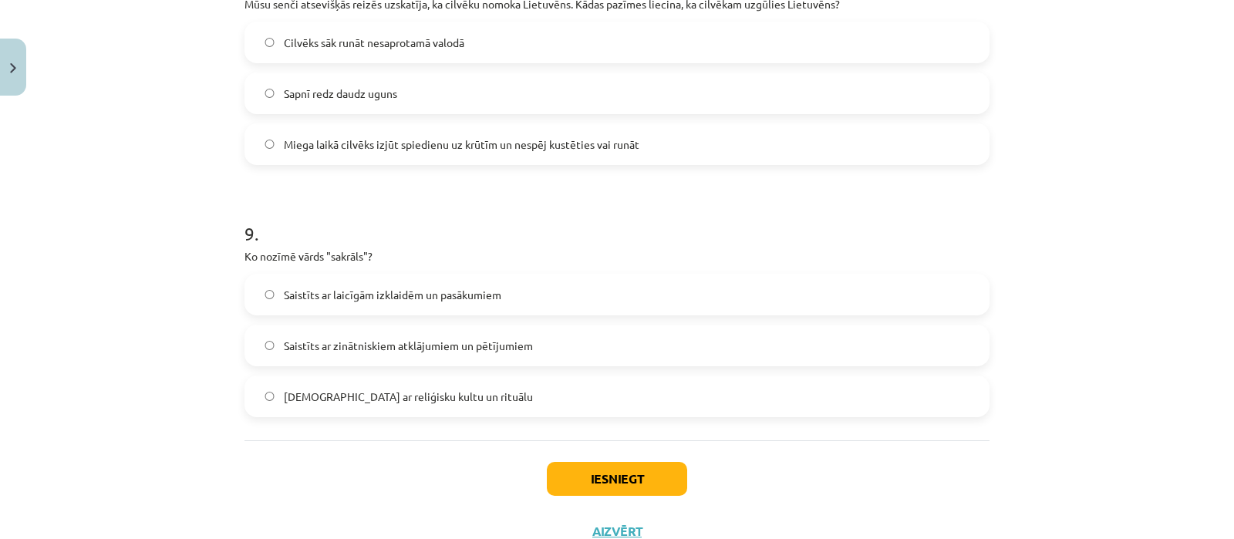
click at [300, 391] on span "Saistīts ar reliģisku kultu un rituālu" at bounding box center [408, 397] width 249 height 16
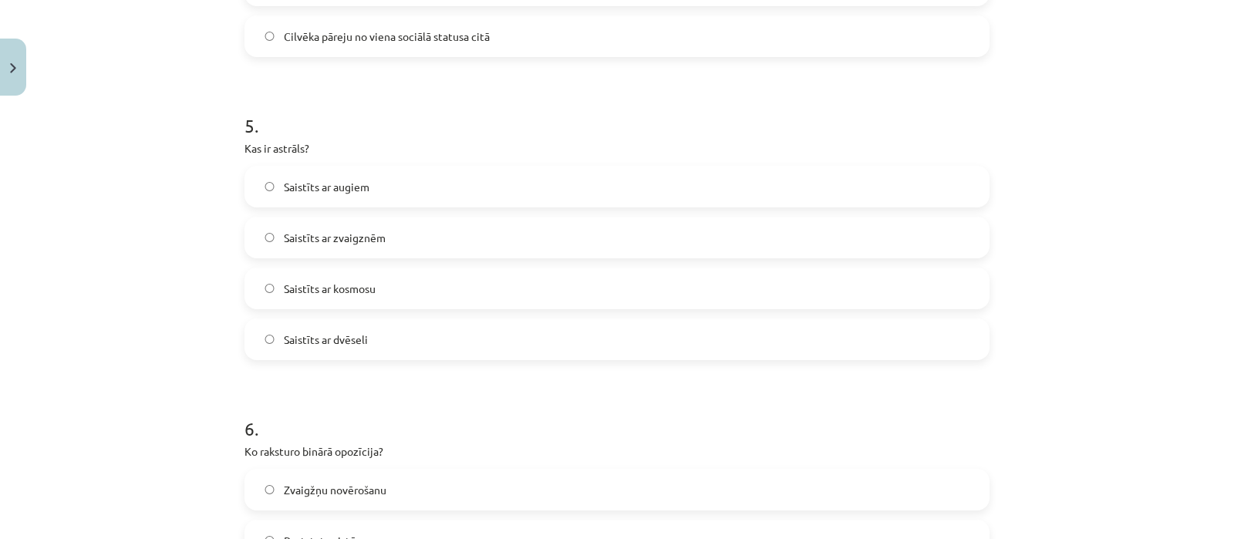
scroll to position [1291, 0]
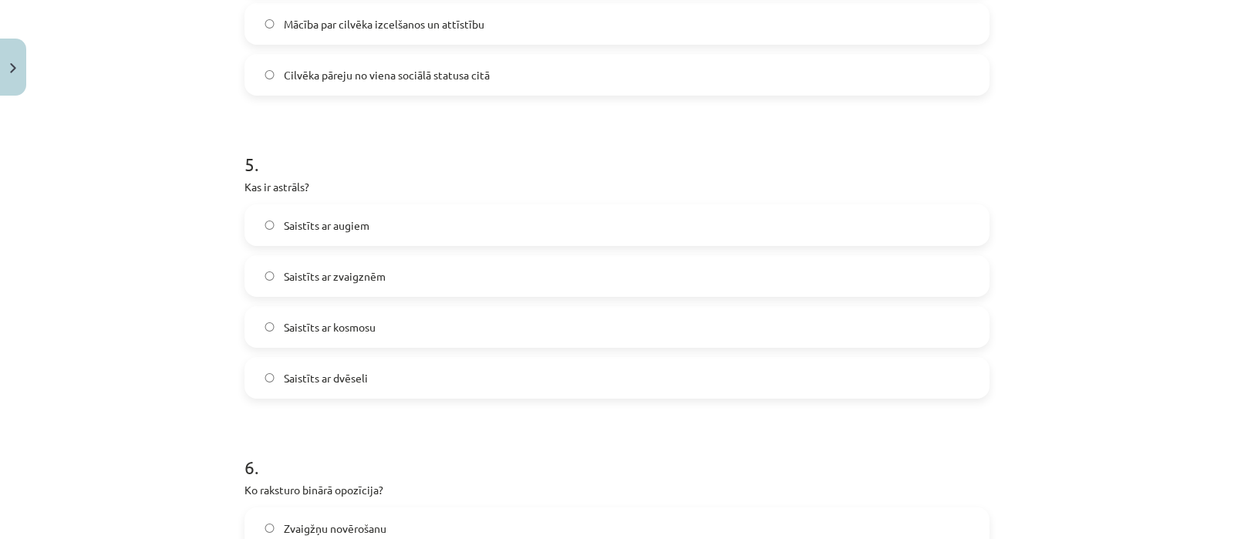
click at [365, 369] on label "Saistīts ar dvēseli" at bounding box center [617, 378] width 742 height 39
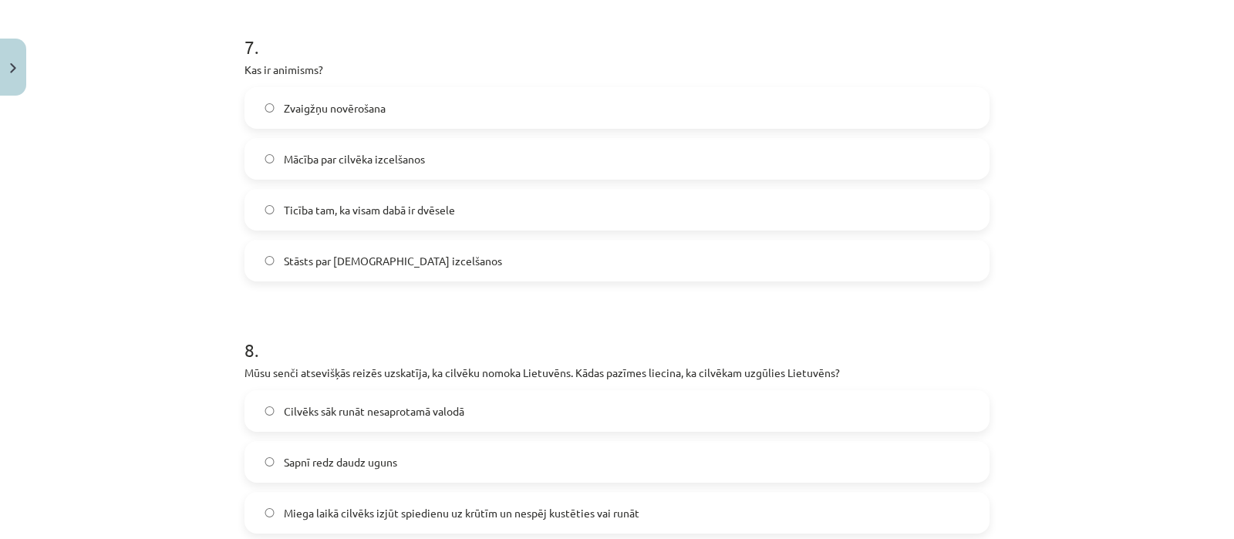
scroll to position [2438, 0]
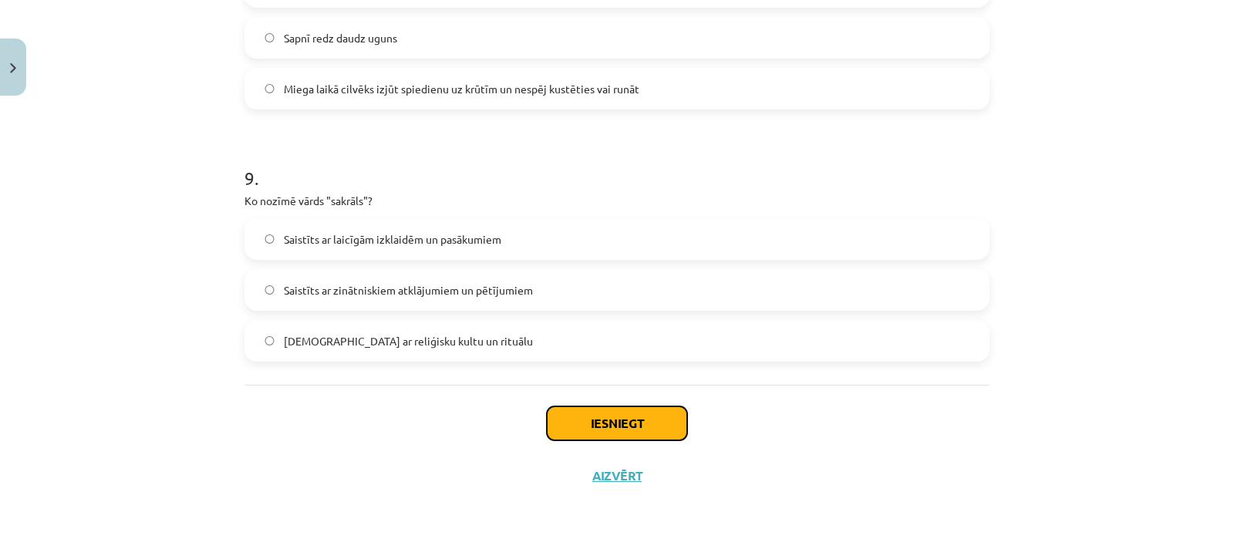
click at [592, 406] on button "Iesniegt" at bounding box center [617, 423] width 140 height 34
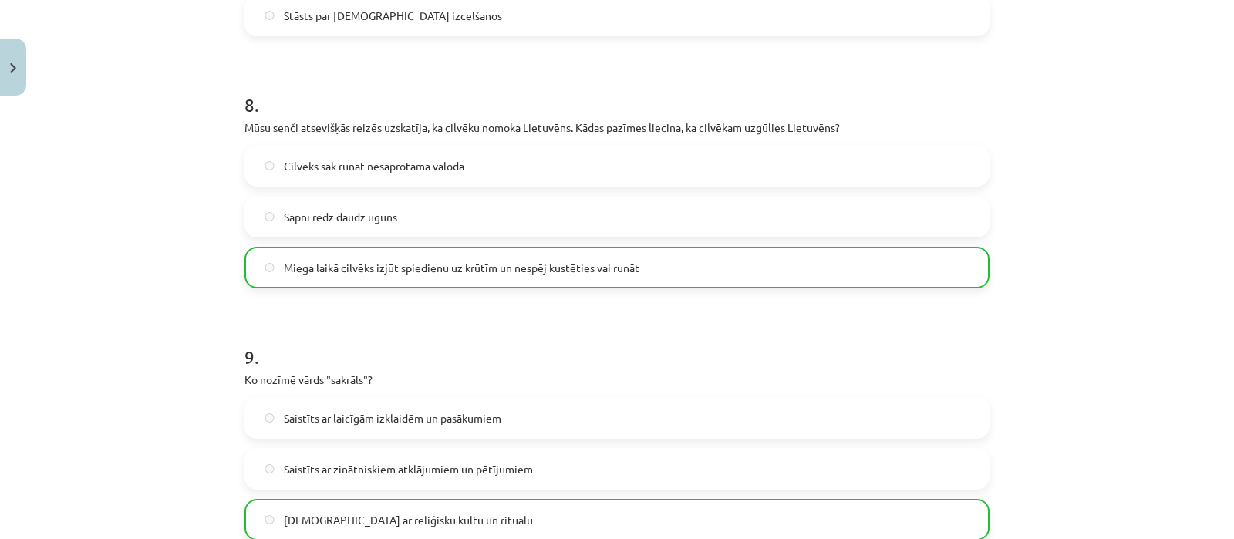
scroll to position [2432, 0]
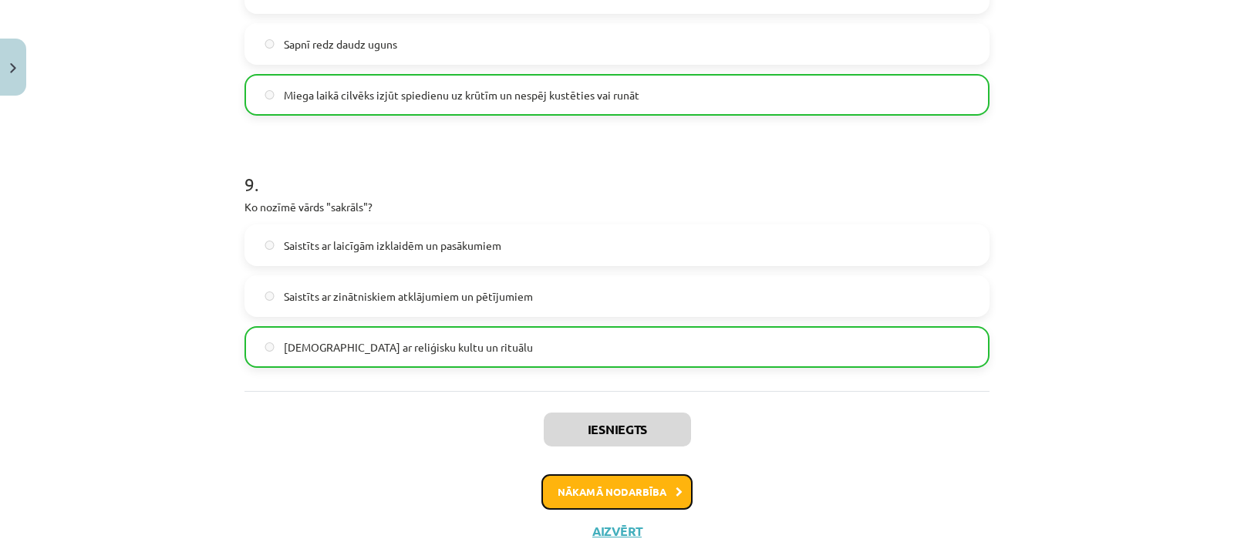
click at [676, 485] on button "Nākamā nodarbība" at bounding box center [616, 491] width 151 height 35
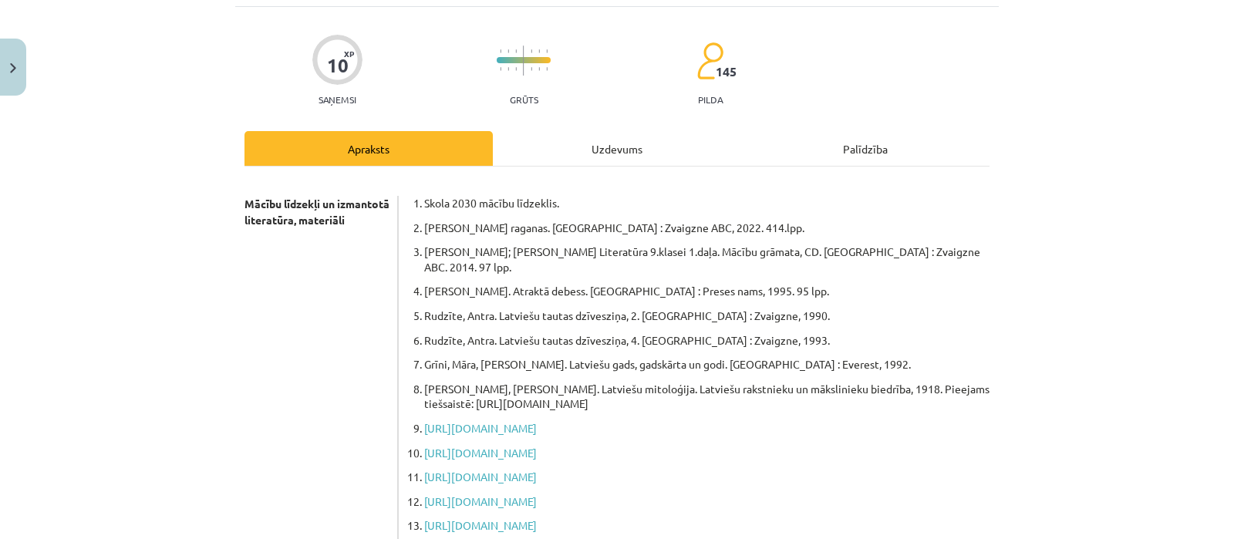
scroll to position [38, 0]
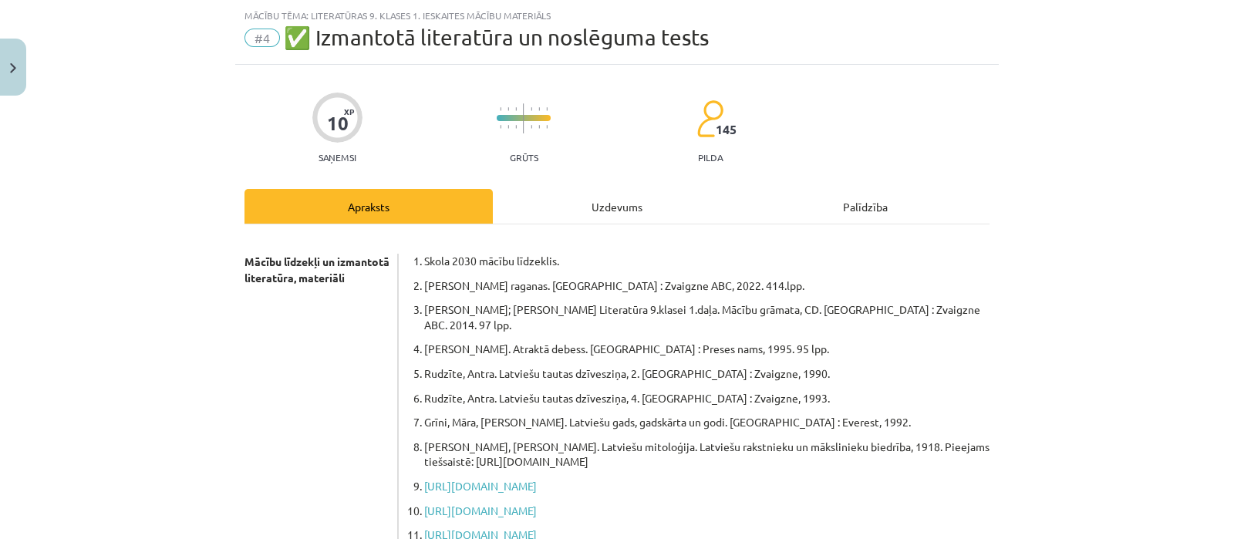
click at [600, 202] on div "Uzdevums" at bounding box center [617, 206] width 248 height 35
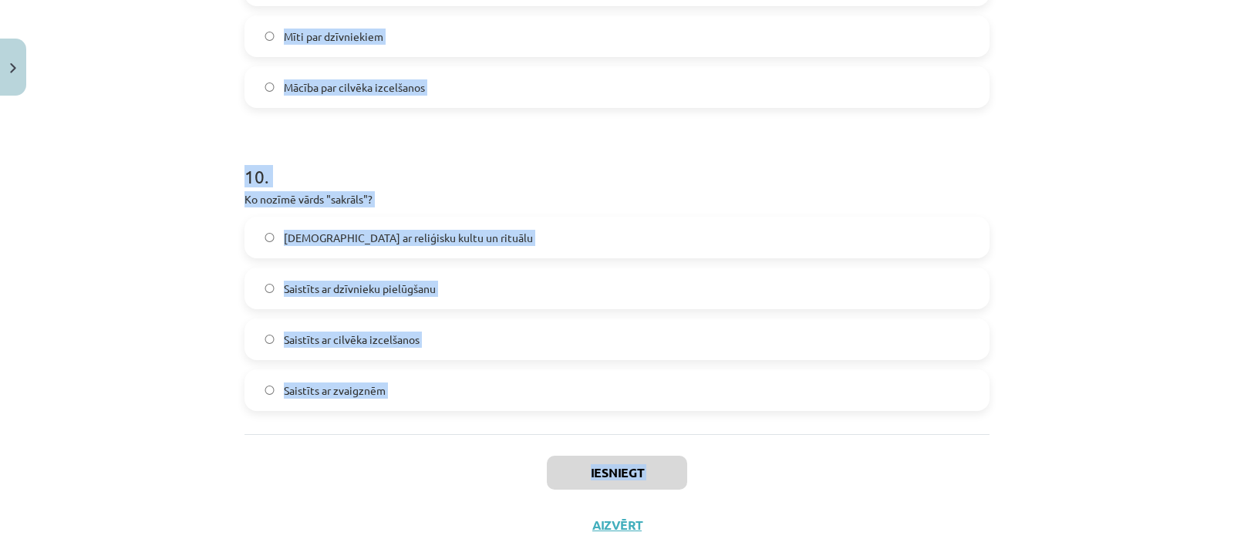
scroll to position [2945, 0]
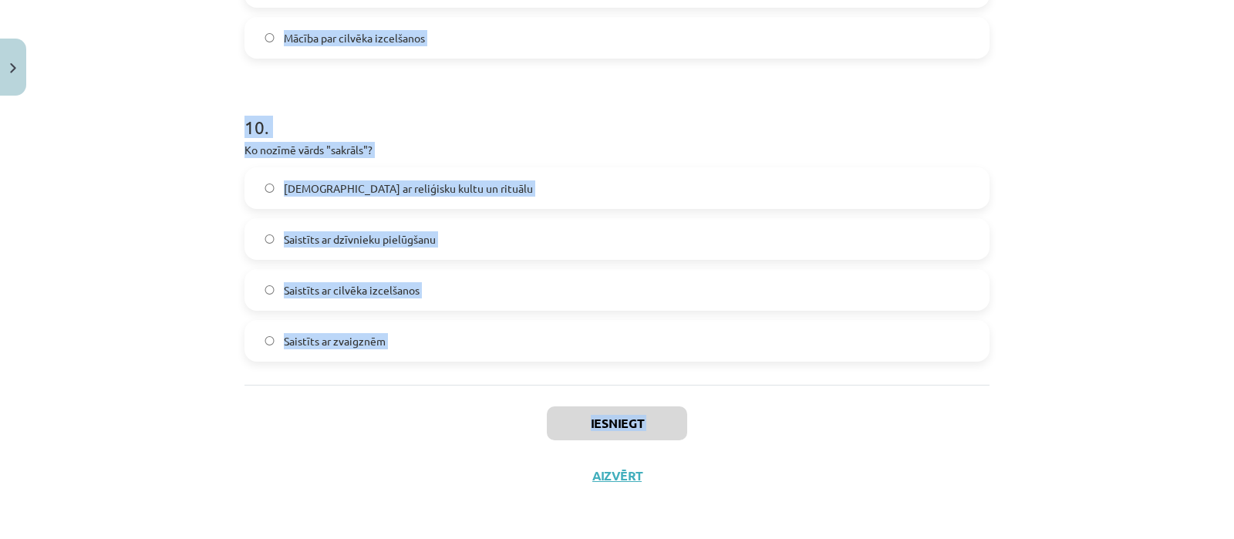
drag, startPoint x: 231, startPoint y: 40, endPoint x: 443, endPoint y: 530, distance: 533.6
click at [443, 530] on div "Mācību tēma: Literatūras 9. klases 1. ieskaites mācību materiāls #4 ✅ Izmantotā…" at bounding box center [617, 269] width 1234 height 539
copy div "1 . Kas ir kosmoģenēze? Dzīvnieka izcelšanās mīts Cilvēka dvēseles ticība Visum…"
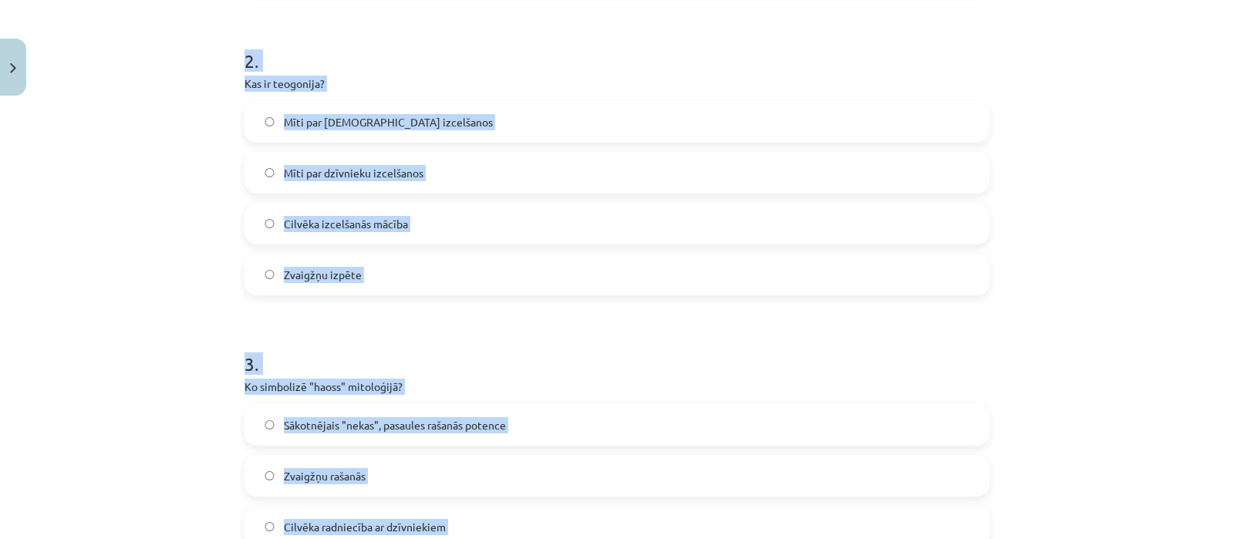
scroll to position [274, 0]
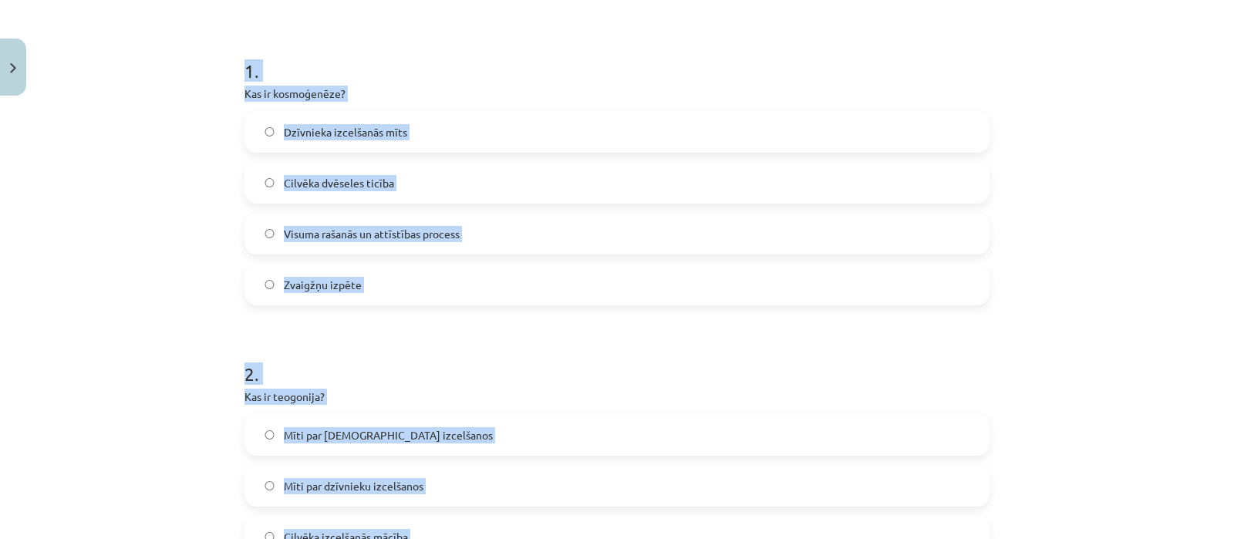
click at [317, 233] on span "Visuma rašanās un attīstības process" at bounding box center [372, 234] width 176 height 16
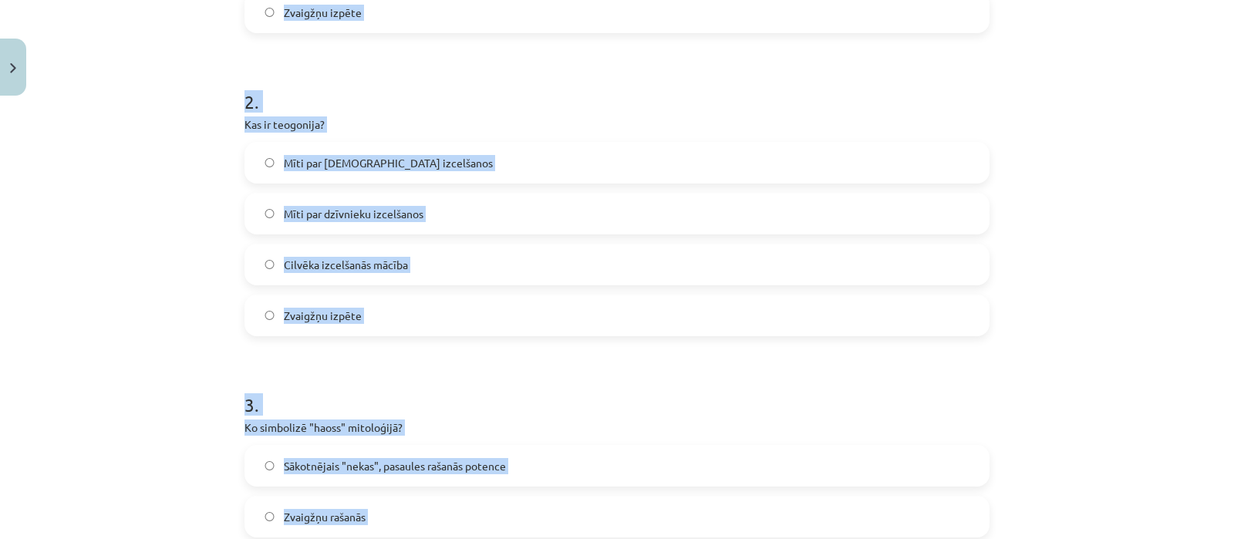
scroll to position [573, 0]
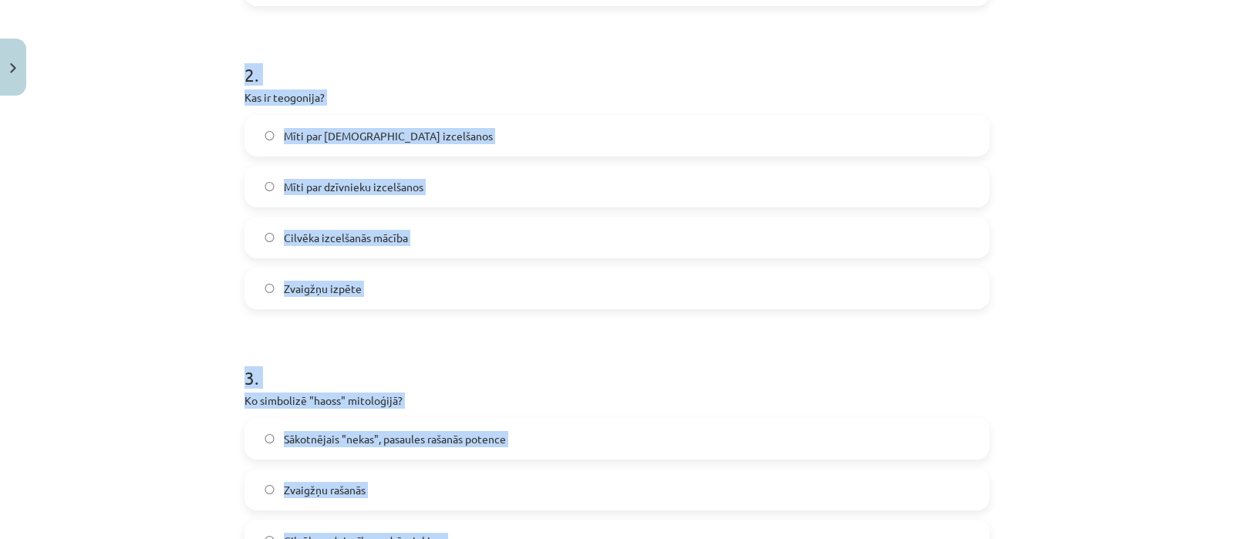
click at [683, 148] on label "Mīti par dievu izcelšanos" at bounding box center [617, 135] width 742 height 39
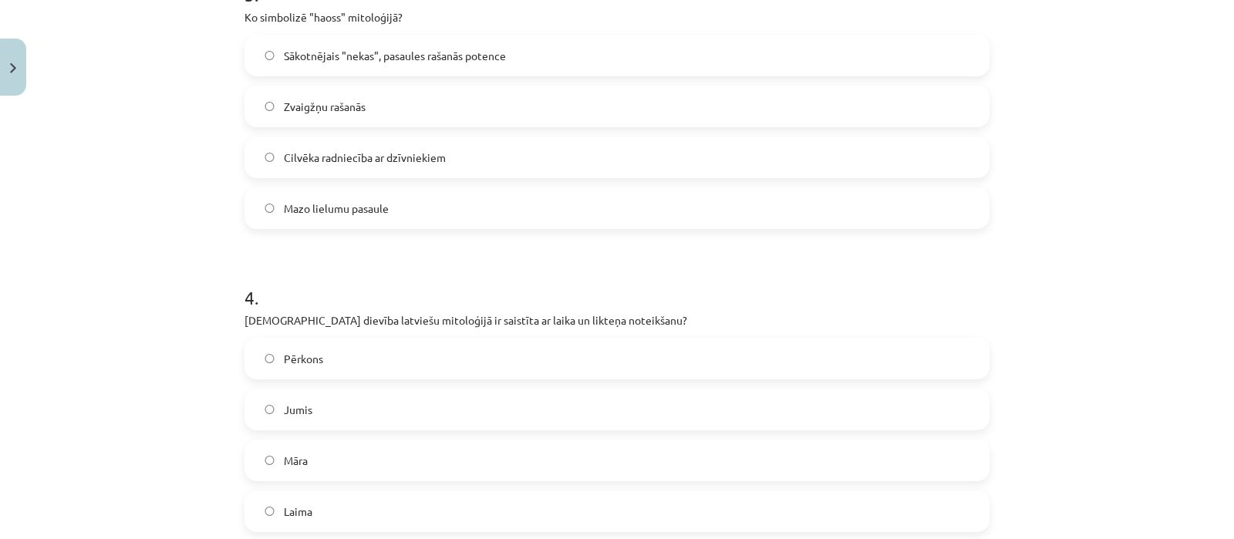
scroll to position [992, 0]
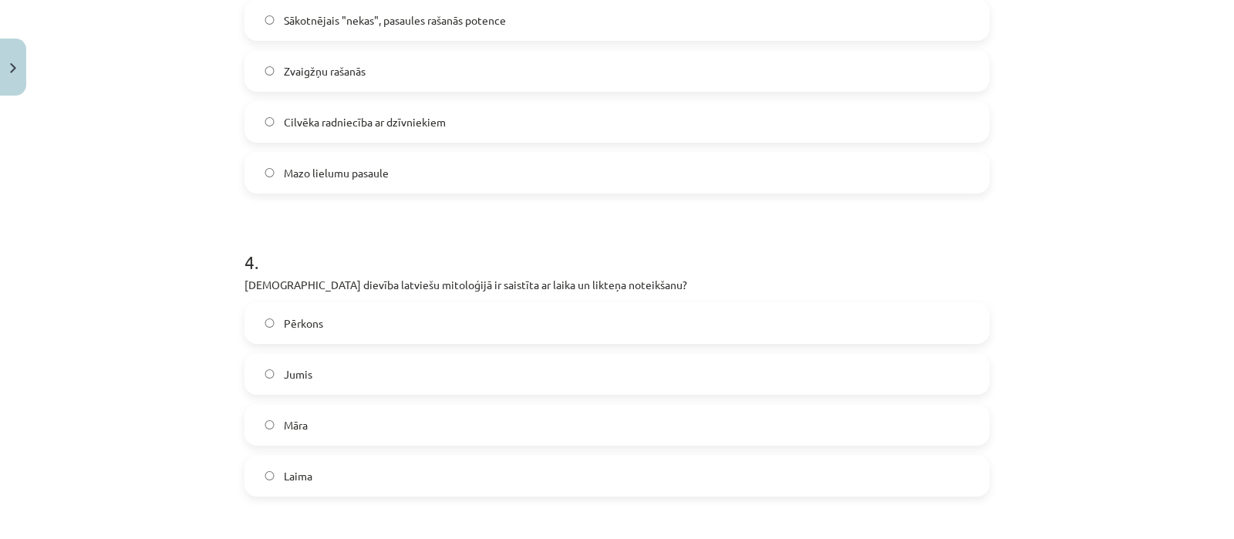
click at [709, 17] on label "Sākotnējais "nekas", pasaules rašanās potence" at bounding box center [617, 20] width 742 height 39
click at [315, 476] on label "Laima" at bounding box center [617, 475] width 742 height 39
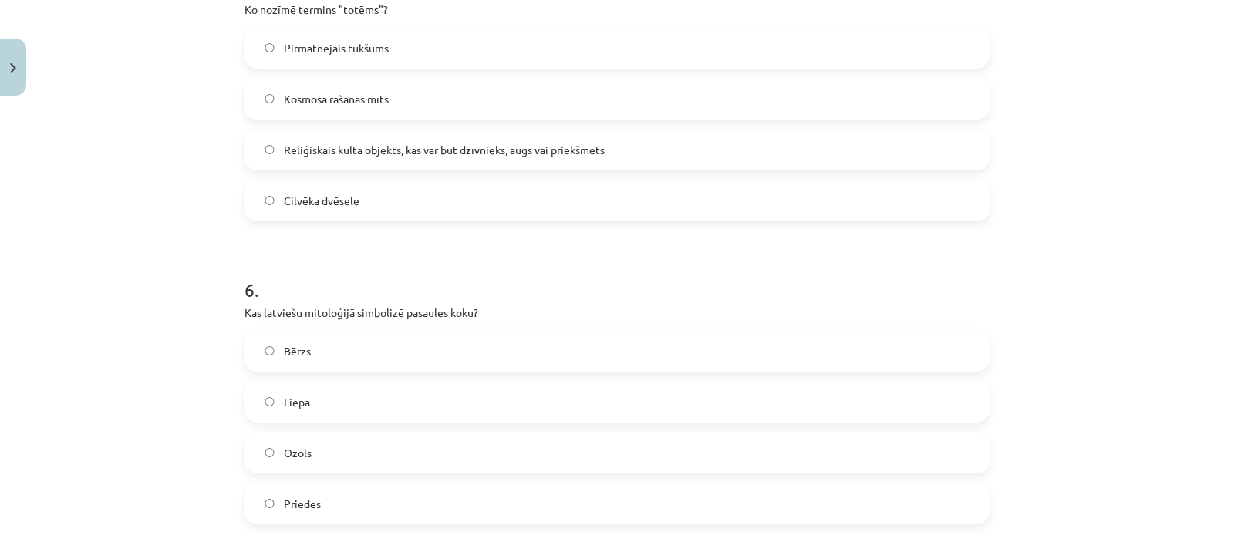
scroll to position [1561, 0]
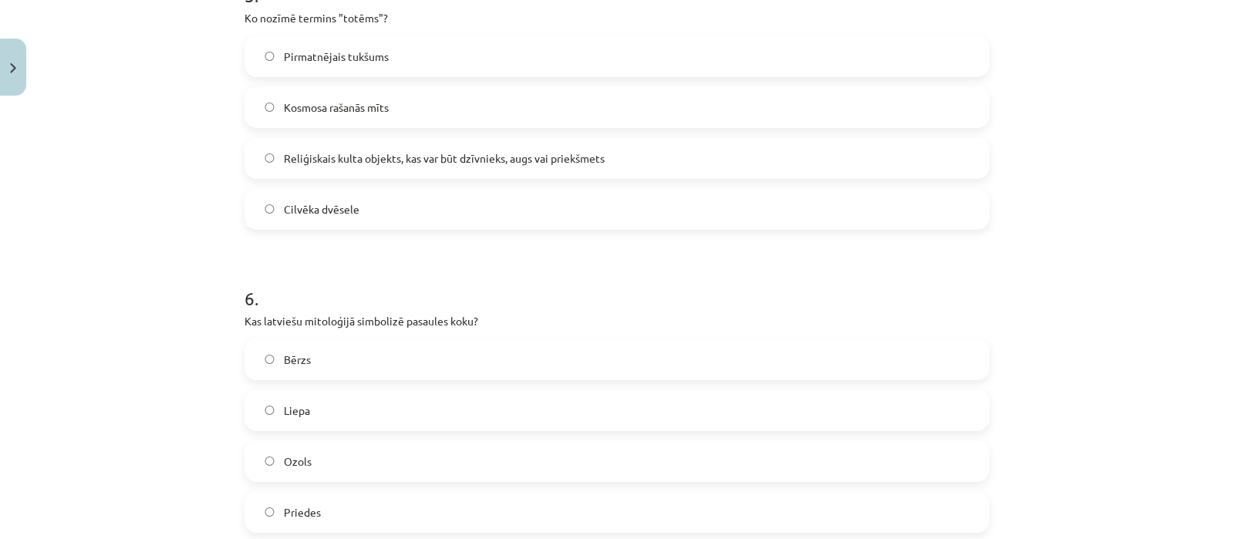
click at [330, 460] on label "Ozols" at bounding box center [617, 461] width 742 height 39
click at [369, 152] on span "Reliģiskais kulta objekts, kas var būt dzīvnieks, augs vai priekšmets" at bounding box center [444, 158] width 321 height 16
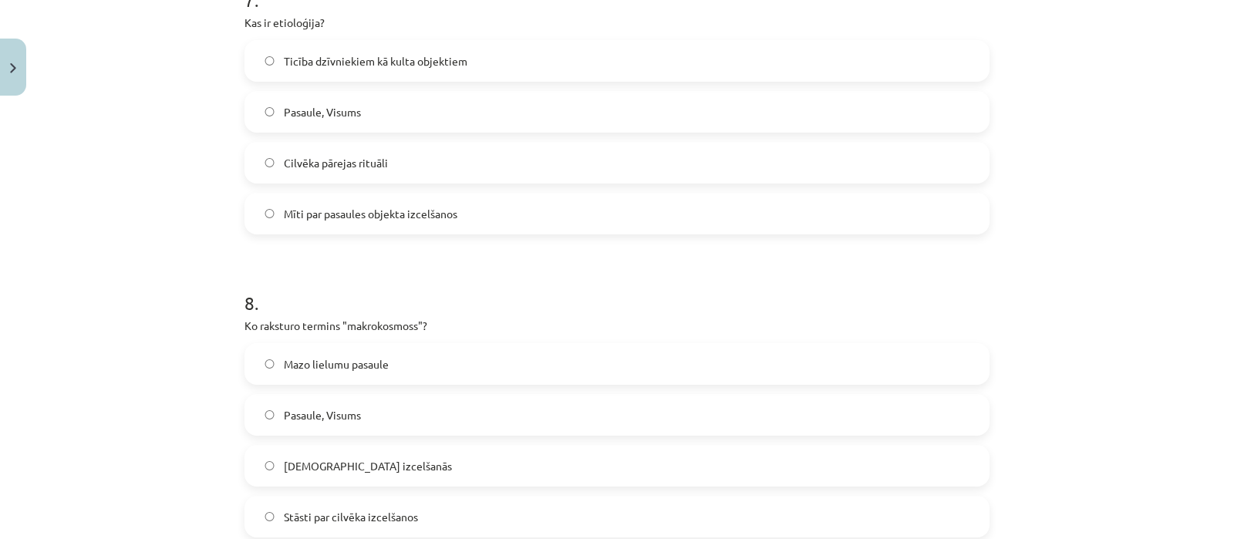
scroll to position [2171, 0]
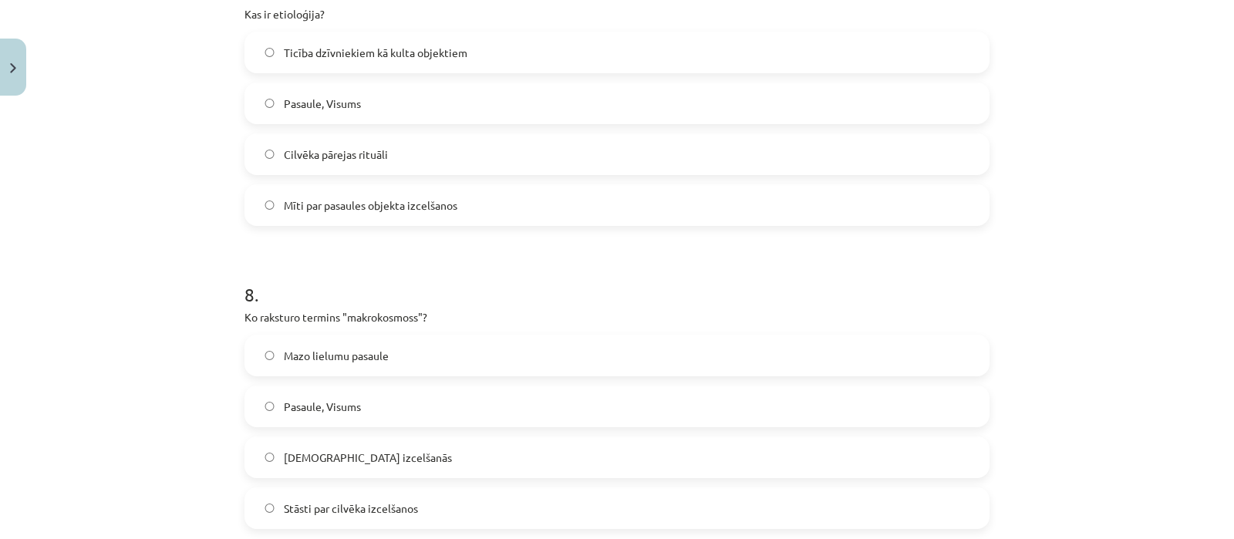
click at [409, 221] on label "Mīti par pasaules objekta izcelšanos" at bounding box center [617, 205] width 742 height 39
click at [381, 402] on label "Pasaule, Visums" at bounding box center [617, 406] width 742 height 39
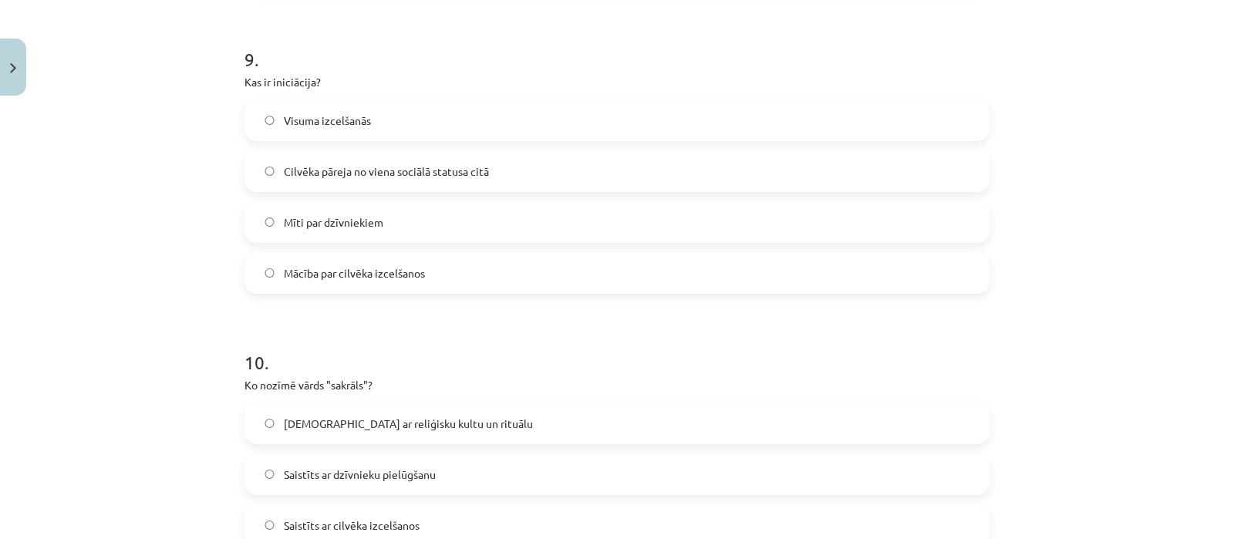
scroll to position [2714, 0]
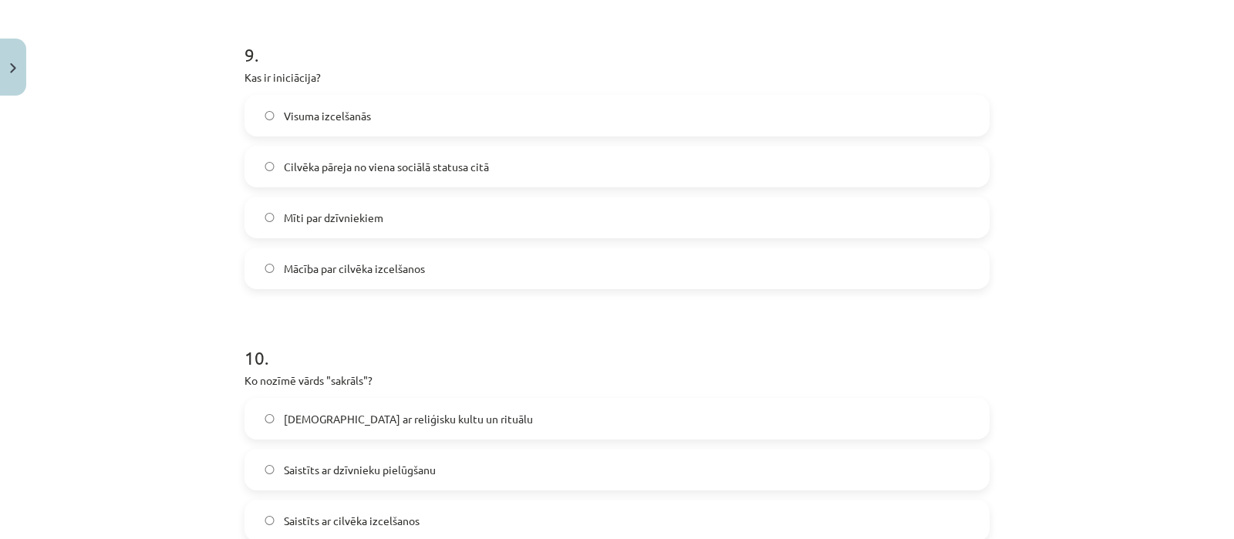
click at [794, 160] on label "Cilvēka pāreja no viena sociālā statusa citā" at bounding box center [617, 166] width 742 height 39
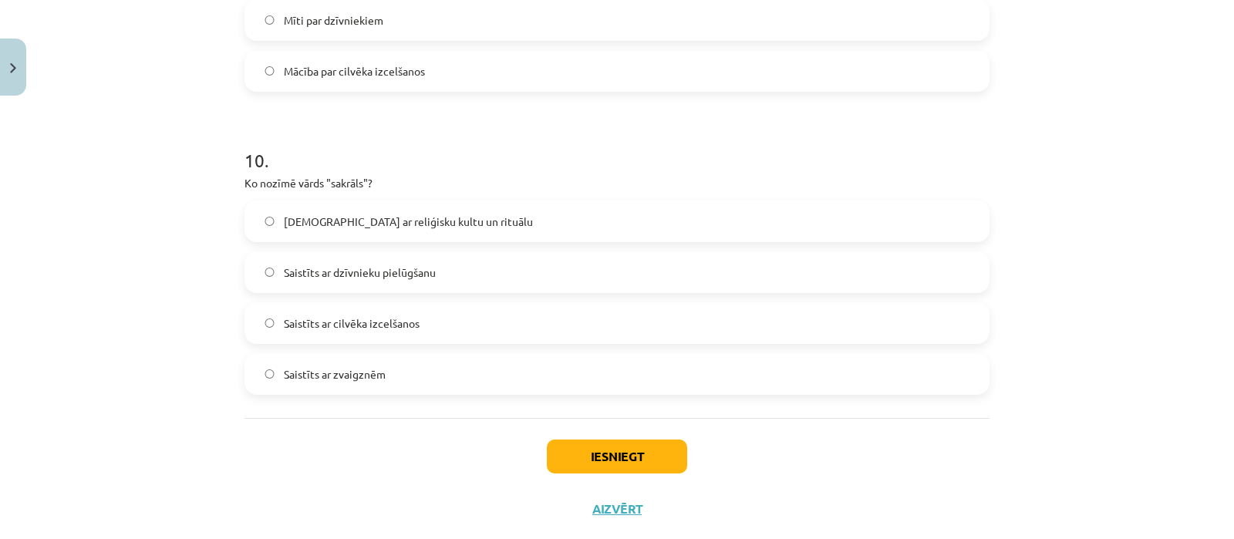
scroll to position [2945, 0]
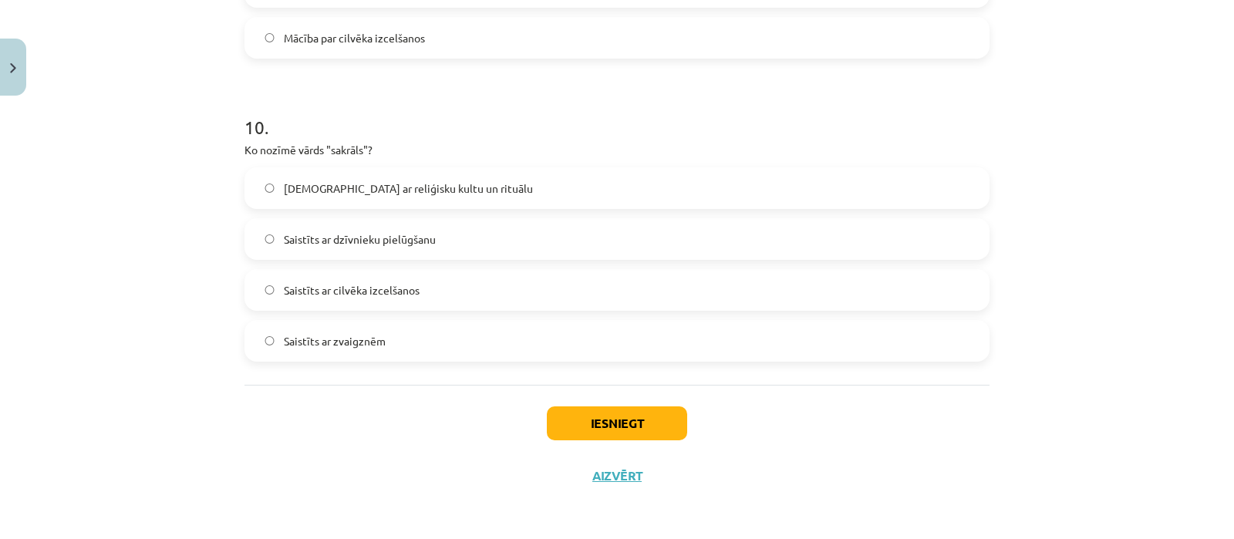
click at [644, 172] on label "Saistīts ar reliģisku kultu un rituālu" at bounding box center [617, 188] width 742 height 39
click at [632, 431] on button "Iesniegt" at bounding box center [617, 423] width 140 height 34
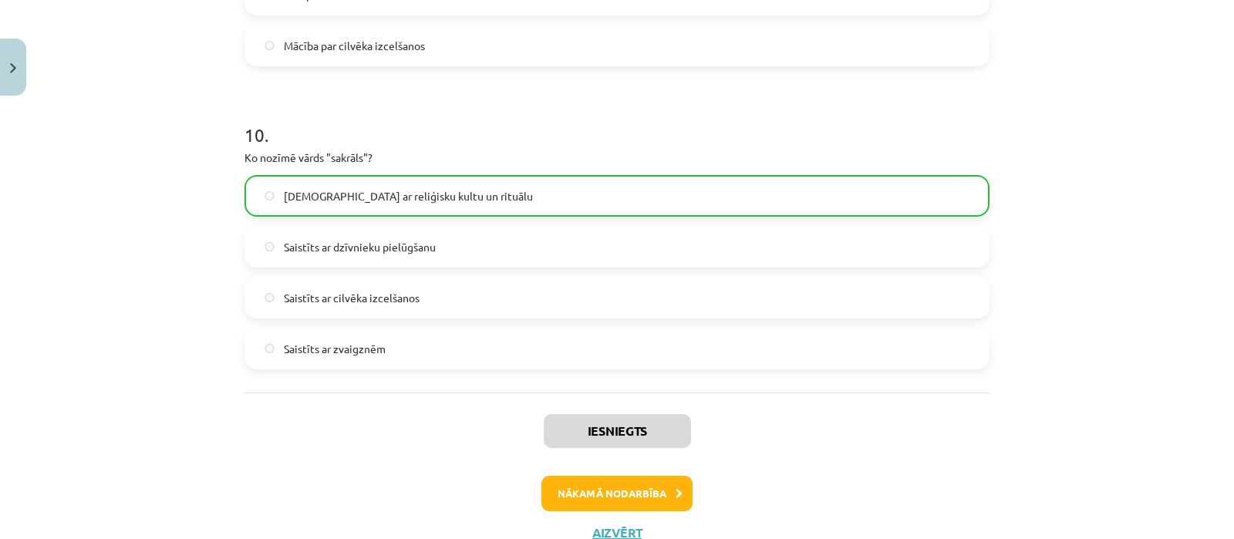
scroll to position [2993, 0]
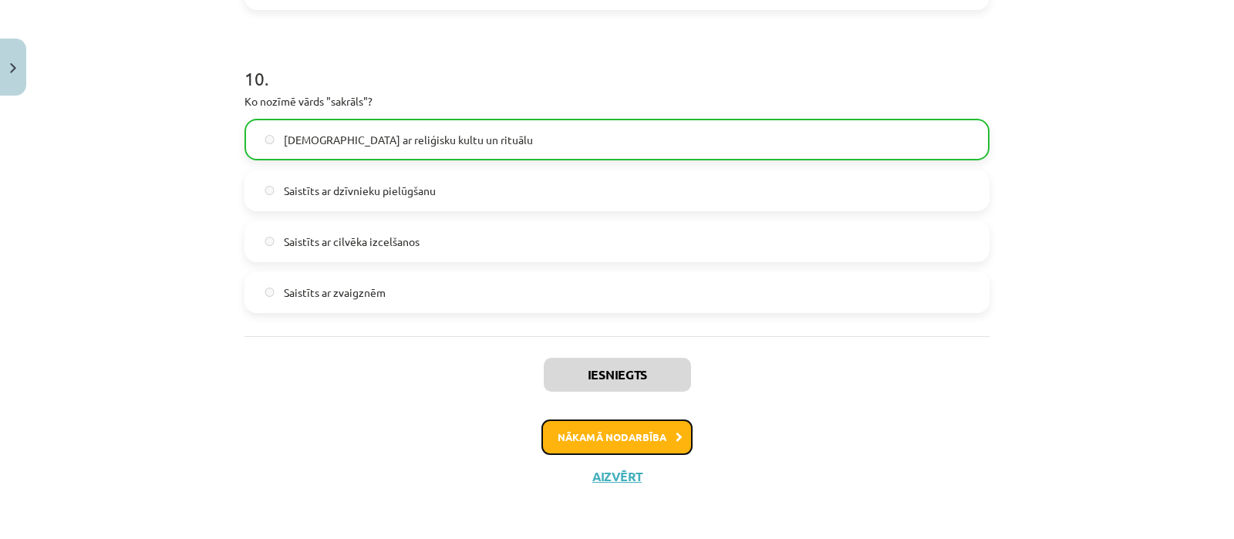
click at [662, 433] on button "Nākamā nodarbība" at bounding box center [616, 436] width 151 height 35
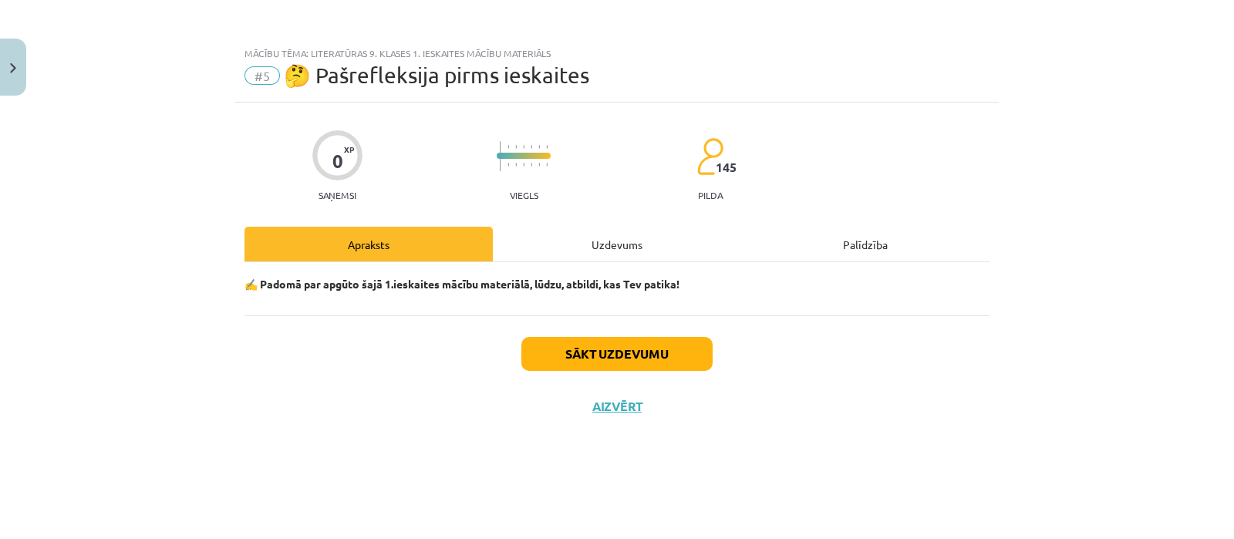
scroll to position [0, 0]
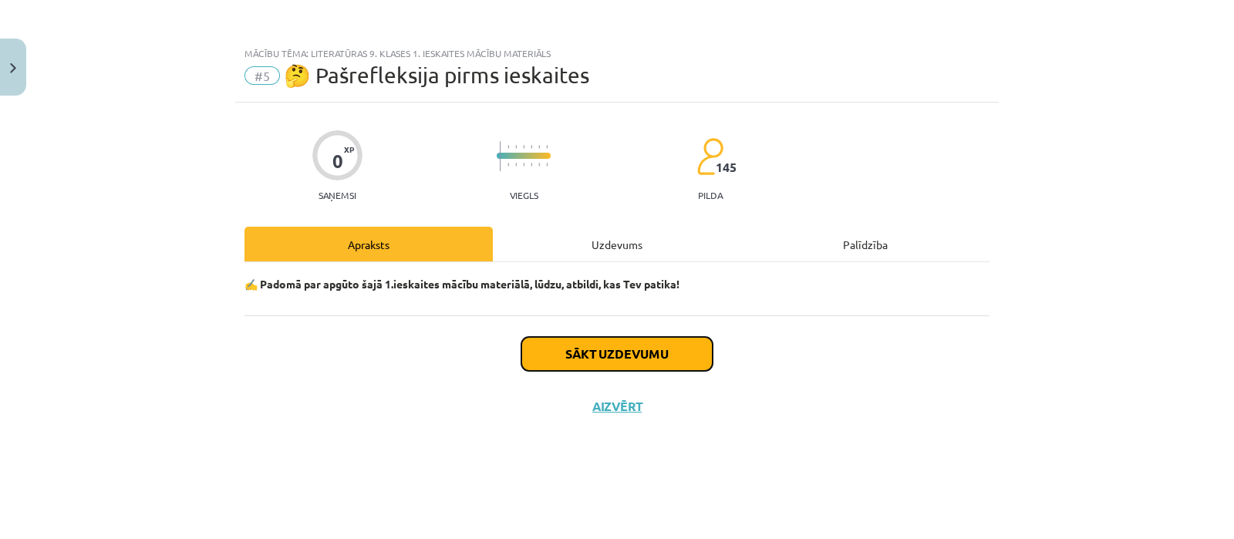
click at [646, 359] on button "Sākt uzdevumu" at bounding box center [616, 354] width 191 height 34
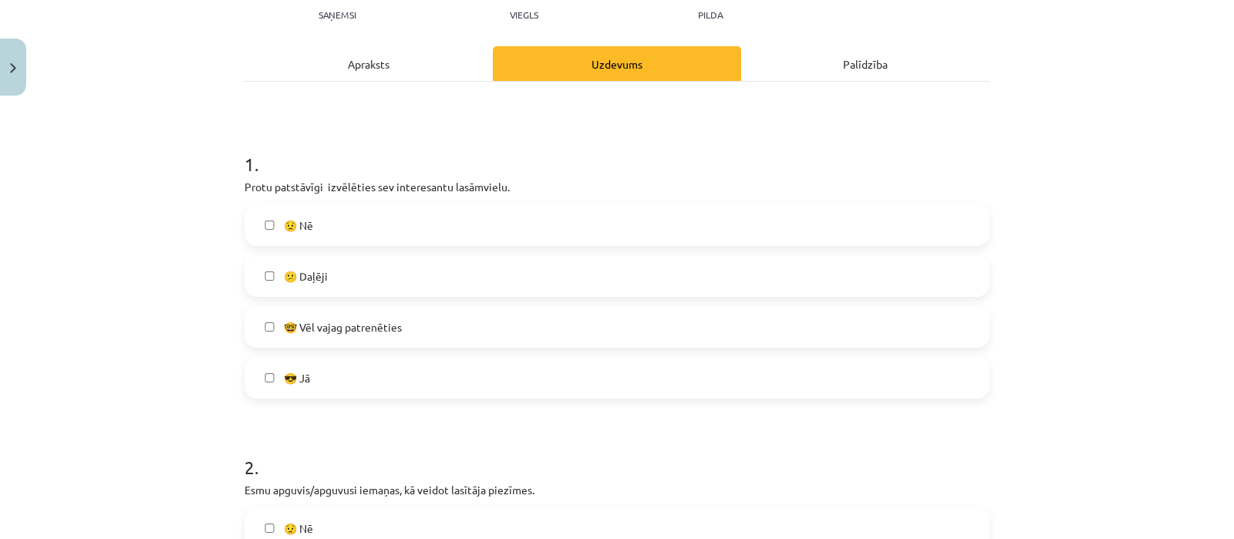
scroll to position [184, 0]
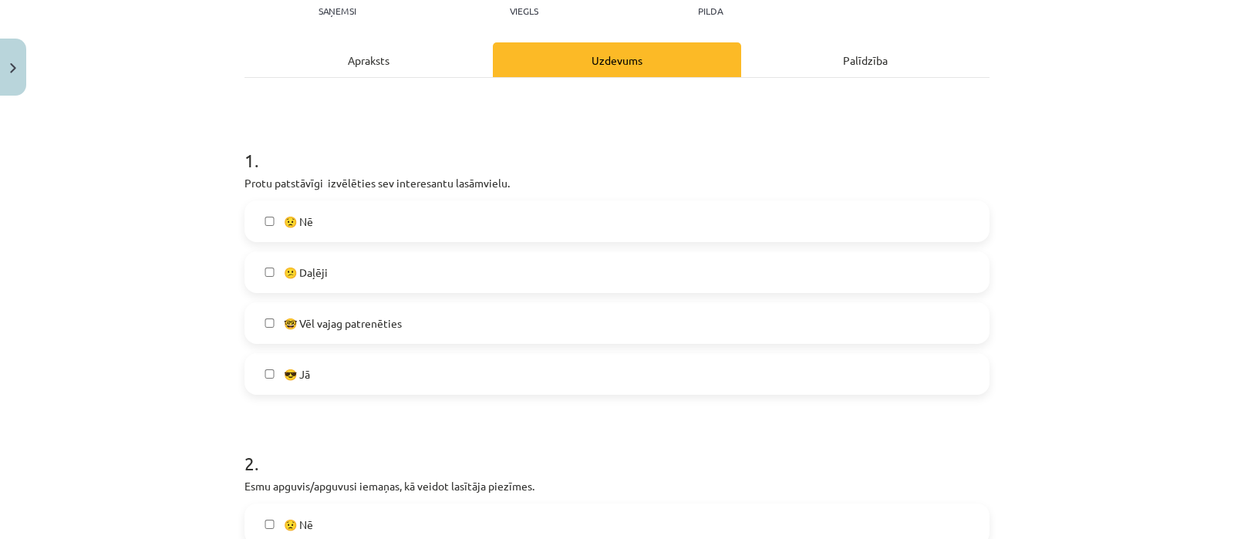
click at [417, 353] on div "😎 Jā" at bounding box center [616, 374] width 745 height 42
click at [441, 361] on label "😎 Jā" at bounding box center [617, 374] width 742 height 39
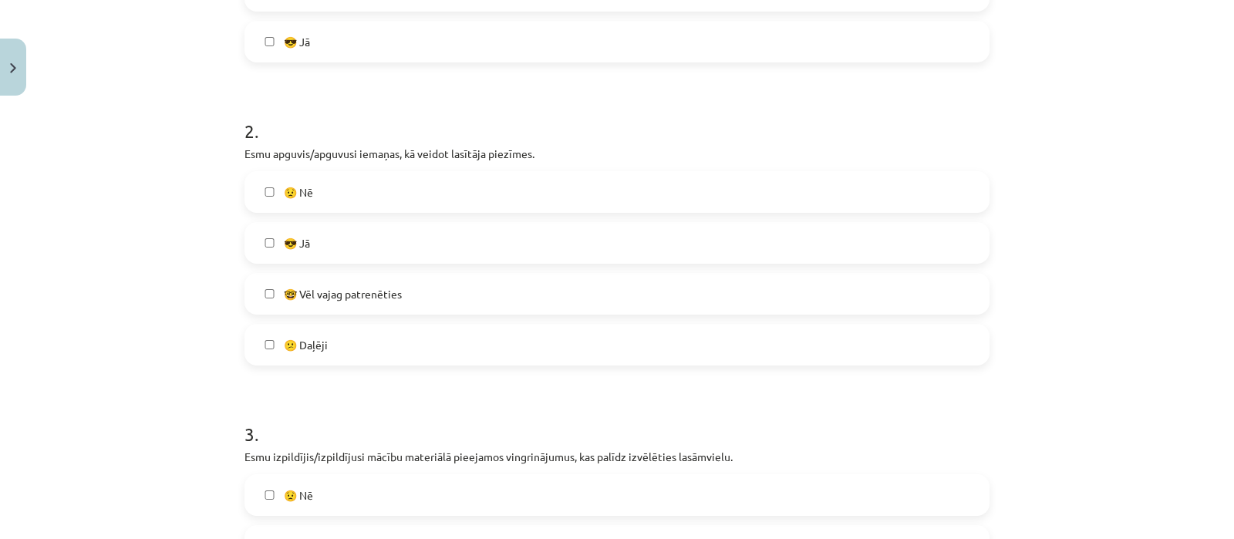
scroll to position [524, 0]
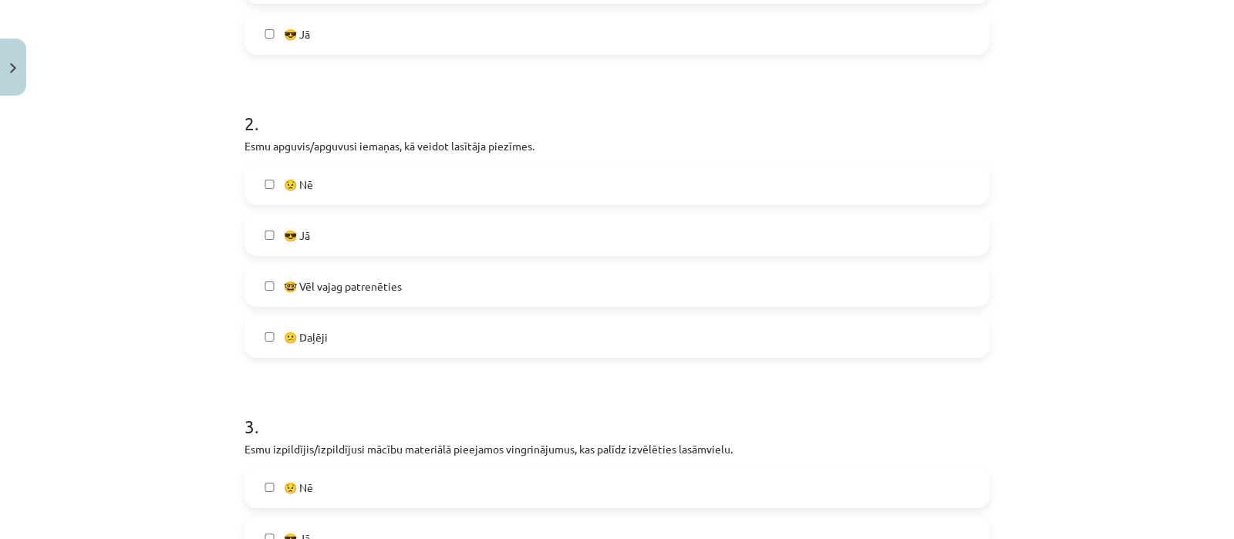
click at [489, 232] on label "😎 Jā" at bounding box center [617, 235] width 742 height 39
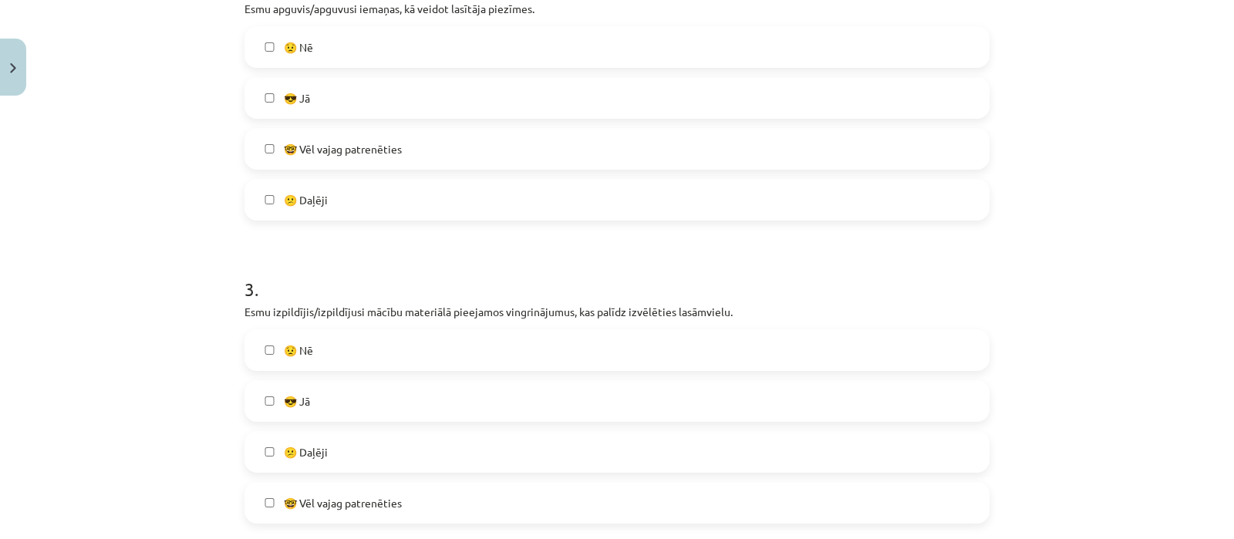
scroll to position [694, 0]
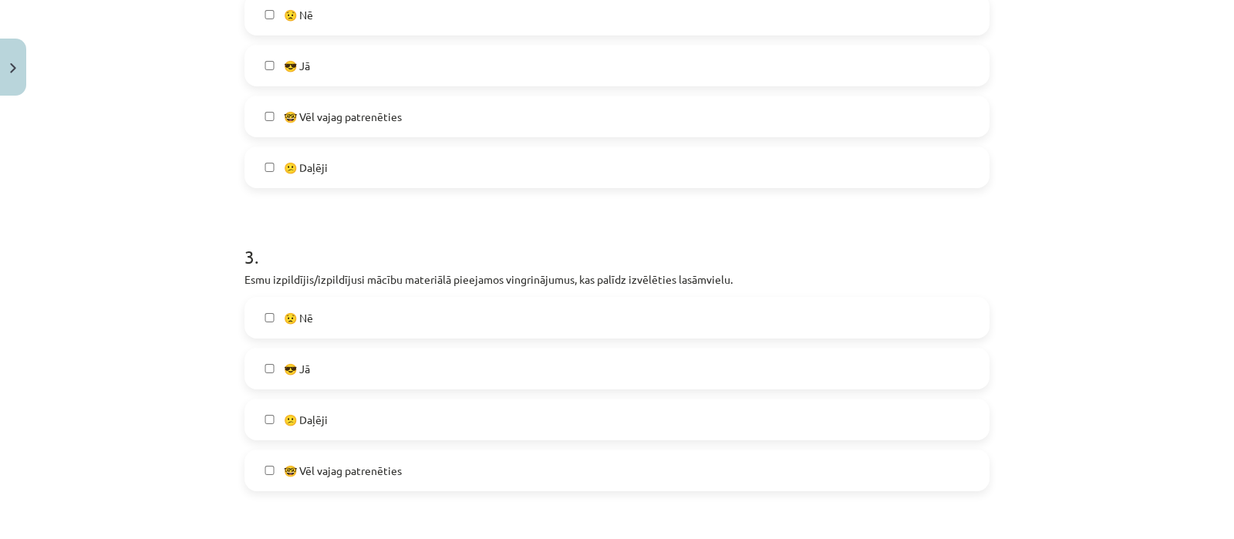
click at [442, 418] on label "😕 Daļēji" at bounding box center [617, 419] width 742 height 39
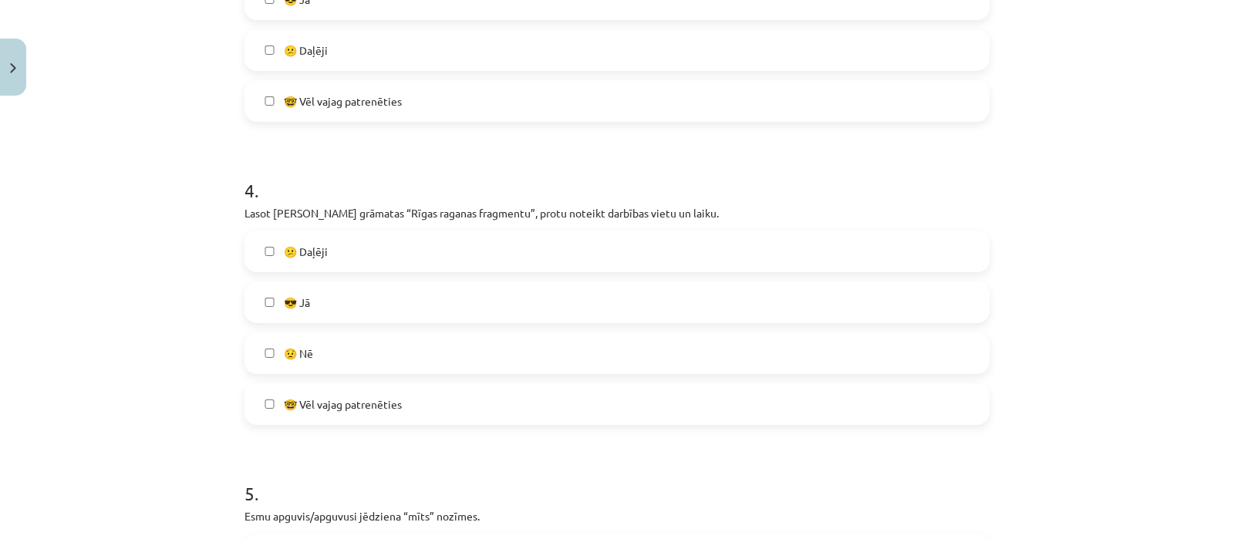
scroll to position [1096, 0]
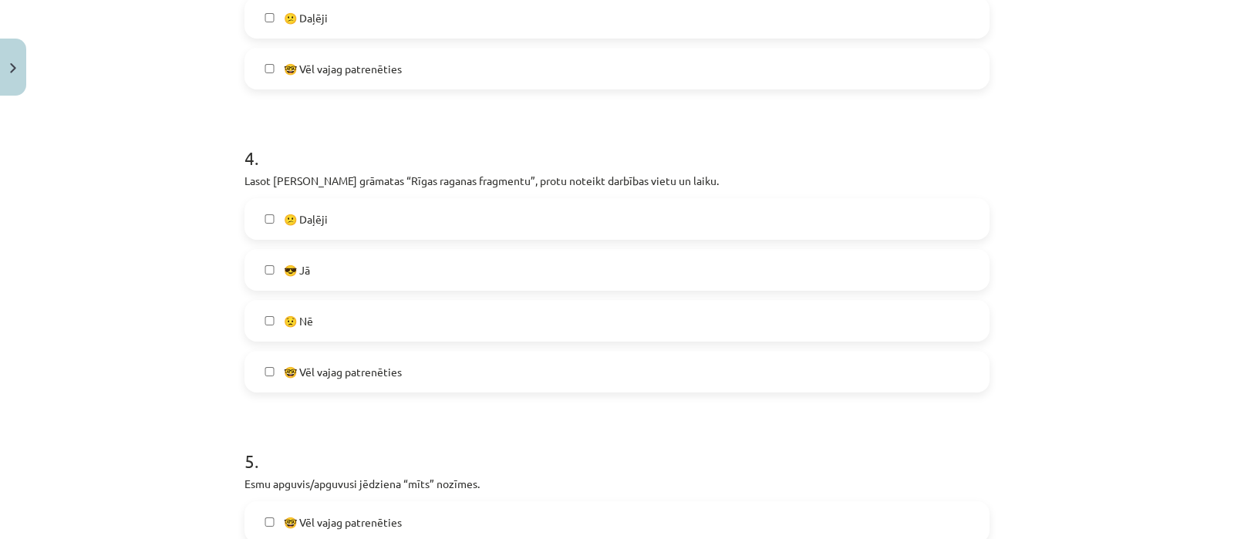
click at [497, 360] on label "🤓 Vēl vajag patrenēties" at bounding box center [617, 371] width 742 height 39
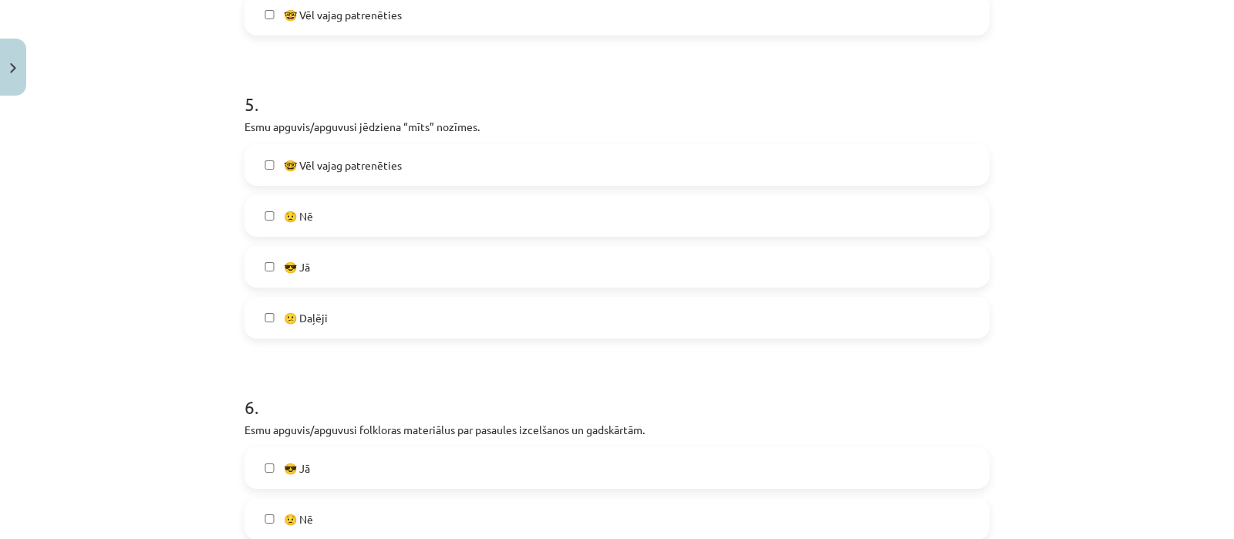
scroll to position [1464, 0]
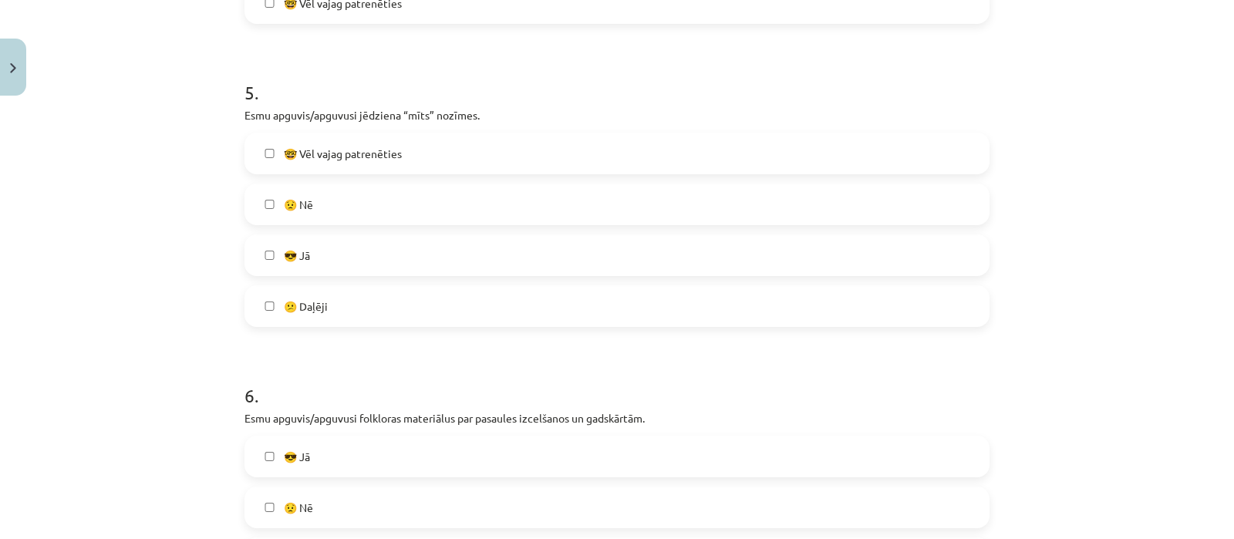
click at [345, 241] on label "😎 Jā" at bounding box center [617, 255] width 742 height 39
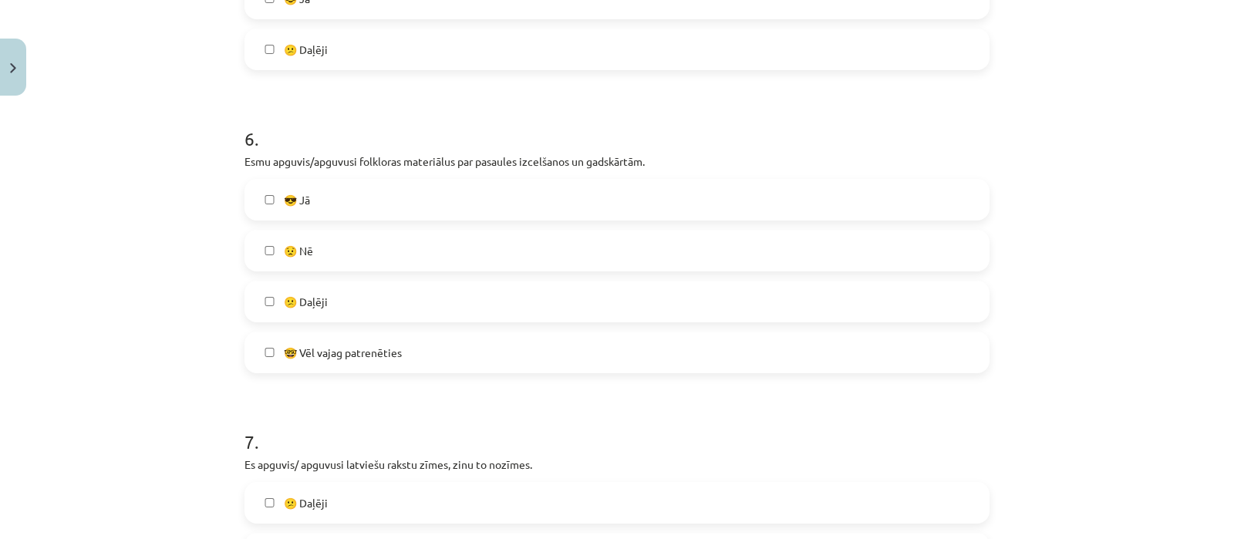
scroll to position [1724, 0]
click at [709, 342] on label "🤓 Vēl vajag patrenēties" at bounding box center [617, 349] width 742 height 39
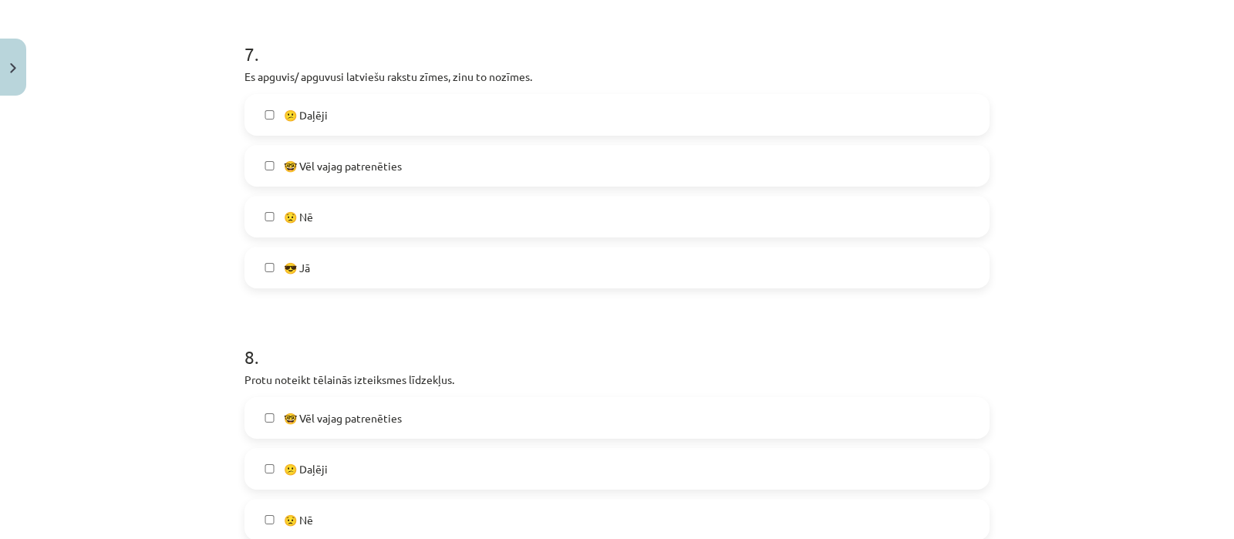
scroll to position [2113, 0]
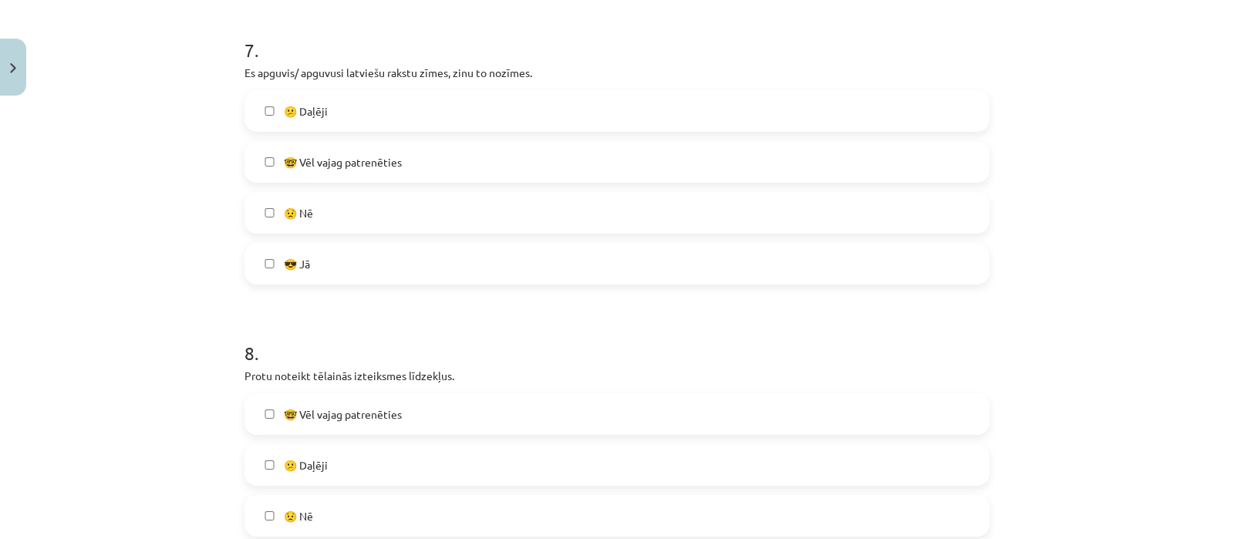
click at [555, 271] on label "😎 Jā" at bounding box center [617, 263] width 742 height 39
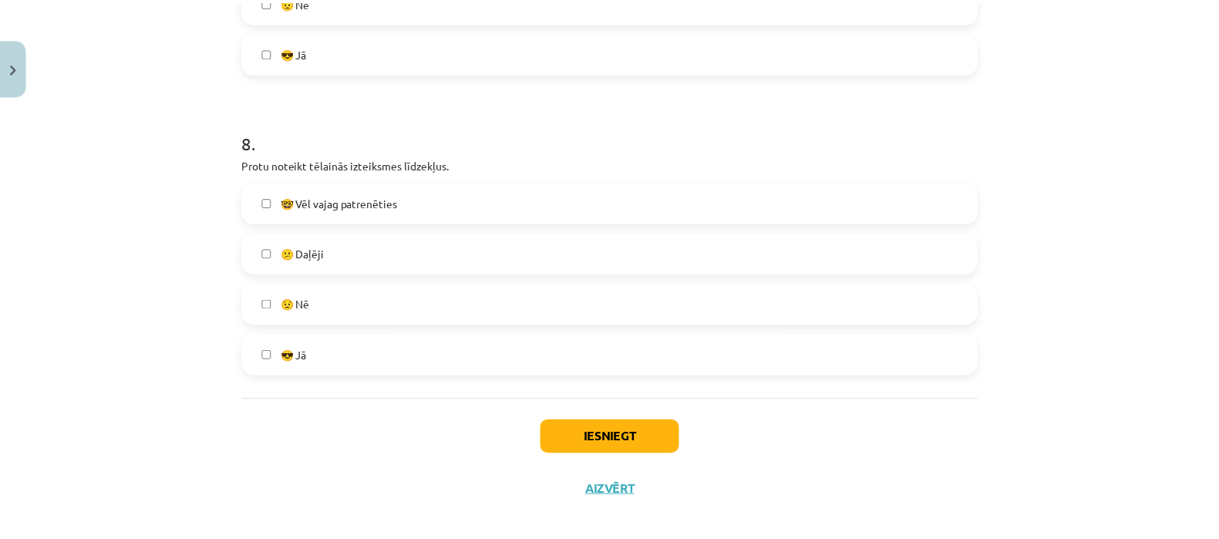
scroll to position [2332, 0]
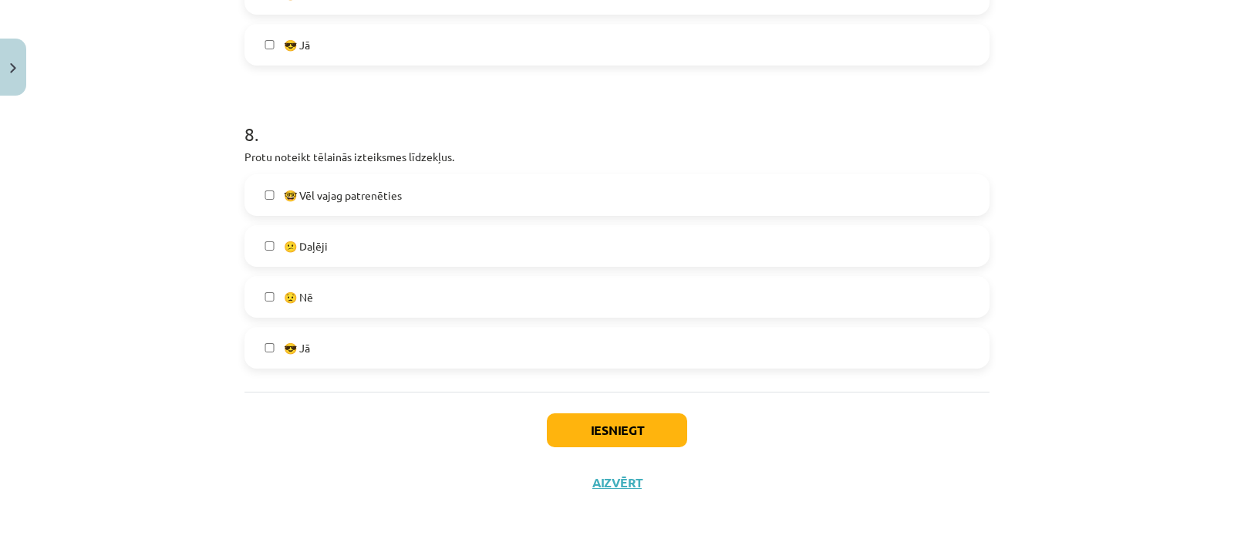
click at [355, 252] on label "😕 Daļēji" at bounding box center [617, 246] width 742 height 39
click at [591, 431] on button "Iesniegt" at bounding box center [617, 430] width 140 height 34
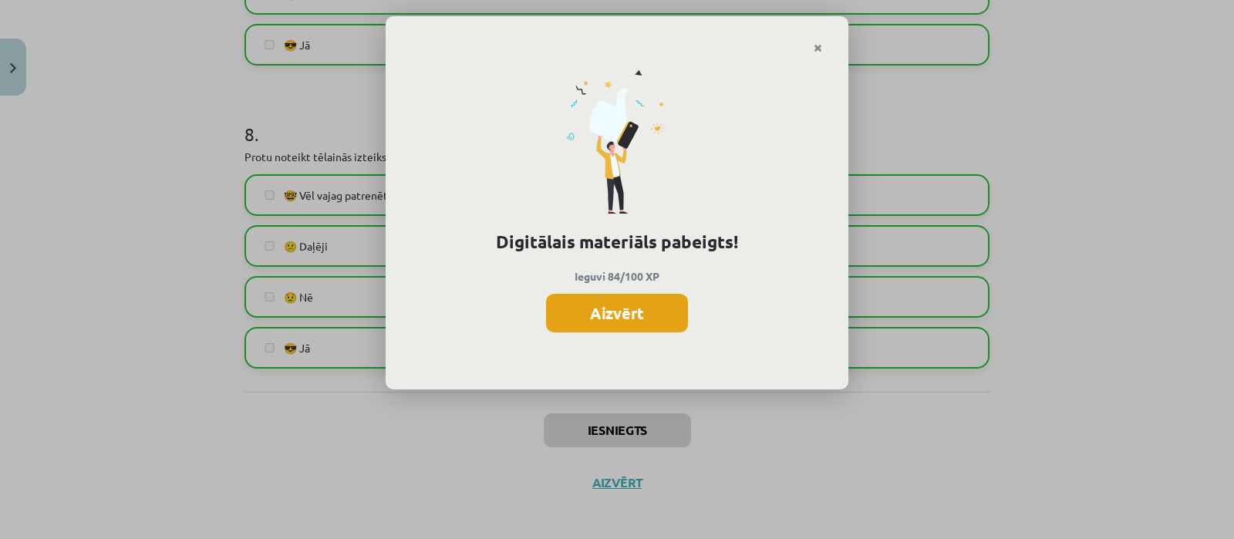
click at [620, 319] on button "Aizvērt" at bounding box center [617, 313] width 142 height 39
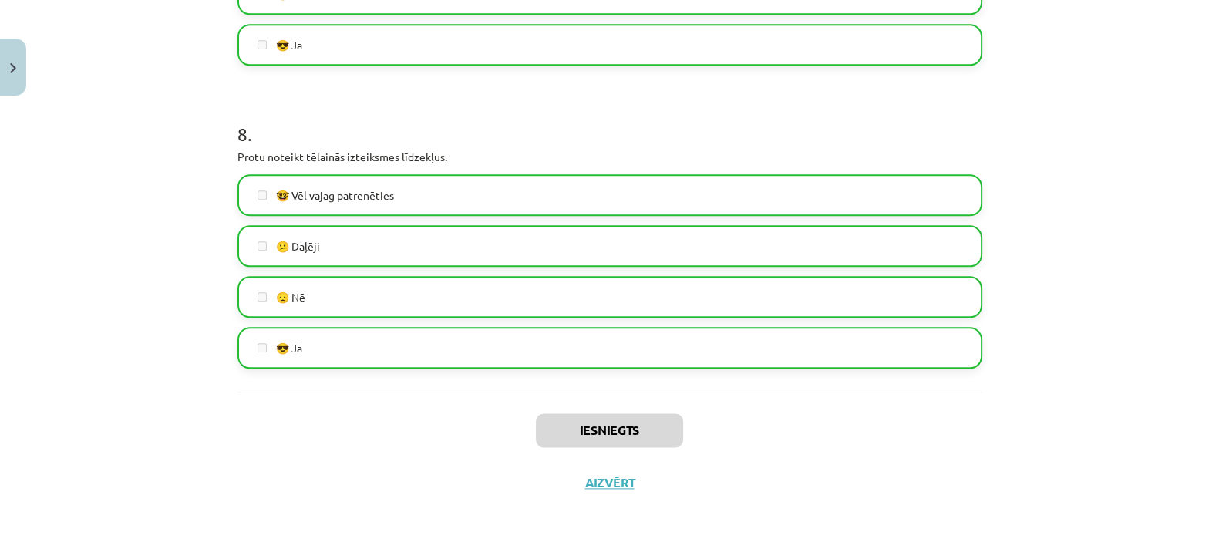
click at [544, 408] on div "Iesniegts Aizvērt" at bounding box center [609, 446] width 745 height 108
drag, startPoint x: 609, startPoint y: 494, endPoint x: 608, endPoint y: 486, distance: 8.5
click at [609, 488] on div "Iesniegts Aizvērt" at bounding box center [609, 446] width 745 height 108
click at [608, 486] on button "Aizvērt" at bounding box center [610, 482] width 59 height 15
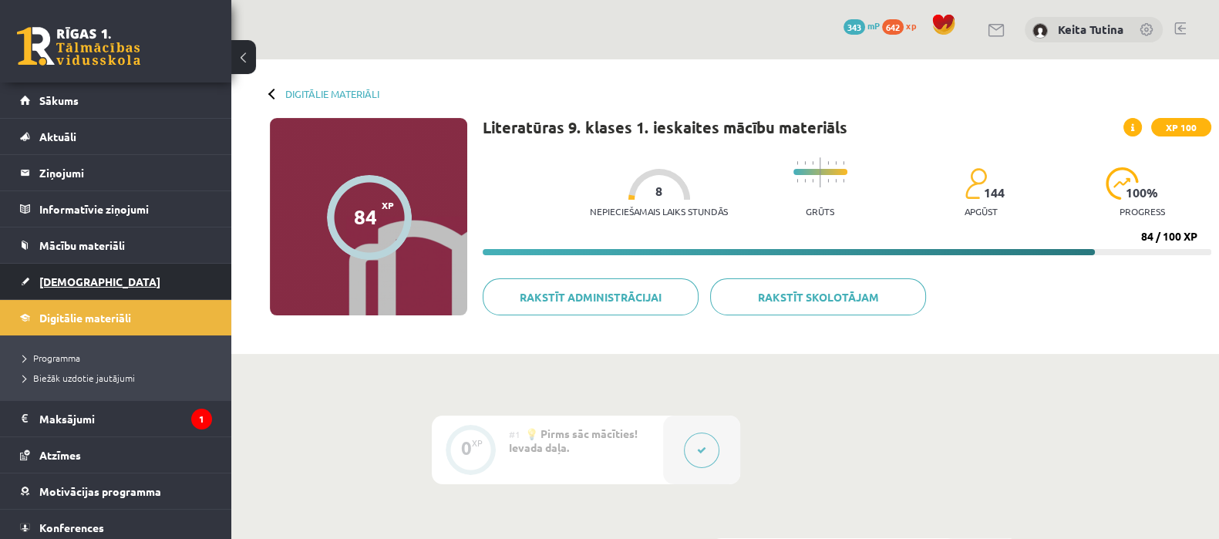
click at [121, 271] on link "[DEMOGRAPHIC_DATA]" at bounding box center [116, 281] width 192 height 35
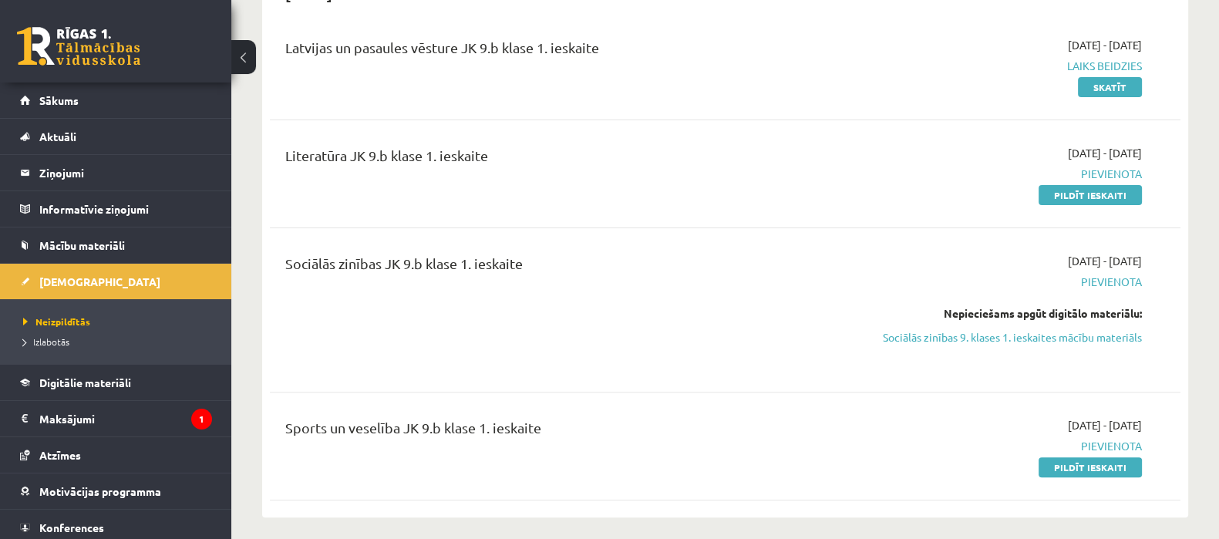
scroll to position [628, 0]
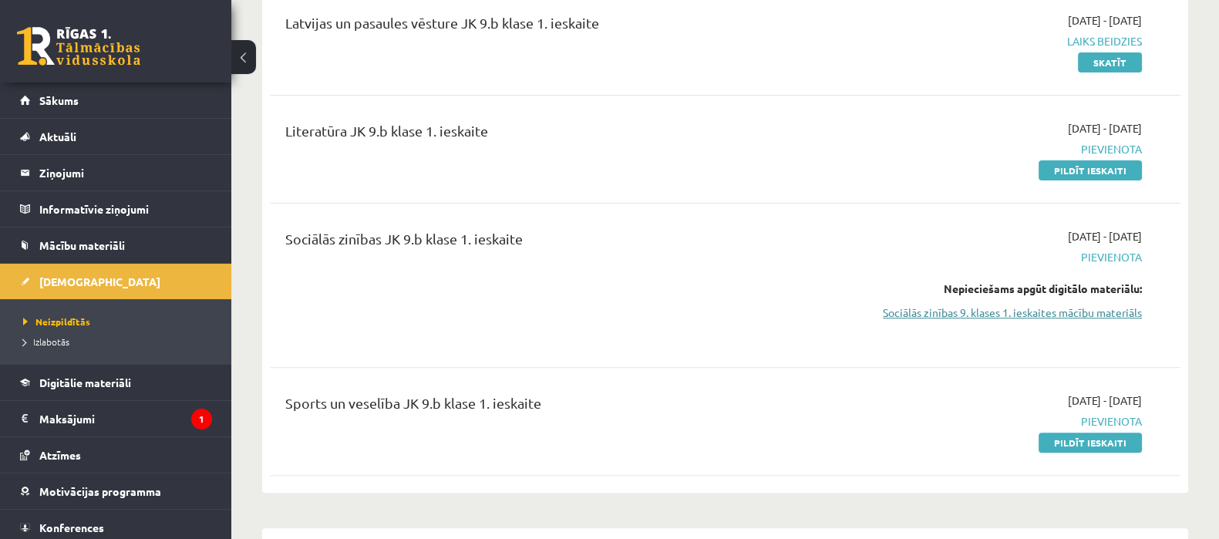
click at [975, 315] on link "Sociālās zinības 9. klases 1. ieskaites mācību materiāls" at bounding box center [1007, 313] width 270 height 16
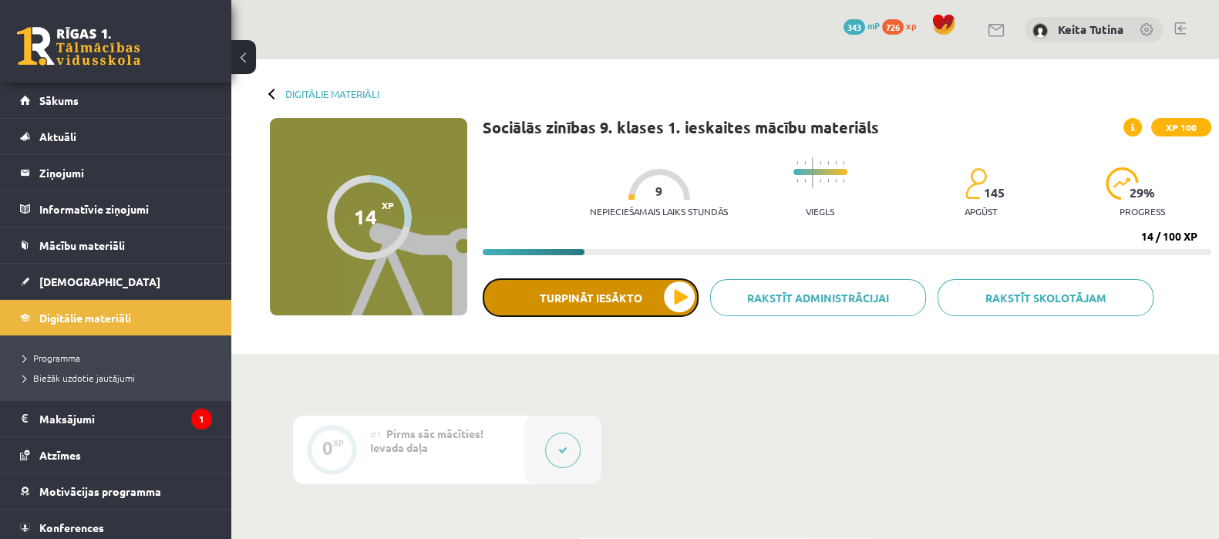
click at [591, 299] on button "Turpināt iesākto" at bounding box center [591, 297] width 216 height 39
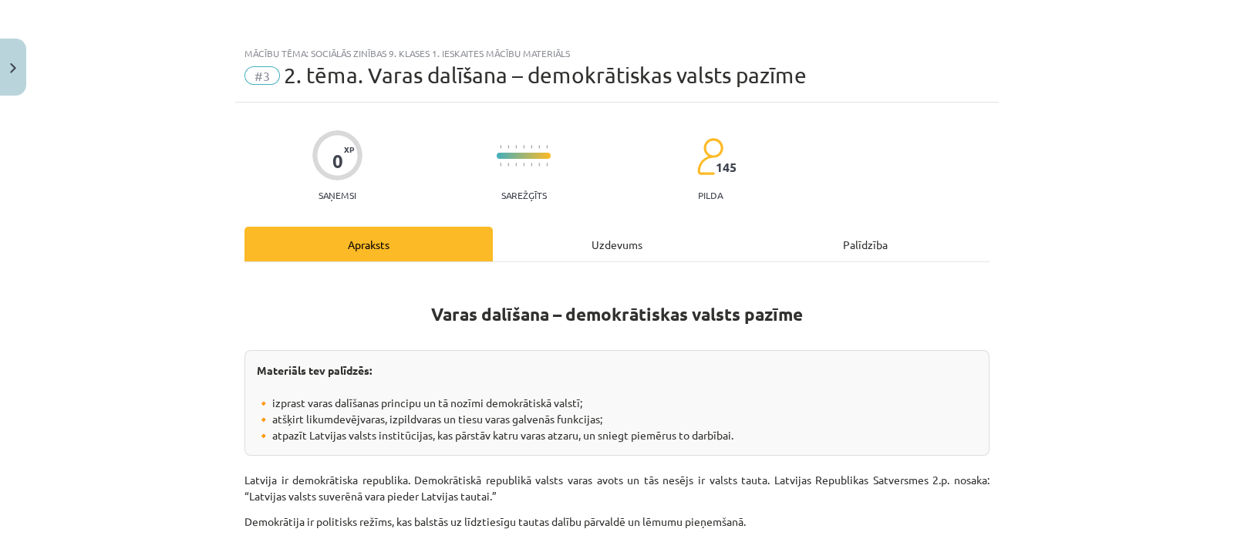
click at [584, 250] on div "Uzdevums" at bounding box center [617, 244] width 248 height 35
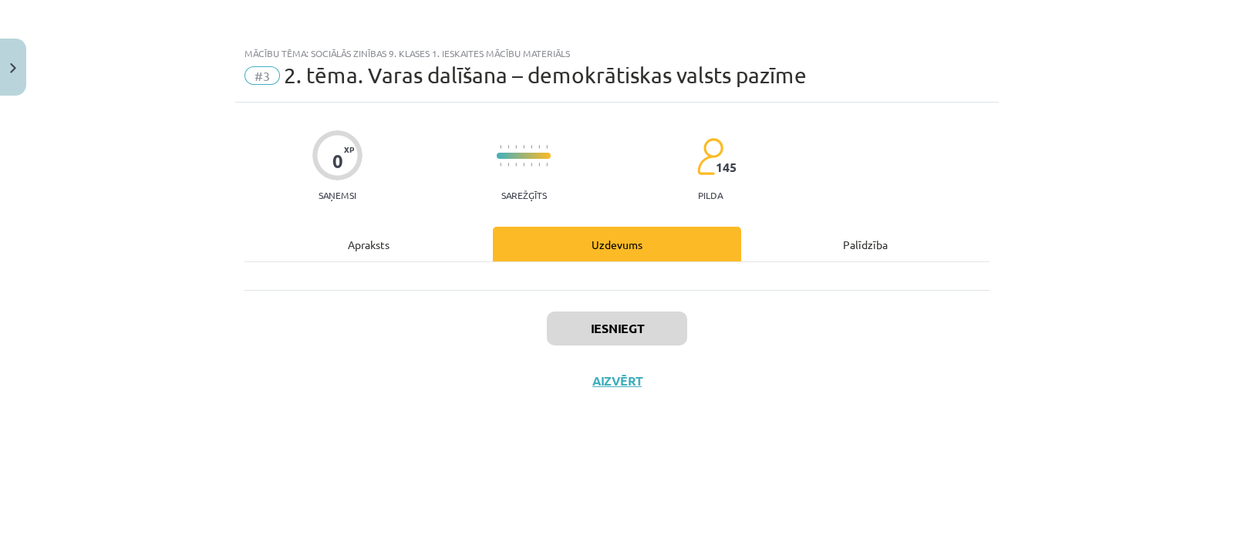
click at [841, 241] on div "Palīdzība" at bounding box center [865, 244] width 248 height 35
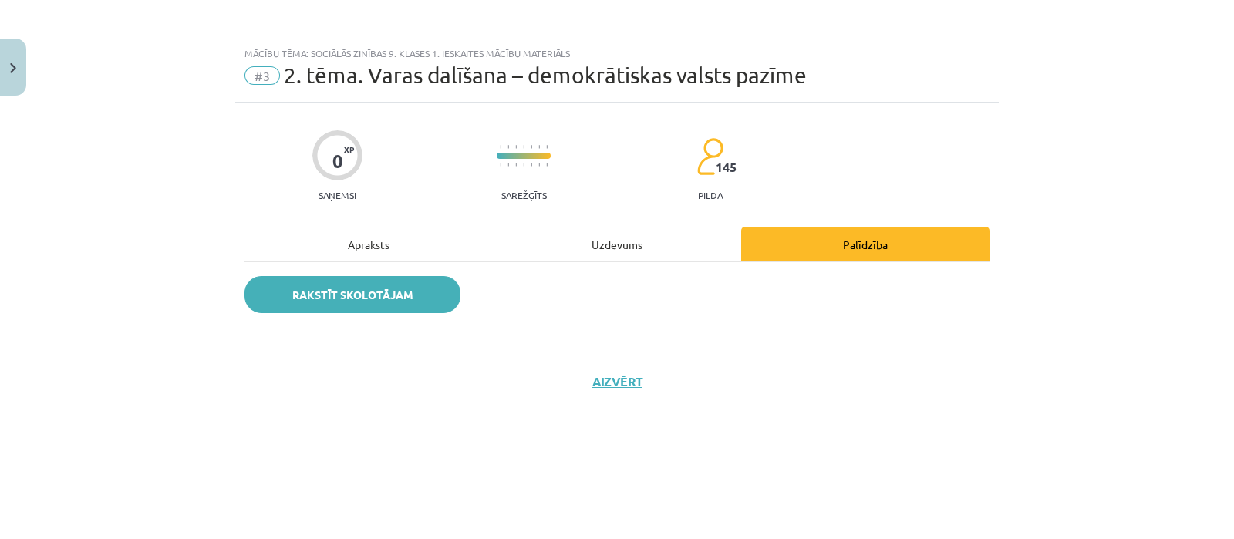
click at [424, 305] on link "Rakstīt skolotājam" at bounding box center [352, 294] width 216 height 37
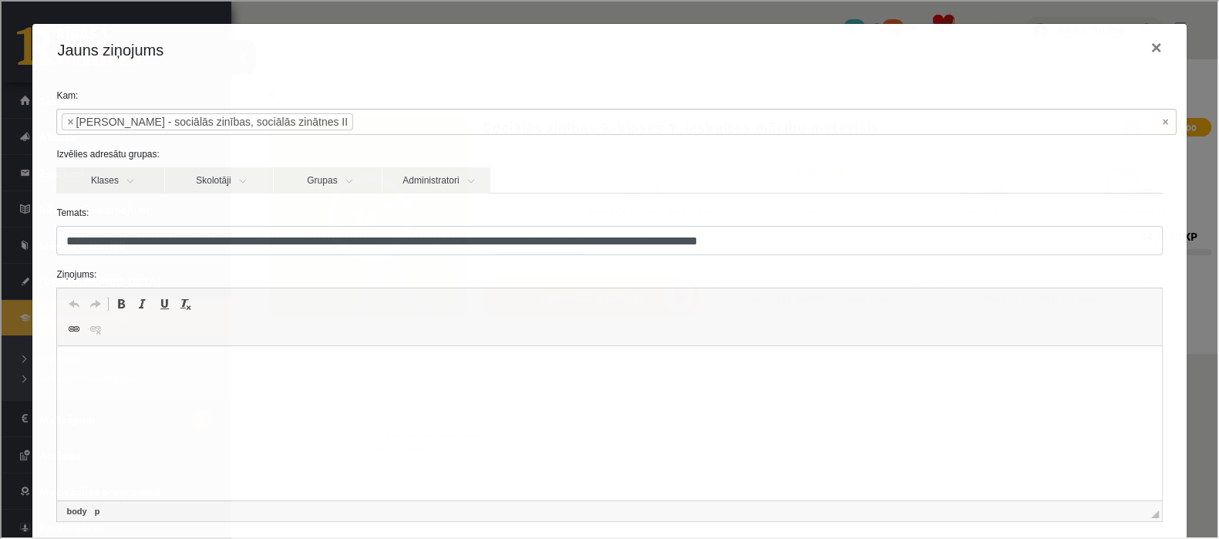
click at [303, 381] on html at bounding box center [609, 369] width 1104 height 47
drag, startPoint x: 72, startPoint y: 369, endPoint x: 247, endPoint y: 375, distance: 175.1
click at [247, 375] on html "**********" at bounding box center [609, 369] width 1104 height 47
click at [258, 372] on p "**********" at bounding box center [602, 370] width 1060 height 16
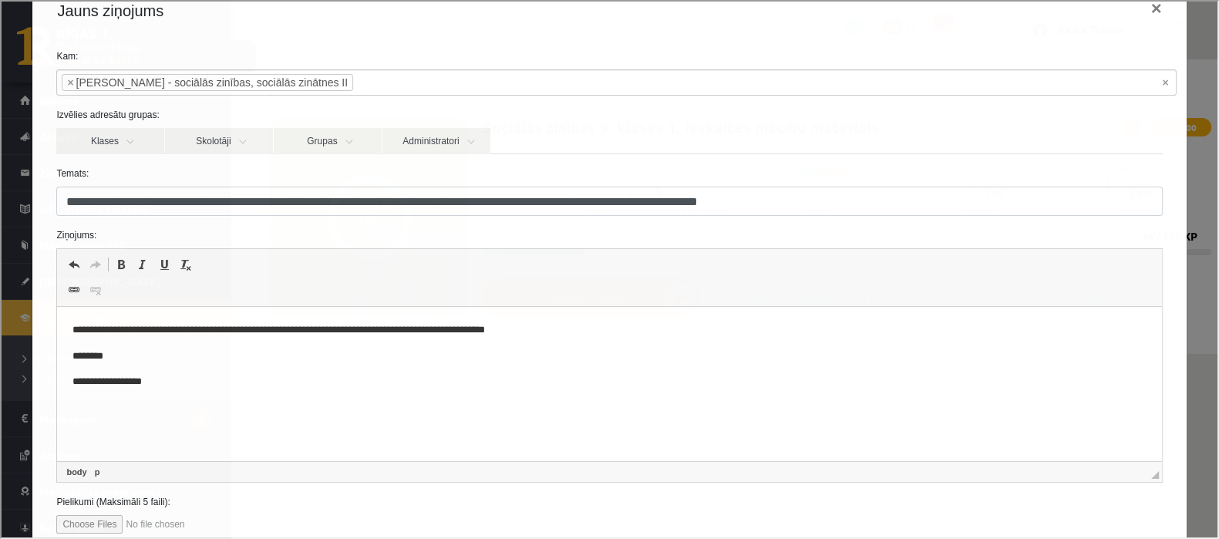
scroll to position [144, 0]
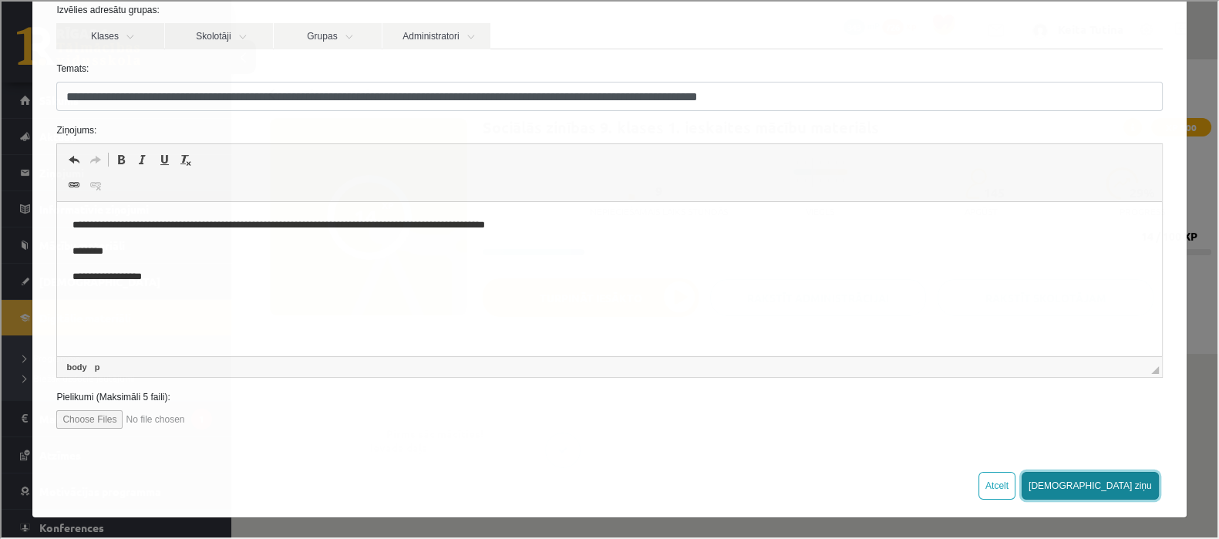
click at [1129, 483] on button "[DEMOGRAPHIC_DATA] ziņu" at bounding box center [1088, 484] width 137 height 28
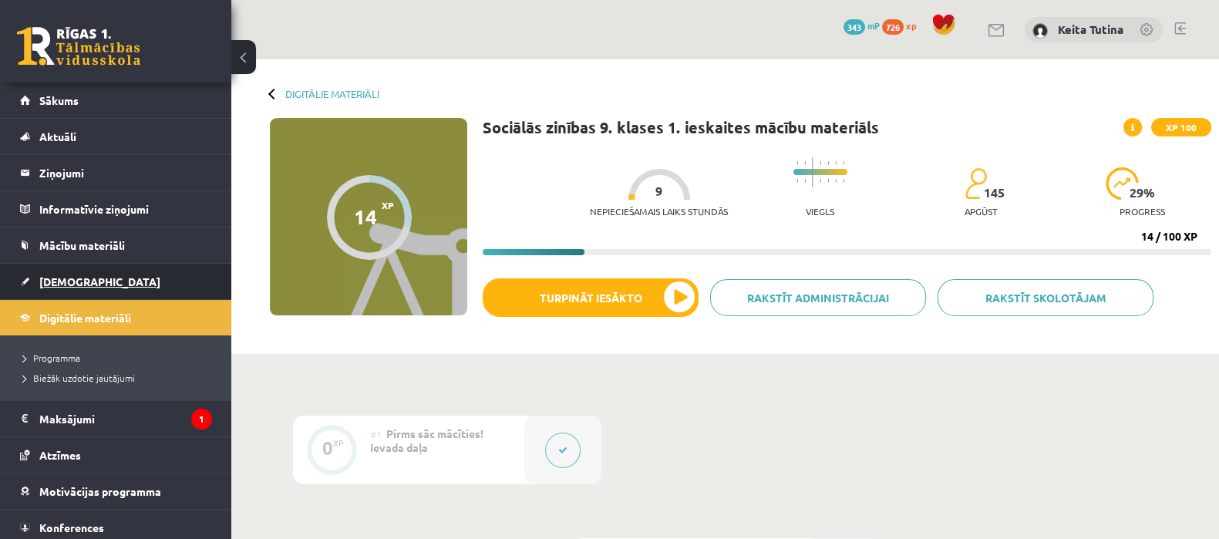
click at [150, 284] on link "[DEMOGRAPHIC_DATA]" at bounding box center [116, 281] width 192 height 35
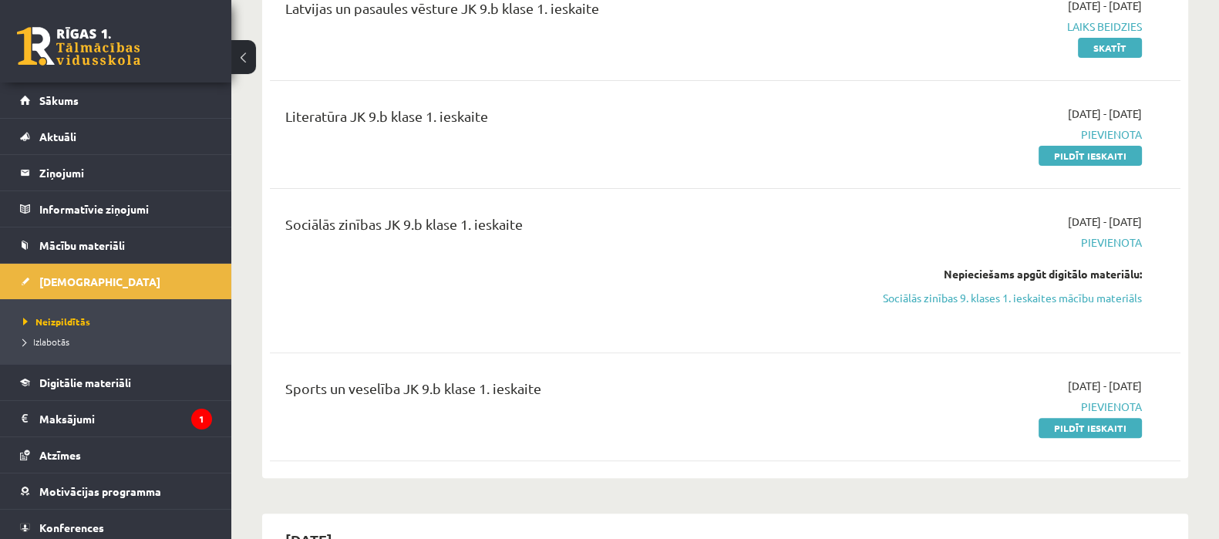
scroll to position [624, 0]
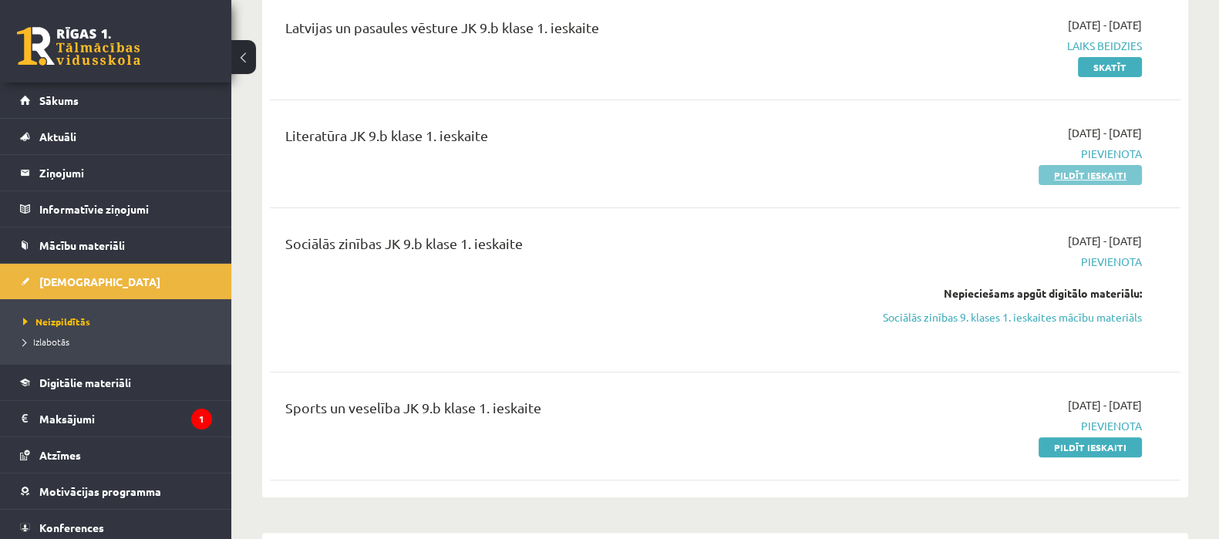
click at [1095, 170] on link "Pildīt ieskaiti" at bounding box center [1090, 175] width 103 height 20
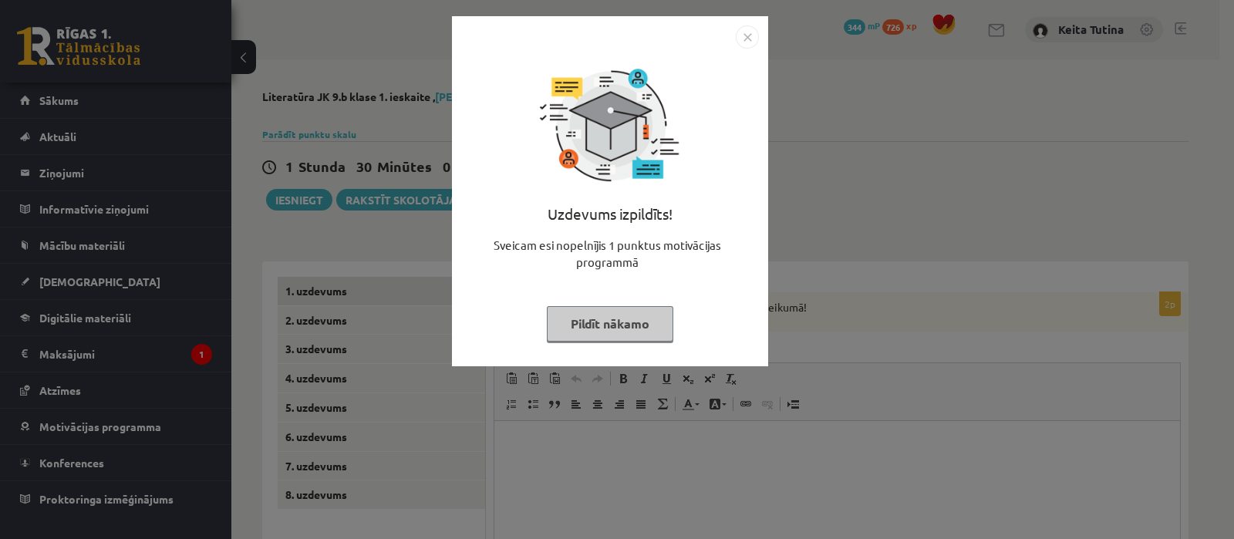
click at [614, 322] on button "Pildīt nākamo" at bounding box center [610, 323] width 126 height 35
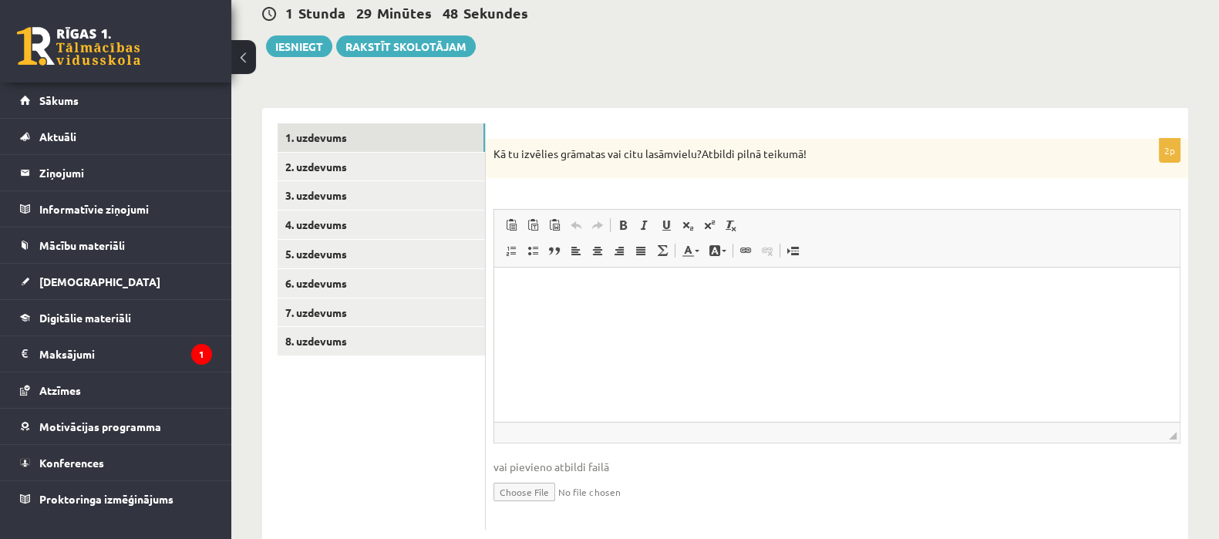
scroll to position [155, 0]
click at [556, 313] on html at bounding box center [836, 289] width 685 height 47
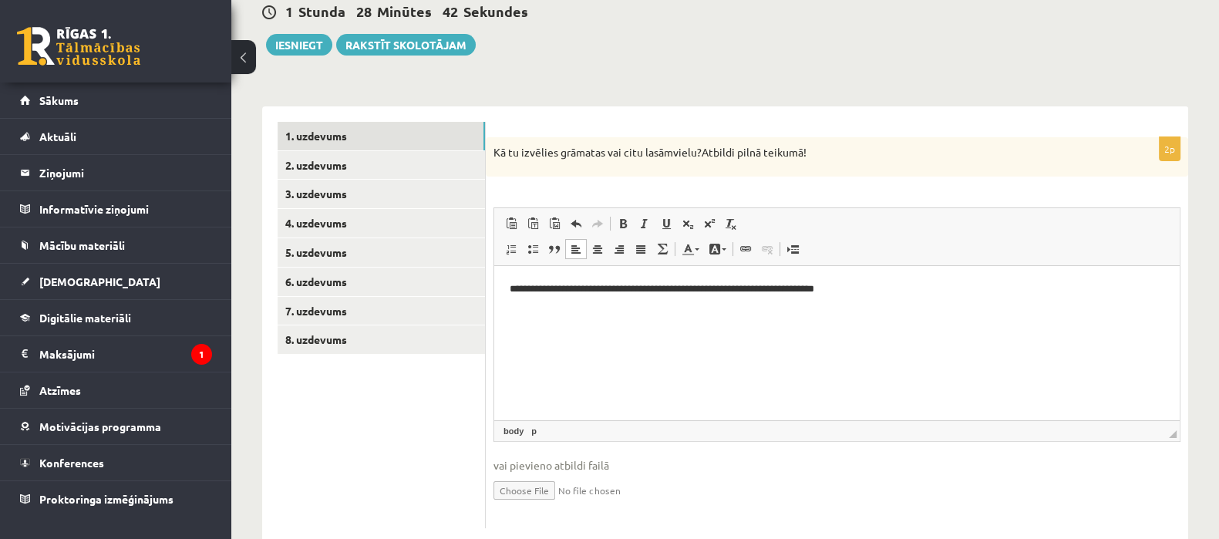
click at [670, 290] on p "**********" at bounding box center [837, 289] width 655 height 16
click at [664, 291] on p "**********" at bounding box center [837, 289] width 655 height 16
click at [870, 294] on p "**********" at bounding box center [837, 289] width 655 height 16
click at [746, 292] on p "**********" at bounding box center [837, 289] width 655 height 16
click at [405, 154] on link "2. uzdevums" at bounding box center [381, 165] width 207 height 29
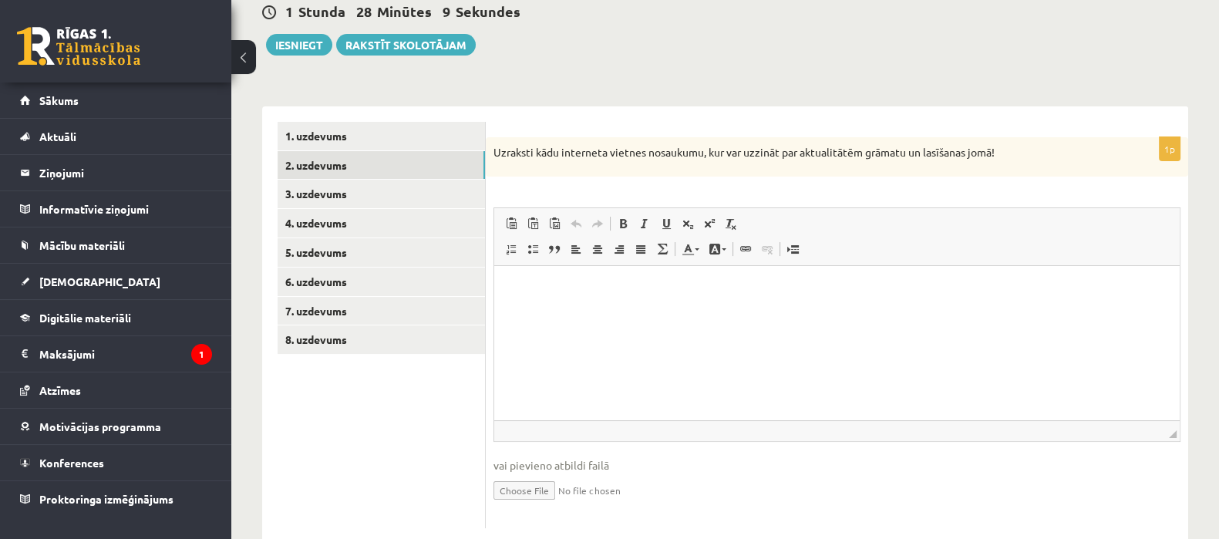
scroll to position [0, 0]
click at [808, 313] on html at bounding box center [836, 289] width 685 height 47
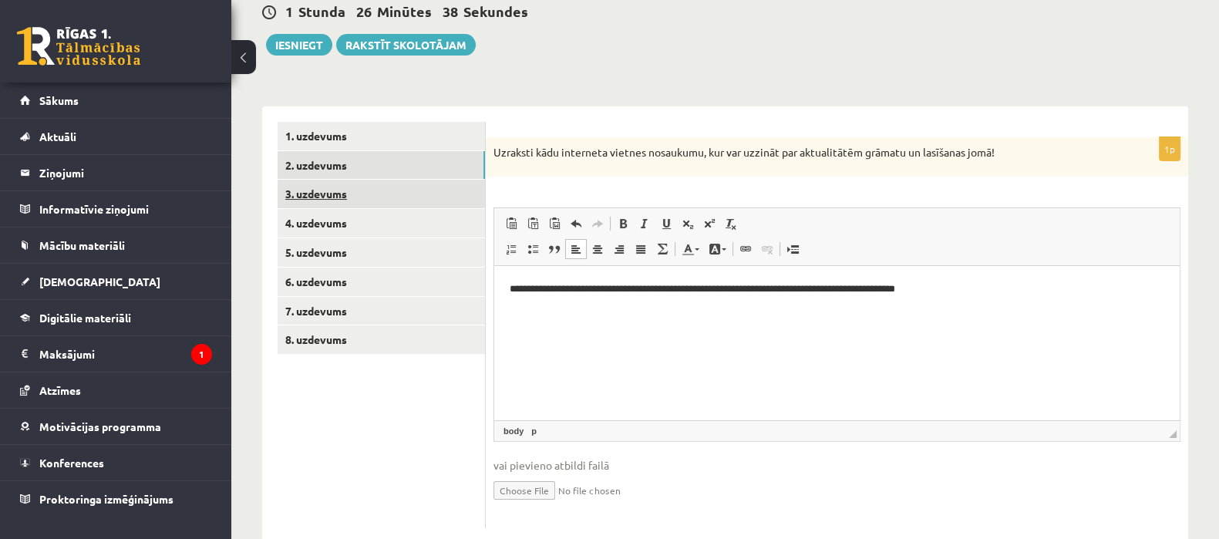
click at [450, 190] on link "3. uzdevums" at bounding box center [381, 194] width 207 height 29
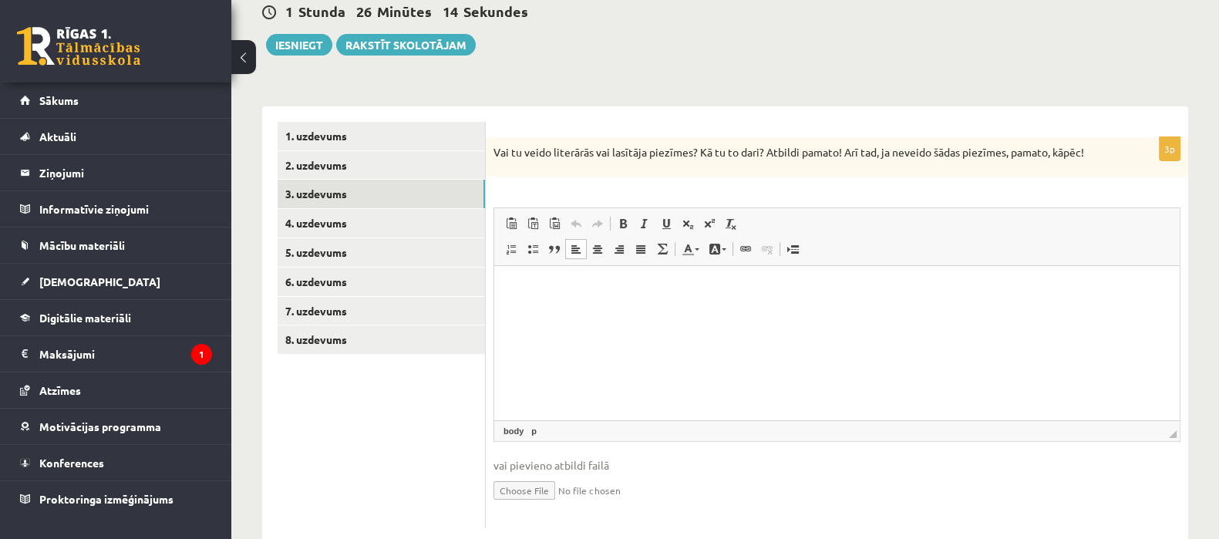
click at [689, 313] on html at bounding box center [836, 289] width 685 height 47
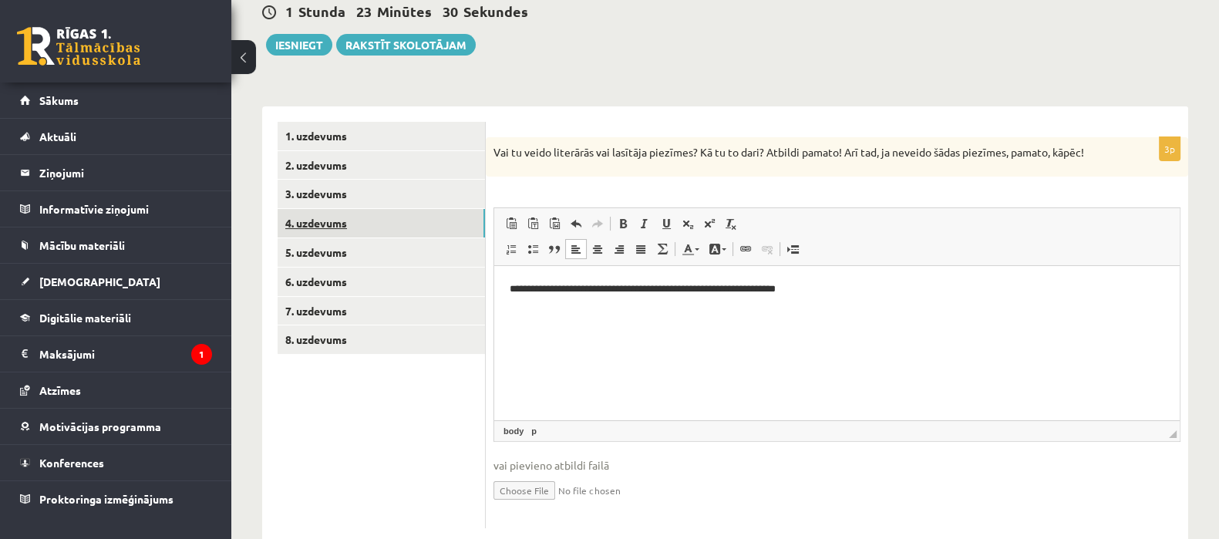
click at [446, 219] on link "4. uzdevums" at bounding box center [381, 223] width 207 height 29
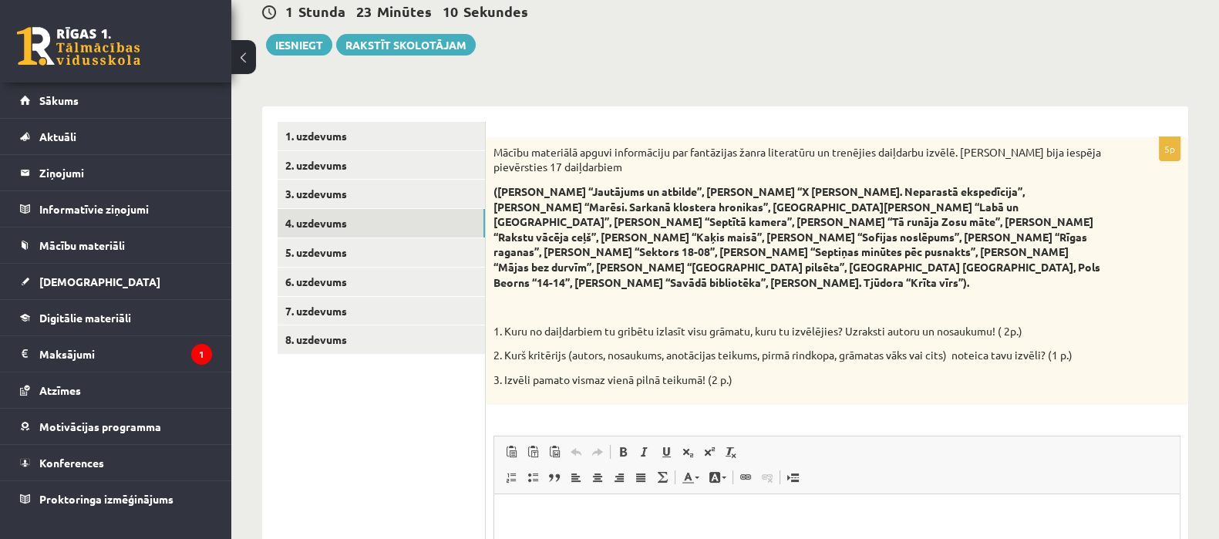
click at [497, 148] on p "Mācību materiālā apguvi informāciju par fantāzijas žanra literatūru un trenējie…" at bounding box center [798, 160] width 610 height 30
click at [500, 150] on p "Mācību materiālā apguvi informāciju par fantāzijas žanra literatūru un trenējie…" at bounding box center [798, 160] width 610 height 30
drag, startPoint x: 497, startPoint y: 187, endPoint x: 507, endPoint y: 187, distance: 10.0
click at [499, 187] on strong "(Patriks Ness “Jautājums un atbilde”, Didzis Sedlenieks “X Ralphi Indrae. Nepar…" at bounding box center [796, 236] width 607 height 105
click at [534, 191] on strong "(Patriks Ness “Jautājums un atbilde”, Didzis Sedlenieks “X Ralphi Indrae. Nepar…" at bounding box center [796, 236] width 607 height 105
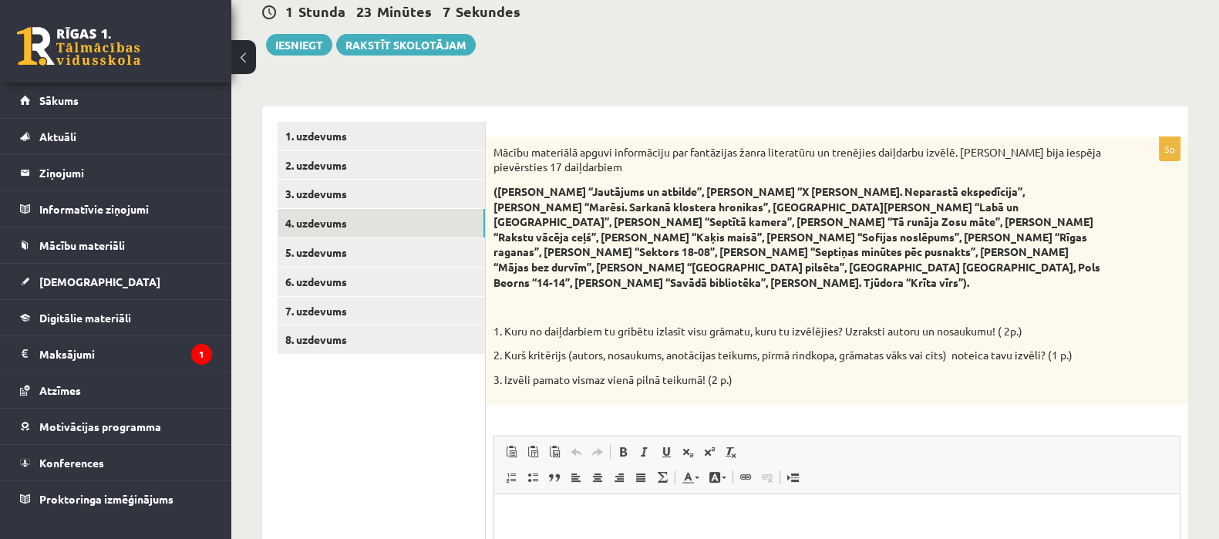
click at [550, 204] on strong "(Patriks Ness “Jautājums un atbilde”, Didzis Sedlenieks “X Ralphi Indrae. Nepar…" at bounding box center [796, 236] width 607 height 105
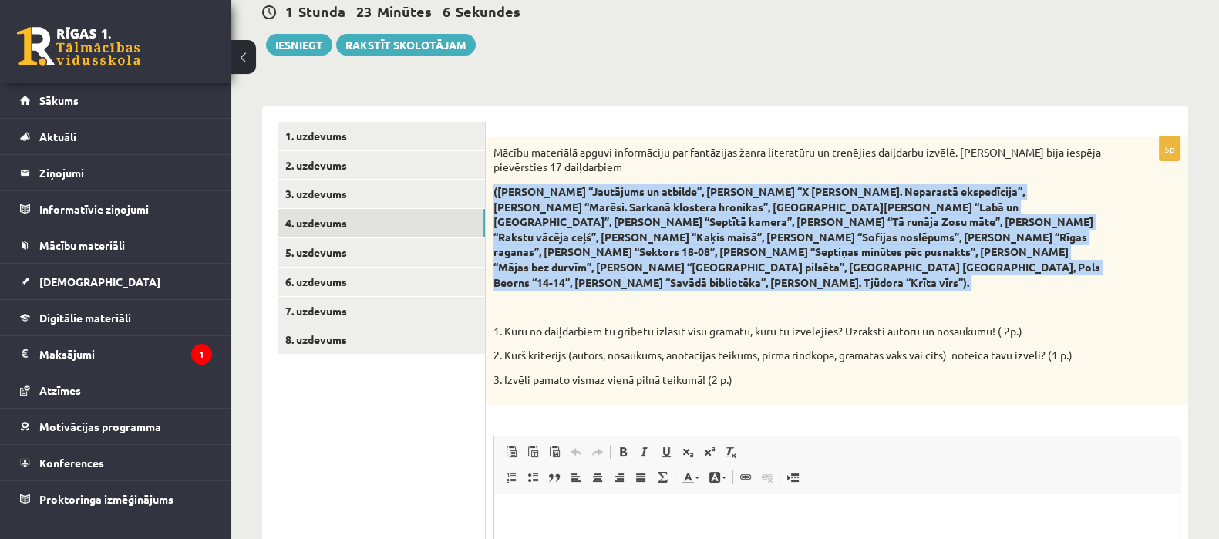
click at [550, 204] on strong "(Patriks Ness “Jautājums un atbilde”, Didzis Sedlenieks “X Ralphi Indrae. Nepar…" at bounding box center [796, 236] width 607 height 105
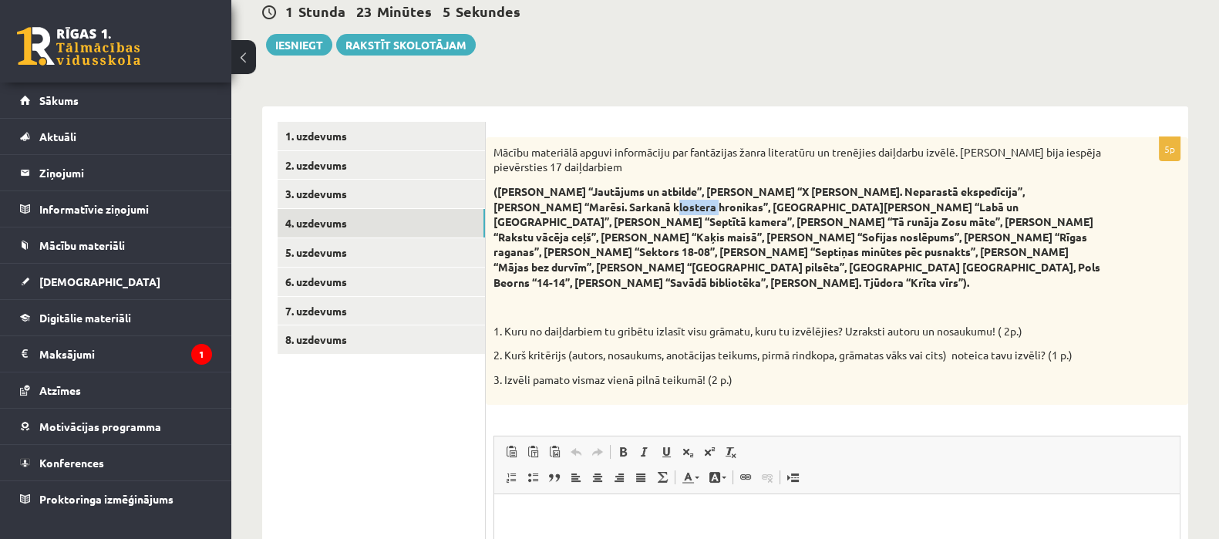
click at [550, 204] on strong "(Patriks Ness “Jautājums un atbilde”, Didzis Sedlenieks “X Ralphi Indrae. Nepar…" at bounding box center [796, 236] width 607 height 105
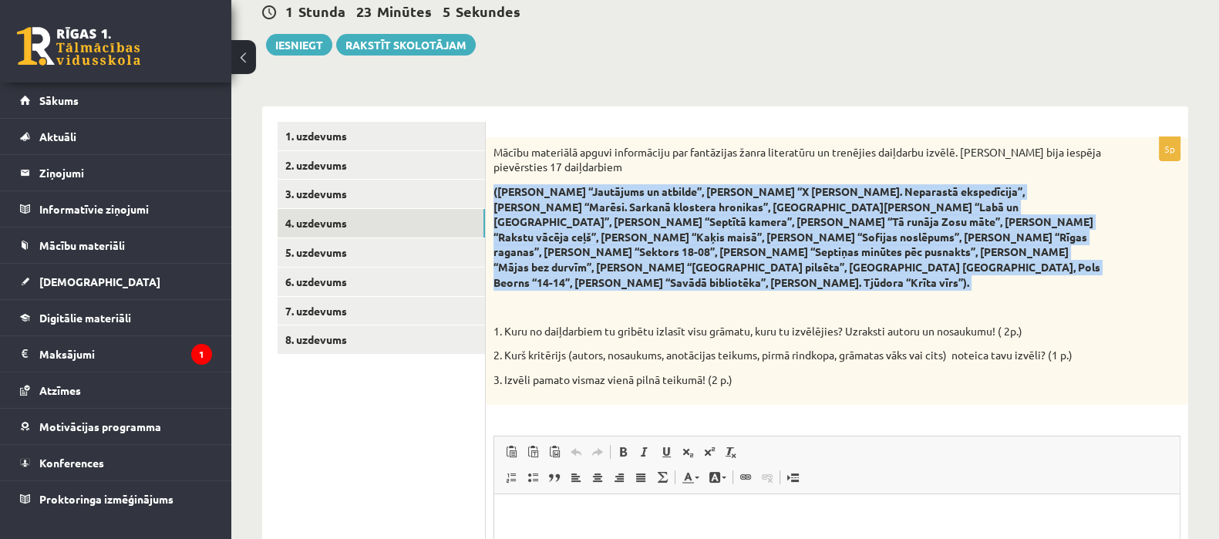
click at [550, 204] on strong "(Patriks Ness “Jautājums un atbilde”, Didzis Sedlenieks “X Ralphi Indrae. Nepar…" at bounding box center [796, 236] width 607 height 105
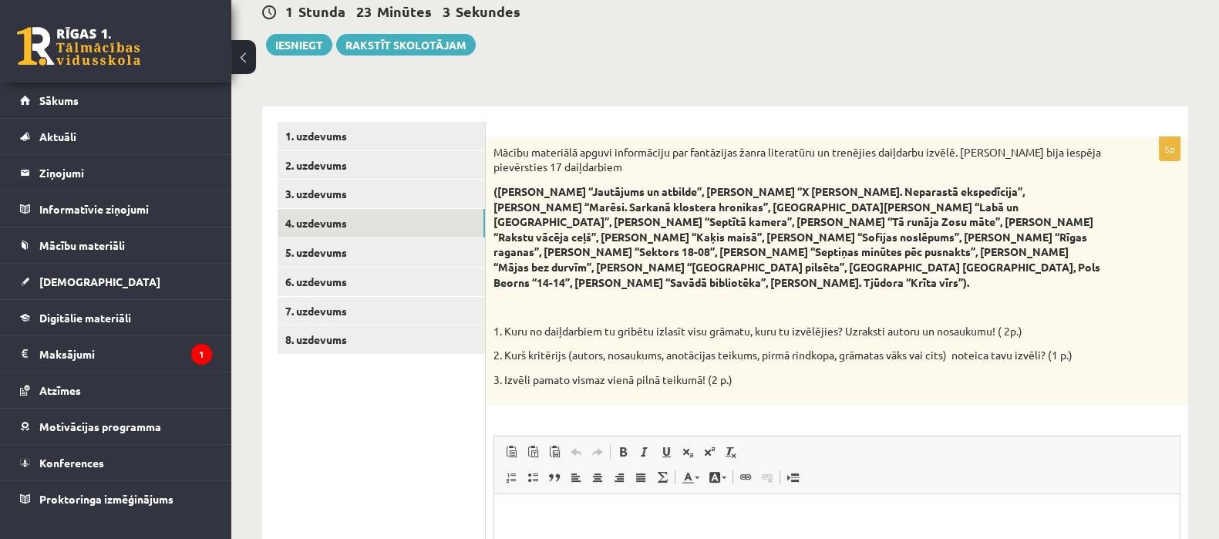
click at [820, 299] on p at bounding box center [798, 306] width 610 height 15
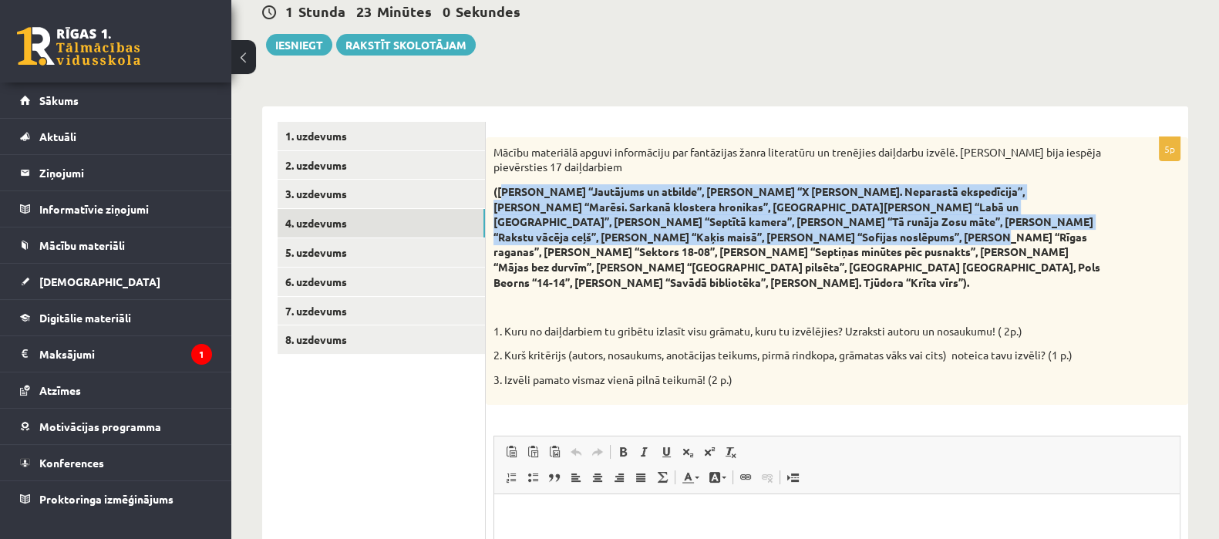
drag, startPoint x: 501, startPoint y: 187, endPoint x: 675, endPoint y: 234, distance: 180.5
click at [675, 234] on strong "(Patriks Ness “Jautājums un atbilde”, Didzis Sedlenieks “X Ralphi Indrae. Nepar…" at bounding box center [796, 236] width 607 height 105
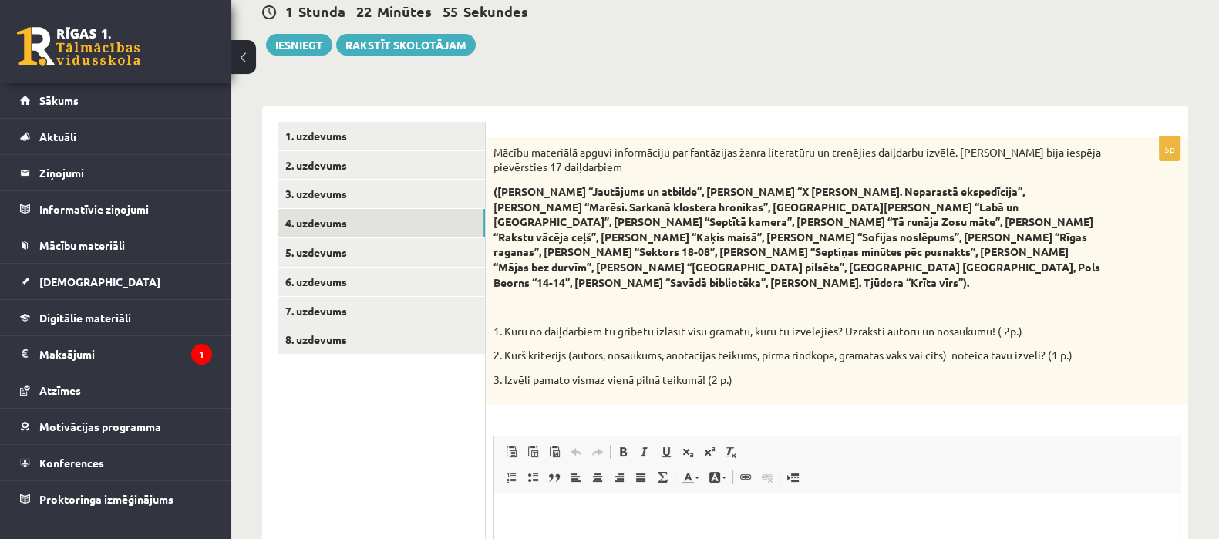
click at [632, 112] on div "5p Mācību materiālā apguvi informāciju par fantāzijas žanra literatūru un trenē…" at bounding box center [837, 438] width 702 height 665
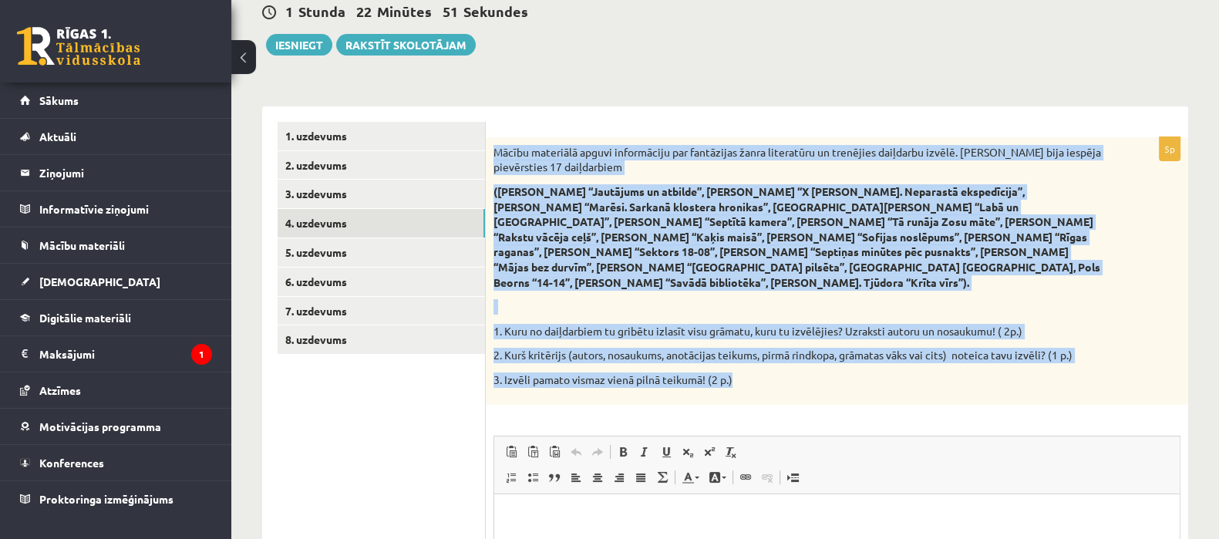
drag, startPoint x: 490, startPoint y: 145, endPoint x: 752, endPoint y: 368, distance: 343.5
click at [752, 368] on div "Mācību materiālā apguvi informāciju par fantāzijas žanra literatūru un trenējie…" at bounding box center [837, 271] width 702 height 268
copy div "Mācību materiālā apguvi informāciju par fantāzijas žanra literatūru un trenējie…"
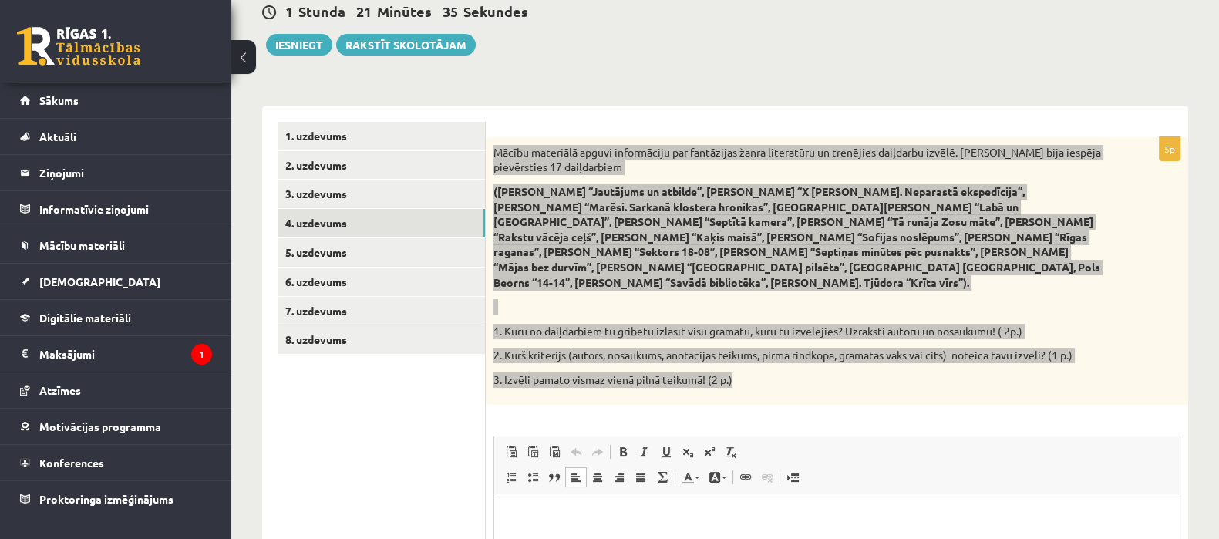
click at [594, 517] on p "Editor, wiswyg-editor-user-answer-47024888618840" at bounding box center [837, 517] width 655 height 16
click at [510, 514] on font "**********" at bounding box center [541, 516] width 62 height 10
click at [635, 521] on p "**********" at bounding box center [837, 517] width 655 height 16
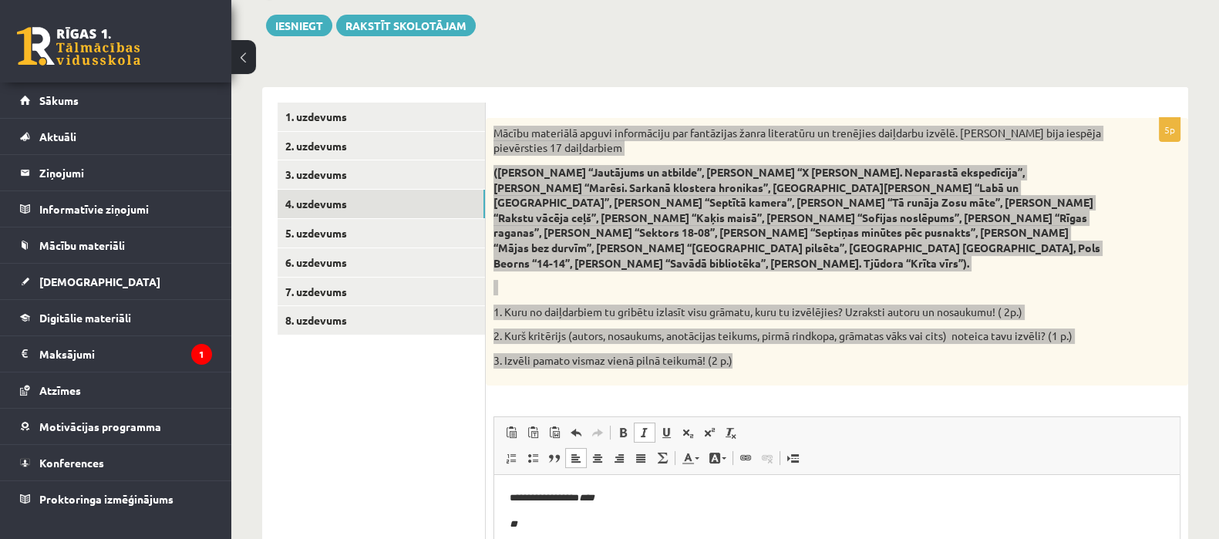
scroll to position [175, 0]
drag, startPoint x: 521, startPoint y: 495, endPoint x: 637, endPoint y: 491, distance: 115.7
click at [637, 491] on p "**********" at bounding box center [837, 497] width 655 height 16
click at [614, 446] on span "Copy" at bounding box center [608, 446] width 12 height 12
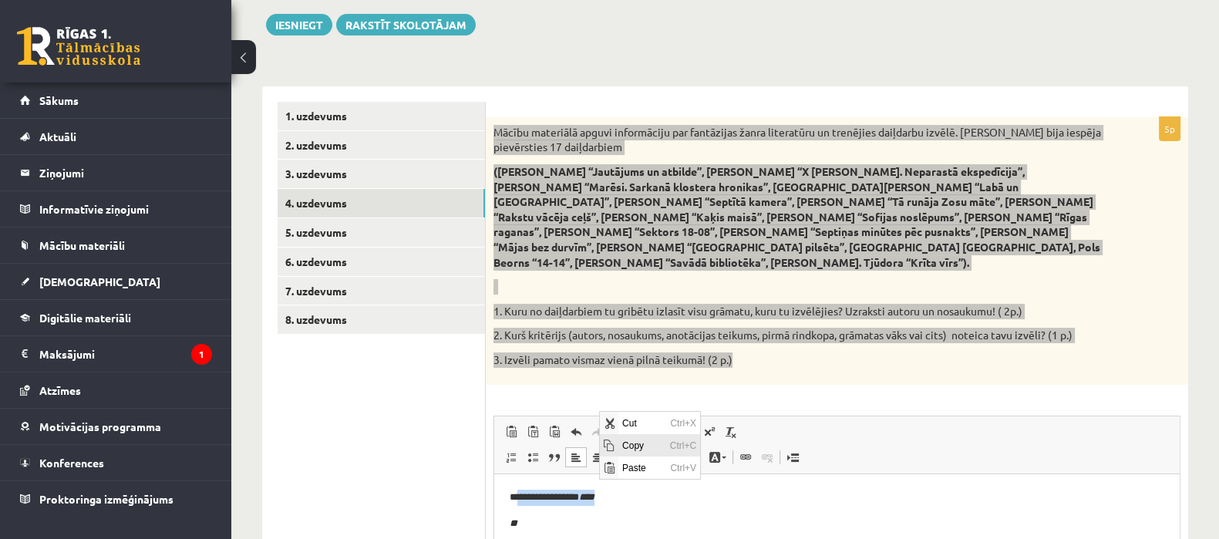
copy p "**********"
click at [660, 515] on p "**" at bounding box center [837, 523] width 655 height 16
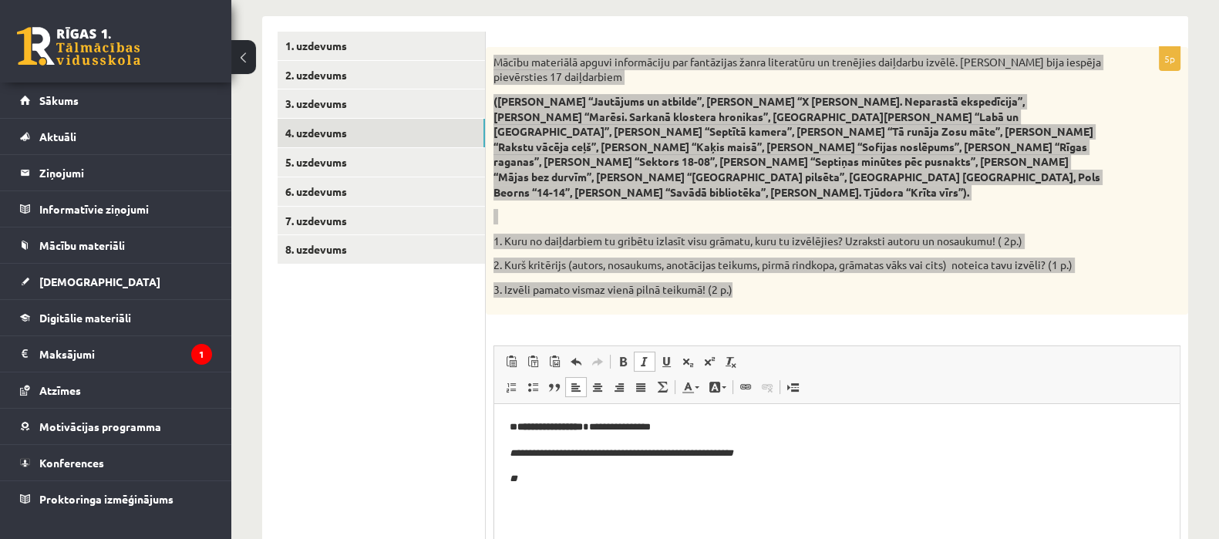
scroll to position [247, 0]
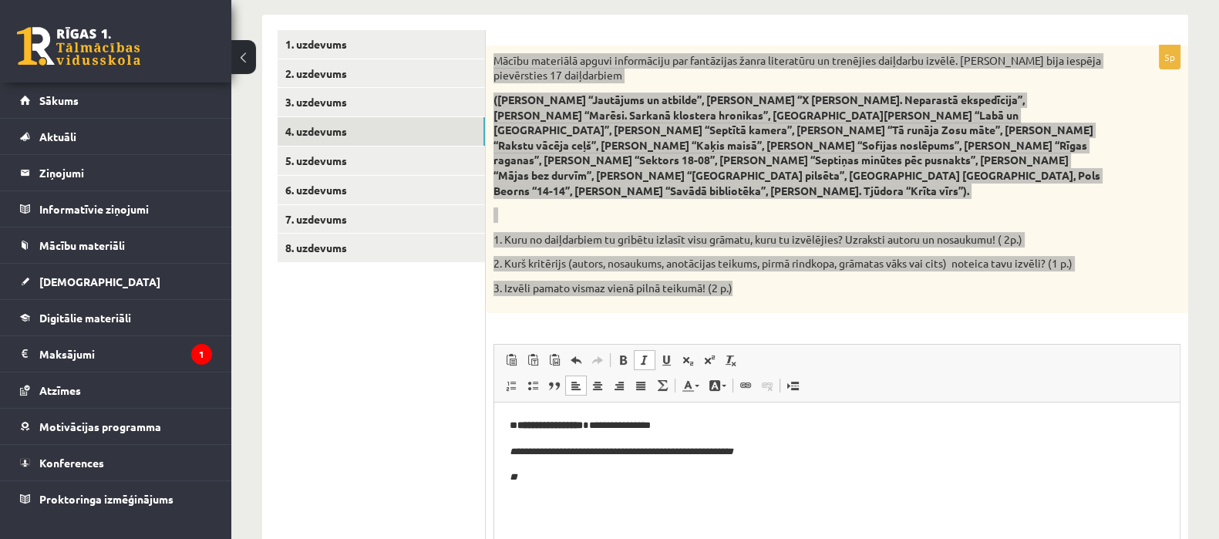
click at [594, 475] on p "**" at bounding box center [837, 477] width 655 height 16
click at [733, 456] on font "**********" at bounding box center [622, 451] width 224 height 10
click at [745, 480] on p "**********" at bounding box center [837, 477] width 655 height 16
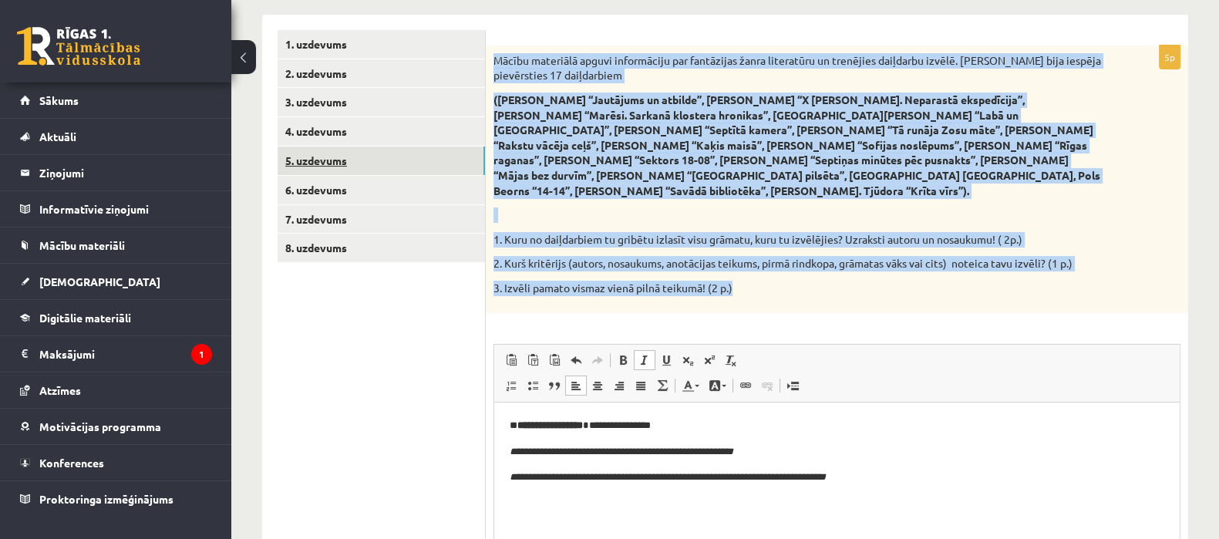
click at [377, 167] on link "5. uzdevums" at bounding box center [381, 161] width 207 height 29
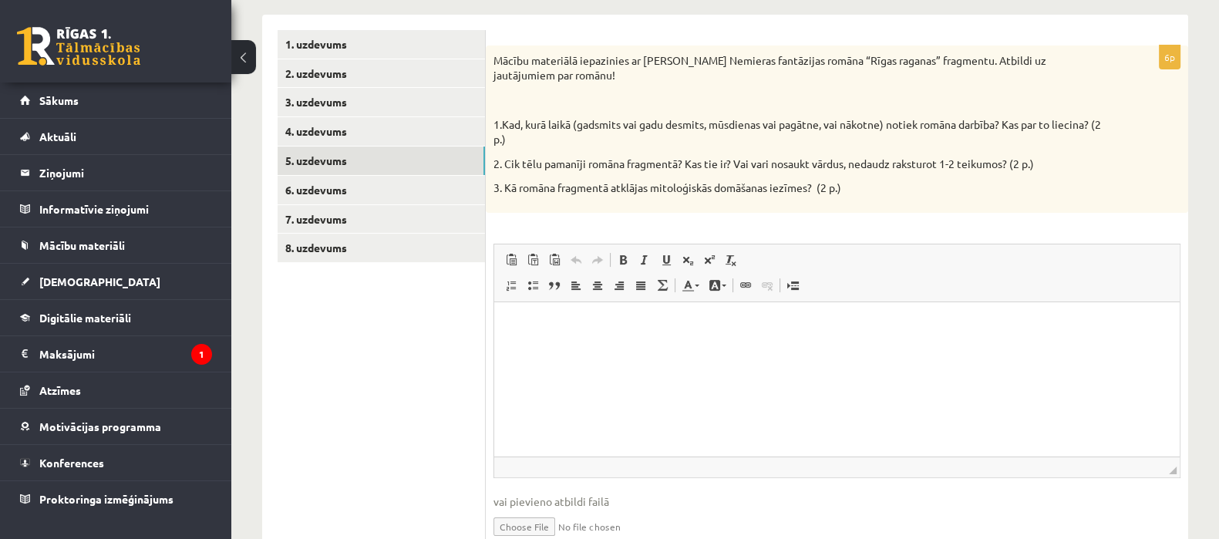
scroll to position [0, 0]
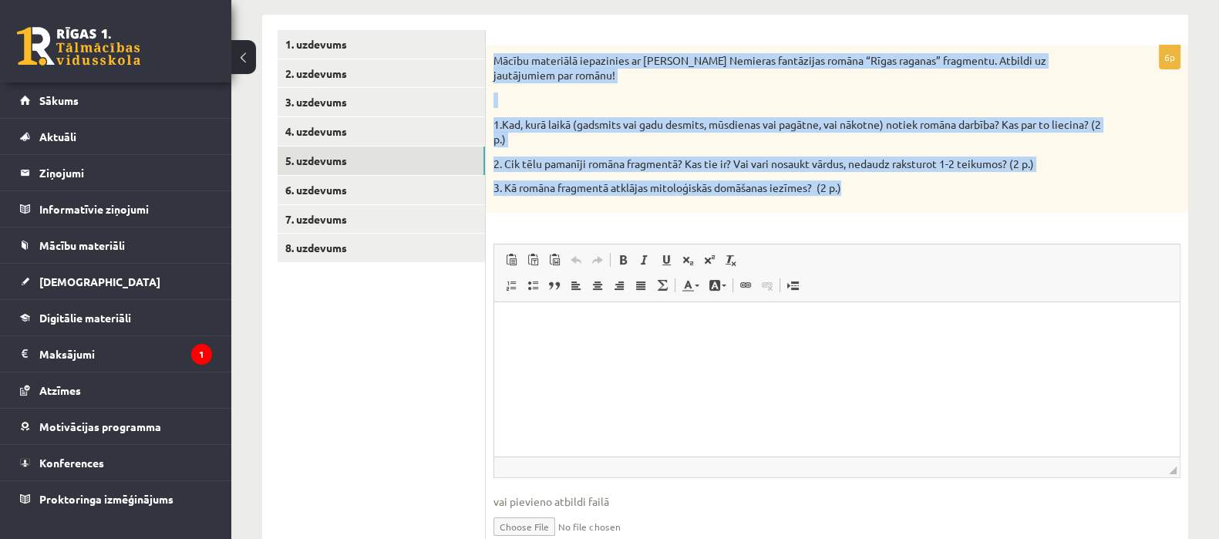
drag, startPoint x: 496, startPoint y: 59, endPoint x: 898, endPoint y: 190, distance: 423.1
click at [898, 190] on div "Mācību materiālā iepazinies ar Lindas Nemieras fantāzijas romāna “Rīgas raganas…" at bounding box center [837, 128] width 702 height 167
copy div "Mācību materiālā iepazinies ar Lindas Nemieras fantāzijas romāna “Rīgas raganas…"
click at [349, 190] on link "6. uzdevums" at bounding box center [381, 190] width 207 height 29
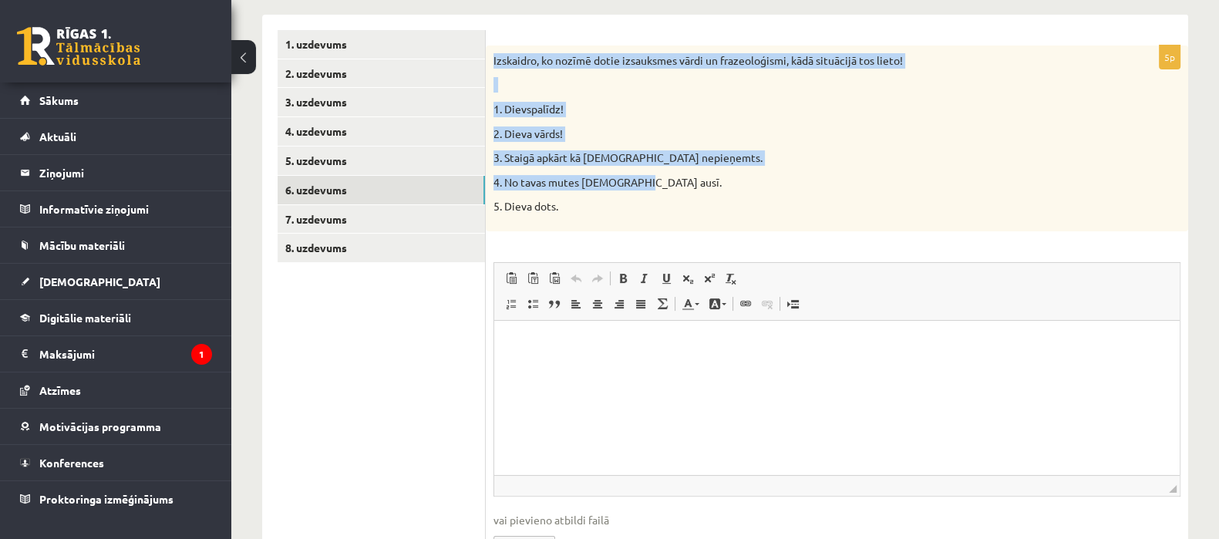
drag, startPoint x: 493, startPoint y: 59, endPoint x: 649, endPoint y: 187, distance: 202.1
click at [644, 180] on div "Izskaidro, ko nozīmē dotie izsauksmes vārdi un frazeoloģismi, kādā situācijā to…" at bounding box center [837, 138] width 702 height 186
click at [649, 187] on p "4. No tavas mutes Dieva ausī." at bounding box center [798, 182] width 610 height 15
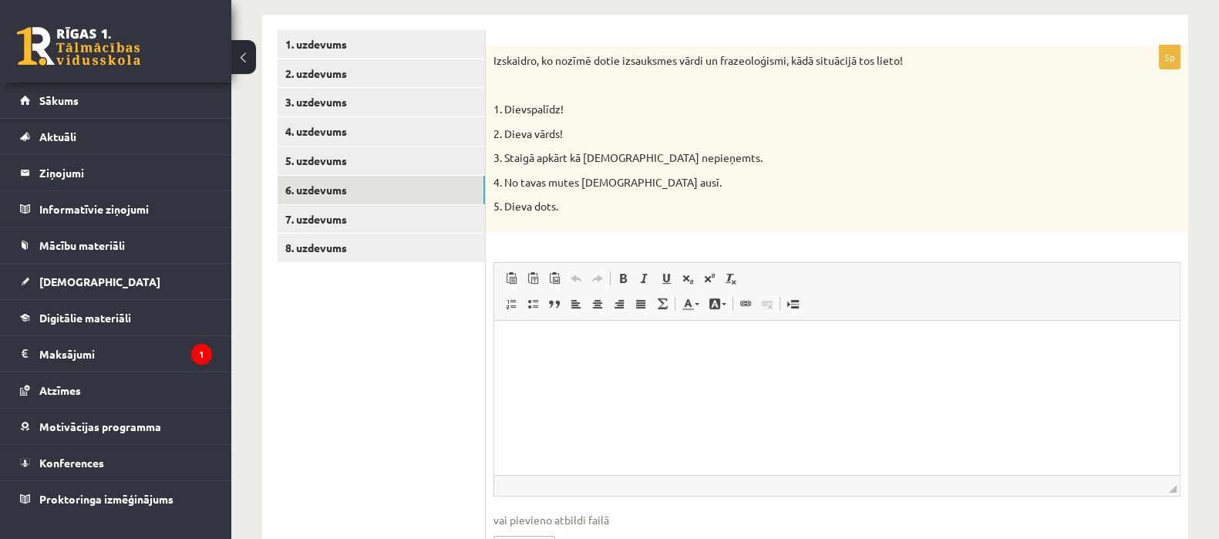
drag, startPoint x: 652, startPoint y: 203, endPoint x: 559, endPoint y: 202, distance: 92.5
click at [559, 202] on p "5. Dieva dots." at bounding box center [798, 206] width 610 height 15
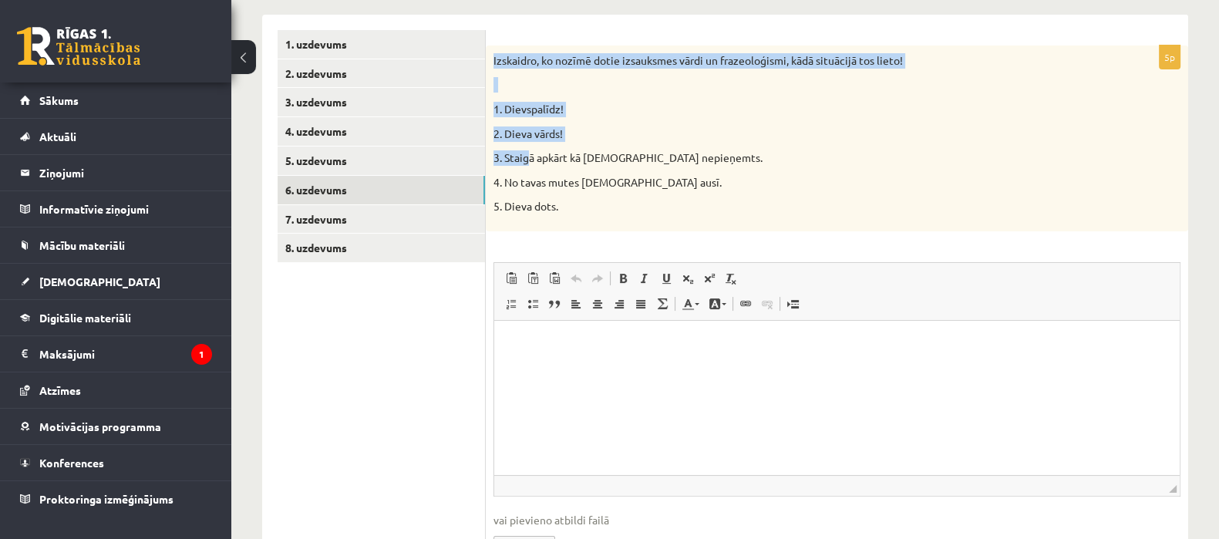
drag, startPoint x: 494, startPoint y: 56, endPoint x: 532, endPoint y: 155, distance: 106.4
click at [532, 154] on div "Izskaidro, ko nozīmē dotie izsauksmes vārdi un frazeoloģismi, kādā situācijā to…" at bounding box center [837, 138] width 702 height 186
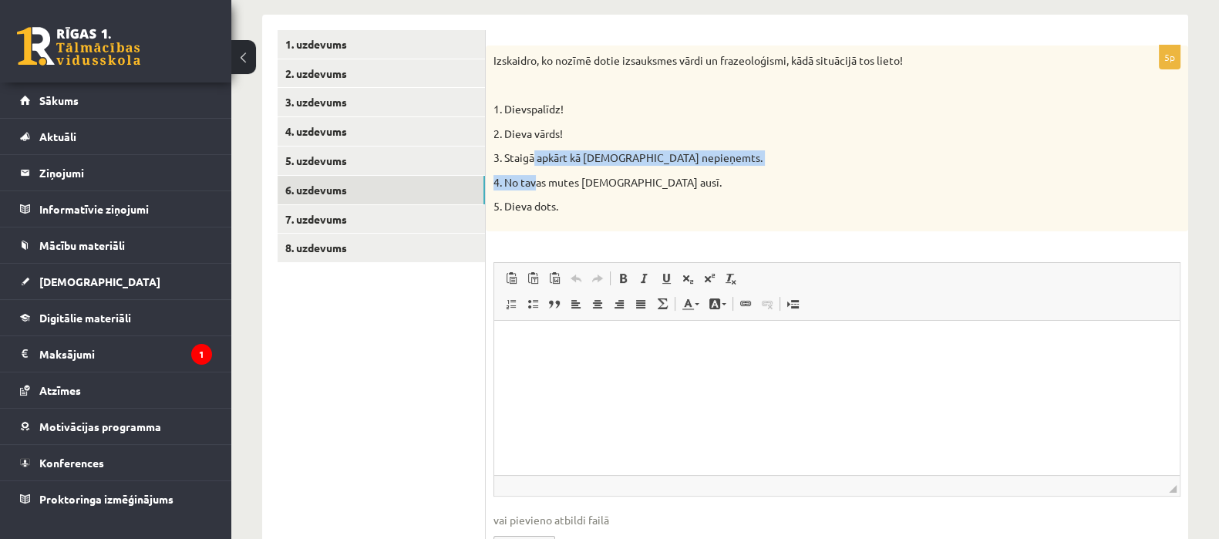
drag, startPoint x: 532, startPoint y: 155, endPoint x: 537, endPoint y: 167, distance: 13.2
click at [537, 167] on div "Izskaidro, ko nozīmē dotie izsauksmes vārdi un frazeoloģismi, kādā situācijā to…" at bounding box center [837, 138] width 702 height 186
drag, startPoint x: 493, startPoint y: 56, endPoint x: 500, endPoint y: 75, distance: 20.5
click at [496, 69] on div "Izskaidro, ko nozīmē dotie izsauksmes vārdi un frazeoloģismi, kādā situācijā to…" at bounding box center [837, 138] width 702 height 186
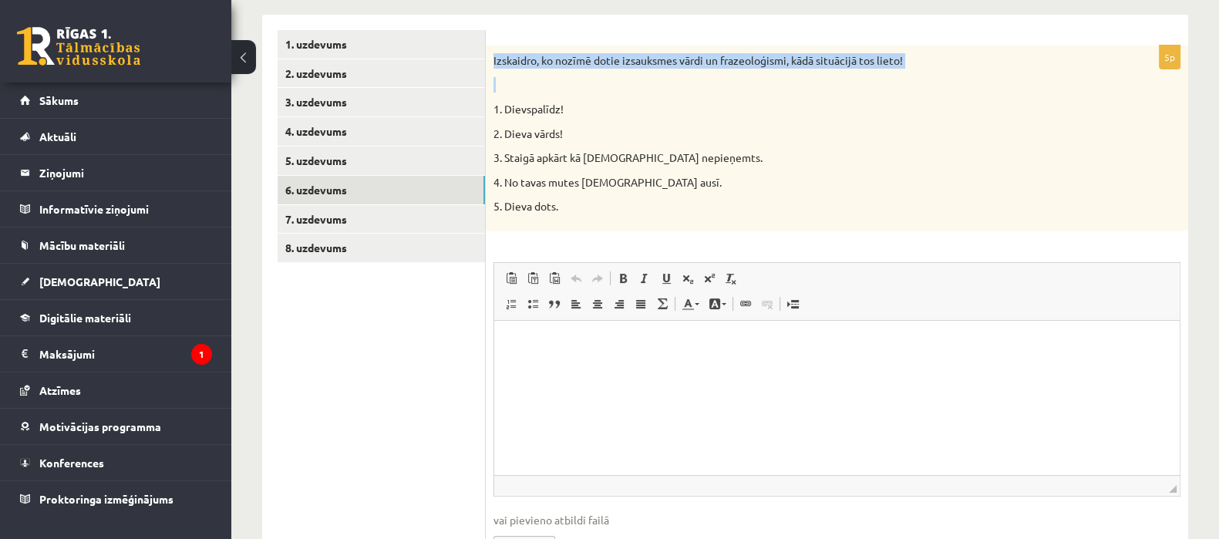
click at [524, 25] on div "5p Izskaidro, ko nozīmē dotie izsauksmes vārdi un frazeoloģismi, kādā situācijā…" at bounding box center [837, 307] width 702 height 584
click at [560, 81] on p at bounding box center [798, 84] width 610 height 15
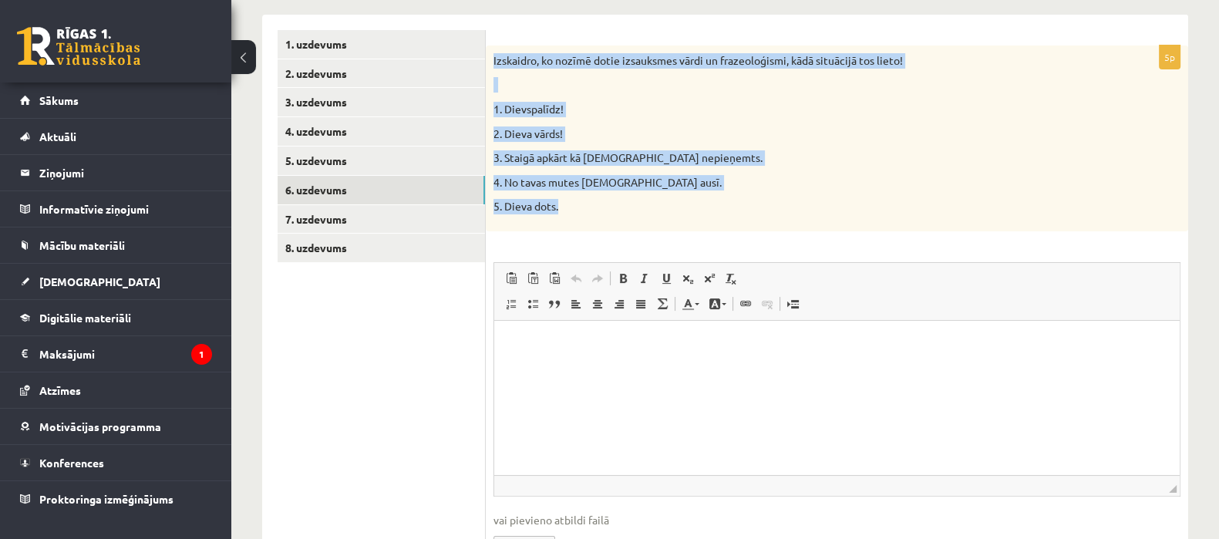
drag, startPoint x: 493, startPoint y: 63, endPoint x: 605, endPoint y: 196, distance: 173.0
click at [605, 196] on div "Izskaidro, ko nozīmē dotie izsauksmes vārdi un frazeoloģismi, kādā situācijā to…" at bounding box center [837, 138] width 702 height 186
copy div "Izskaidro, ko nozīmē dotie izsauksmes vārdi un frazeoloģismi, kādā situācijā to…"
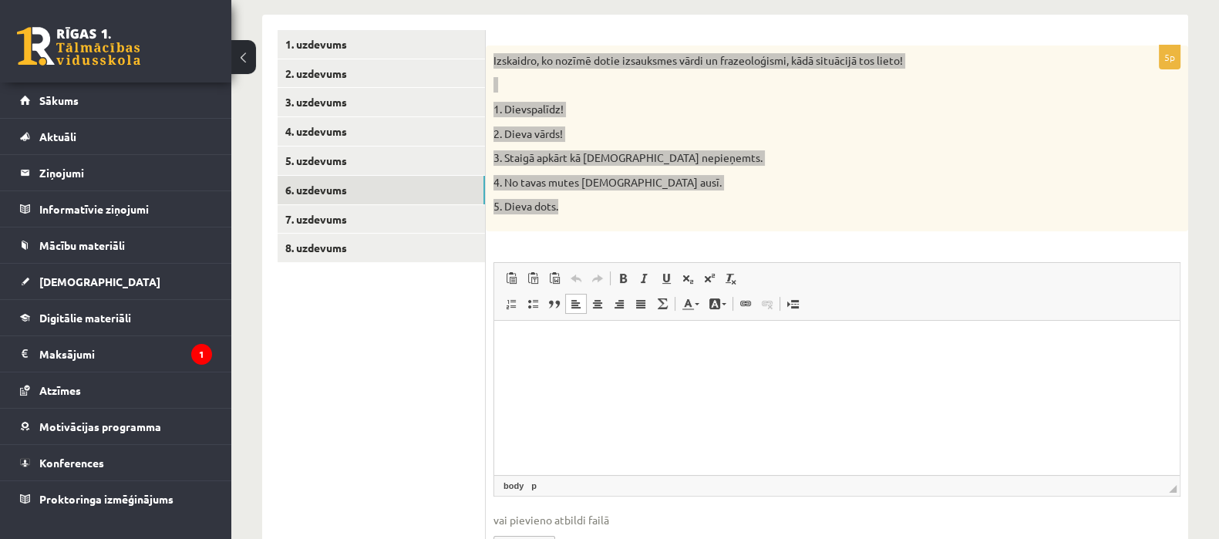
click at [635, 352] on p "Editor, wiswyg-editor-user-answer-47024963091000" at bounding box center [837, 344] width 655 height 16
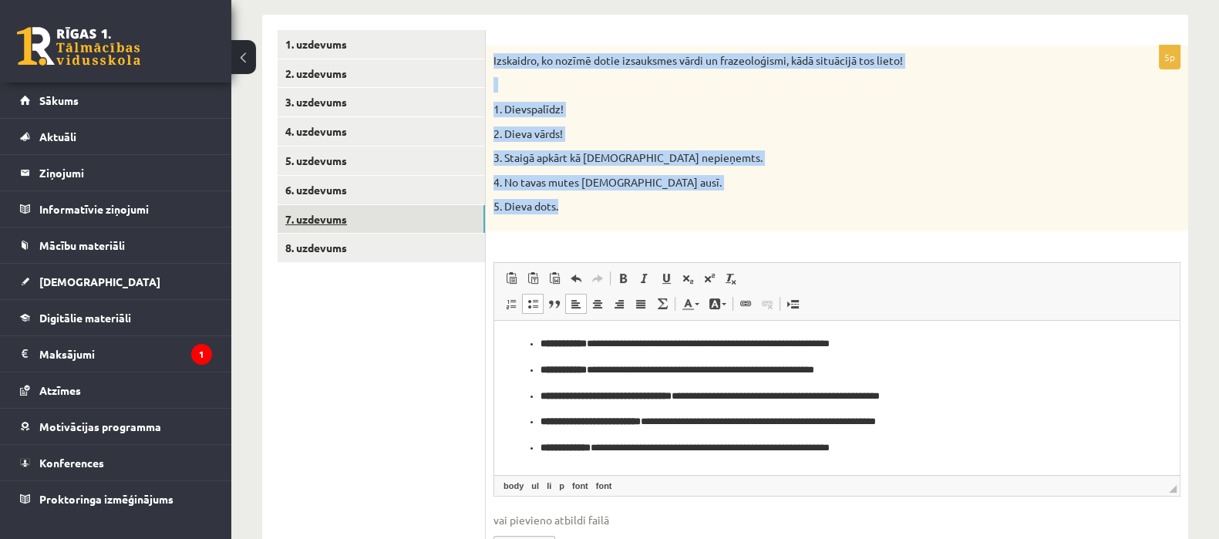
click at [369, 209] on link "7. uzdevums" at bounding box center [381, 219] width 207 height 29
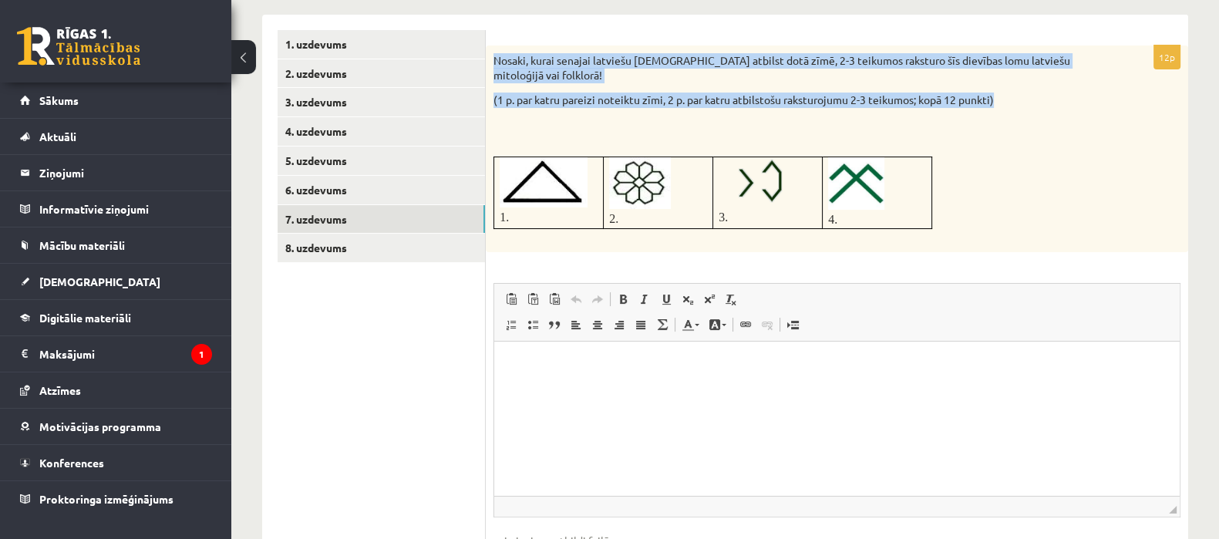
drag, startPoint x: 493, startPoint y: 51, endPoint x: 1001, endPoint y: 103, distance: 510.7
click at [1001, 103] on div "Nosaki, kurai senajai latviešu dievībai atbilst dotā zīmē, 2-3 teikumos rakstur…" at bounding box center [837, 148] width 702 height 207
copy div "Nosaki, kurai senajai latviešu dievībai atbilst dotā zīmē, 2-3 teikumos rakstur…"
click at [765, 177] on img at bounding box center [760, 182] width 83 height 50
click at [859, 206] on img at bounding box center [856, 183] width 56 height 52
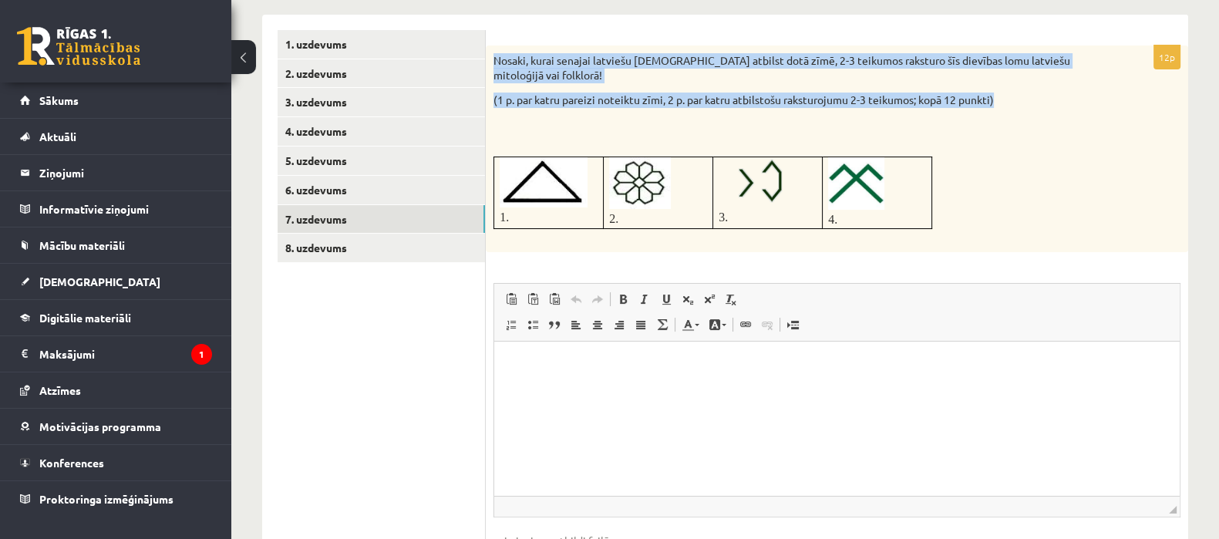
click at [853, 194] on img at bounding box center [856, 183] width 56 height 52
click at [847, 177] on img at bounding box center [856, 183] width 56 height 52
click at [864, 185] on img at bounding box center [856, 183] width 56 height 52
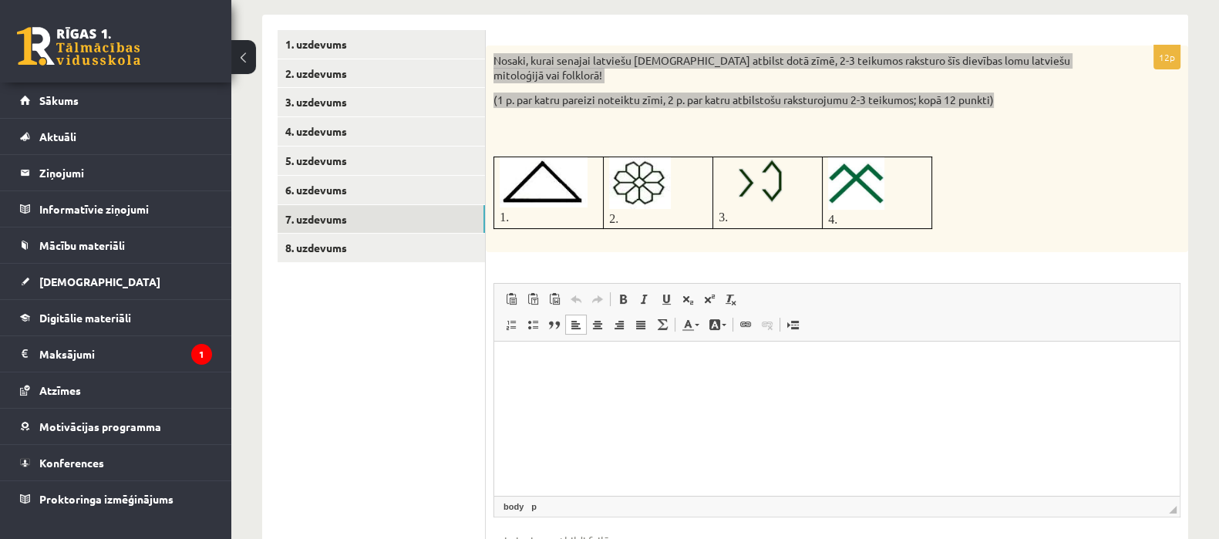
click at [687, 388] on html at bounding box center [836, 364] width 685 height 47
click at [507, 367] on html "******* *****" at bounding box center [836, 364] width 685 height 47
click at [614, 388] on html "********* *****" at bounding box center [836, 364] width 685 height 47
click at [539, 393] on p "**" at bounding box center [837, 390] width 655 height 16
click at [527, 414] on p "**" at bounding box center [837, 417] width 655 height 16
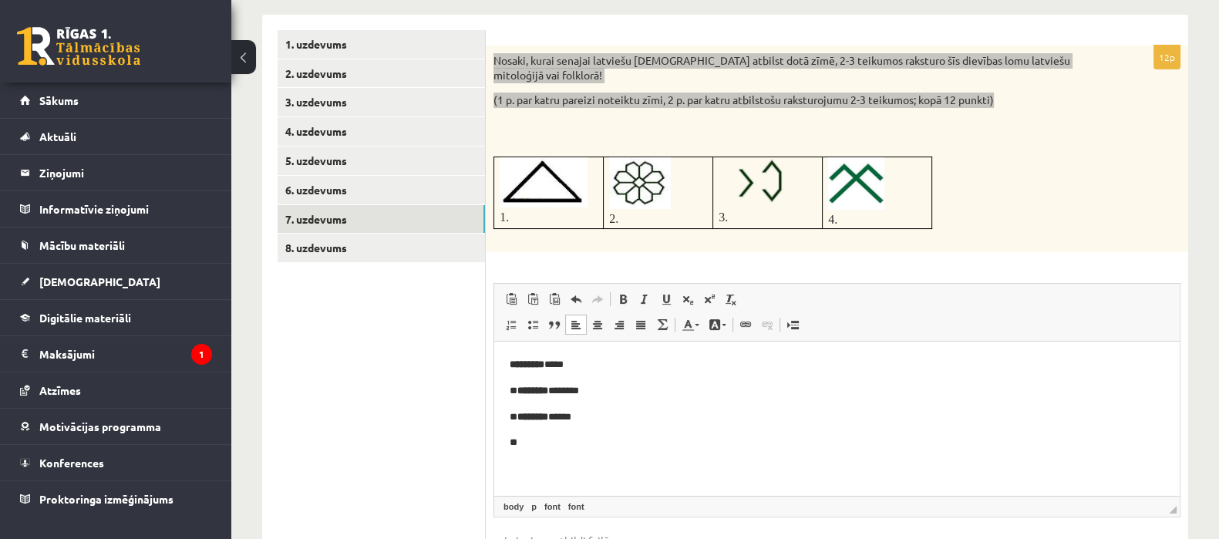
click at [527, 448] on p "**" at bounding box center [837, 442] width 655 height 16
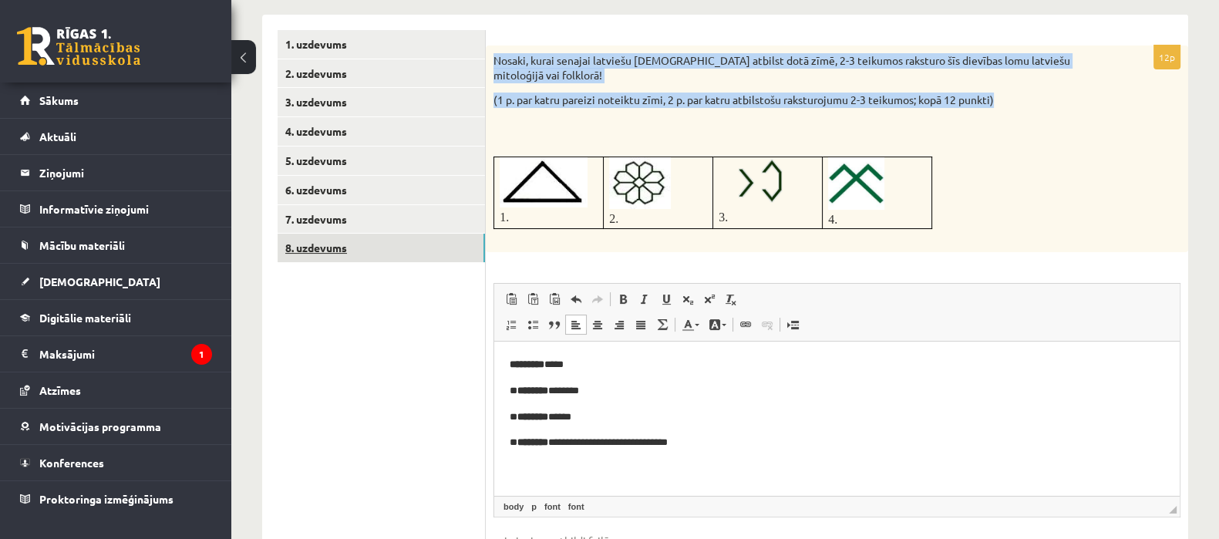
click at [453, 254] on link "8. uzdevums" at bounding box center [381, 248] width 207 height 29
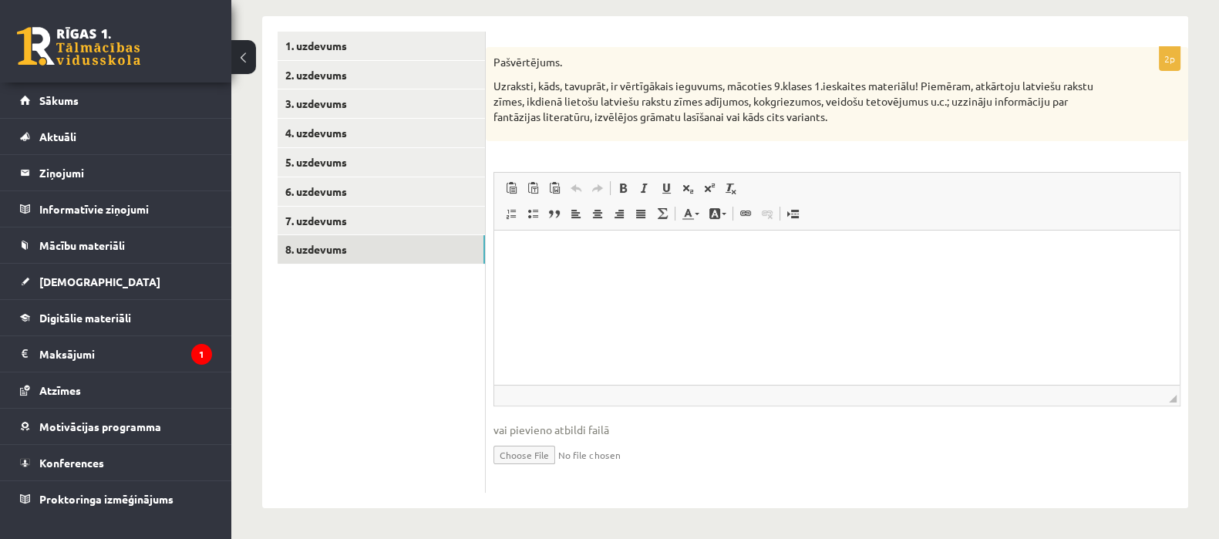
drag, startPoint x: 496, startPoint y: 61, endPoint x: 832, endPoint y: 129, distance: 343.0
click at [832, 129] on div "Pašvērtējums. Uzraksti, kāds, tavuprāt, ir vērtīgākais ieguvums, mācoties 9.kla…" at bounding box center [837, 94] width 702 height 94
copy div "Pašvērtējums. Uzraksti, kāds, tavuprāt, ir vērtīgākais ieguvums, mācoties 9.kla…"
click at [660, 278] on html at bounding box center [836, 254] width 685 height 47
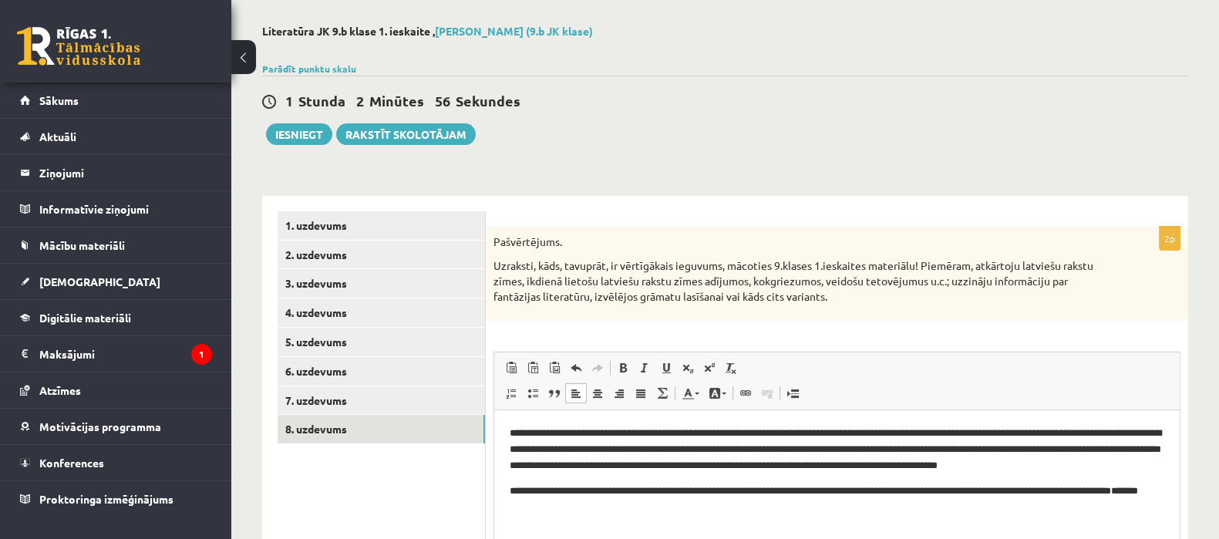
scroll to position [64, 0]
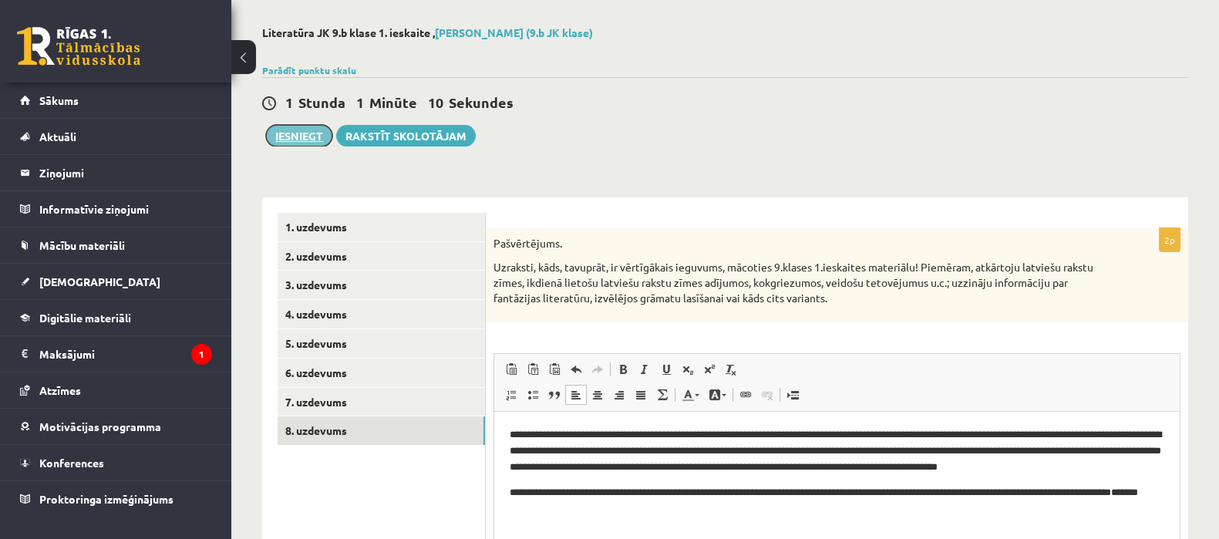
click at [283, 136] on button "Iesniegt" at bounding box center [299, 136] width 66 height 22
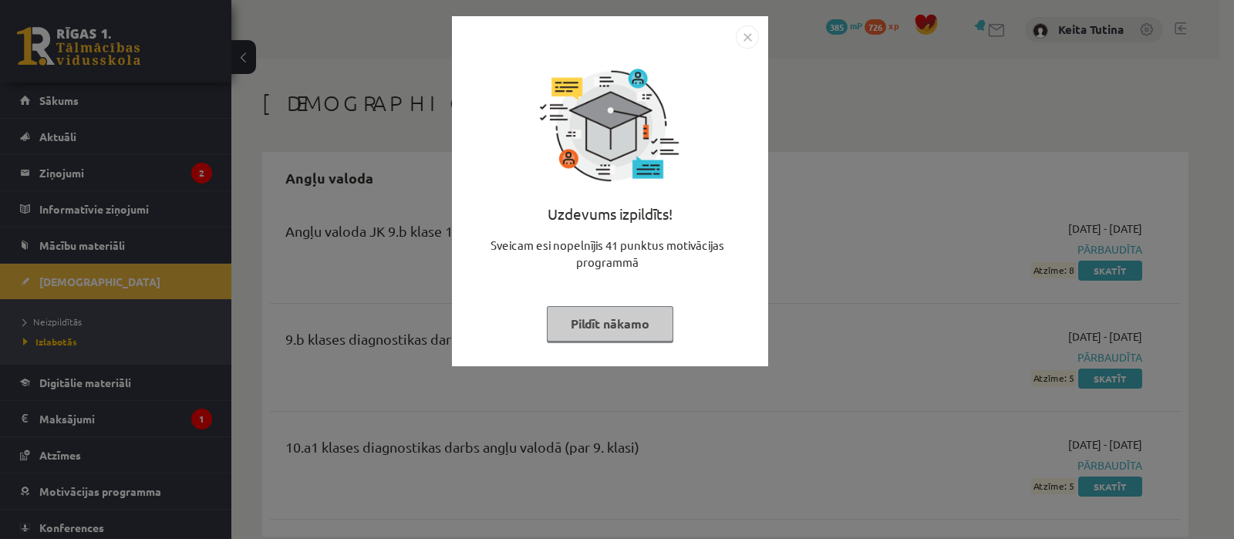
click at [647, 325] on button "Pildīt nākamo" at bounding box center [610, 323] width 126 height 35
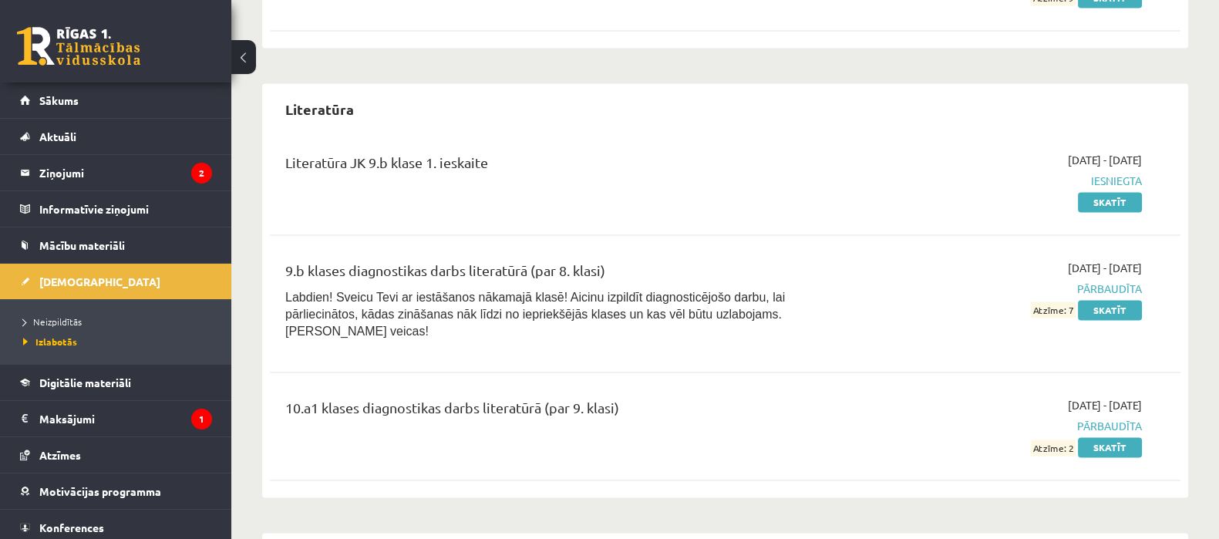
scroll to position [2890, 0]
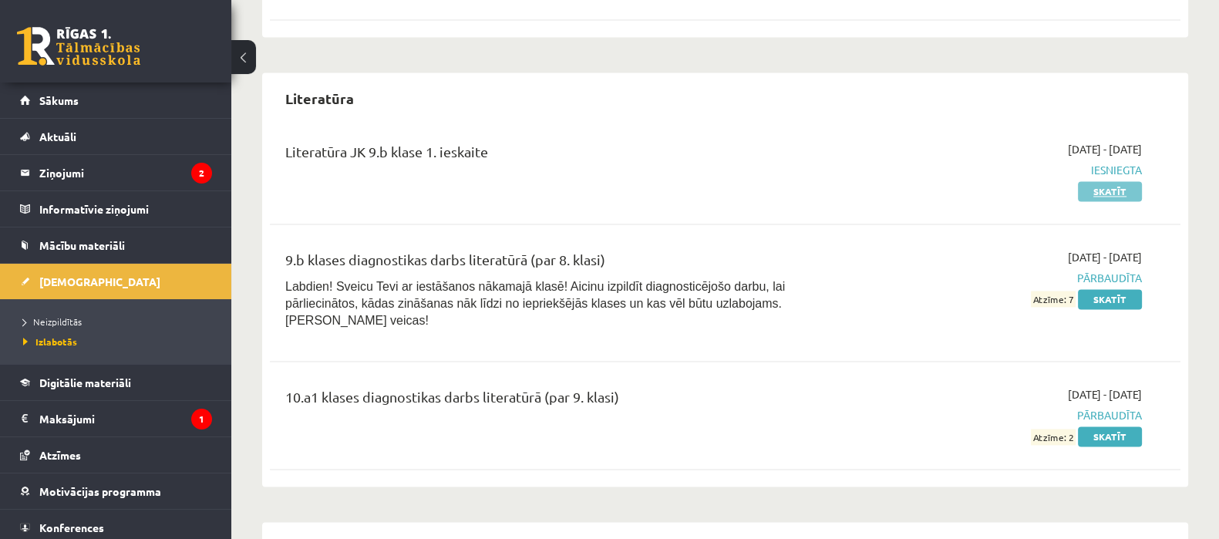
click at [1091, 200] on link "Skatīt" at bounding box center [1110, 191] width 64 height 20
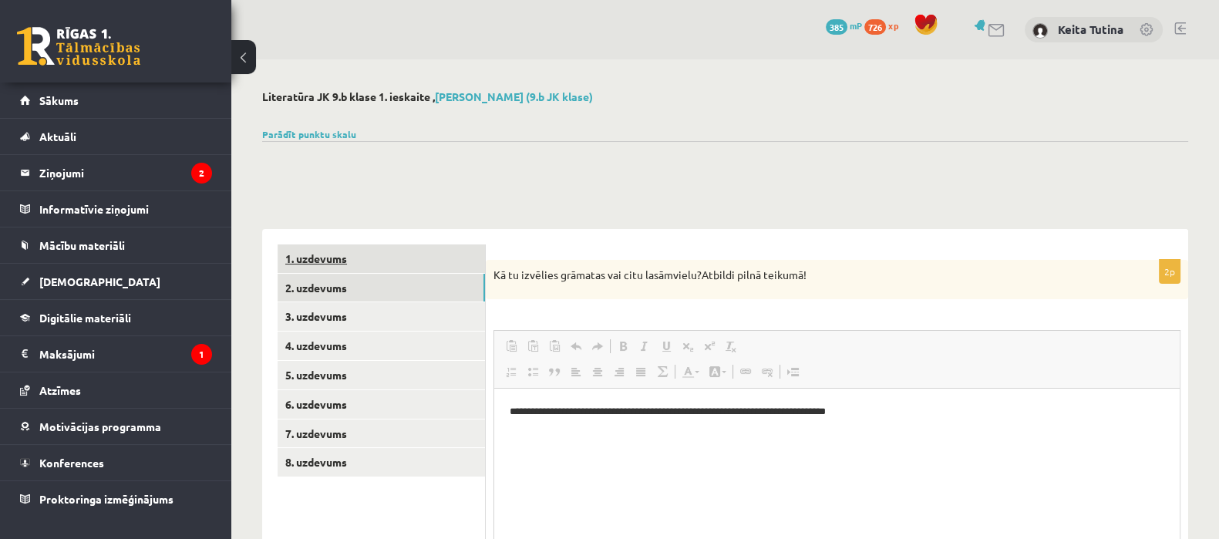
click at [368, 263] on link "1. uzdevums" at bounding box center [381, 258] width 207 height 29
click at [128, 104] on link "Sākums" at bounding box center [116, 100] width 192 height 35
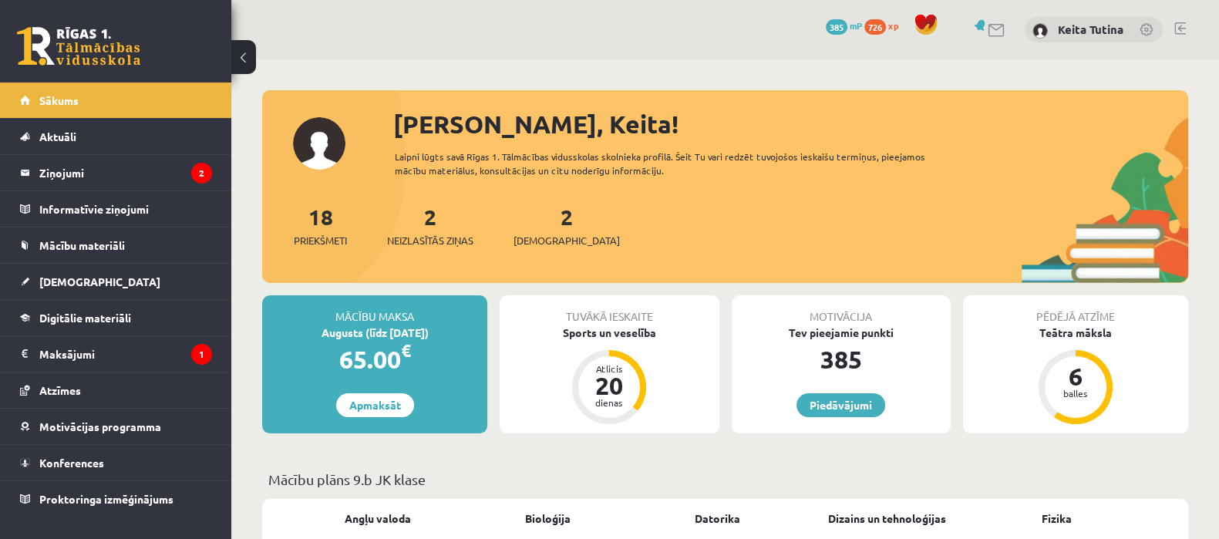
drag, startPoint x: 429, startPoint y: 217, endPoint x: 426, endPoint y: 197, distance: 20.4
click at [426, 197] on div "[PERSON_NAME], Keita! Laipni lūgts savā Rīgas 1. Tālmācības vidusskolas skolnie…" at bounding box center [725, 194] width 926 height 177
click at [437, 218] on link "2 Neizlasītās ziņas" at bounding box center [430, 225] width 86 height 45
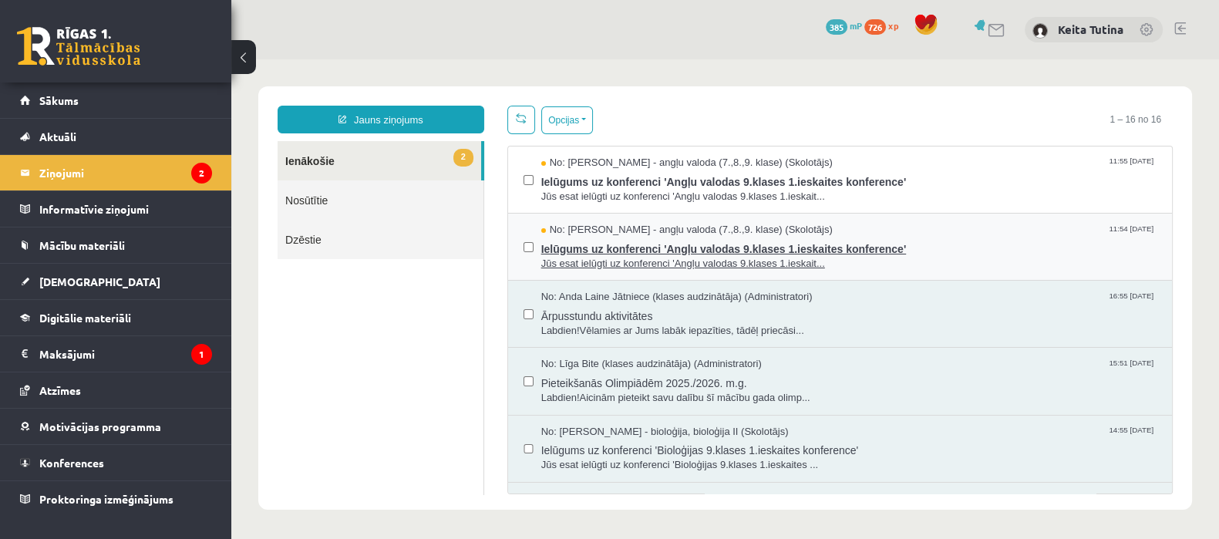
click at [660, 252] on span "Ielūgums uz konferenci 'Angļu valodas 9.klases 1.ieskaites konference'" at bounding box center [848, 246] width 615 height 19
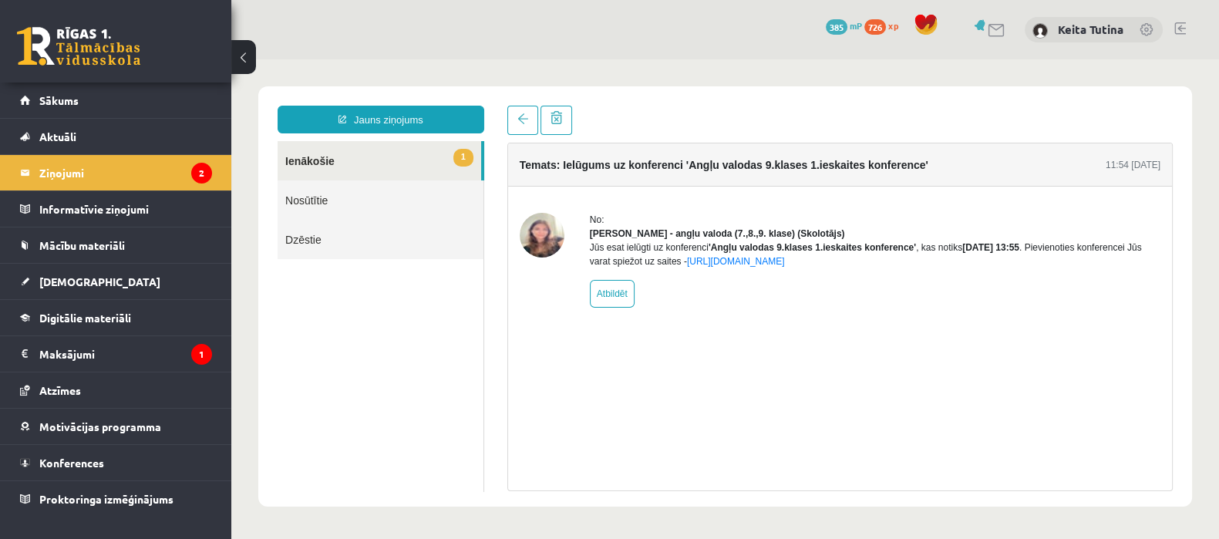
click at [413, 153] on link "1 Ienākošie" at bounding box center [380, 160] width 204 height 39
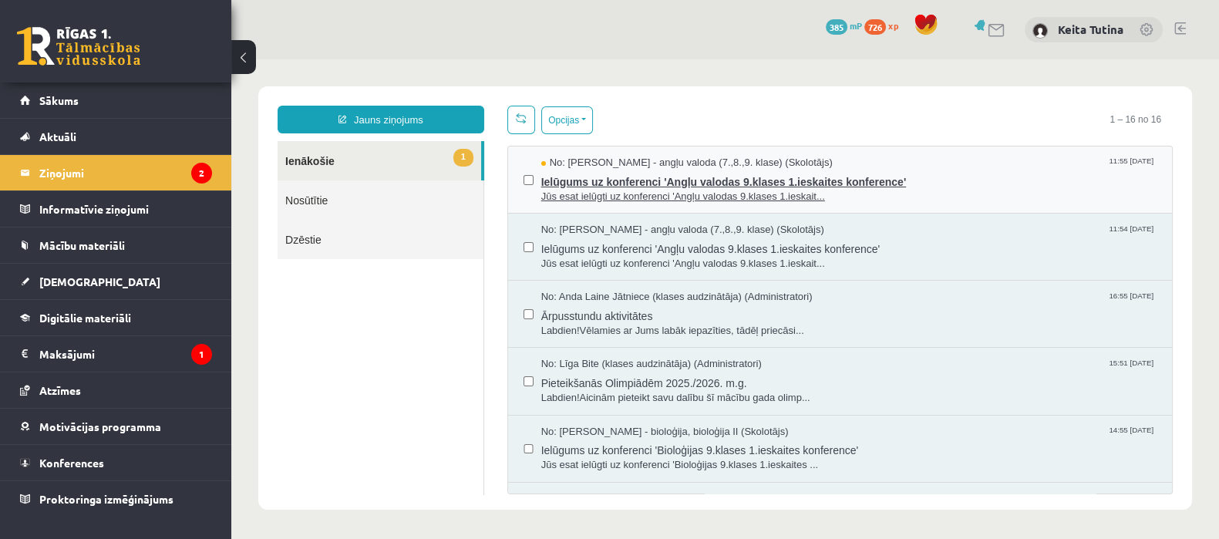
click at [652, 171] on span "Ielūgums uz konferenci 'Angļu valodas 9.klases 1.ieskaites konference'" at bounding box center [848, 179] width 615 height 19
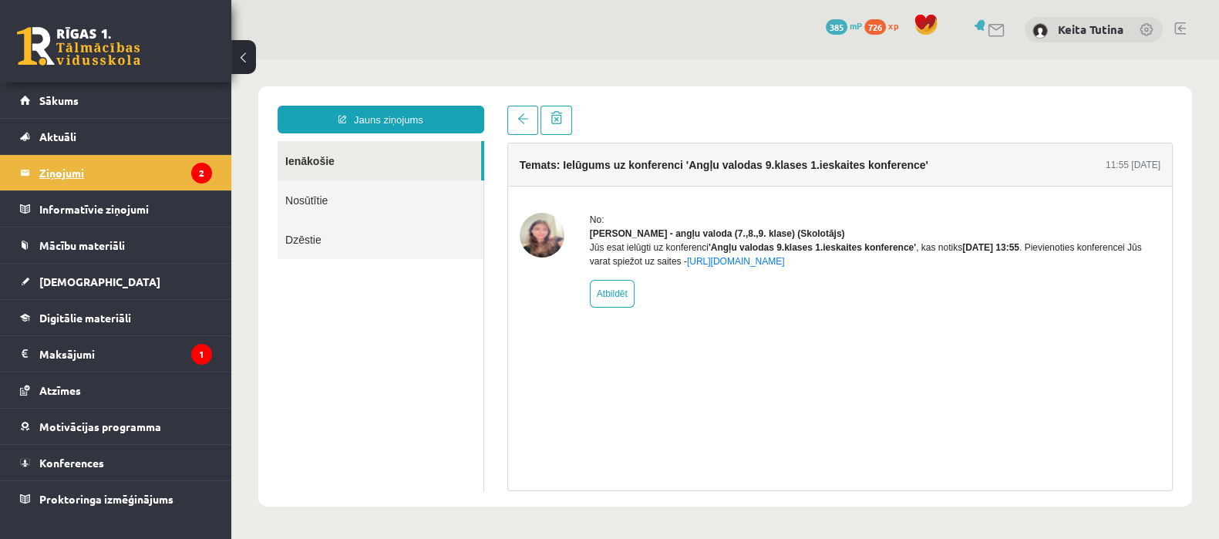
click at [161, 176] on legend "Ziņojumi 2" at bounding box center [125, 172] width 173 height 35
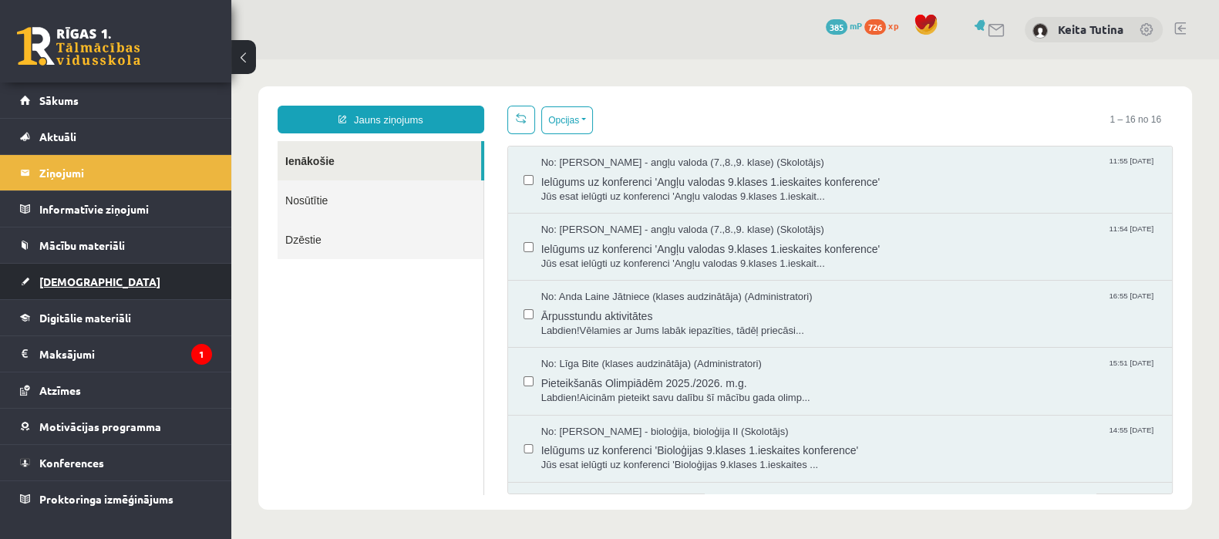
click at [66, 287] on link "[DEMOGRAPHIC_DATA]" at bounding box center [116, 281] width 192 height 35
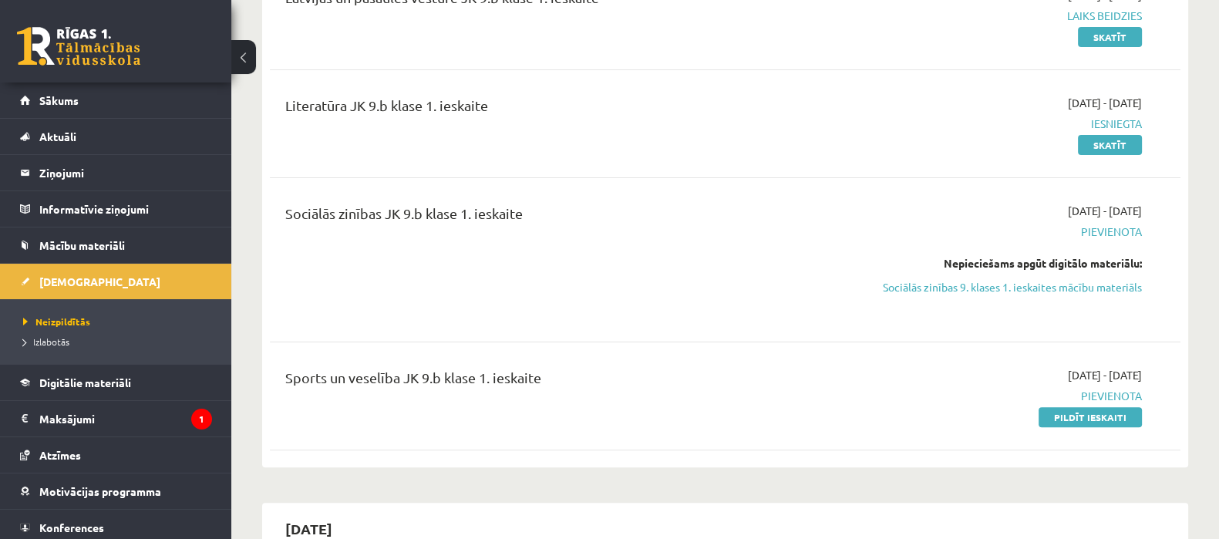
scroll to position [509, 0]
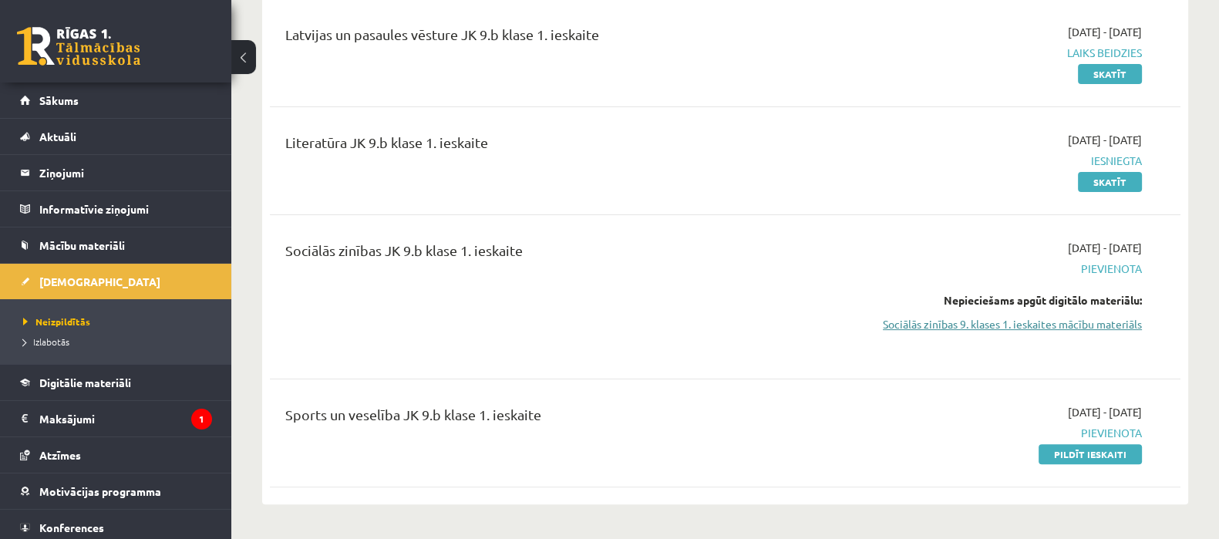
click at [1032, 325] on link "Sociālās zinības 9. klases 1. ieskaites mācību materiāls" at bounding box center [1007, 324] width 270 height 16
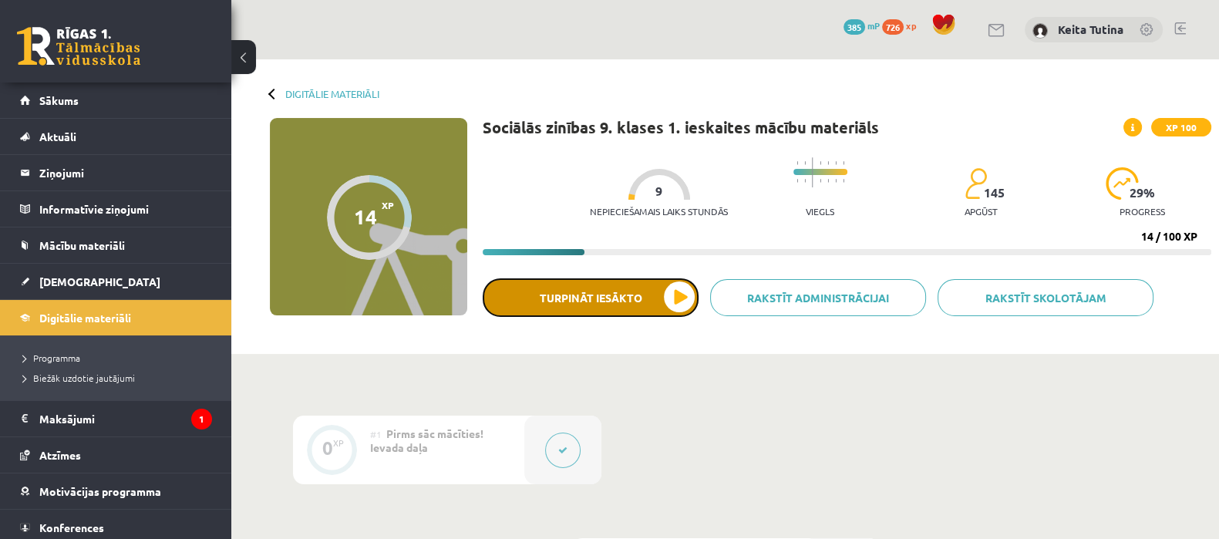
click at [586, 288] on button "Turpināt iesākto" at bounding box center [591, 297] width 216 height 39
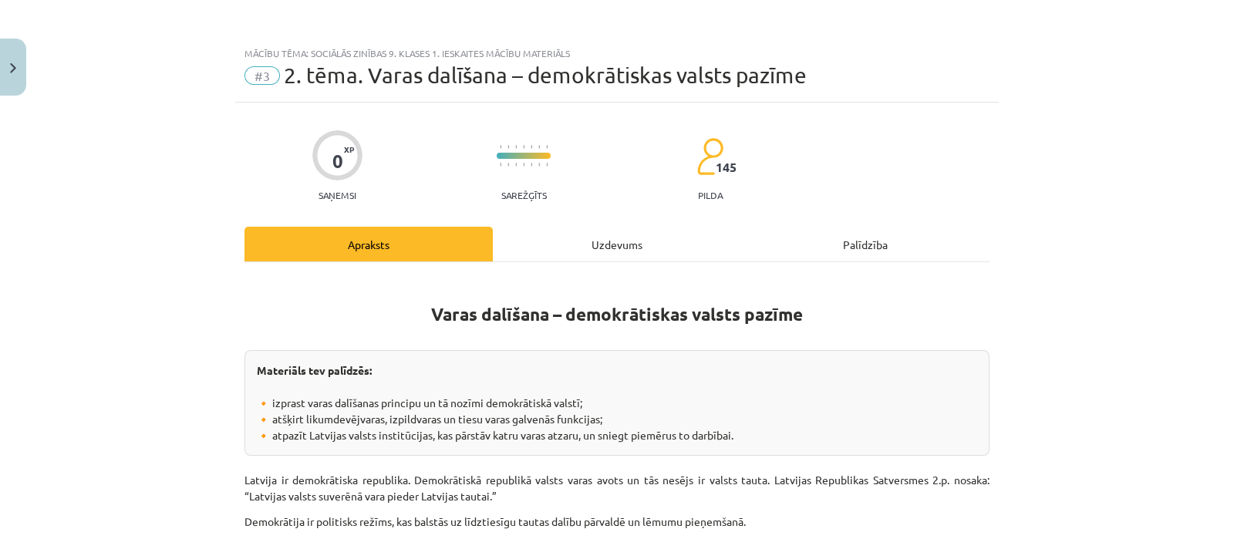
click at [579, 255] on div "Uzdevums" at bounding box center [617, 244] width 248 height 35
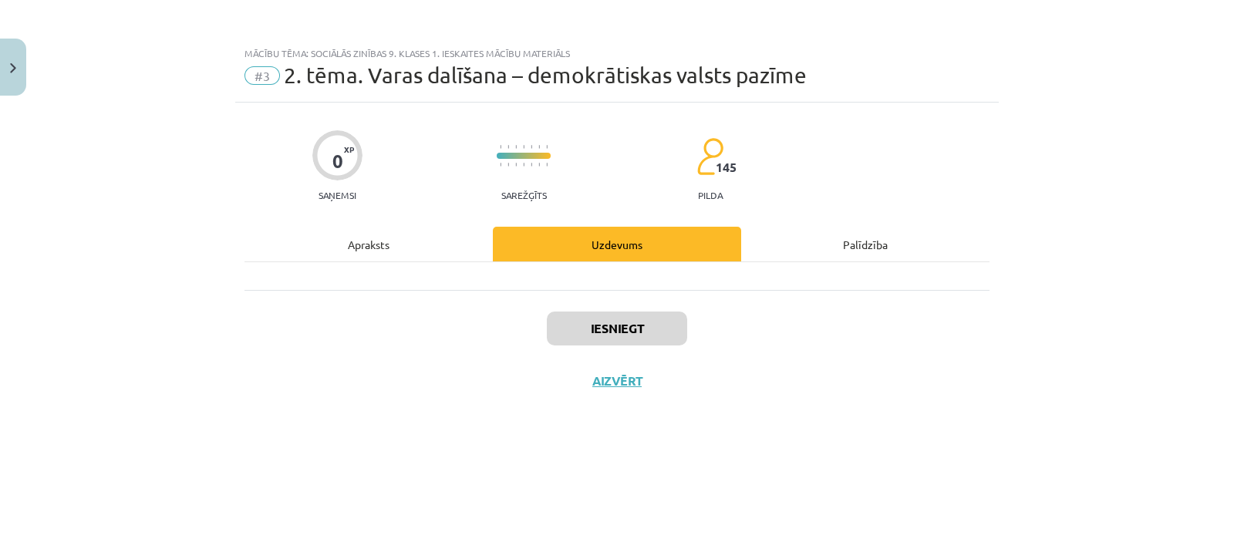
click at [618, 310] on div "Iesniegt Aizvērt" at bounding box center [616, 344] width 745 height 108
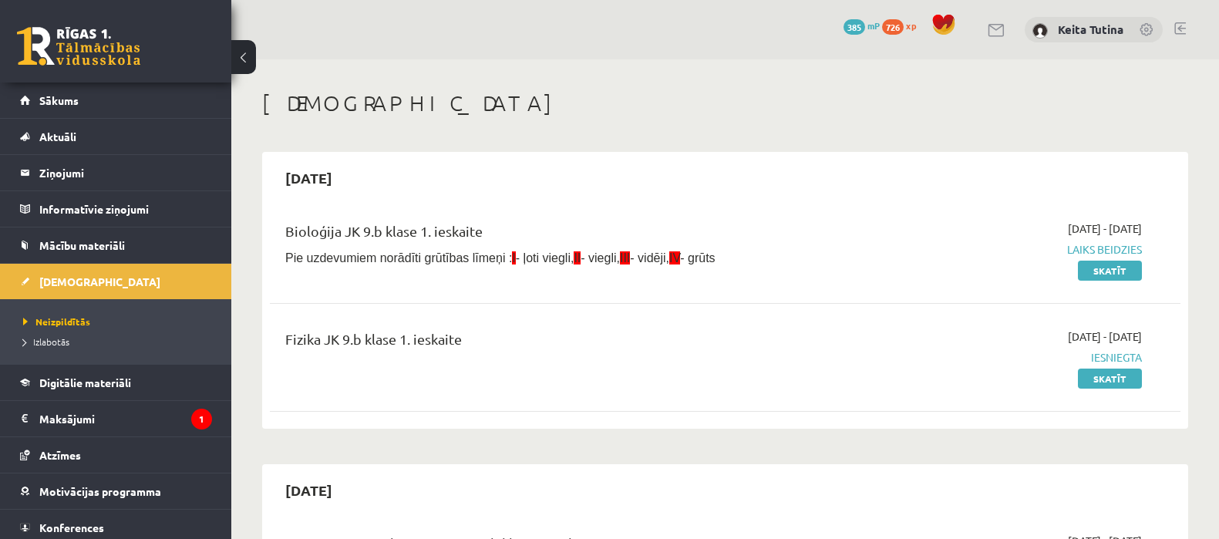
scroll to position [509, 0]
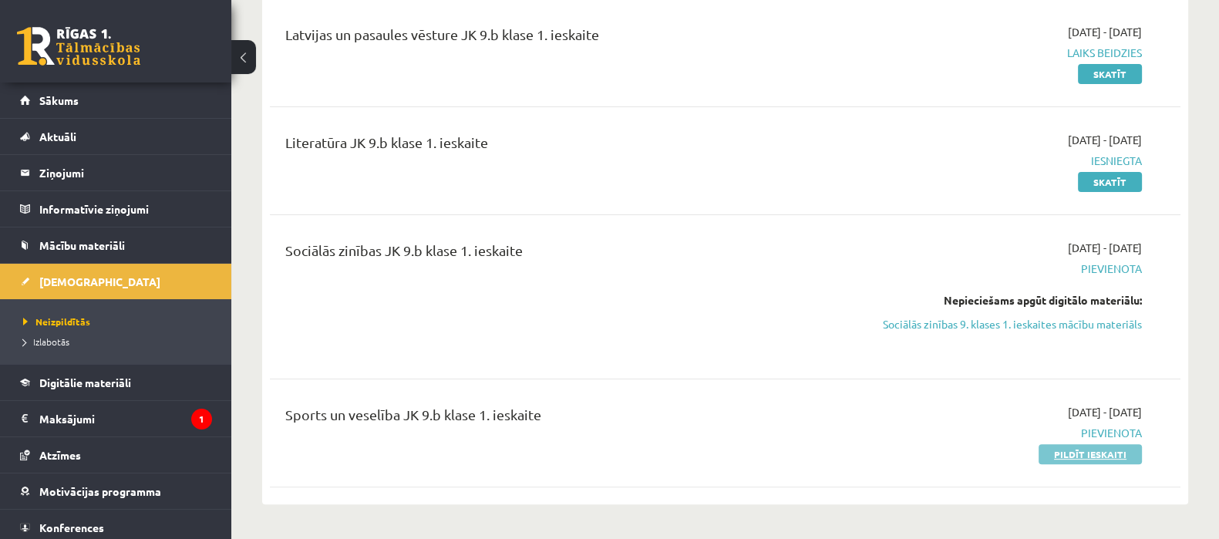
click at [1072, 456] on link "Pildīt ieskaiti" at bounding box center [1090, 454] width 103 height 20
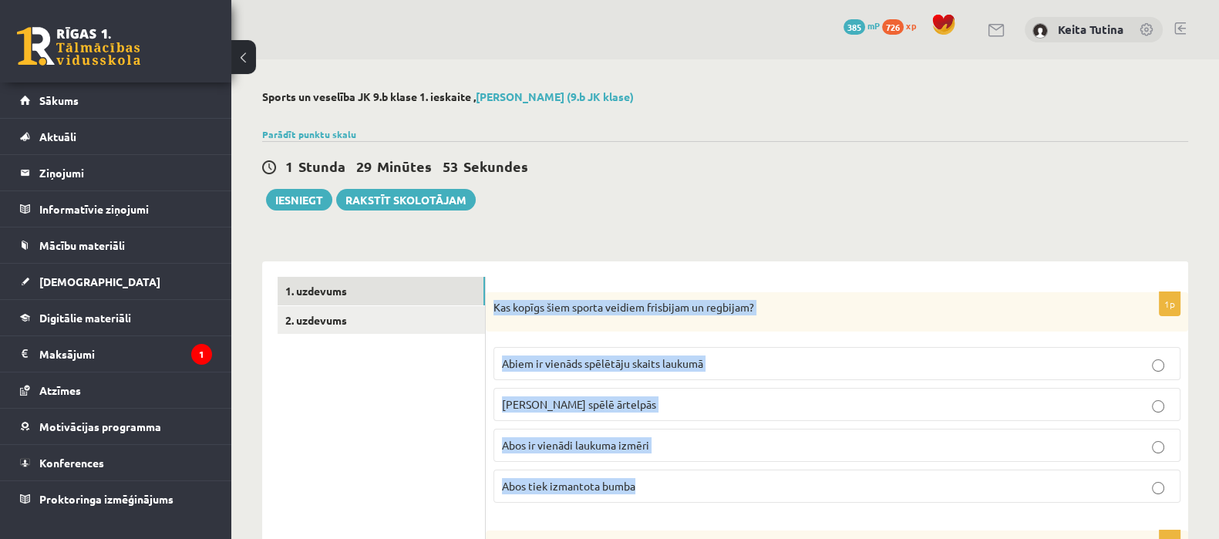
drag, startPoint x: 497, startPoint y: 310, endPoint x: 688, endPoint y: 470, distance: 249.1
click at [688, 470] on div "1p Kas kopīgs šiem sporta veidiem frisbijam un regbijam? Abiem ir vienāds spēlē…" at bounding box center [837, 404] width 702 height 224
click at [647, 409] on p "[PERSON_NAME] spēlē ārtelpās" at bounding box center [837, 404] width 670 height 16
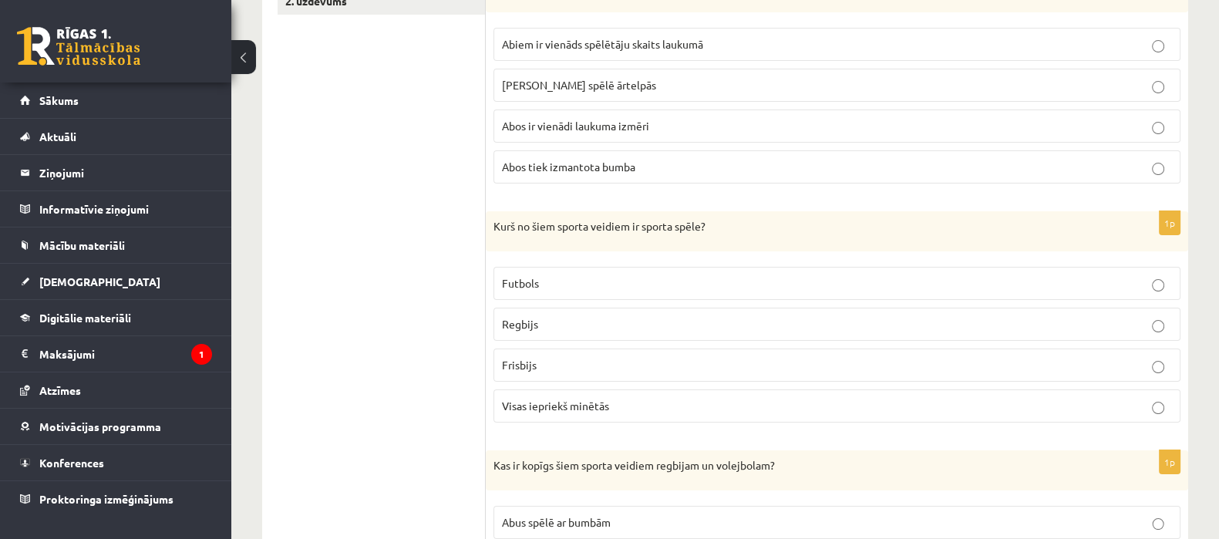
scroll to position [334, 0]
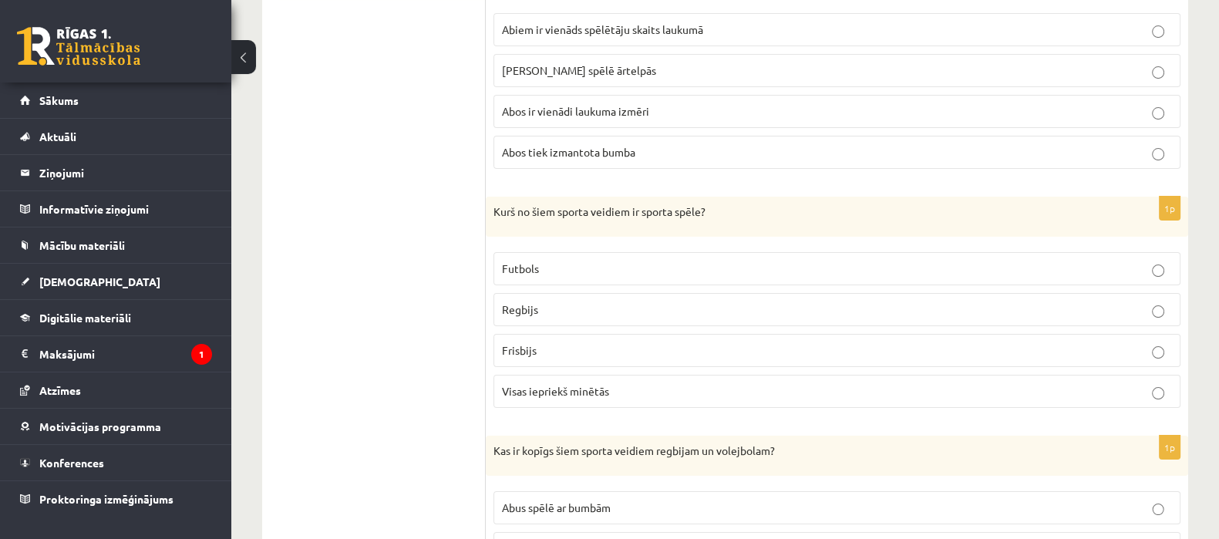
click at [736, 396] on p "Visas iepriekš minētās" at bounding box center [837, 391] width 670 height 16
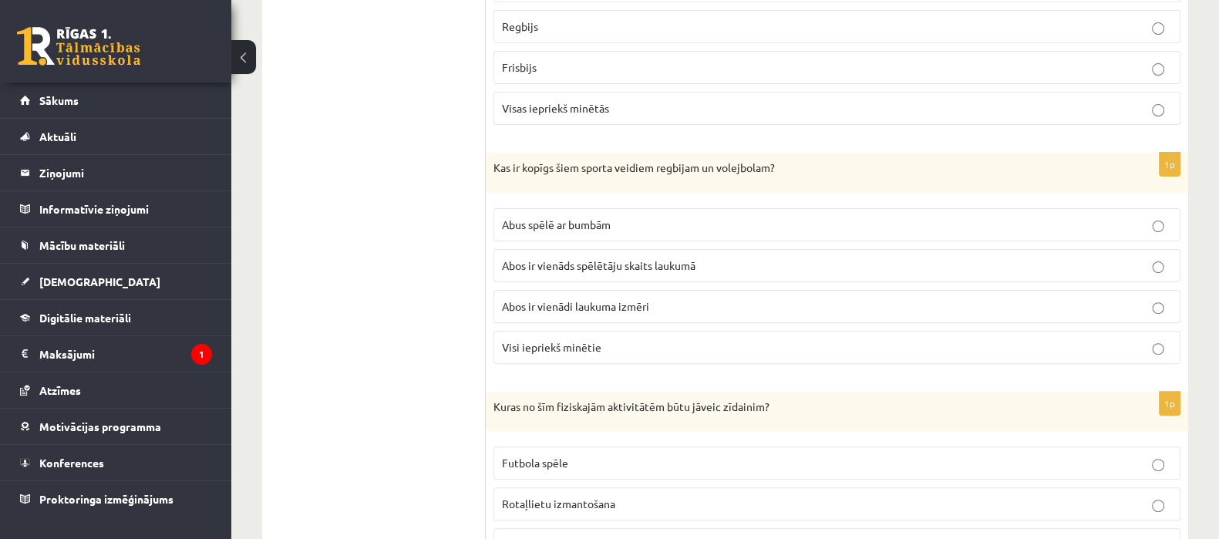
scroll to position [628, 0]
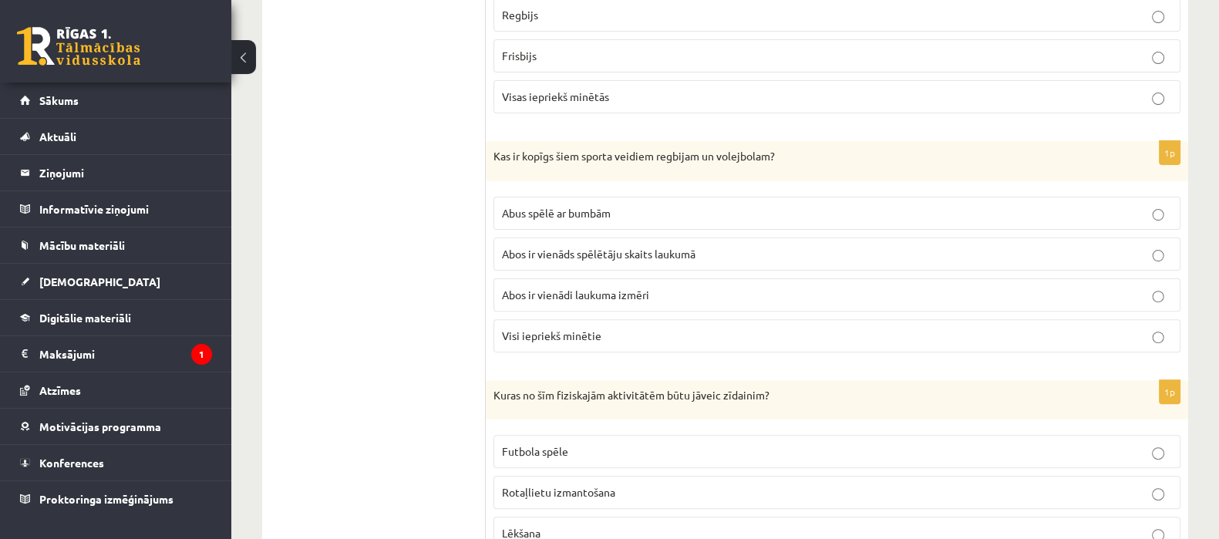
drag, startPoint x: 483, startPoint y: 150, endPoint x: 521, endPoint y: 170, distance: 42.8
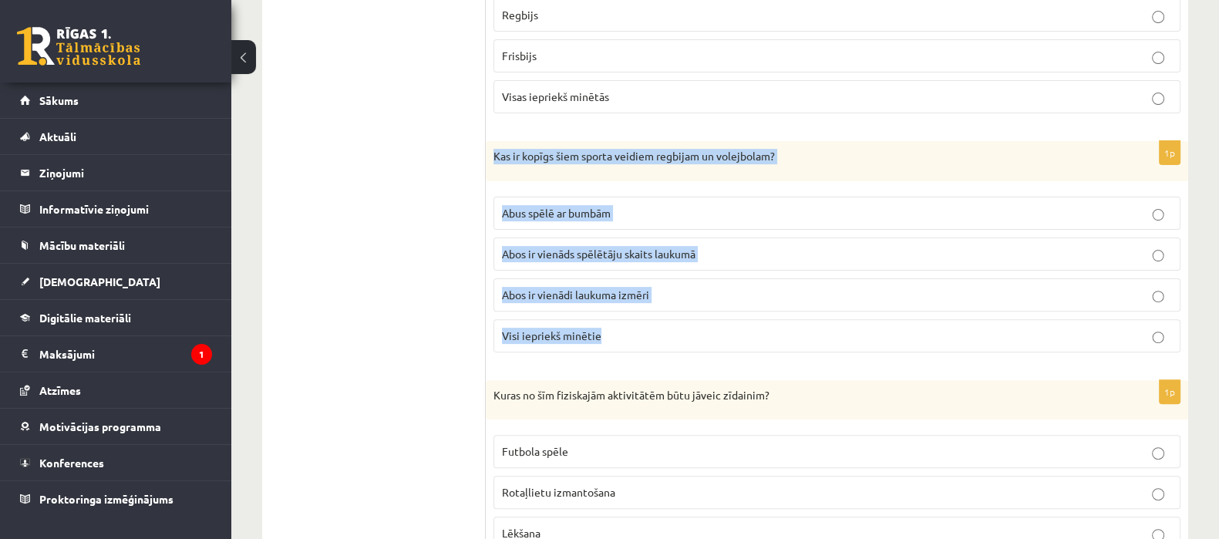
drag, startPoint x: 491, startPoint y: 152, endPoint x: 618, endPoint y: 318, distance: 209.6
click at [618, 318] on div "1p Kas ir kopīgs šiem sporta veidiem regbijam un volejbolam? Abus spēlē ar bumb…" at bounding box center [837, 253] width 702 height 224
copy div "Kas ir kopīgs šiem sporta veidiem regbijam un volejbolam? Abus spēlē ar bumbām …"
click at [631, 216] on p "Abus spēlē ar bumbām" at bounding box center [837, 213] width 670 height 16
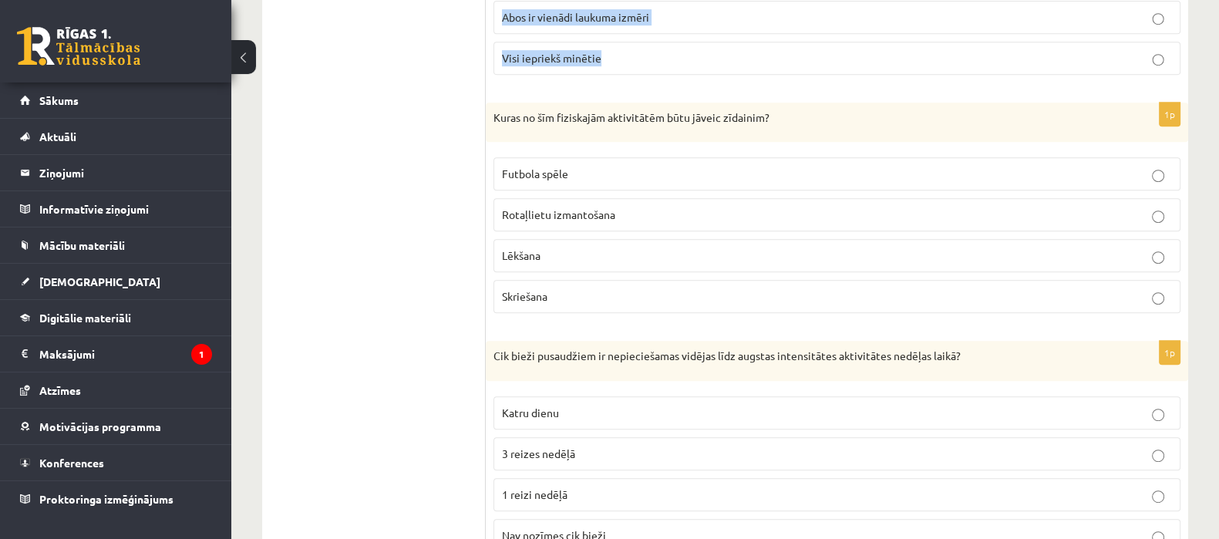
scroll to position [913, 0]
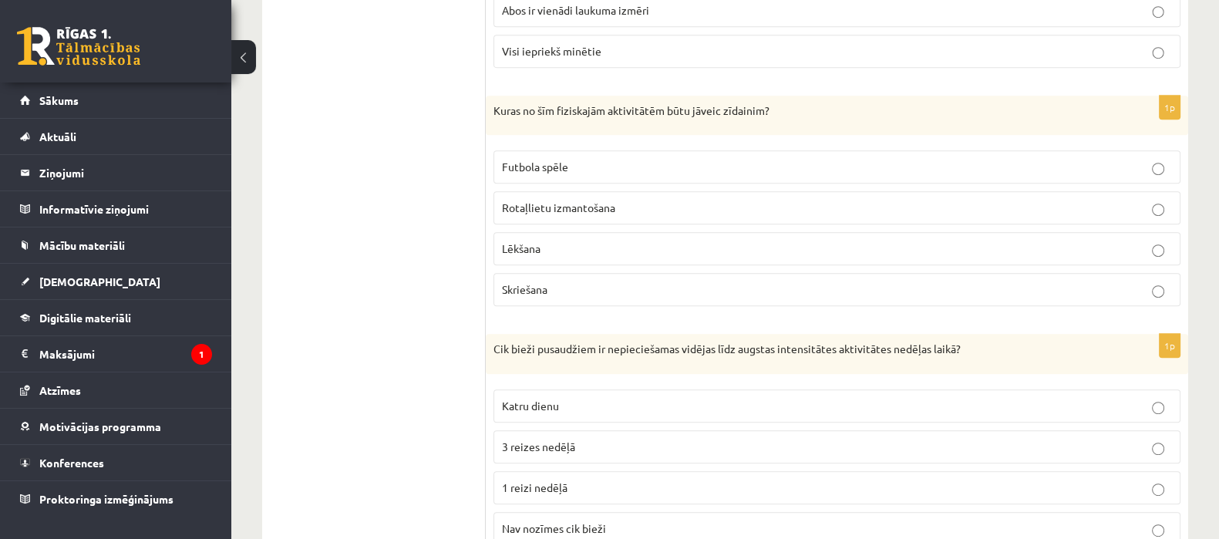
click at [1170, 210] on p "Rotaļlietu izmantošana" at bounding box center [837, 208] width 670 height 16
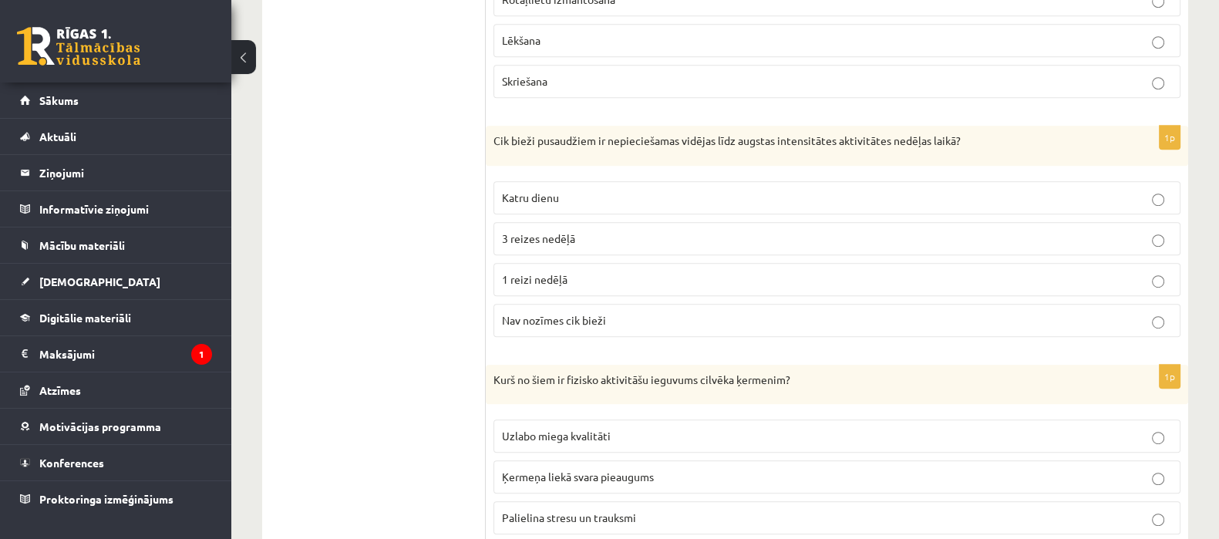
scroll to position [1134, 0]
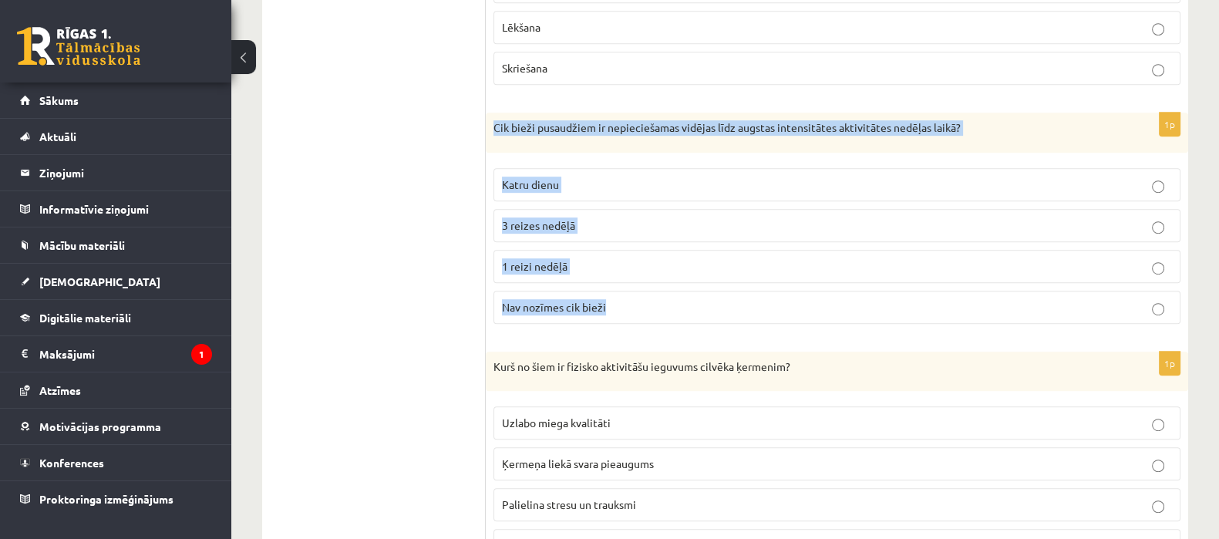
drag, startPoint x: 490, startPoint y: 117, endPoint x: 657, endPoint y: 317, distance: 260.0
click at [657, 317] on div "1p Cik bieži pusaudžiem ir nepieciešamas vidējas līdz augstas intensitātes akti…" at bounding box center [837, 225] width 702 height 224
copy div "Cik bieži pusaudžiem ir nepieciešamas vidējas līdz augstas intensitātes aktivit…"
click at [898, 226] on p "3 reizes nedēļā" at bounding box center [837, 225] width 670 height 16
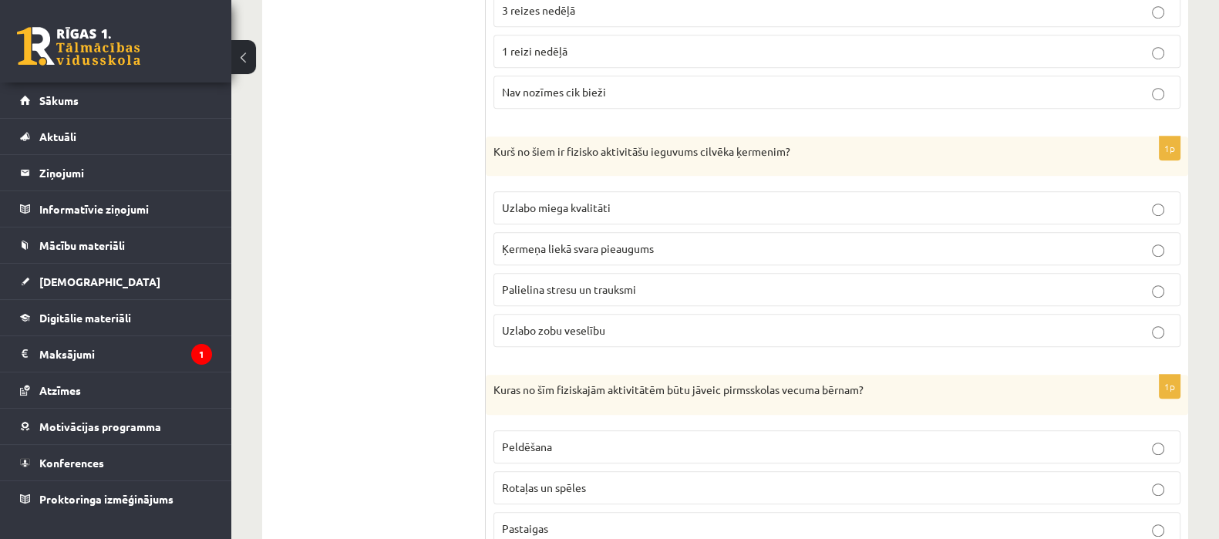
scroll to position [1352, 0]
click at [583, 205] on p "Uzlabo miega kvalitāti" at bounding box center [837, 205] width 670 height 16
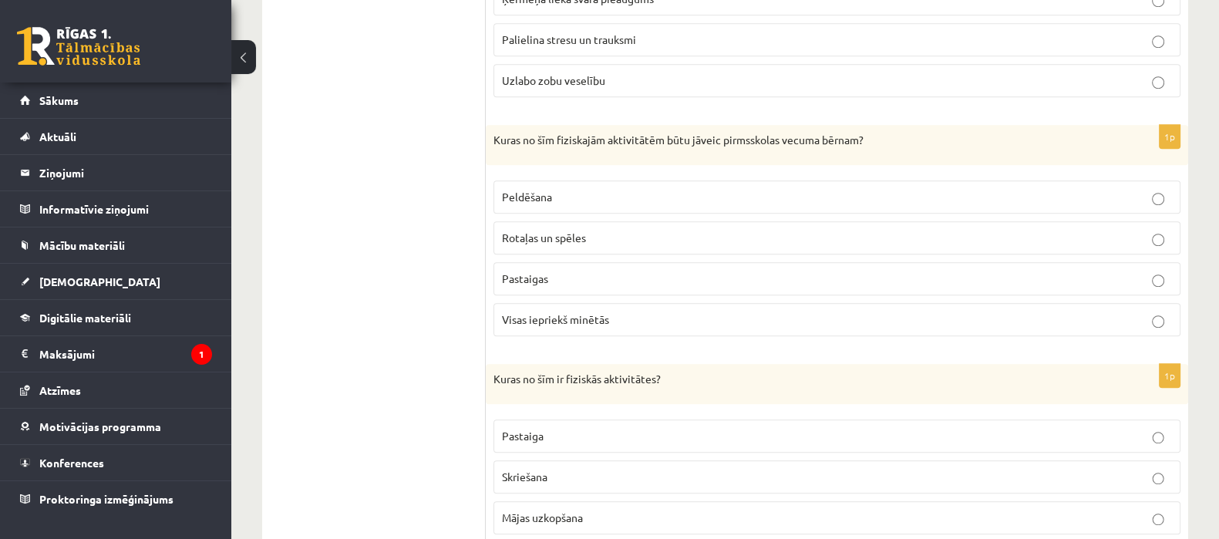
scroll to position [1603, 0]
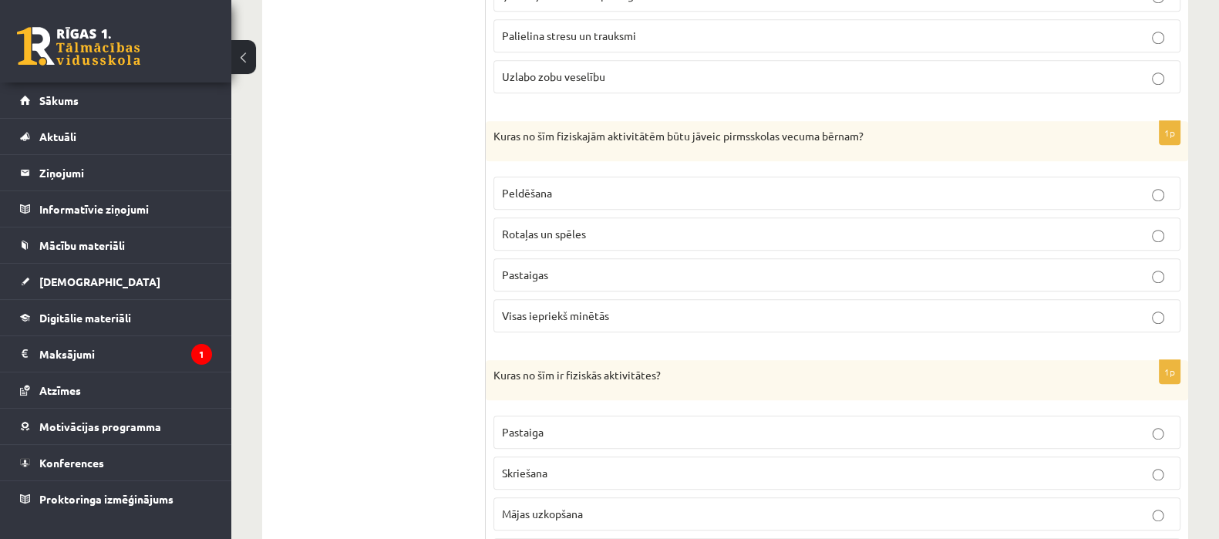
click at [599, 233] on p "Rotaļas un spēles" at bounding box center [837, 234] width 670 height 16
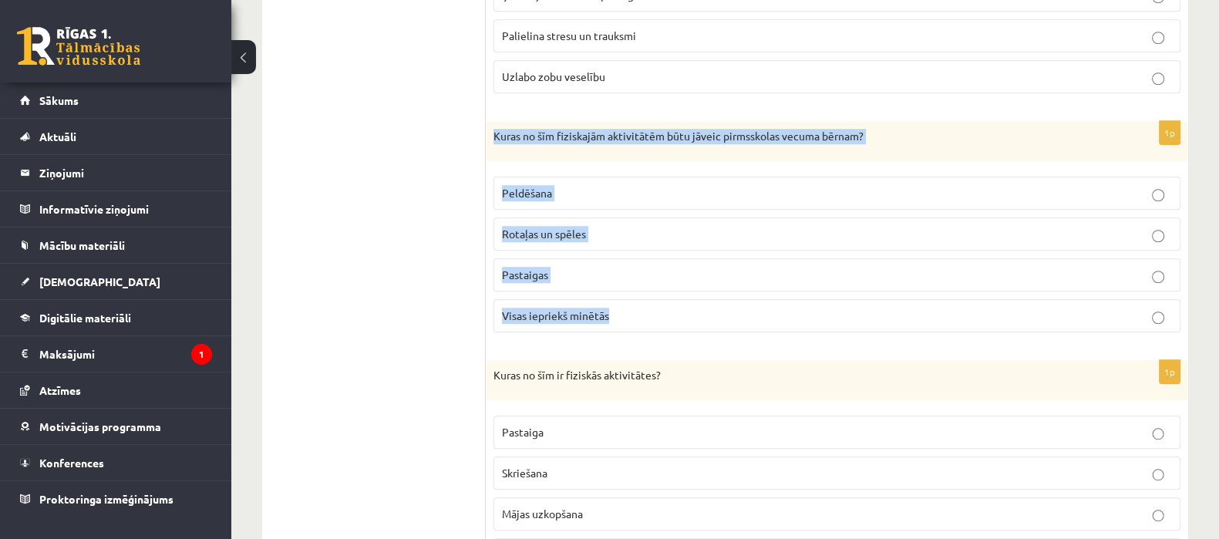
drag, startPoint x: 493, startPoint y: 126, endPoint x: 618, endPoint y: 296, distance: 210.8
click at [618, 296] on div "1p Kuras no šīm fiziskajām aktivitātēm būtu jāveic pirmsskolas vecuma bērnam? P…" at bounding box center [837, 233] width 702 height 224
copy div "Kuras no šīm fiziskajām aktivitātēm būtu jāveic pirmsskolas vecuma bērnam? Peld…"
click at [655, 311] on p "Visas iepriekš minētās" at bounding box center [837, 316] width 670 height 16
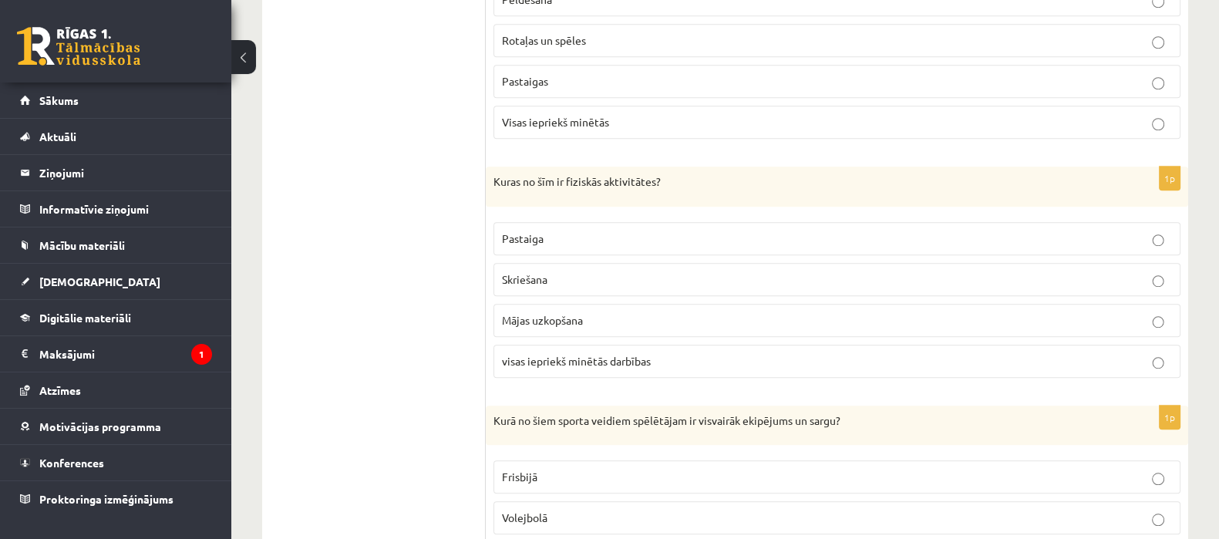
scroll to position [1814, 0]
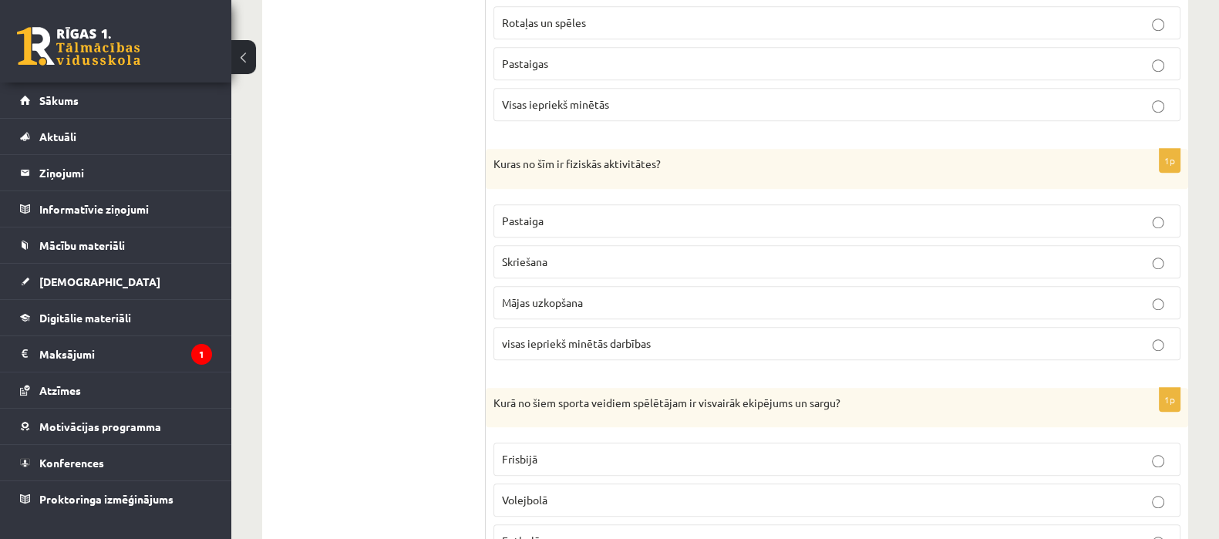
click at [625, 336] on span "visas iepriekš minētās darbības" at bounding box center [576, 343] width 149 height 14
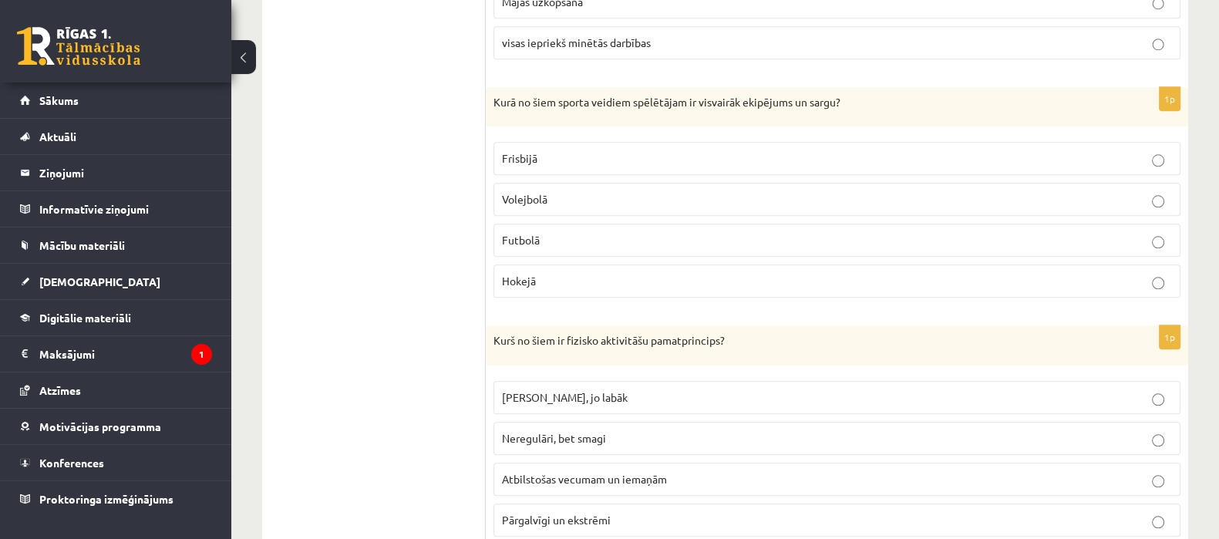
scroll to position [2125, 0]
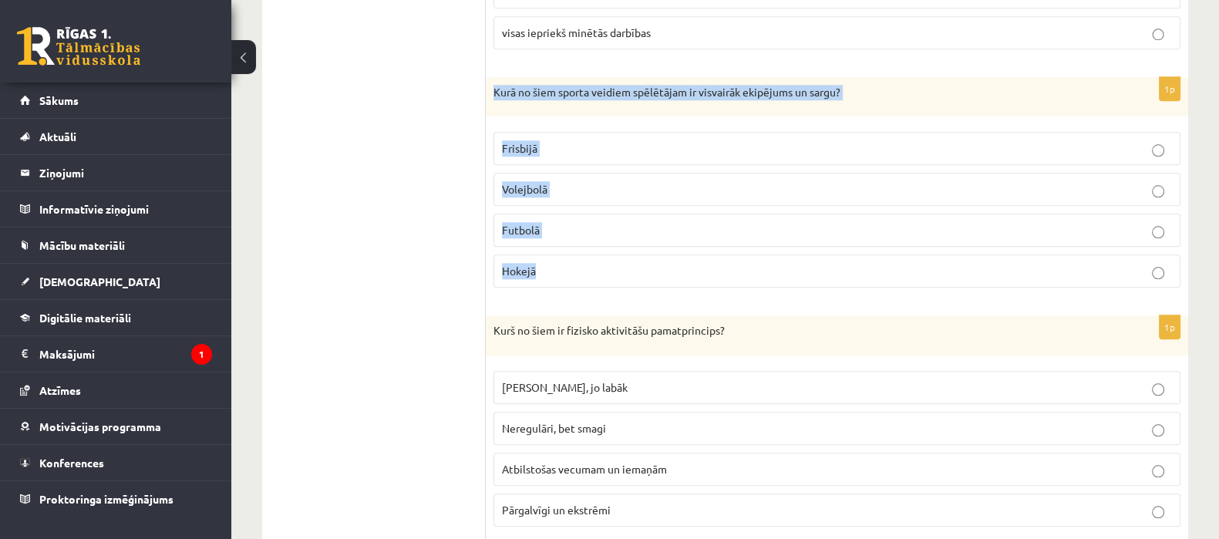
drag, startPoint x: 493, startPoint y: 85, endPoint x: 567, endPoint y: 244, distance: 174.9
click at [567, 244] on div "1p Kurā no šiem sporta veidiem spēlētājam ir visvairāk ekipējums un sargu? [GEO…" at bounding box center [837, 189] width 702 height 224
copy div "Kurā no šiem sporta veidiem spēlētājam ir visvairāk ekipējums un sargu? Frisbij…"
click at [613, 263] on p "Hokejā" at bounding box center [837, 271] width 670 height 16
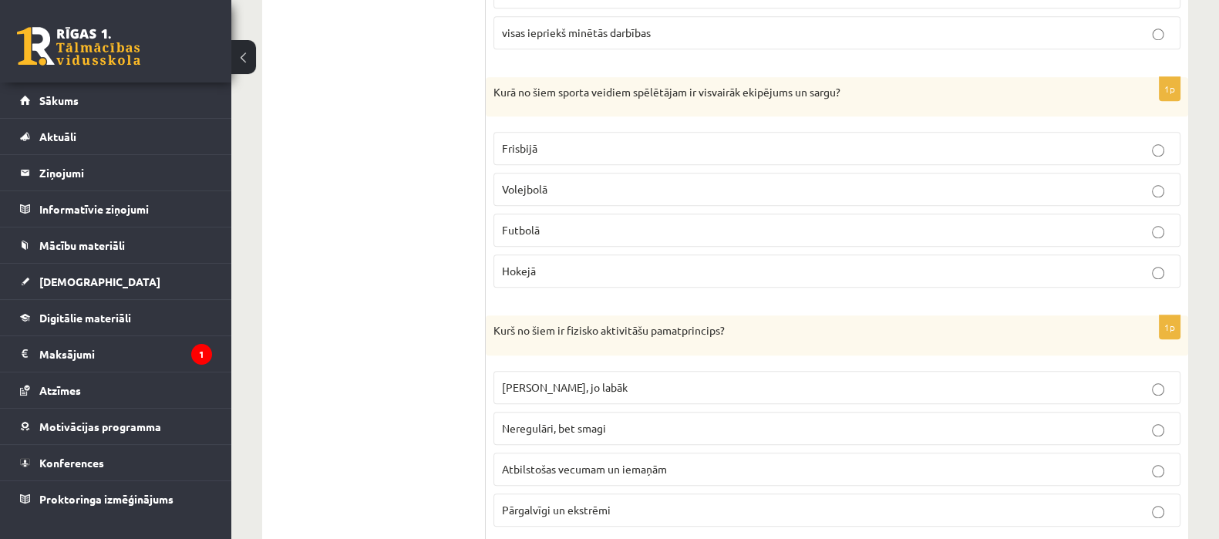
click at [613, 263] on p "Hokejā" at bounding box center [837, 271] width 670 height 16
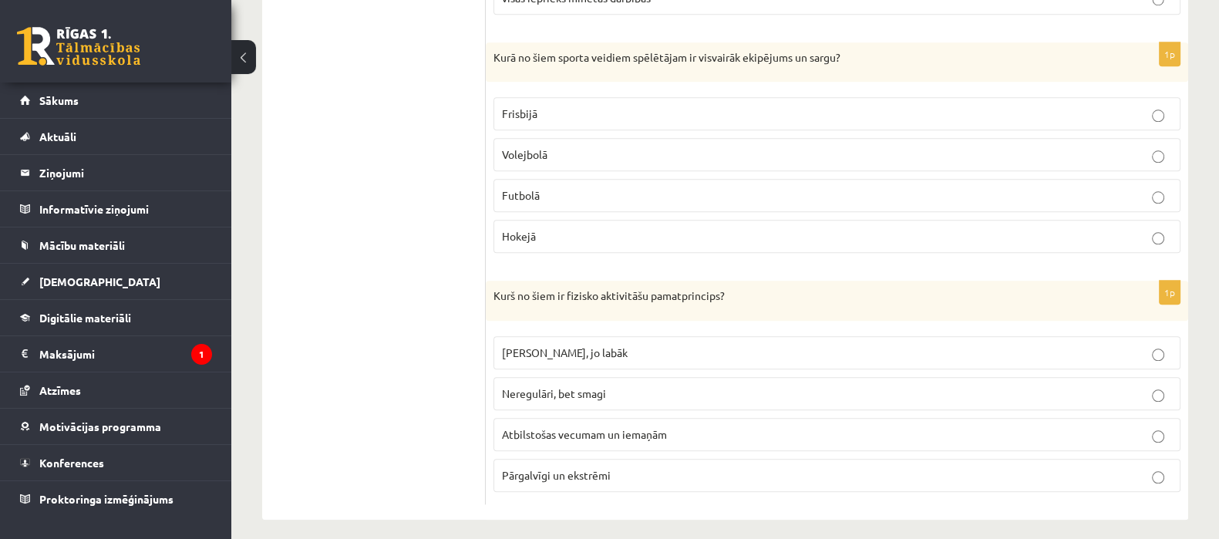
click at [630, 433] on label "Atbilstošas vecumam un iemaņām" at bounding box center [836, 434] width 687 height 33
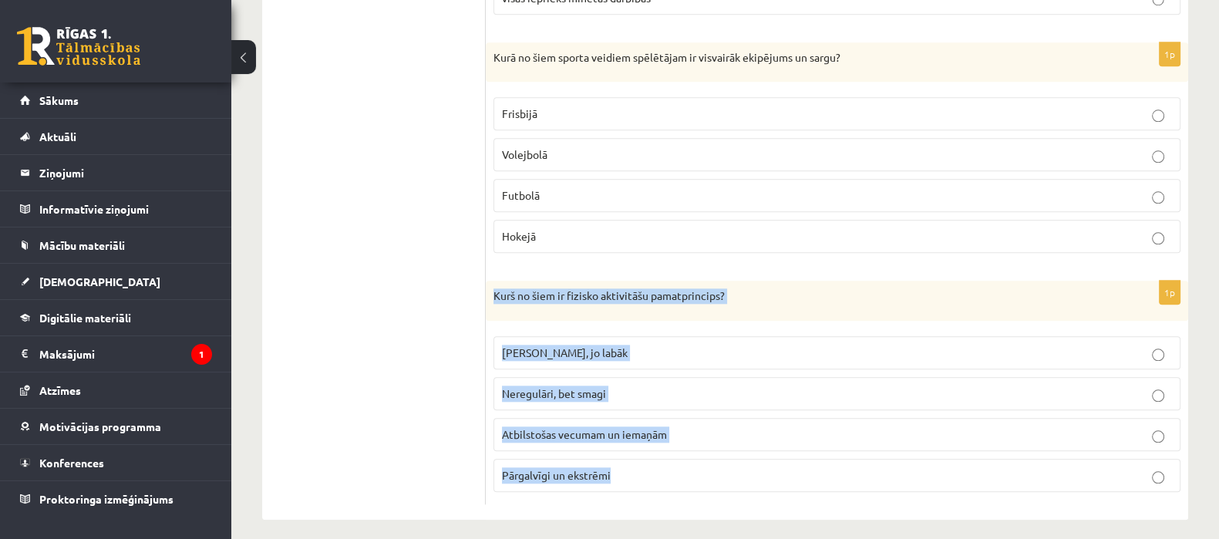
drag, startPoint x: 490, startPoint y: 287, endPoint x: 618, endPoint y: 469, distance: 222.5
click at [618, 469] on div "1p Kurš no šiem ir fizisko aktivitāšu pamatprincips? Jo grūtāk, jo labāk Neregu…" at bounding box center [837, 393] width 702 height 224
copy div "Kurš no šiem ir fizisko aktivitāšu pamatprincips? Jo grūtāk, jo labāk Neregulār…"
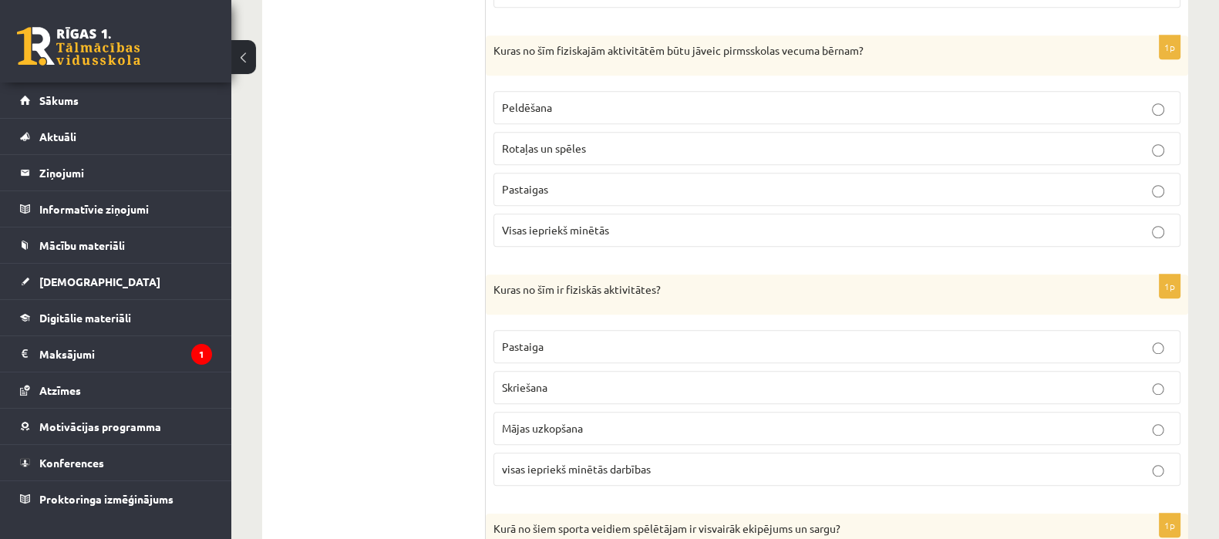
scroll to position [117, 0]
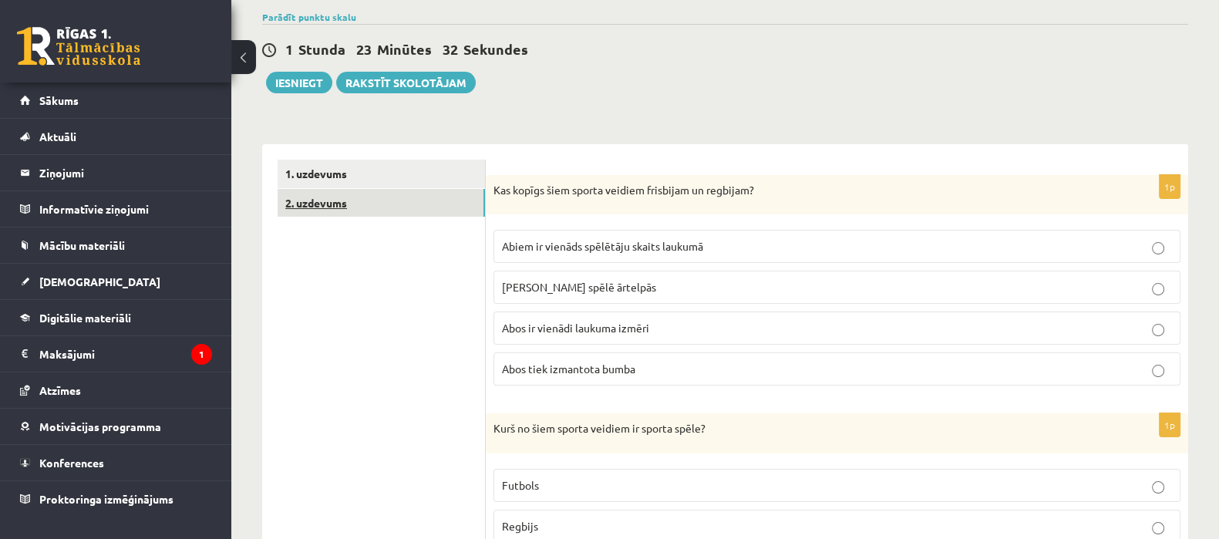
click at [373, 199] on link "2. uzdevums" at bounding box center [381, 203] width 207 height 29
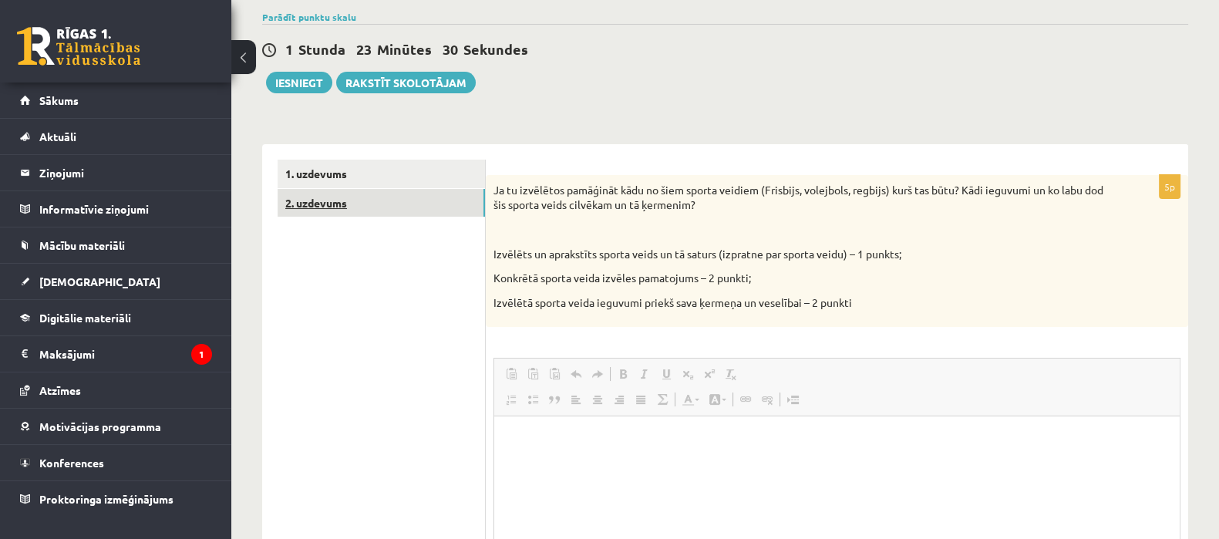
scroll to position [0, 0]
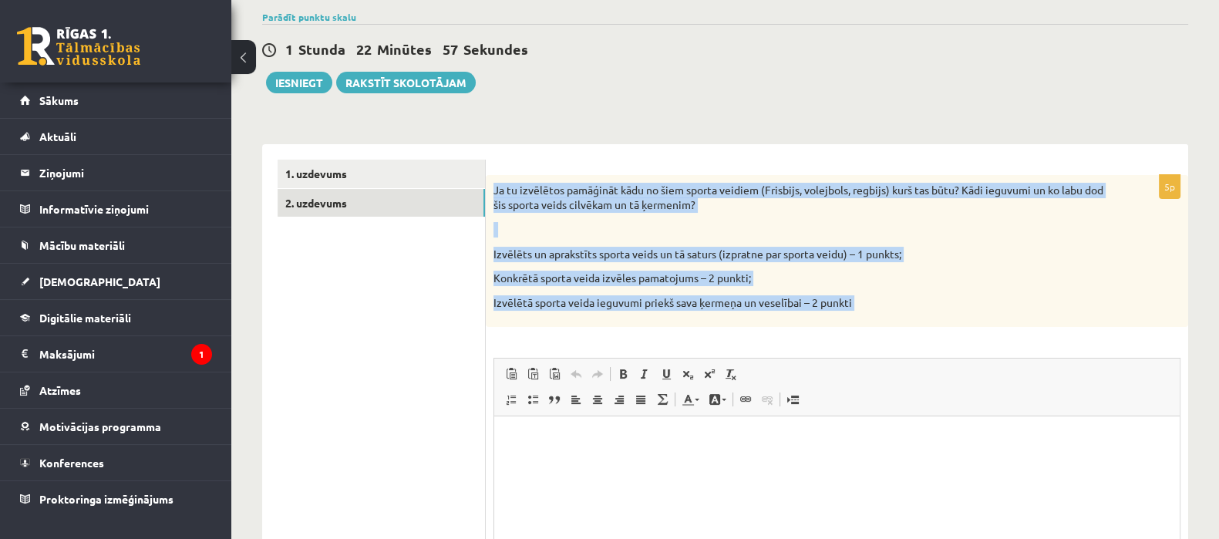
drag, startPoint x: 492, startPoint y: 187, endPoint x: 884, endPoint y: 329, distance: 417.6
click at [884, 329] on div "5p Ja tu izvēlētos pamāģināt kādu no šiem sporta veidiem (Frisbijs, volejbols, …" at bounding box center [837, 427] width 702 height 504
copy div "Lo ip dolorsita consectet adip el sedd eiusmo tempori (Utlabore, etdolorem, ali…"
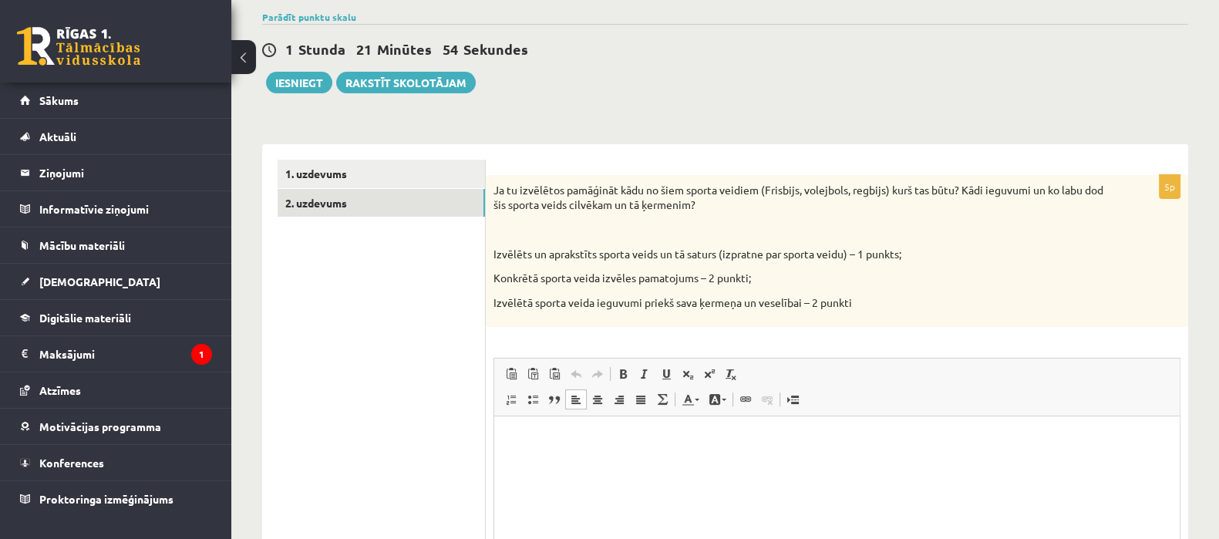
click at [541, 439] on p "Editor, wiswyg-editor-user-answer-47024836005980" at bounding box center [837, 440] width 655 height 16
click at [627, 463] on html "*********" at bounding box center [836, 439] width 685 height 47
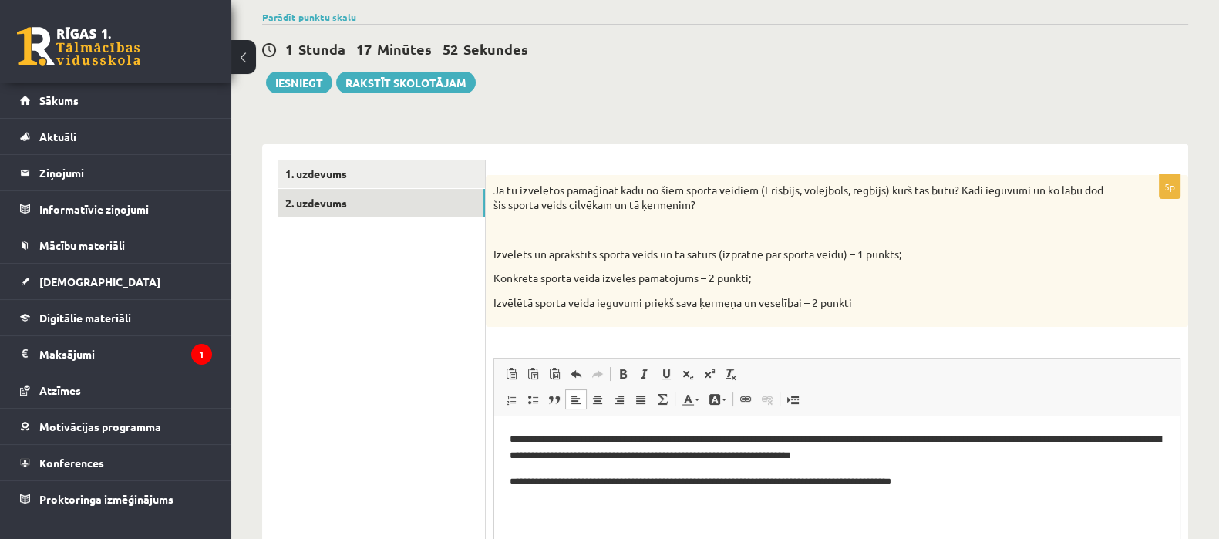
click at [829, 481] on p "**********" at bounding box center [837, 482] width 655 height 16
click at [953, 484] on p "**********" at bounding box center [837, 482] width 655 height 16
click at [976, 470] on body "**********" at bounding box center [837, 461] width 655 height 58
click at [920, 482] on p "**********" at bounding box center [837, 482] width 655 height 16
click at [316, 84] on button "Iesniegt" at bounding box center [299, 83] width 66 height 22
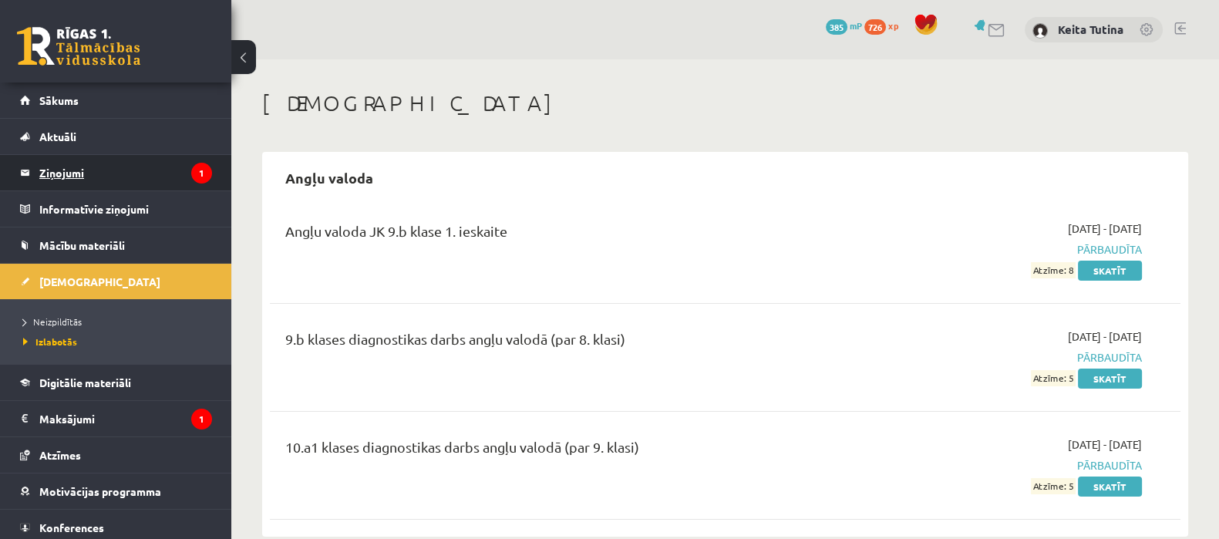
click at [101, 161] on legend "Ziņojumi 1" at bounding box center [125, 172] width 173 height 35
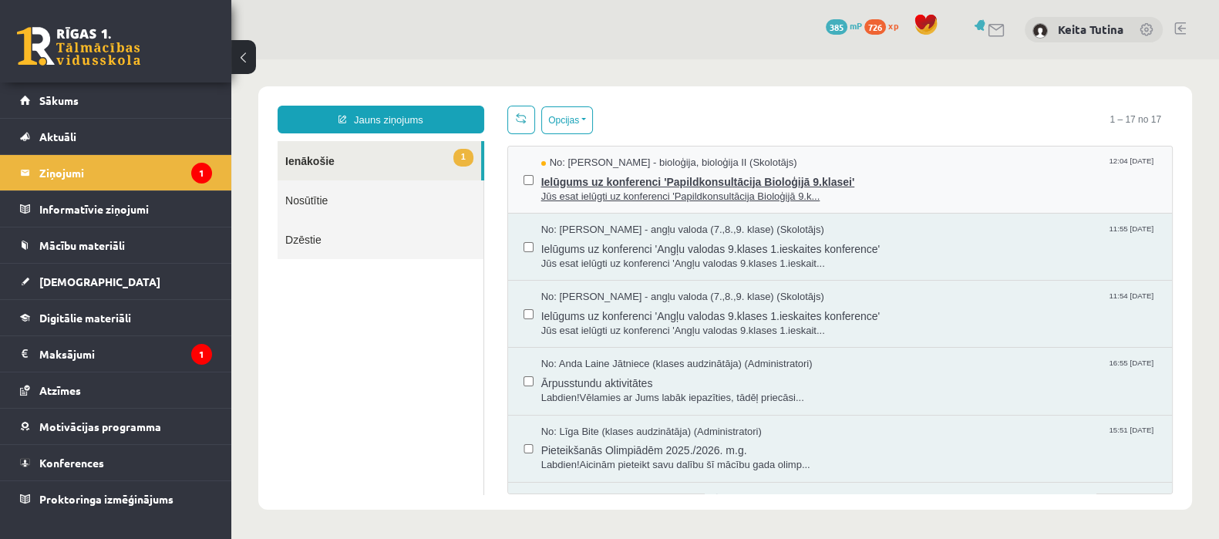
click at [681, 191] on span "Jūs esat ielūgti uz konferenci 'Papildkonsultācija Bioloģijā 9.k..." at bounding box center [848, 197] width 615 height 15
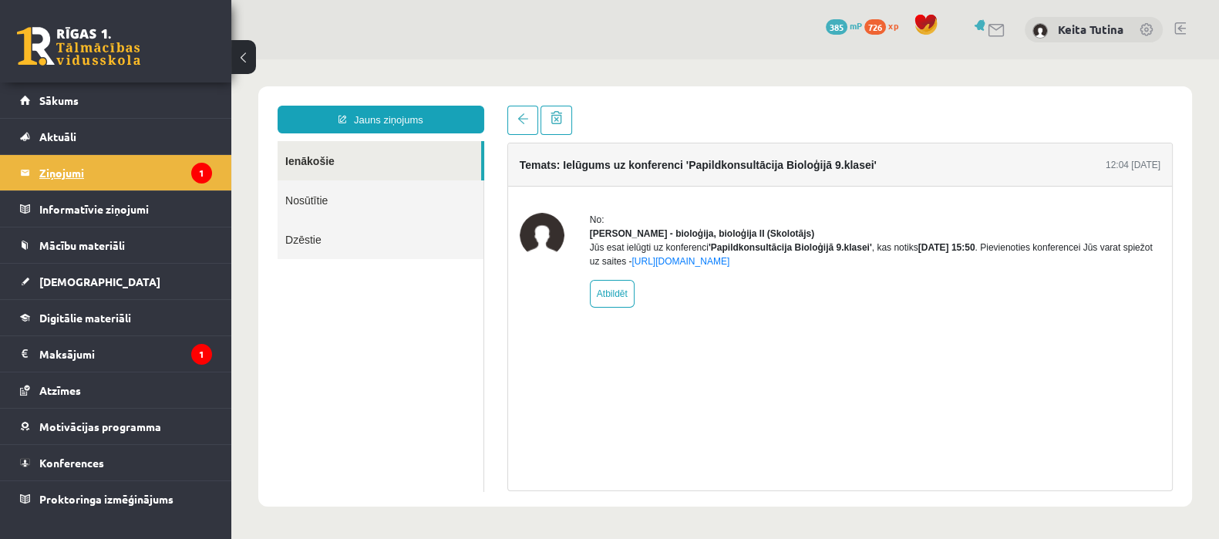
click at [173, 173] on legend "Ziņojumi 1" at bounding box center [125, 172] width 173 height 35
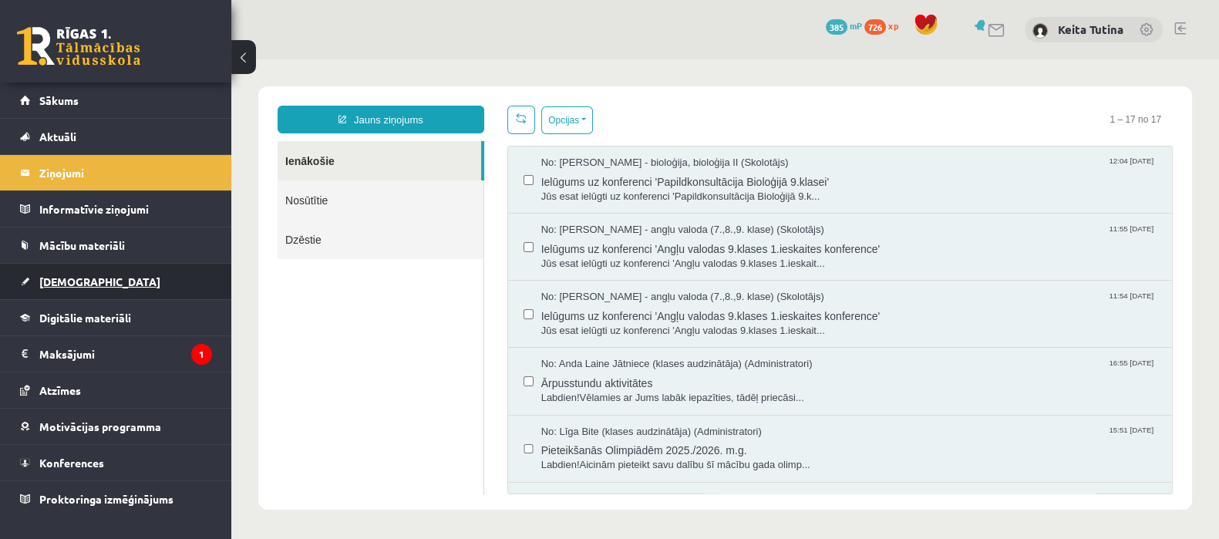
click at [163, 268] on link "[DEMOGRAPHIC_DATA]" at bounding box center [116, 281] width 192 height 35
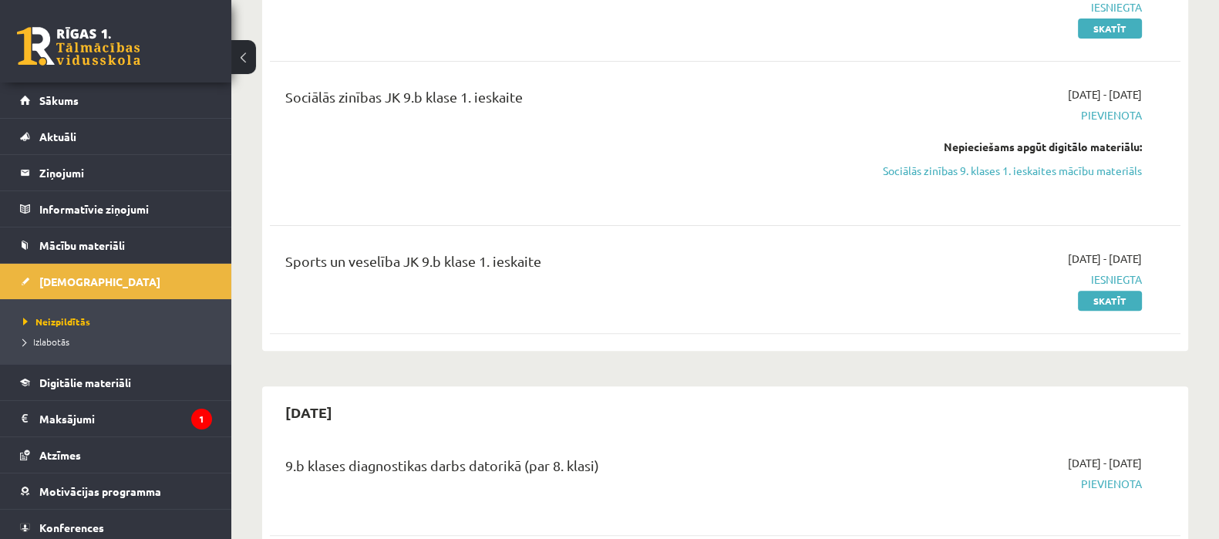
scroll to position [651, 0]
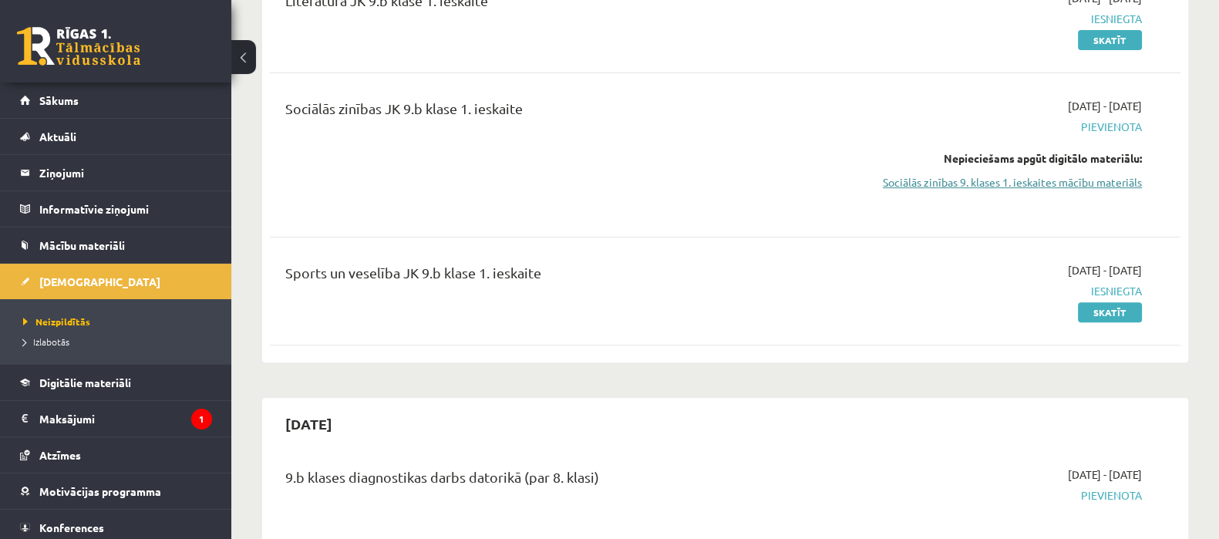
click at [1092, 177] on link "Sociālās zinības 9. klases 1. ieskaites mācību materiāls" at bounding box center [1007, 182] width 270 height 16
click at [900, 180] on link "Sociālās zinības 9. klases 1. ieskaites mācību materiāls" at bounding box center [1007, 182] width 270 height 16
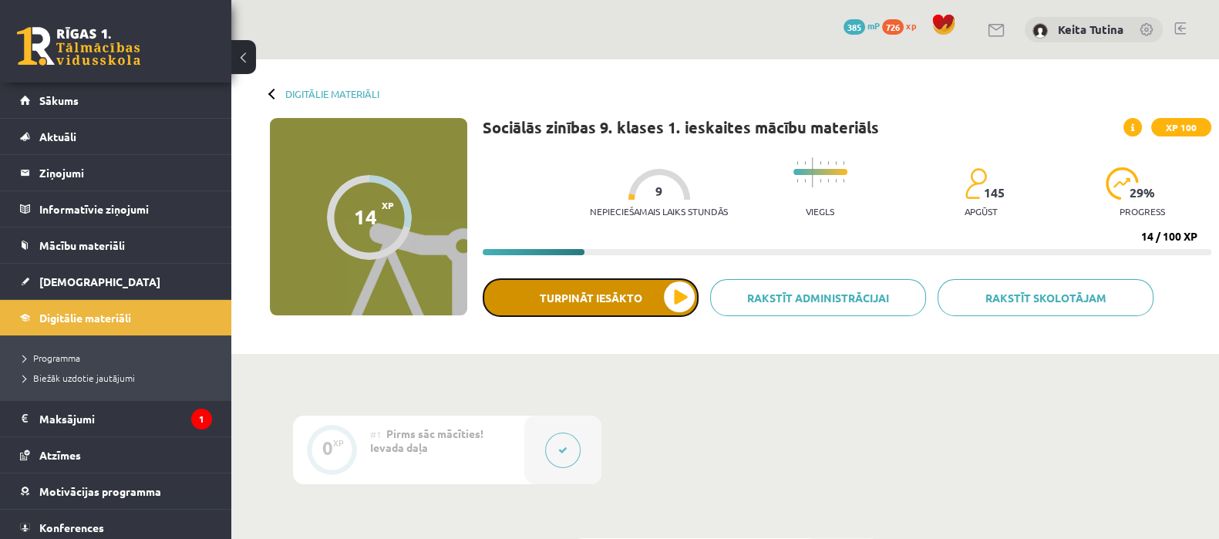
click at [574, 289] on button "Turpināt iesākto" at bounding box center [591, 297] width 216 height 39
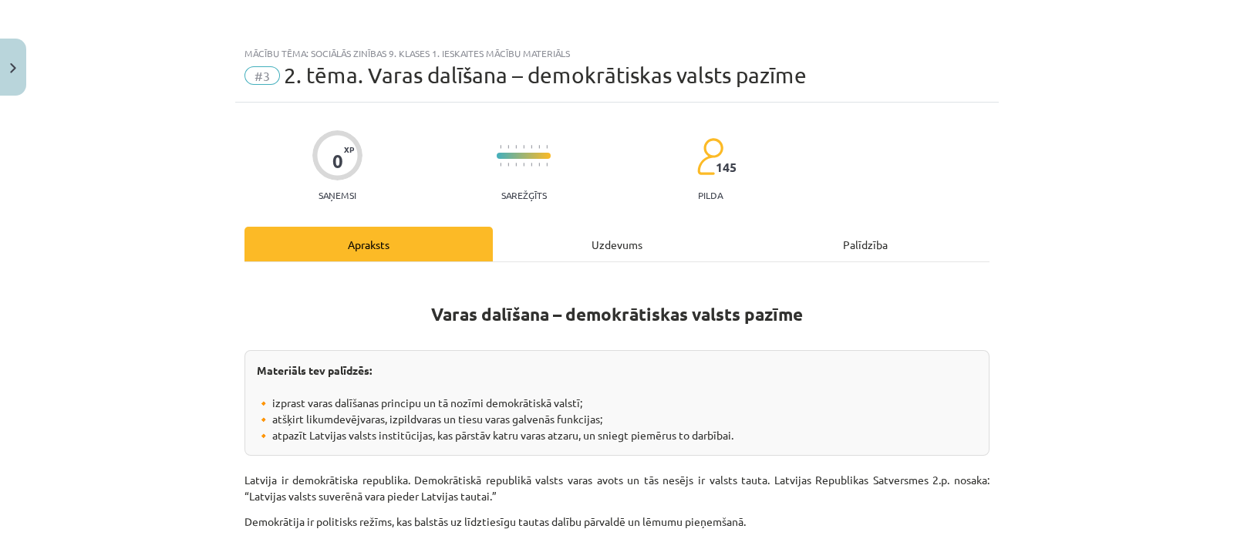
click at [576, 248] on div "Uzdevums" at bounding box center [617, 244] width 248 height 35
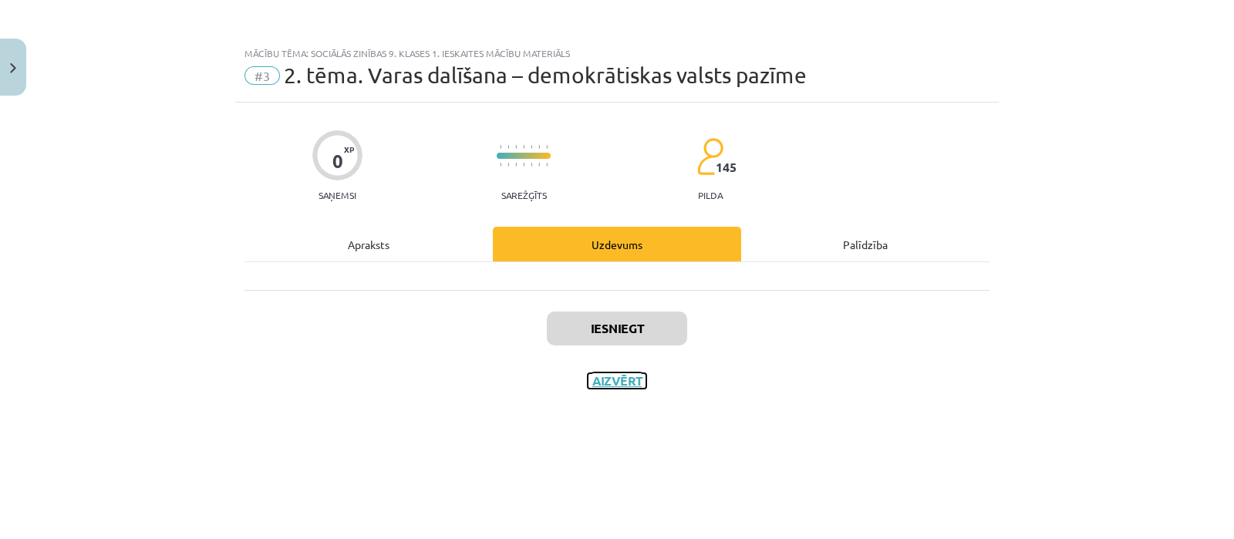
click at [623, 382] on button "Aizvērt" at bounding box center [617, 380] width 59 height 15
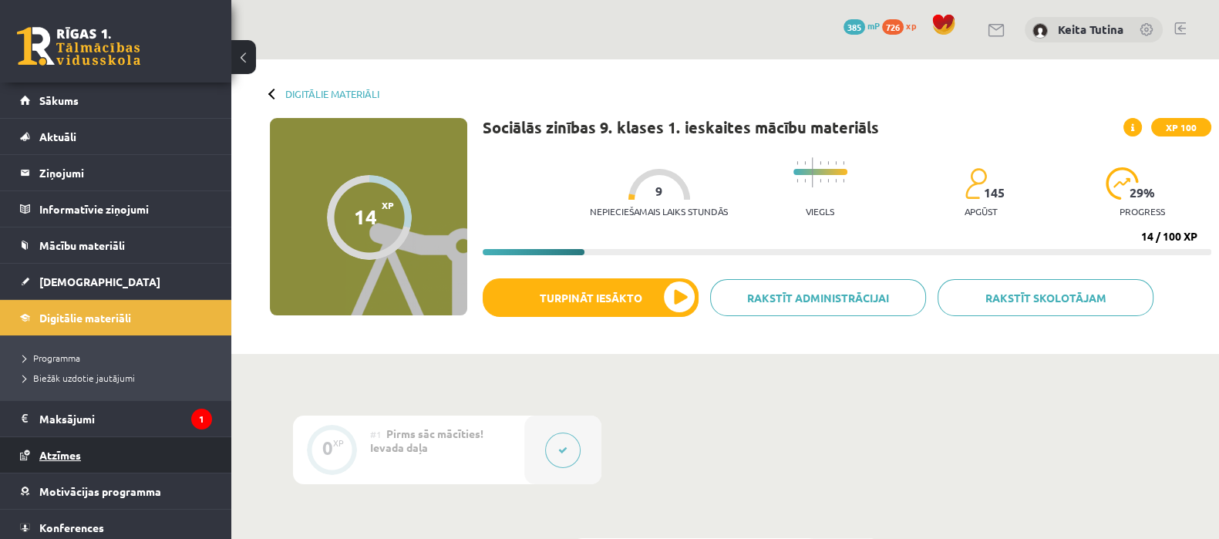
click at [73, 460] on span "Atzīmes" at bounding box center [60, 455] width 42 height 14
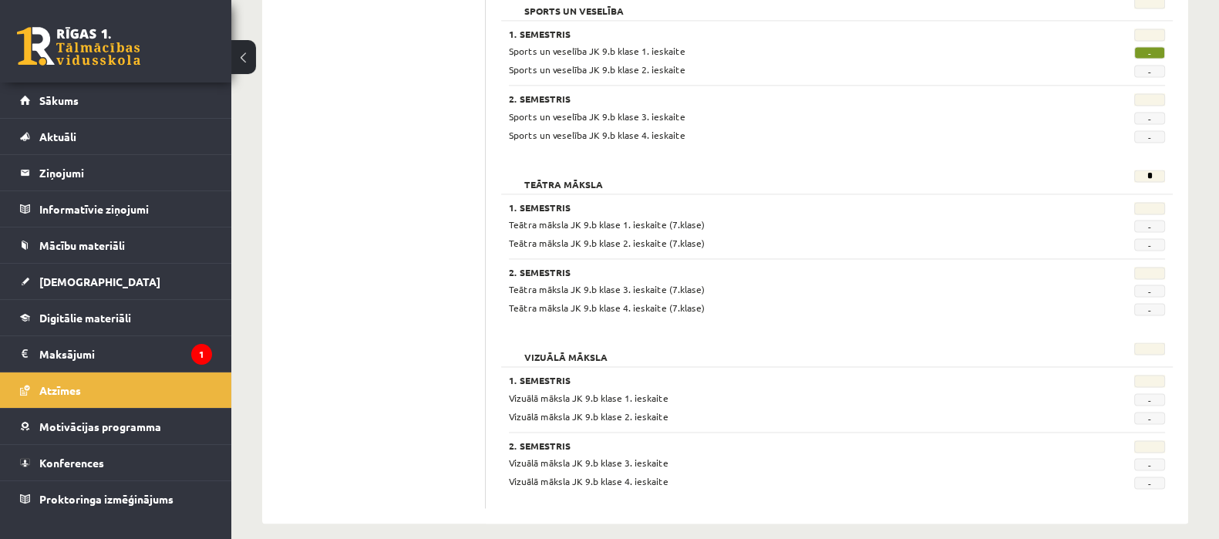
scroll to position [2867, 0]
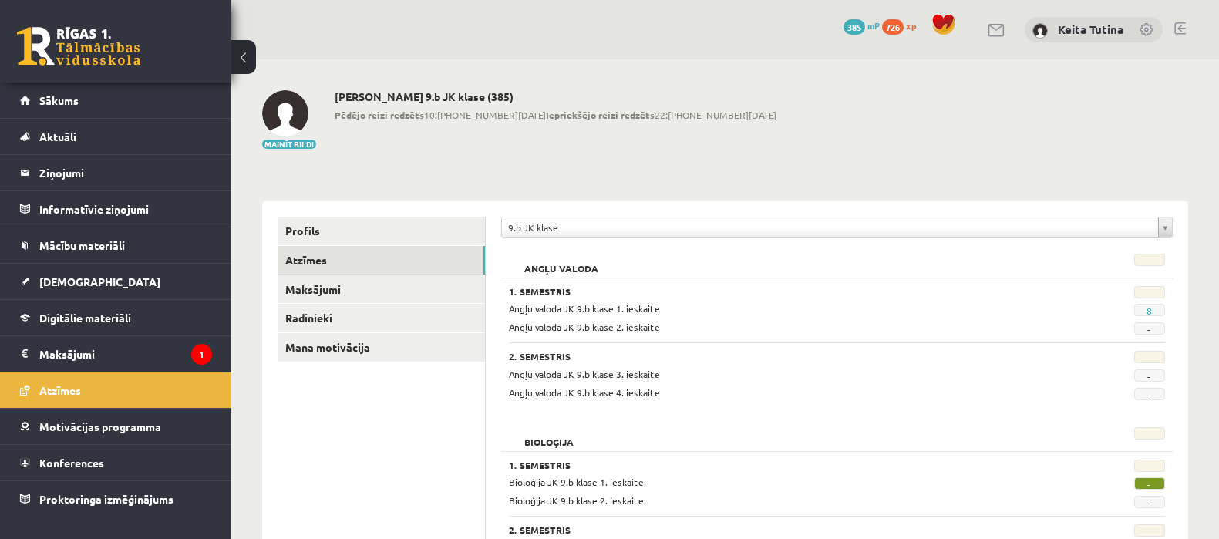
scroll to position [2867, 0]
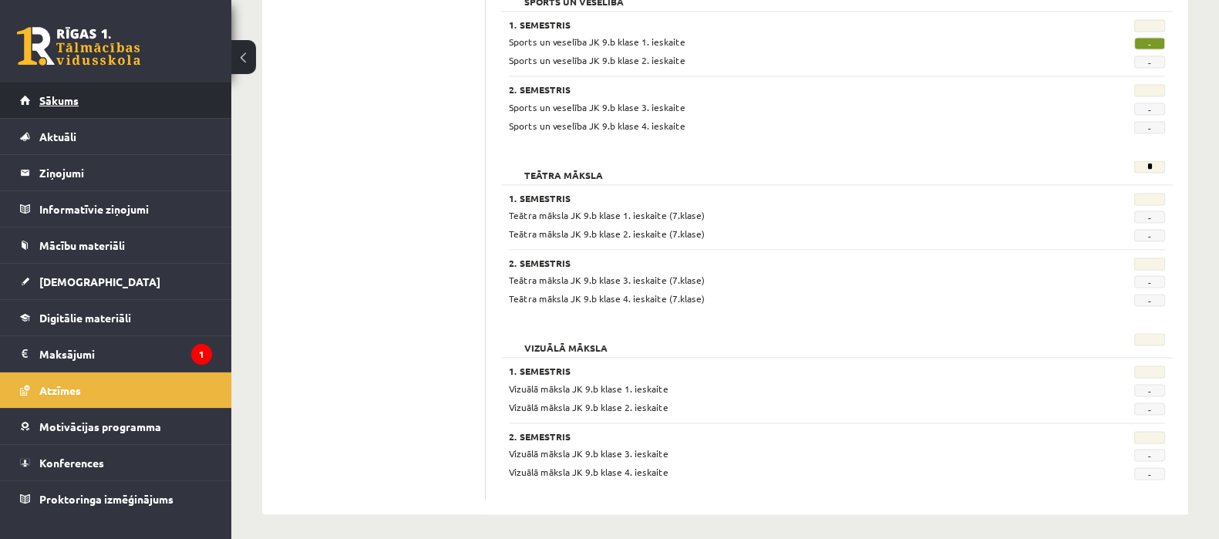
click at [146, 102] on link "Sākums" at bounding box center [116, 100] width 192 height 35
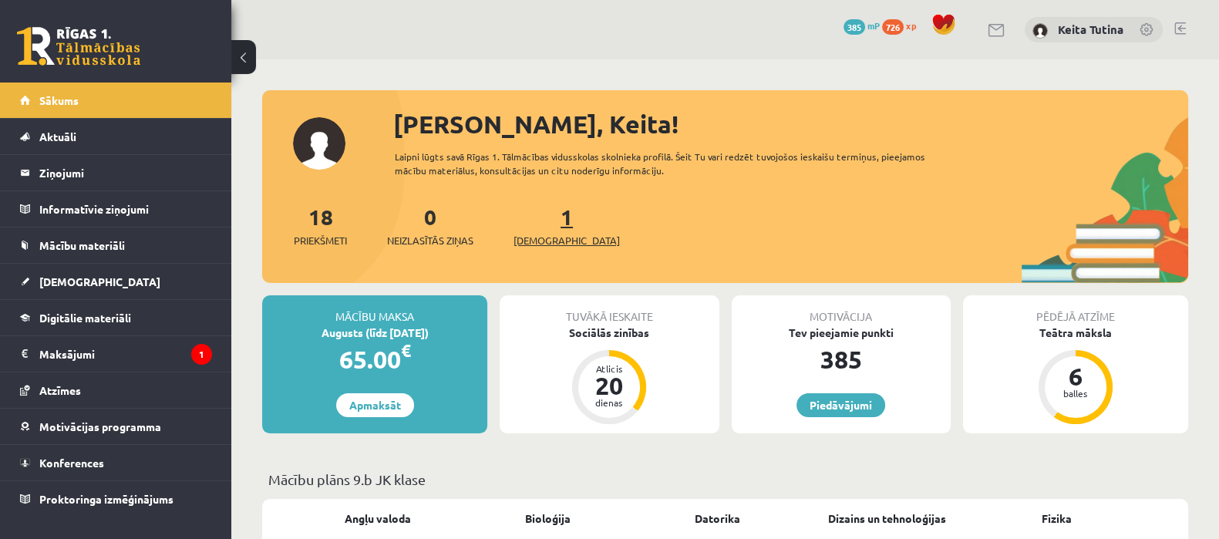
click at [541, 224] on link "1 Ieskaites" at bounding box center [567, 225] width 106 height 45
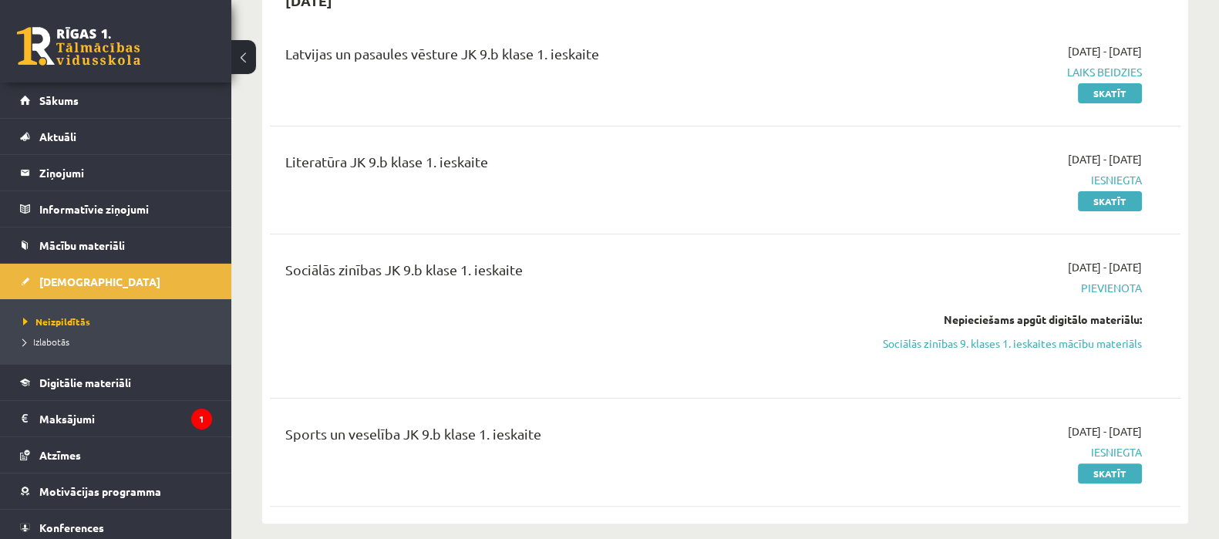
scroll to position [453, 0]
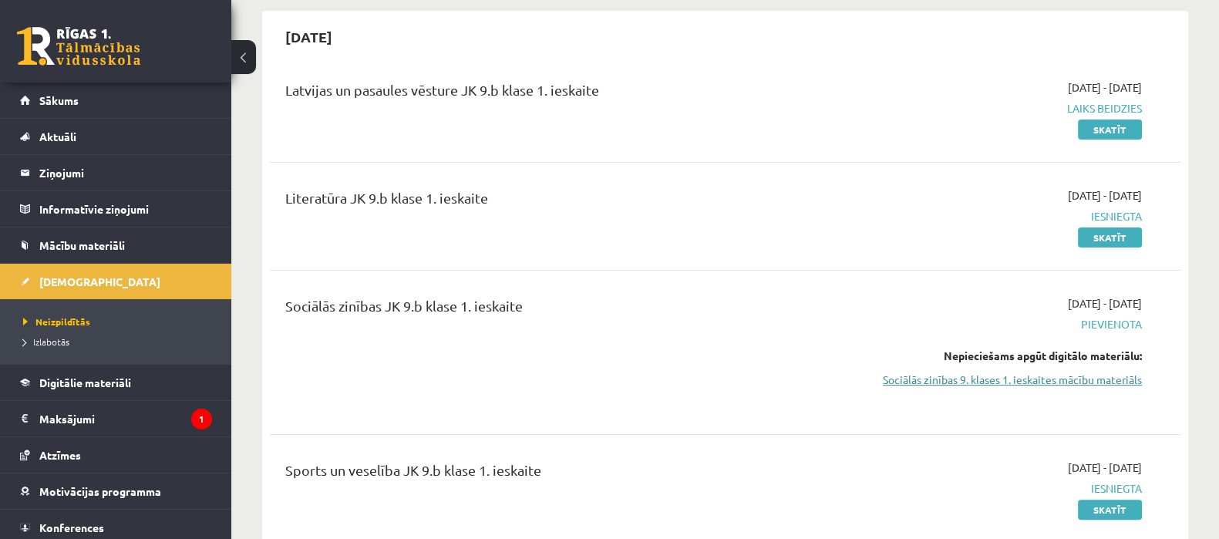
click at [1068, 382] on link "Sociālās zinības 9. klases 1. ieskaites mācību materiāls" at bounding box center [1007, 380] width 270 height 16
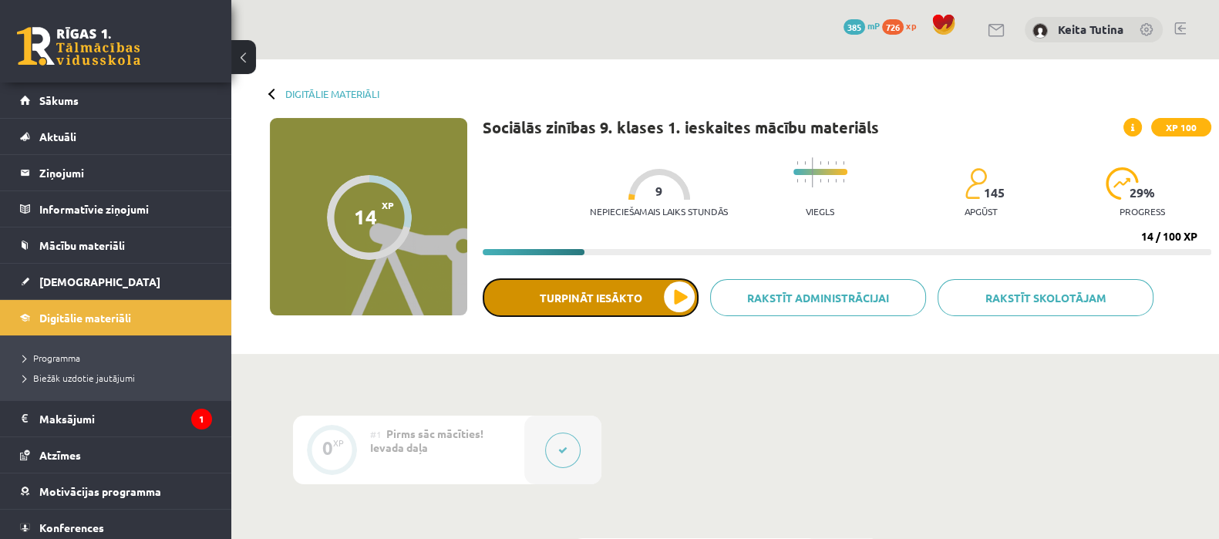
click at [662, 291] on button "Turpināt iesākto" at bounding box center [591, 297] width 216 height 39
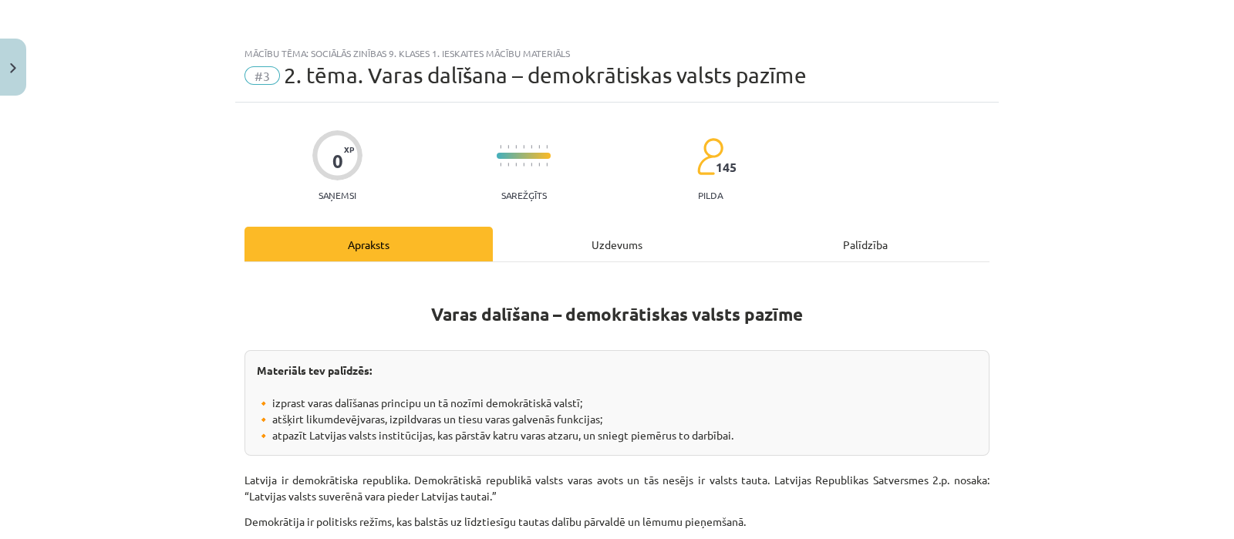
click at [625, 248] on div "Uzdevums" at bounding box center [617, 244] width 248 height 35
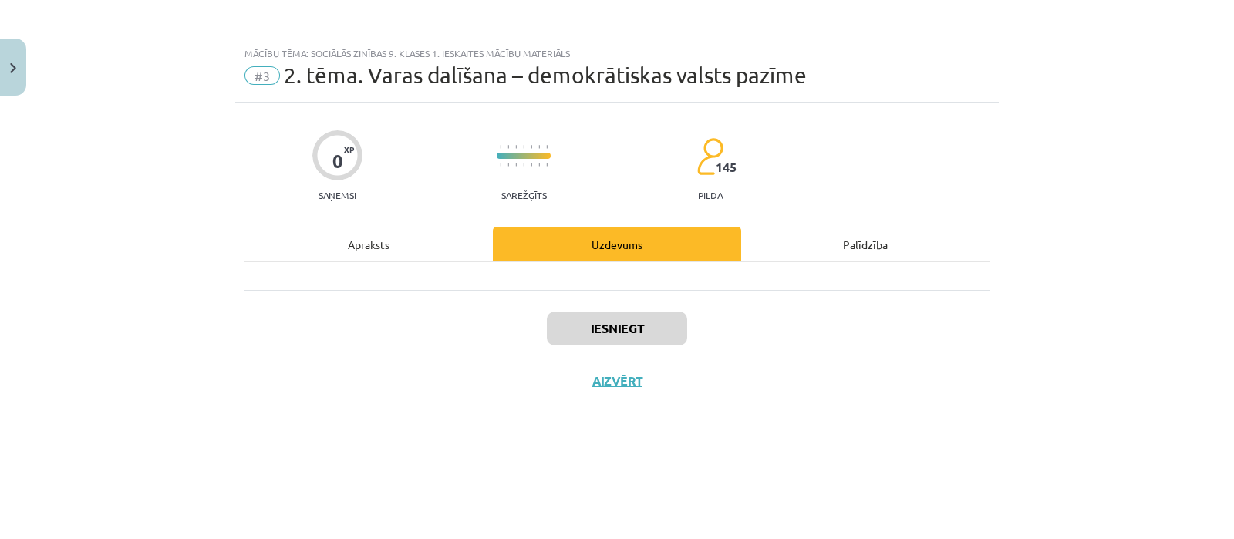
click at [645, 345] on div "Iesniegt Aizvērt" at bounding box center [616, 344] width 745 height 108
click at [605, 386] on button "Aizvērt" at bounding box center [617, 380] width 59 height 15
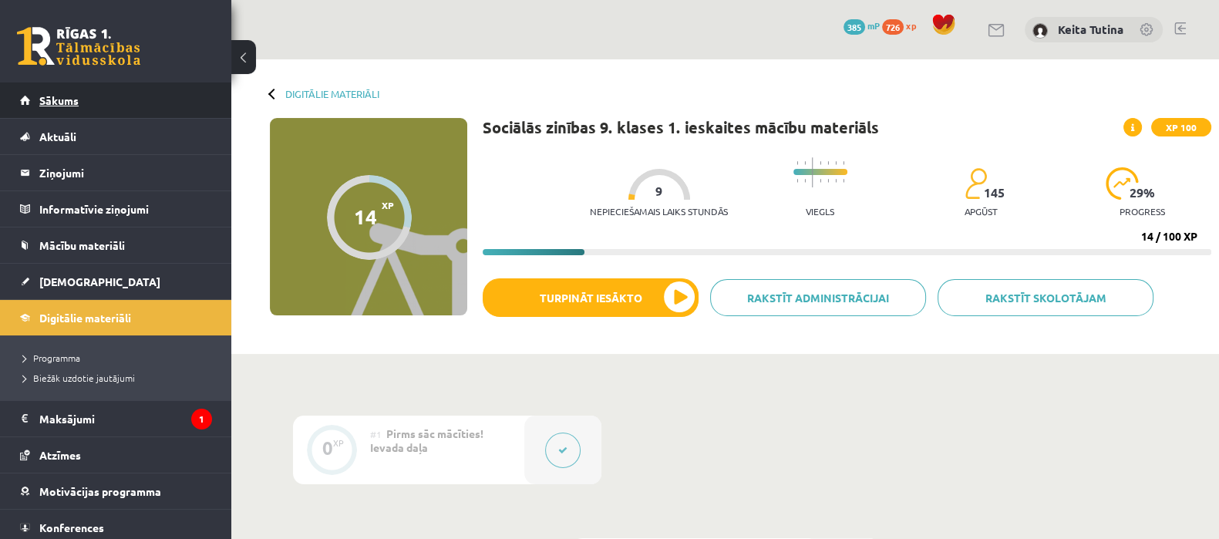
click at [113, 86] on link "Sākums" at bounding box center [116, 100] width 192 height 35
